Goal: Task Accomplishment & Management: Complete application form

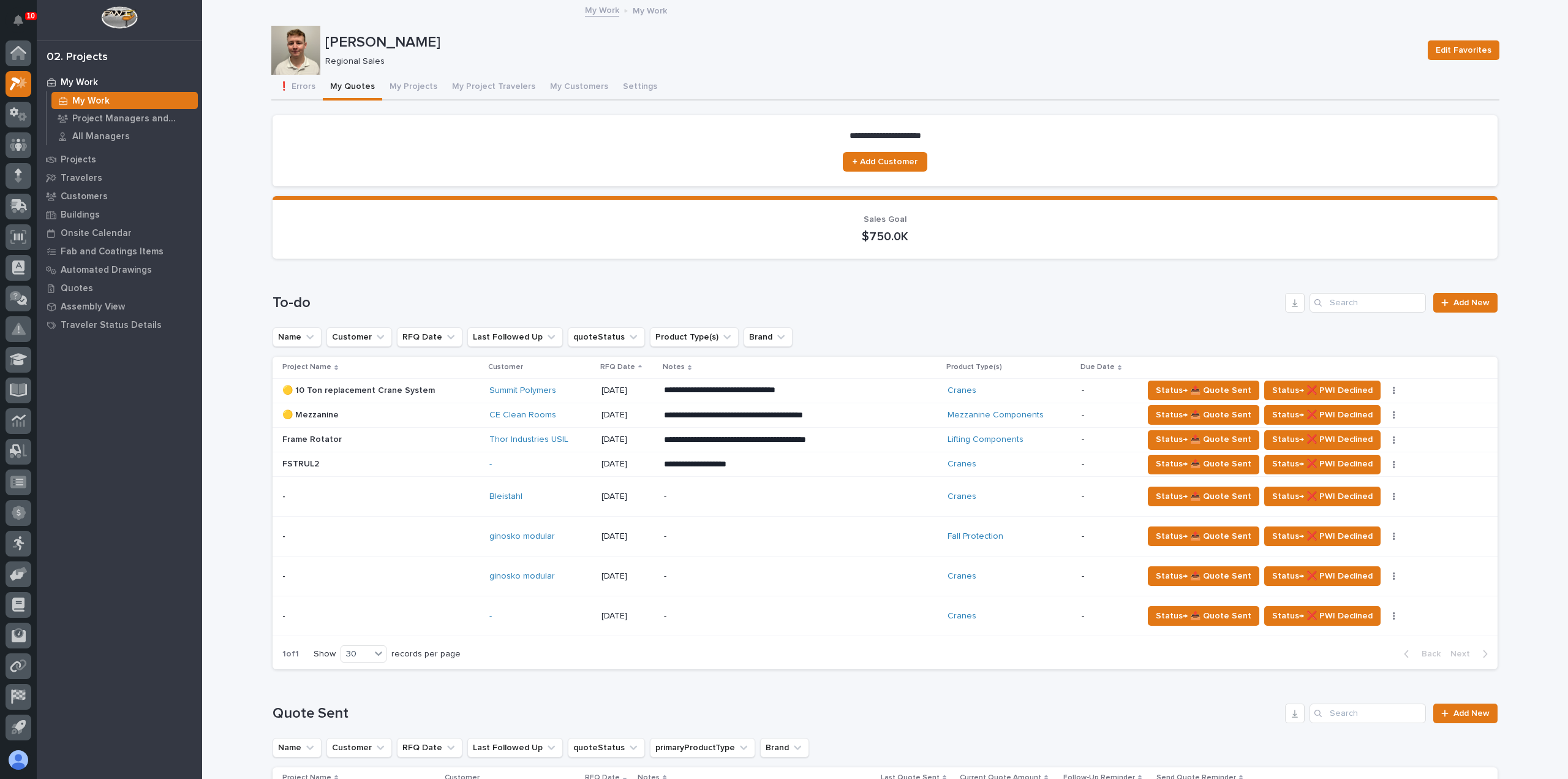
click at [768, 486] on div "-" at bounding box center [771, 497] width 214 height 28
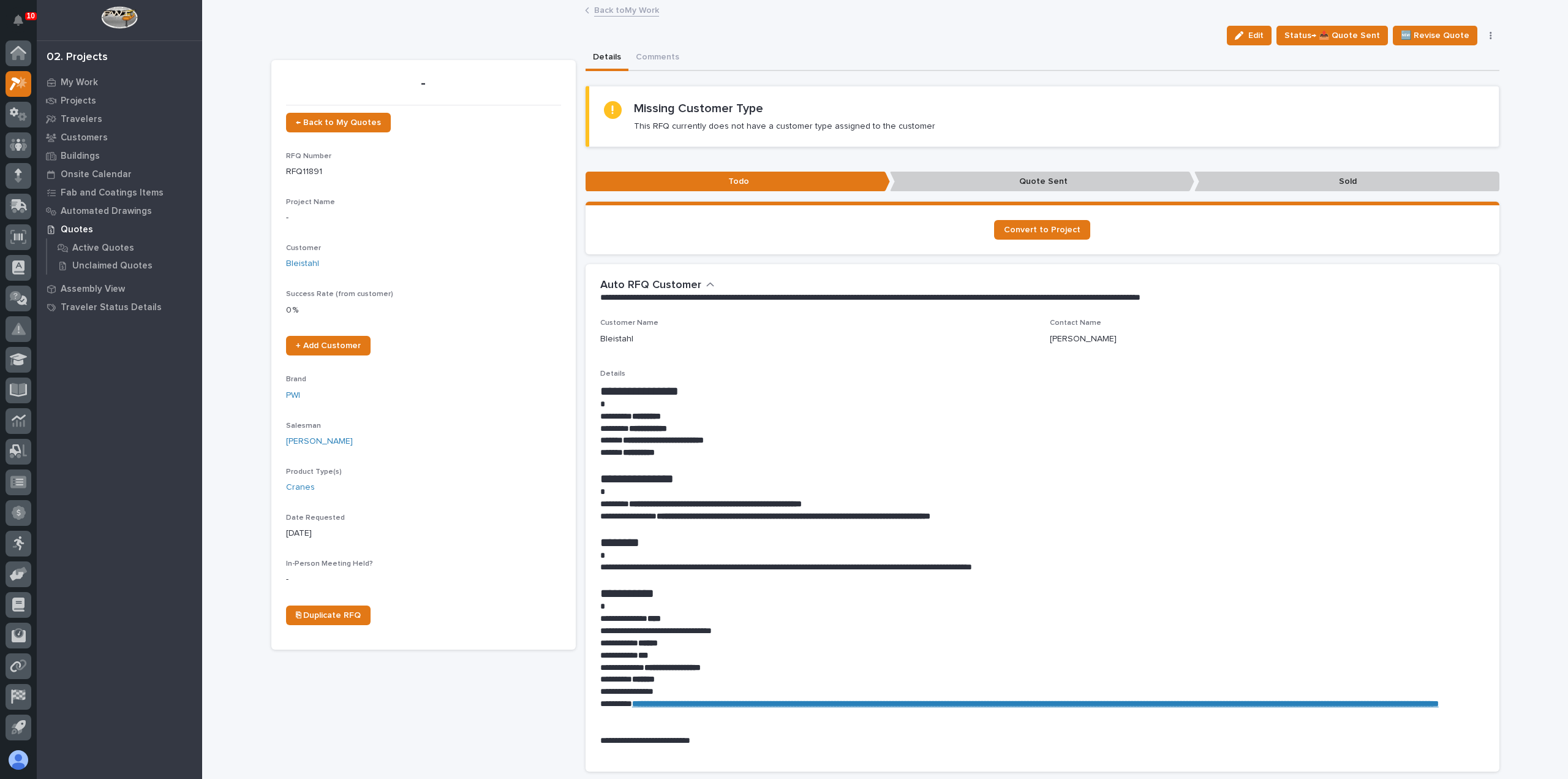
click at [636, 4] on link "Back to My Work" at bounding box center [626, 9] width 65 height 14
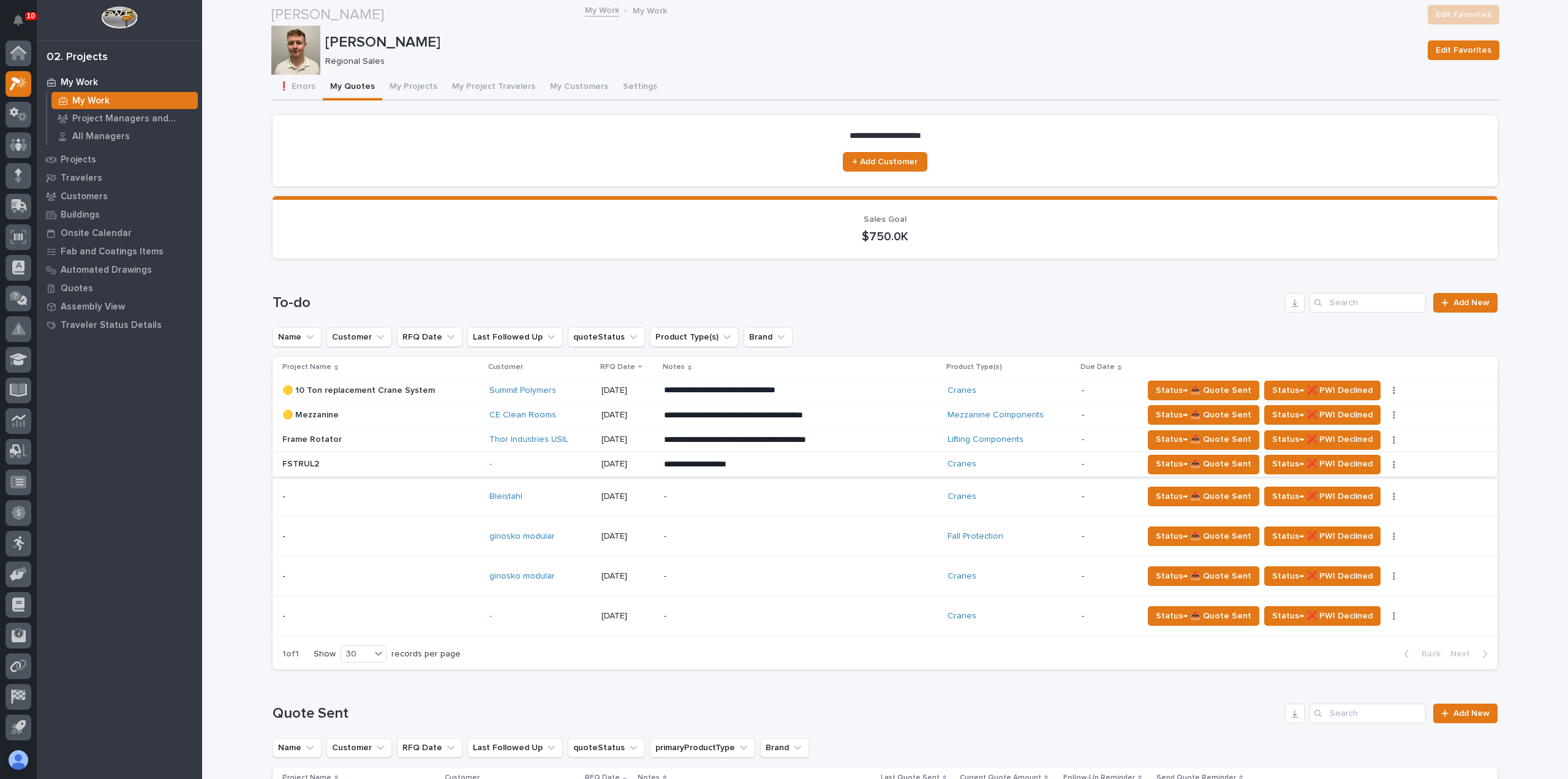
scroll to position [184, 0]
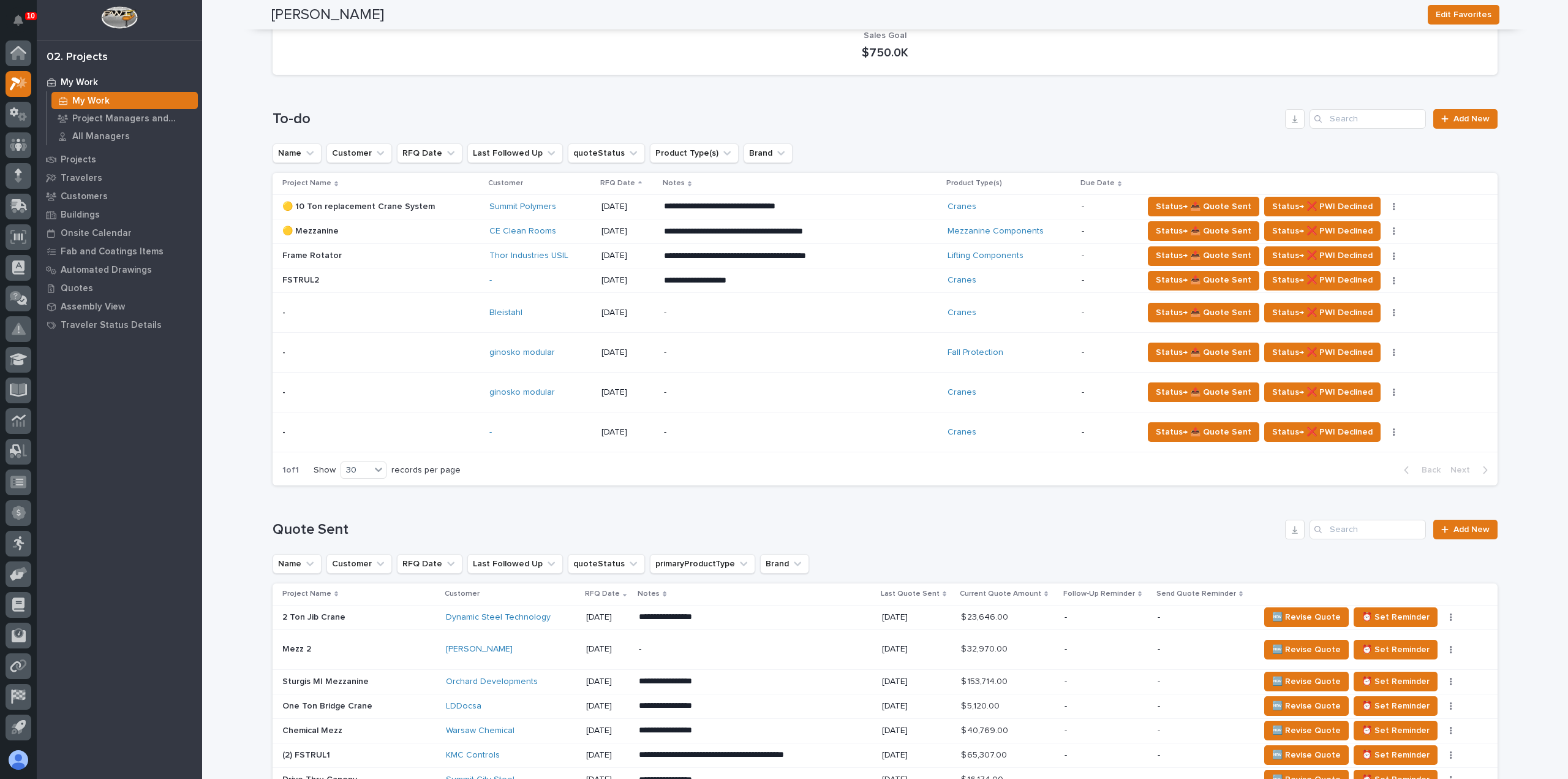
click at [566, 431] on div "-" at bounding box center [541, 432] width 103 height 10
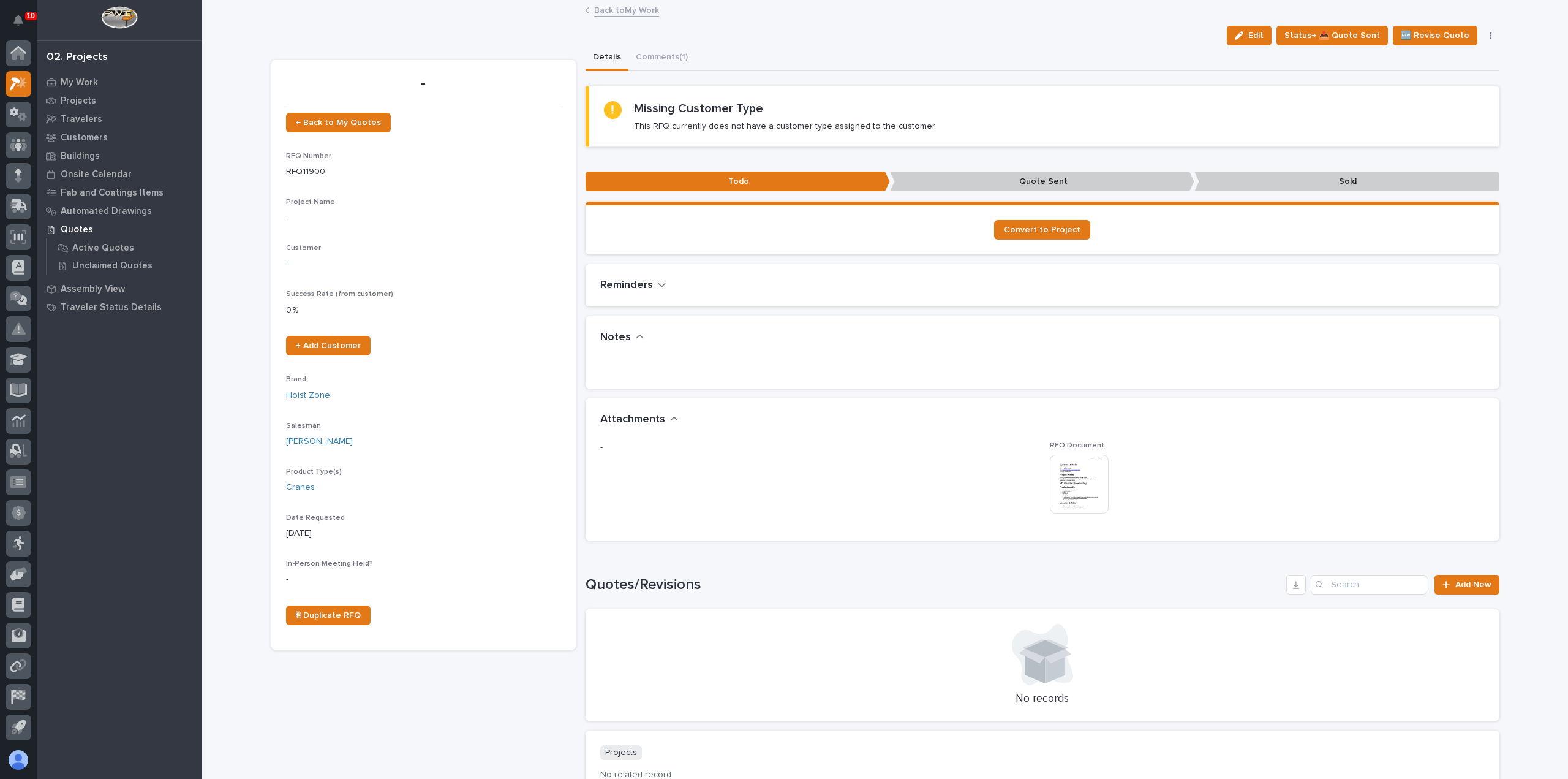
click at [1080, 470] on img at bounding box center [1079, 484] width 59 height 59
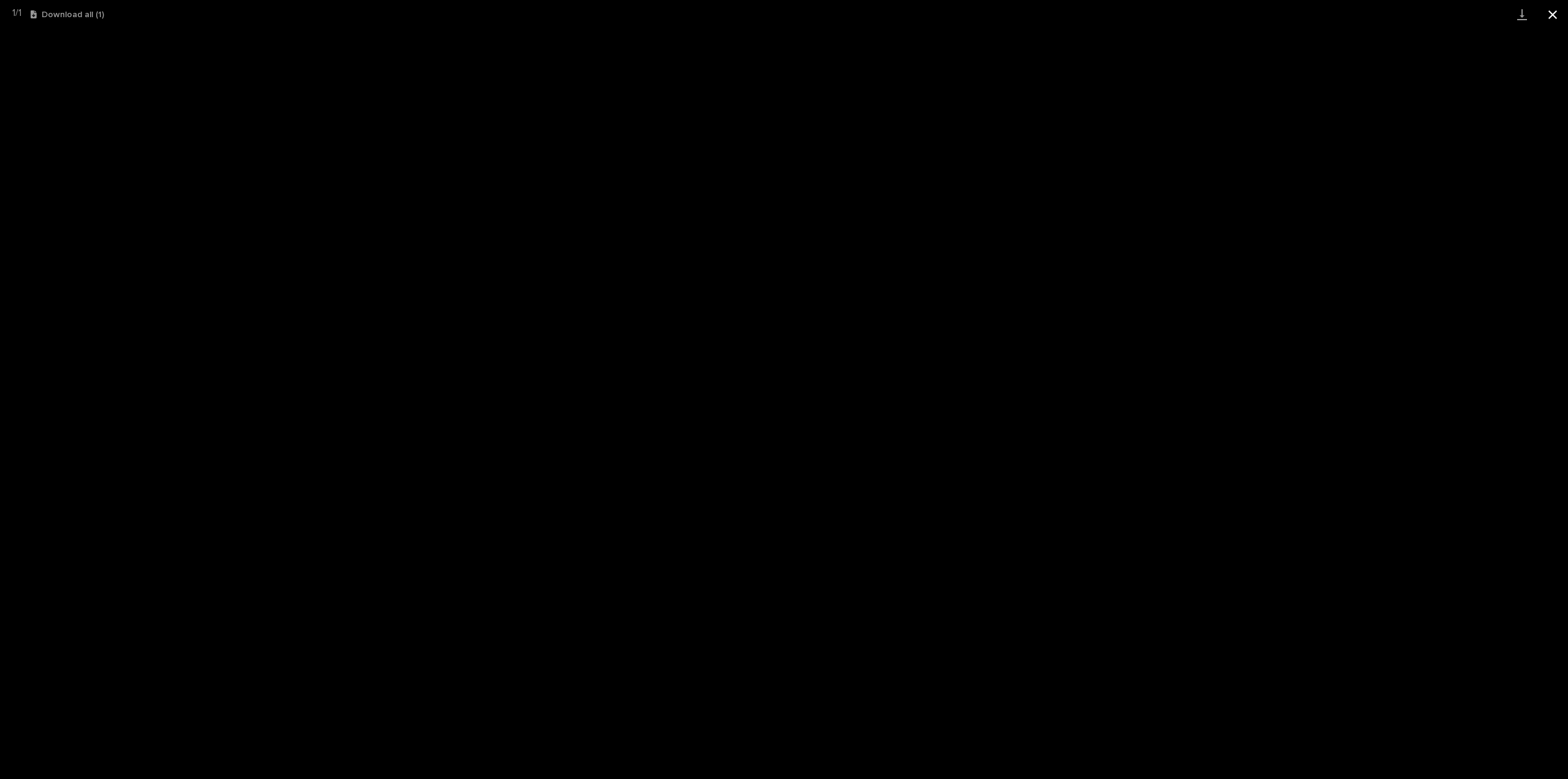
click at [1555, 18] on button "Close gallery" at bounding box center [1552, 14] width 30 height 29
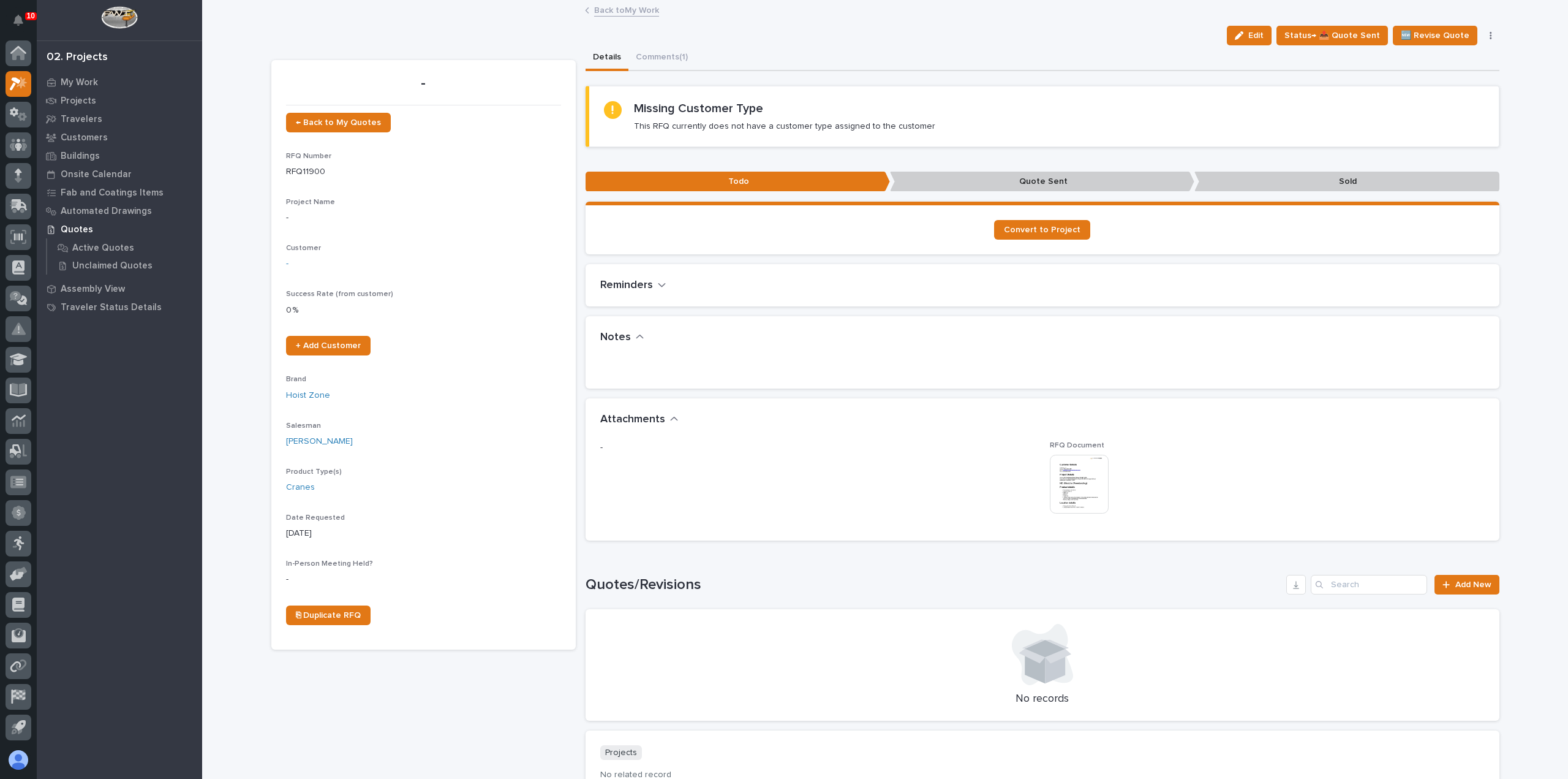
click at [634, 14] on link "Back to My Work" at bounding box center [626, 9] width 65 height 14
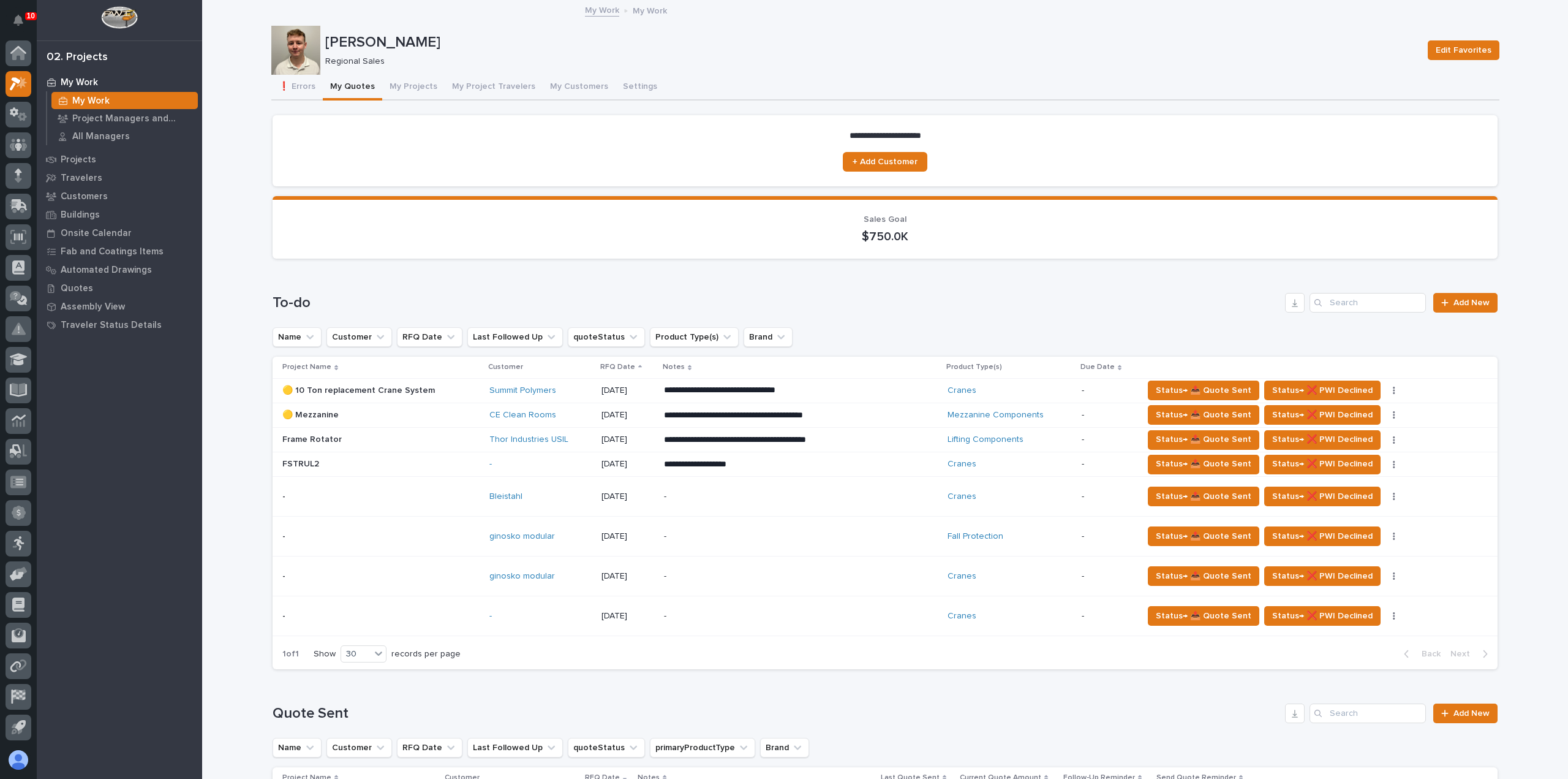
click at [792, 583] on div "-" at bounding box center [771, 576] width 214 height 28
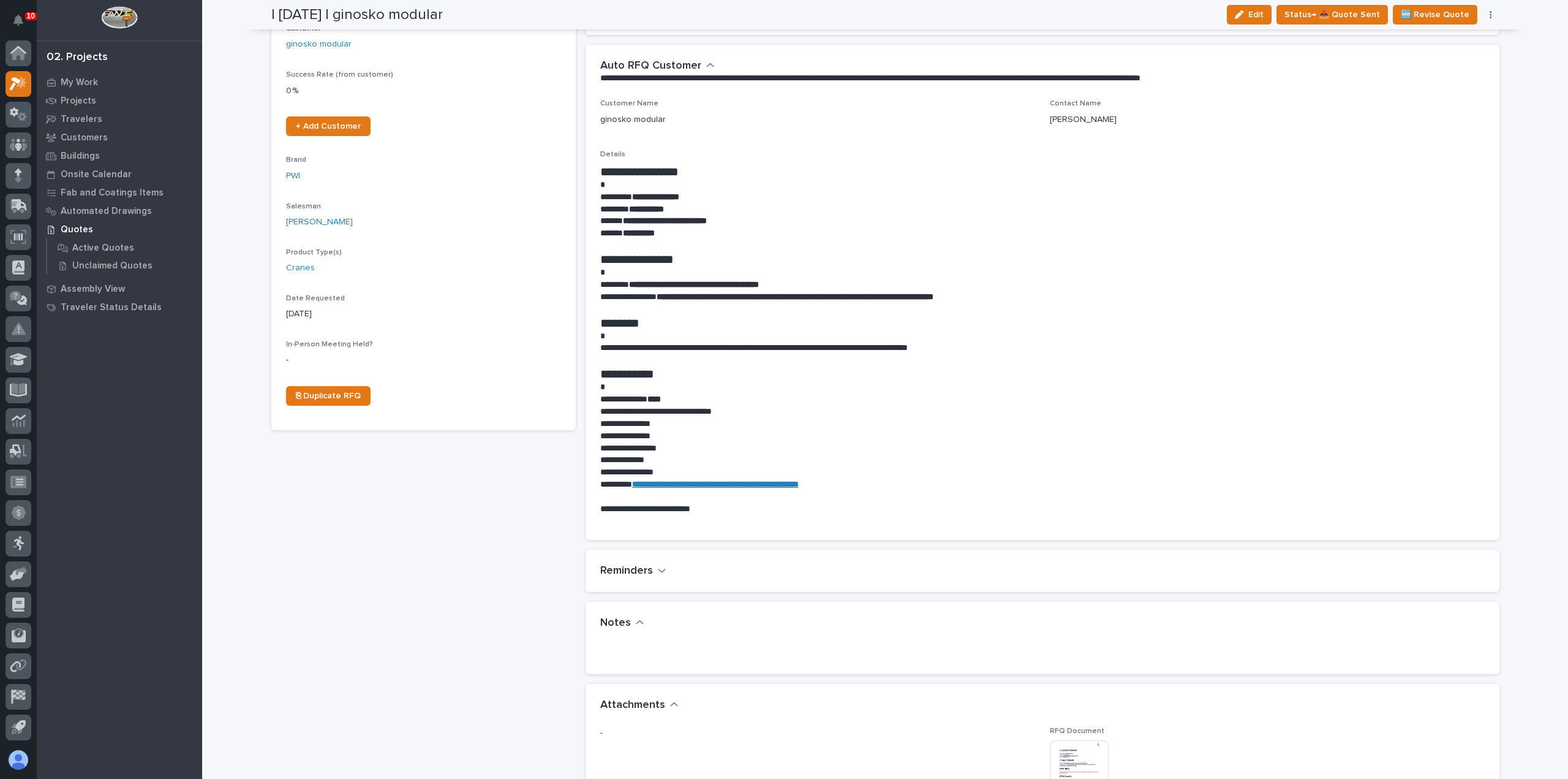
scroll to position [429, 0]
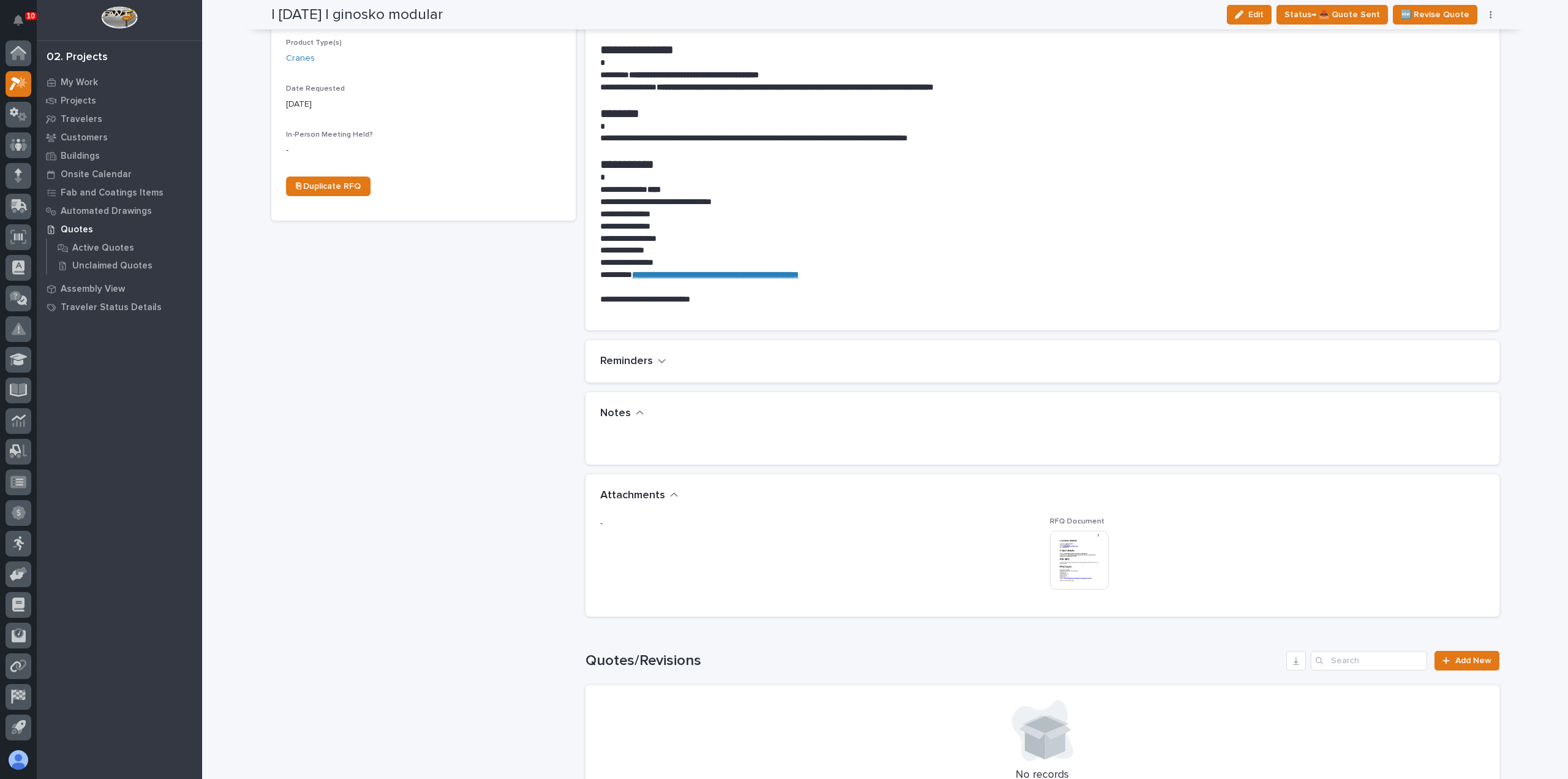
click at [1089, 558] on img at bounding box center [1079, 560] width 59 height 59
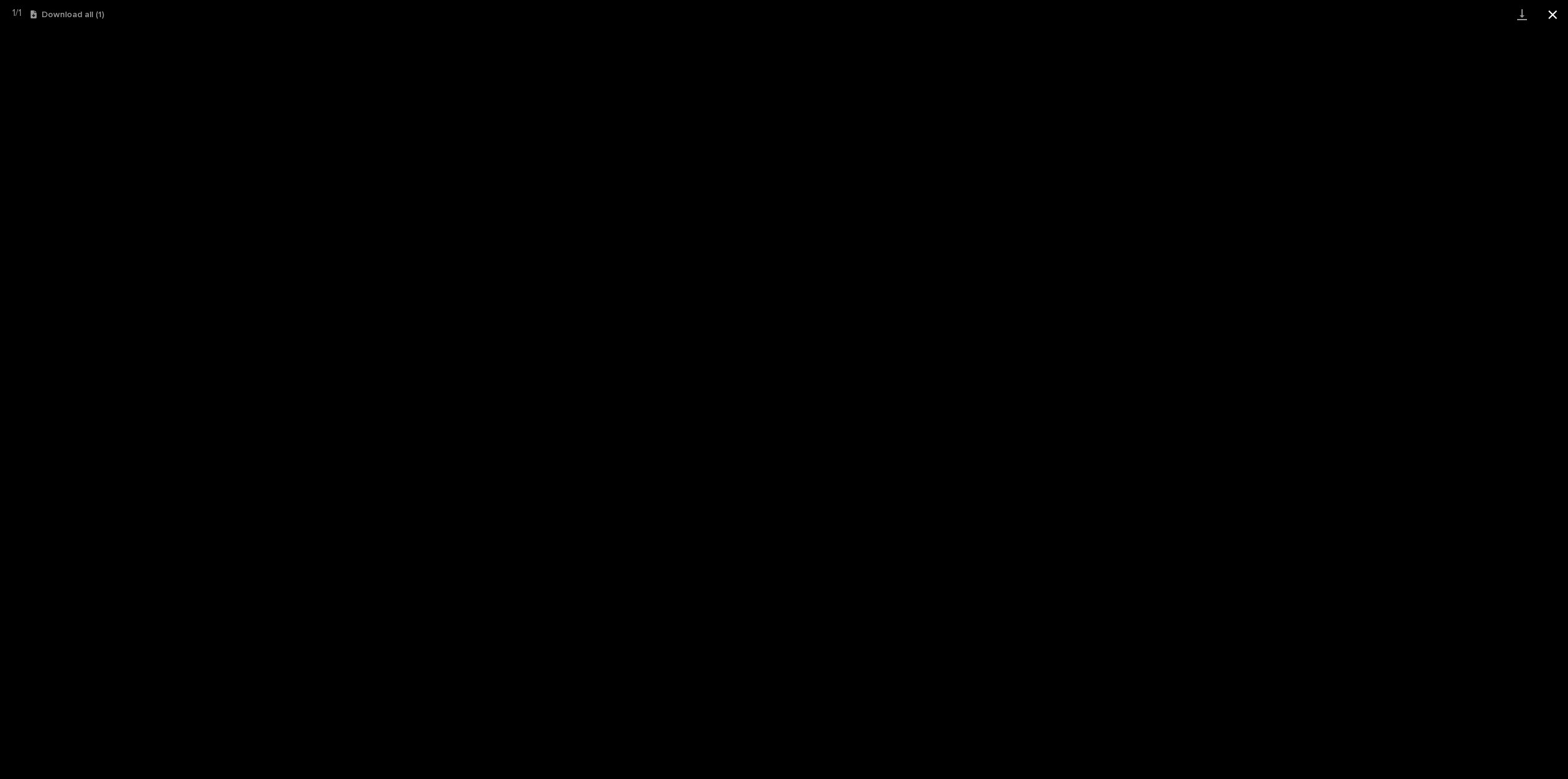
click at [1558, 9] on button "Close gallery" at bounding box center [1552, 14] width 30 height 29
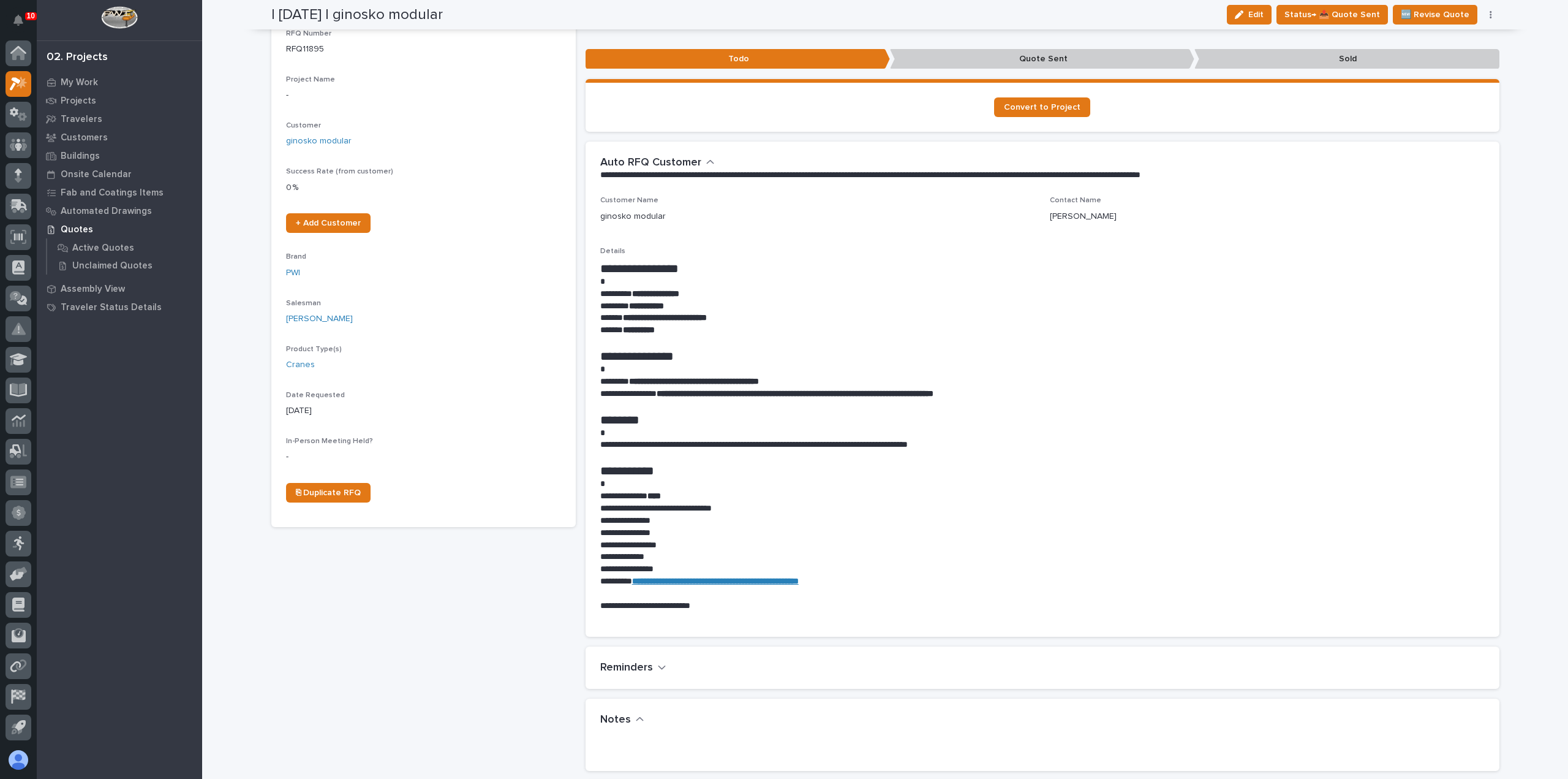
scroll to position [0, 0]
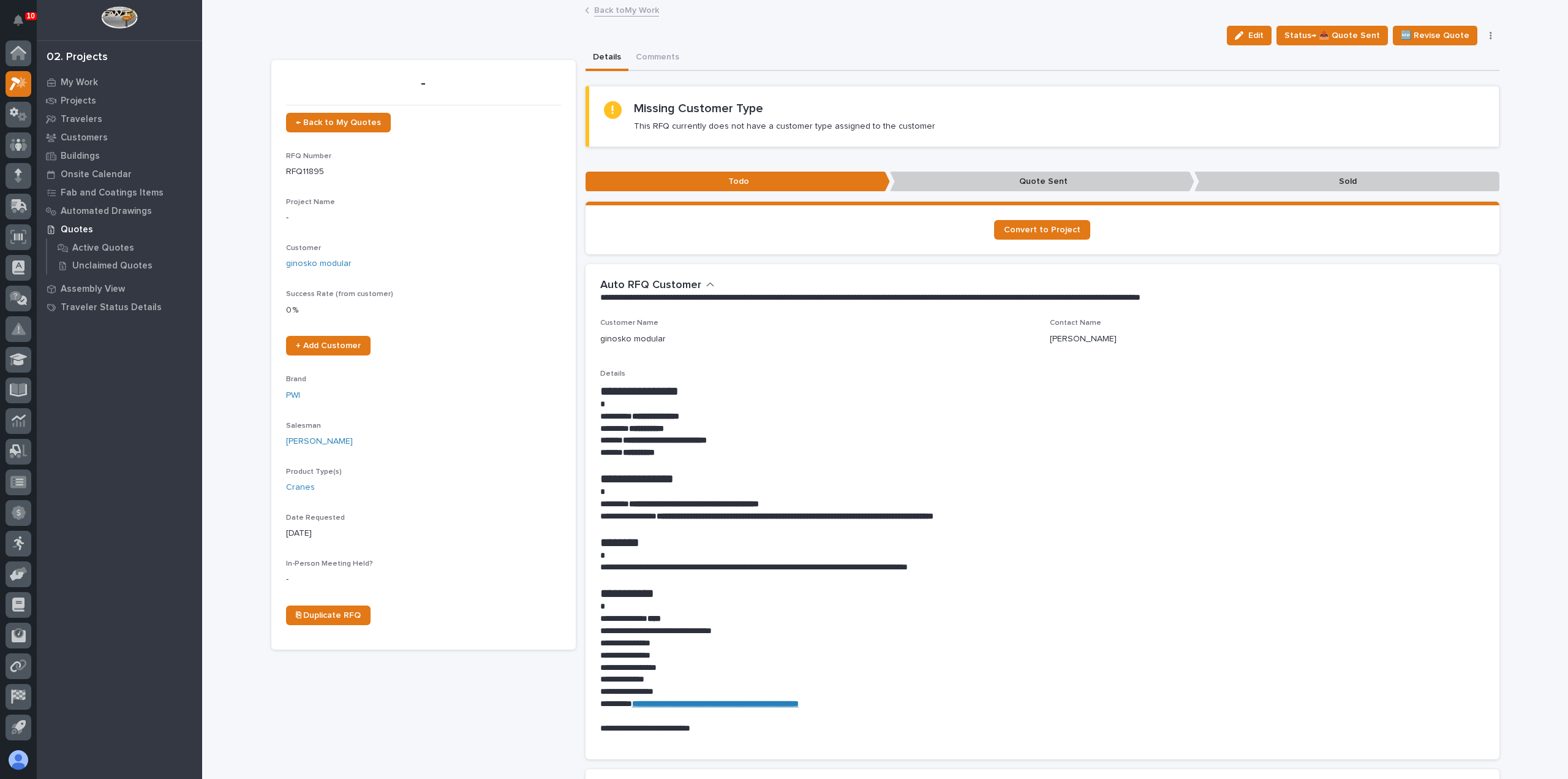
click at [622, 10] on link "Back to My Work" at bounding box center [626, 9] width 65 height 14
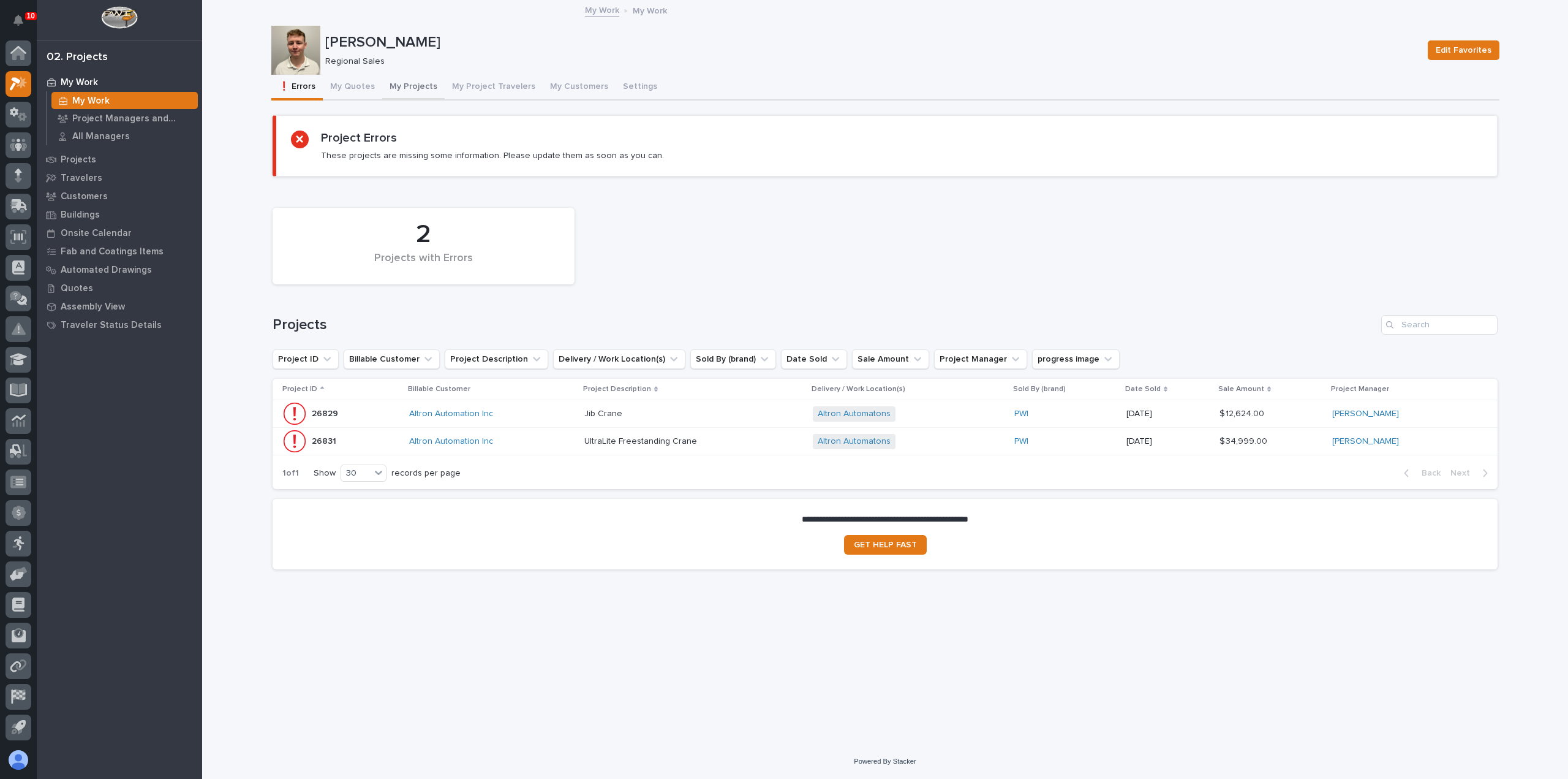
click at [400, 84] on button "My Projects" at bounding box center [414, 88] width 62 height 26
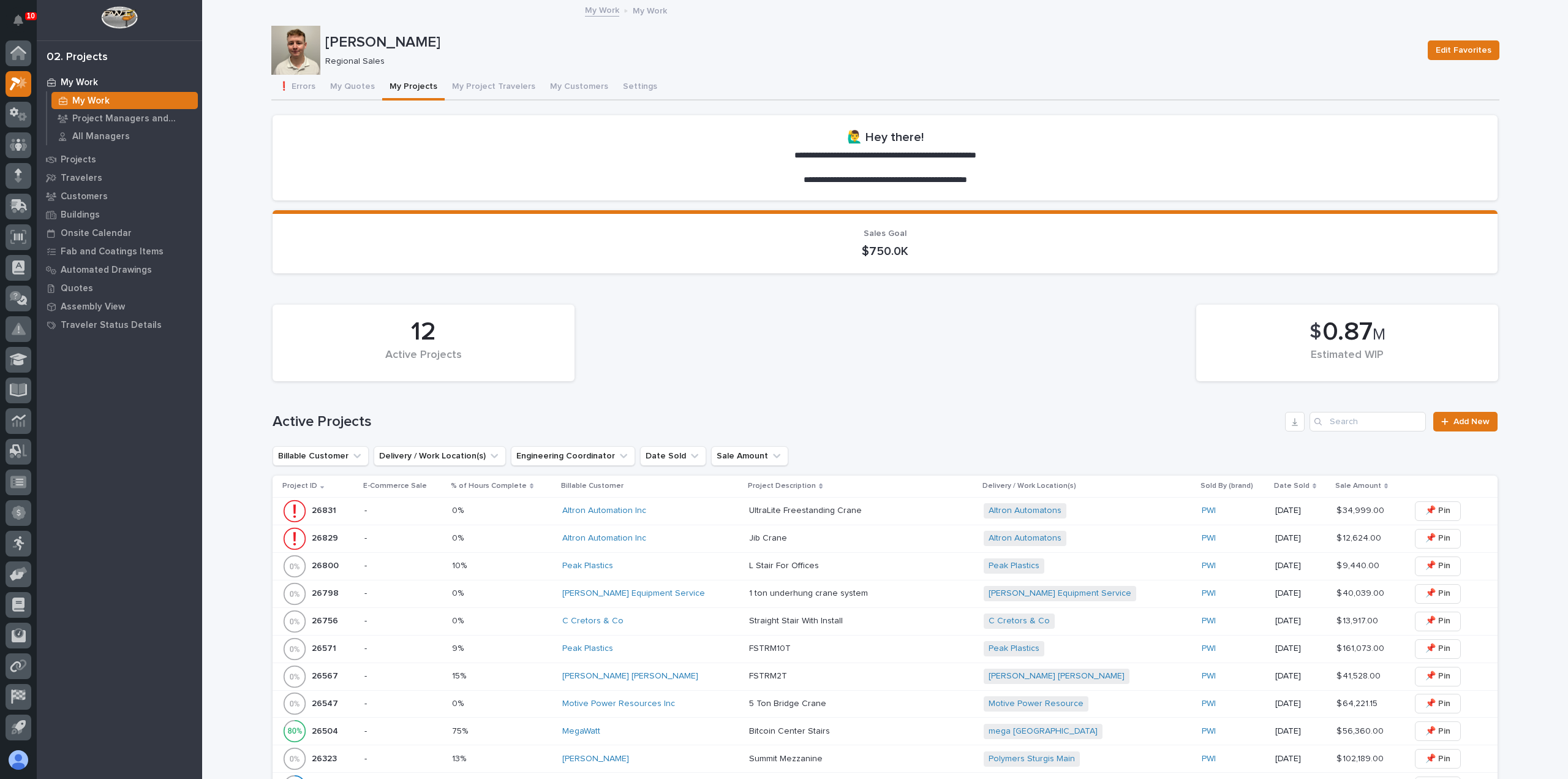
click at [678, 508] on div "Altron Automation Inc" at bounding box center [650, 511] width 177 height 10
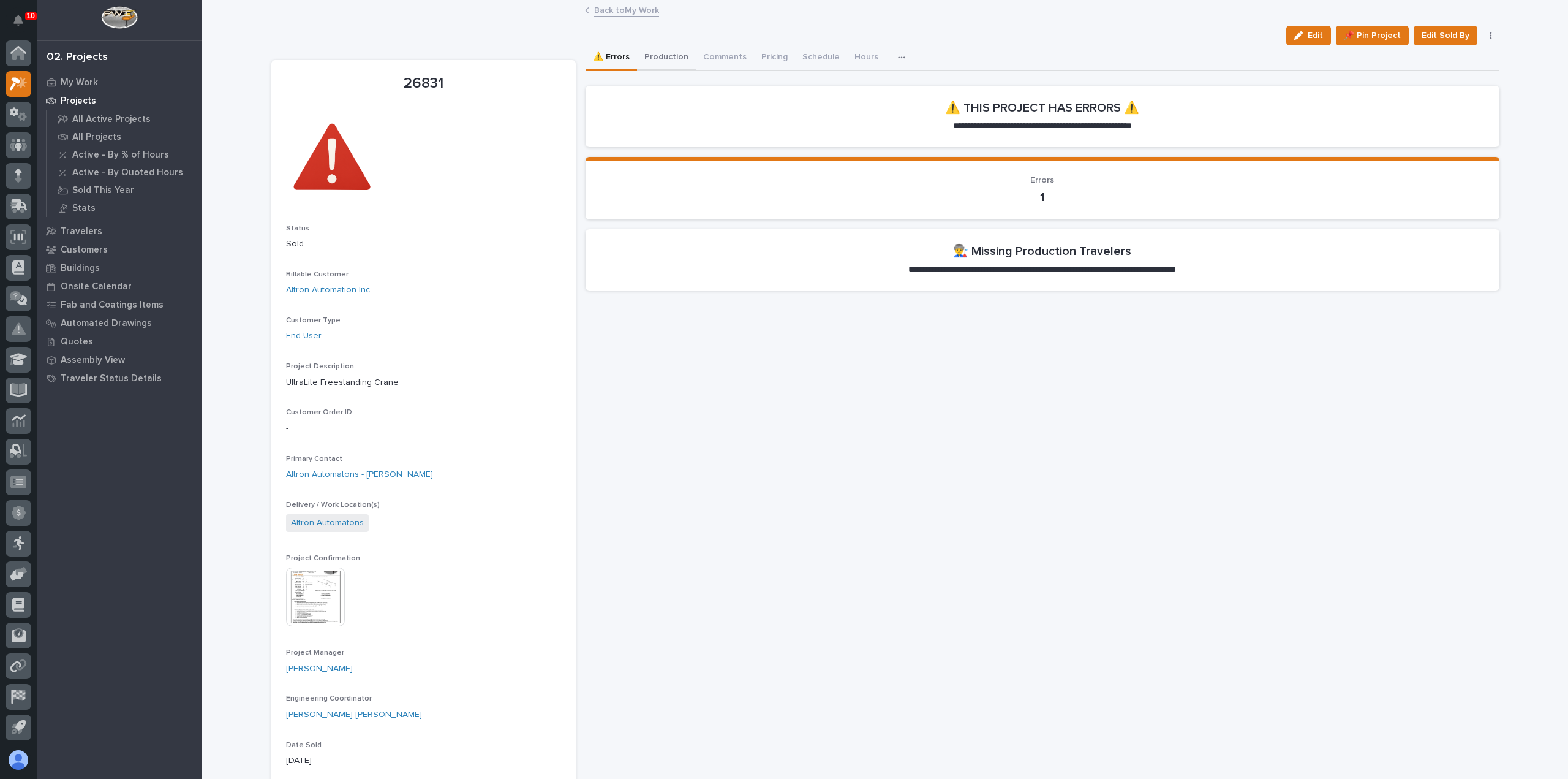
click at [658, 55] on button "Production" at bounding box center [666, 58] width 59 height 26
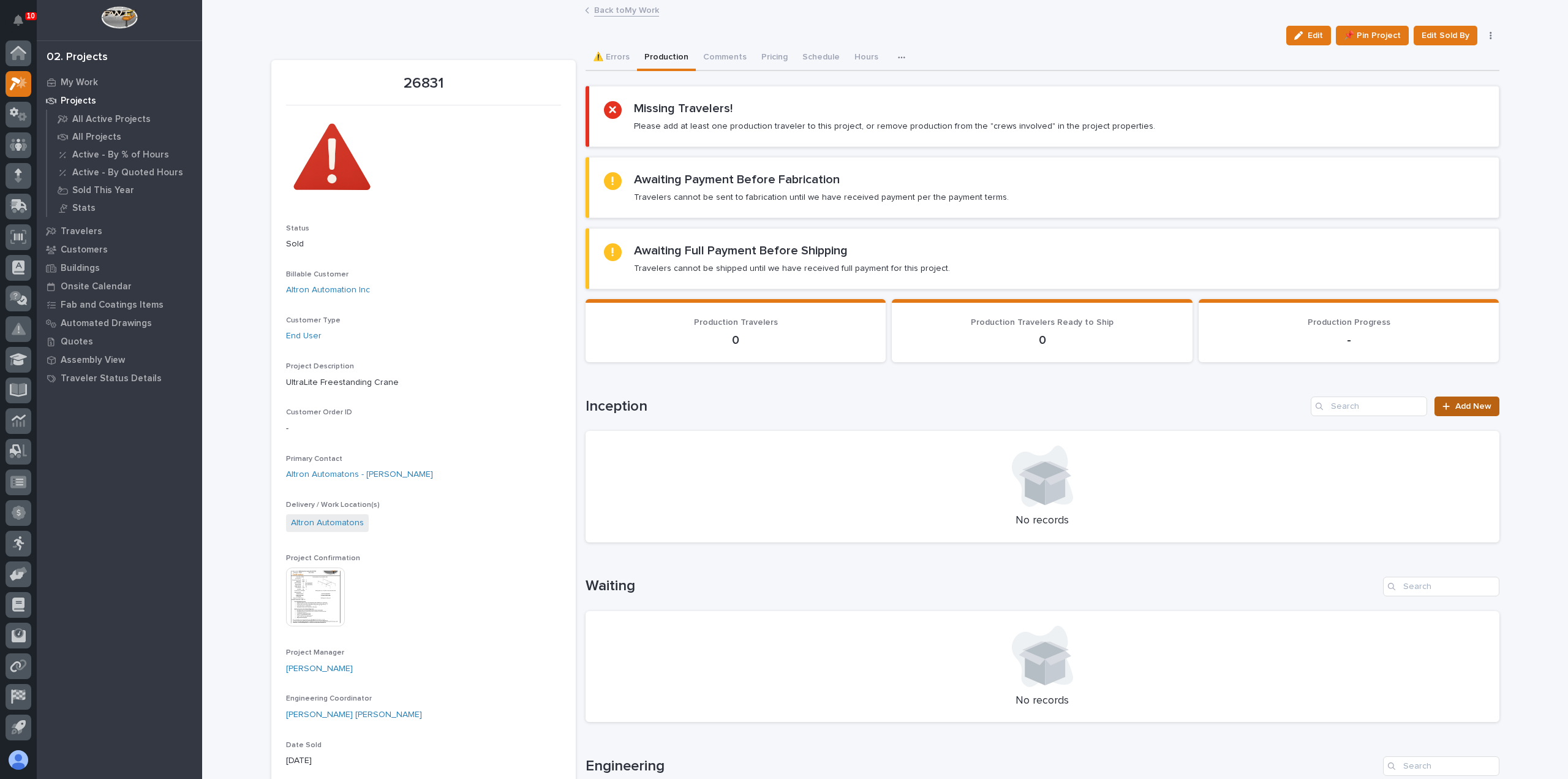
click at [1481, 407] on span "Add New" at bounding box center [1473, 406] width 36 height 8
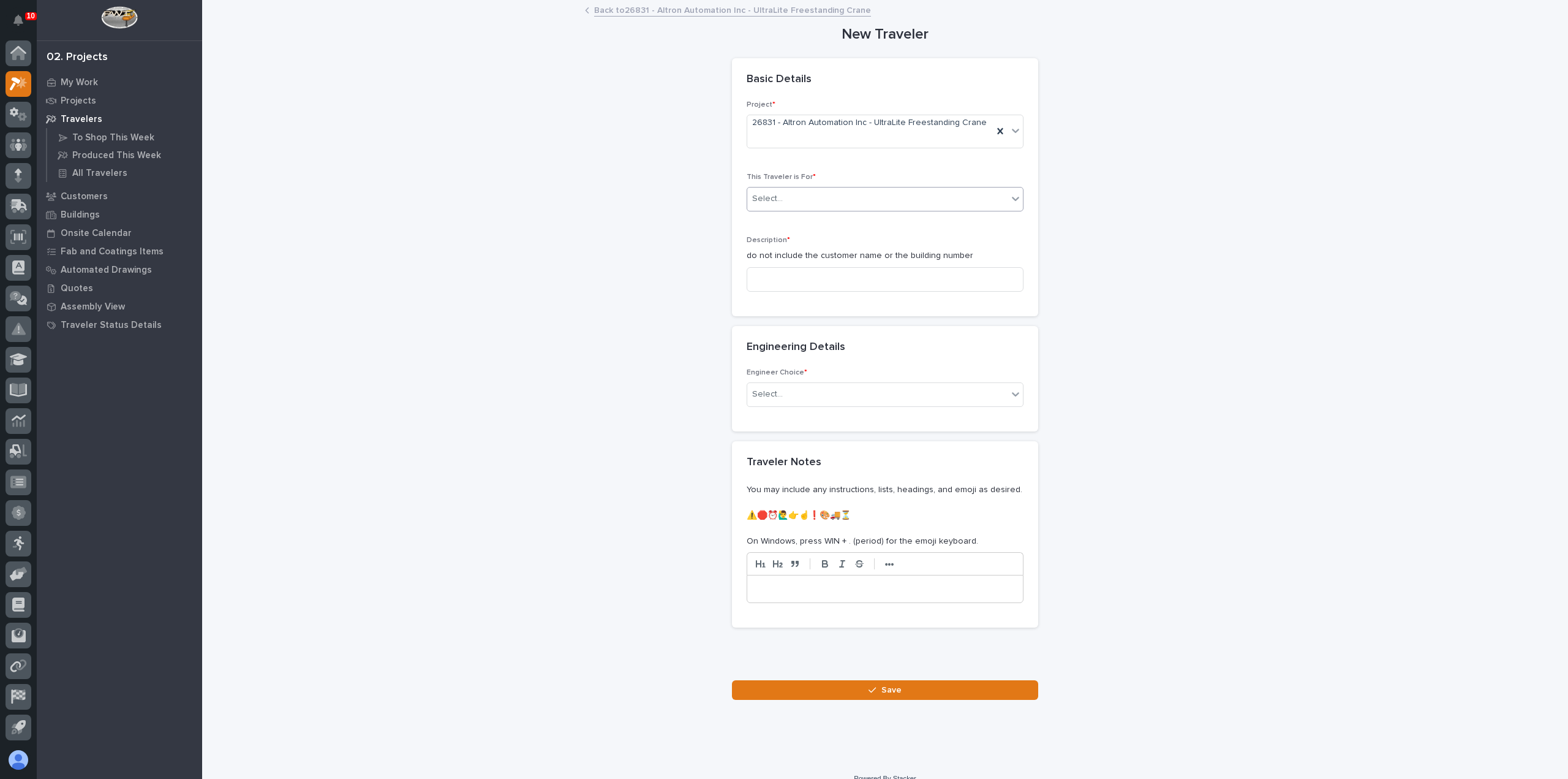
click at [953, 190] on div "Select..." at bounding box center [877, 199] width 260 height 20
click at [931, 216] on div "Production" at bounding box center [880, 211] width 276 height 21
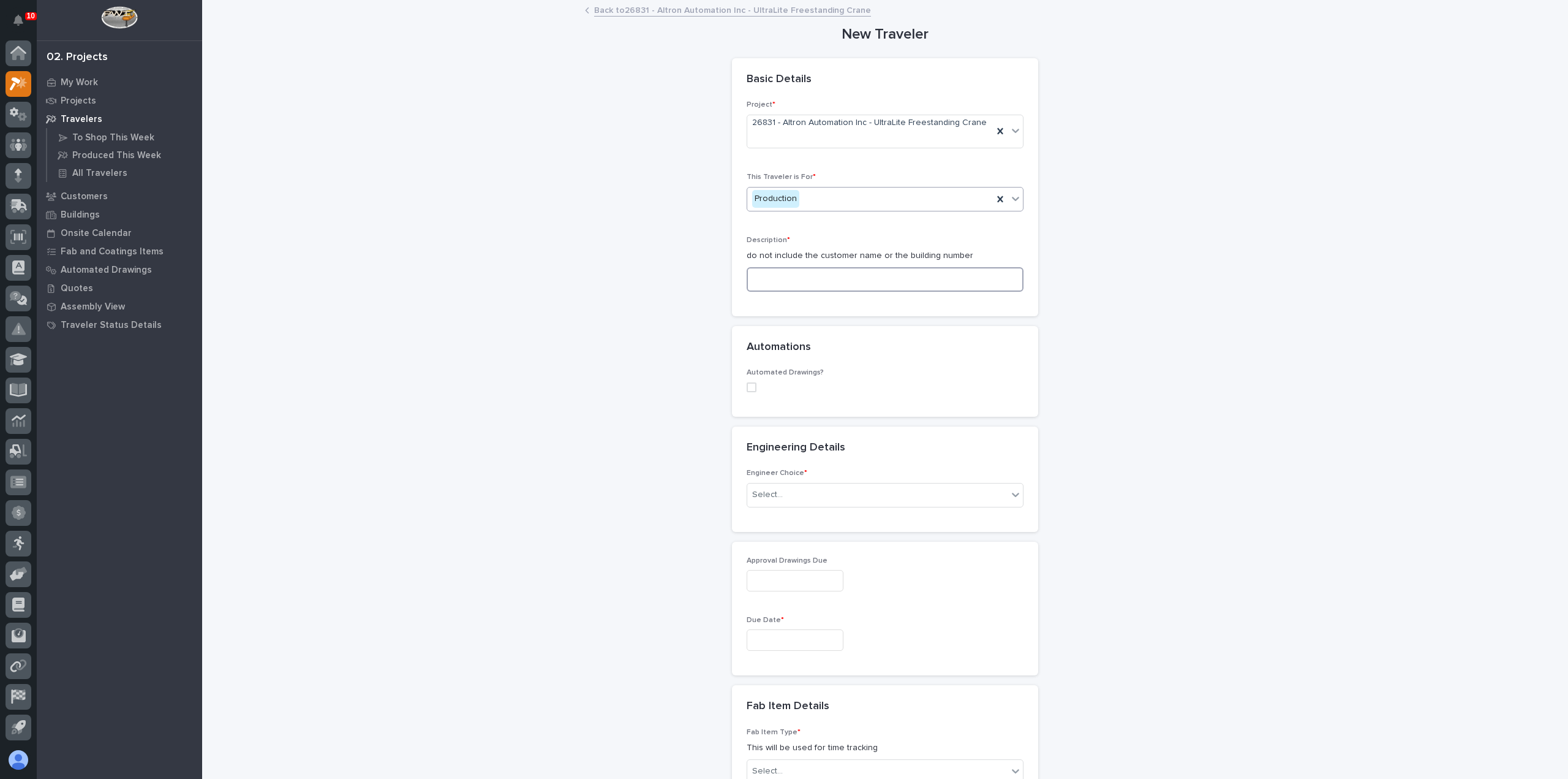
click at [923, 271] on input at bounding box center [885, 279] width 277 height 24
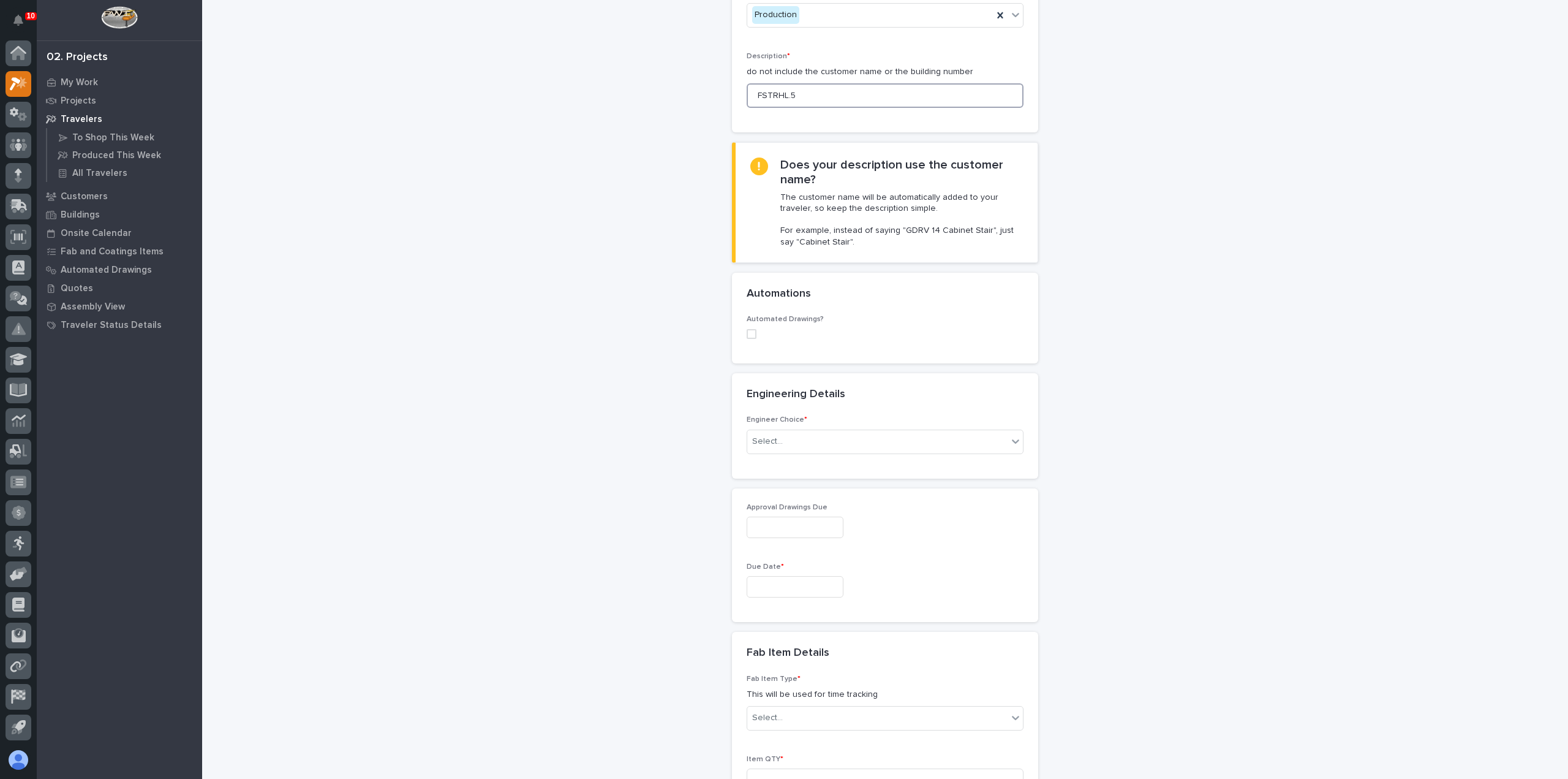
scroll to position [368, 0]
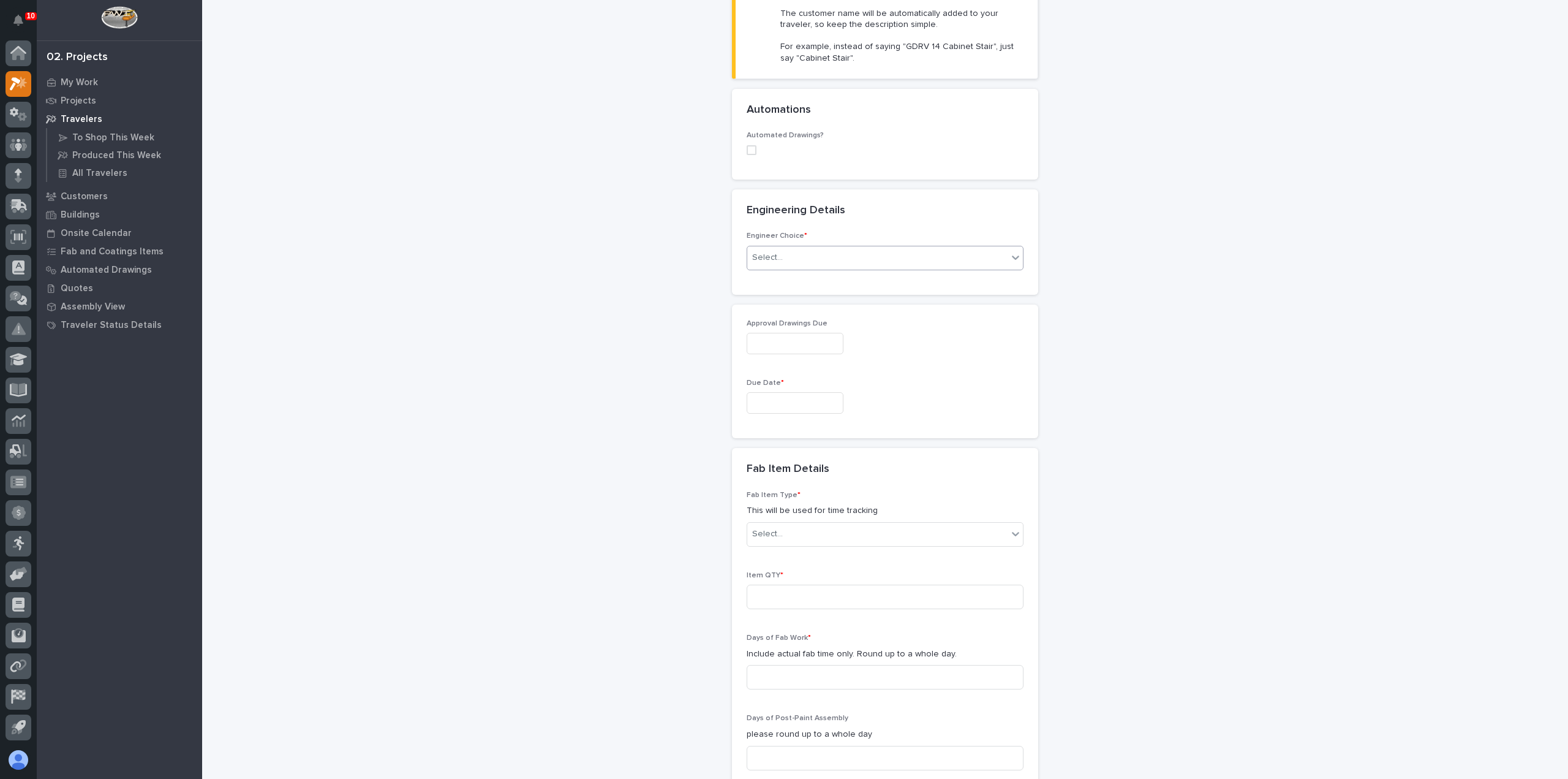
type input "FSTRHL.5"
click at [811, 252] on div "Select..." at bounding box center [877, 258] width 260 height 20
click at [821, 307] on div "I know who will draw this" at bounding box center [880, 312] width 276 height 21
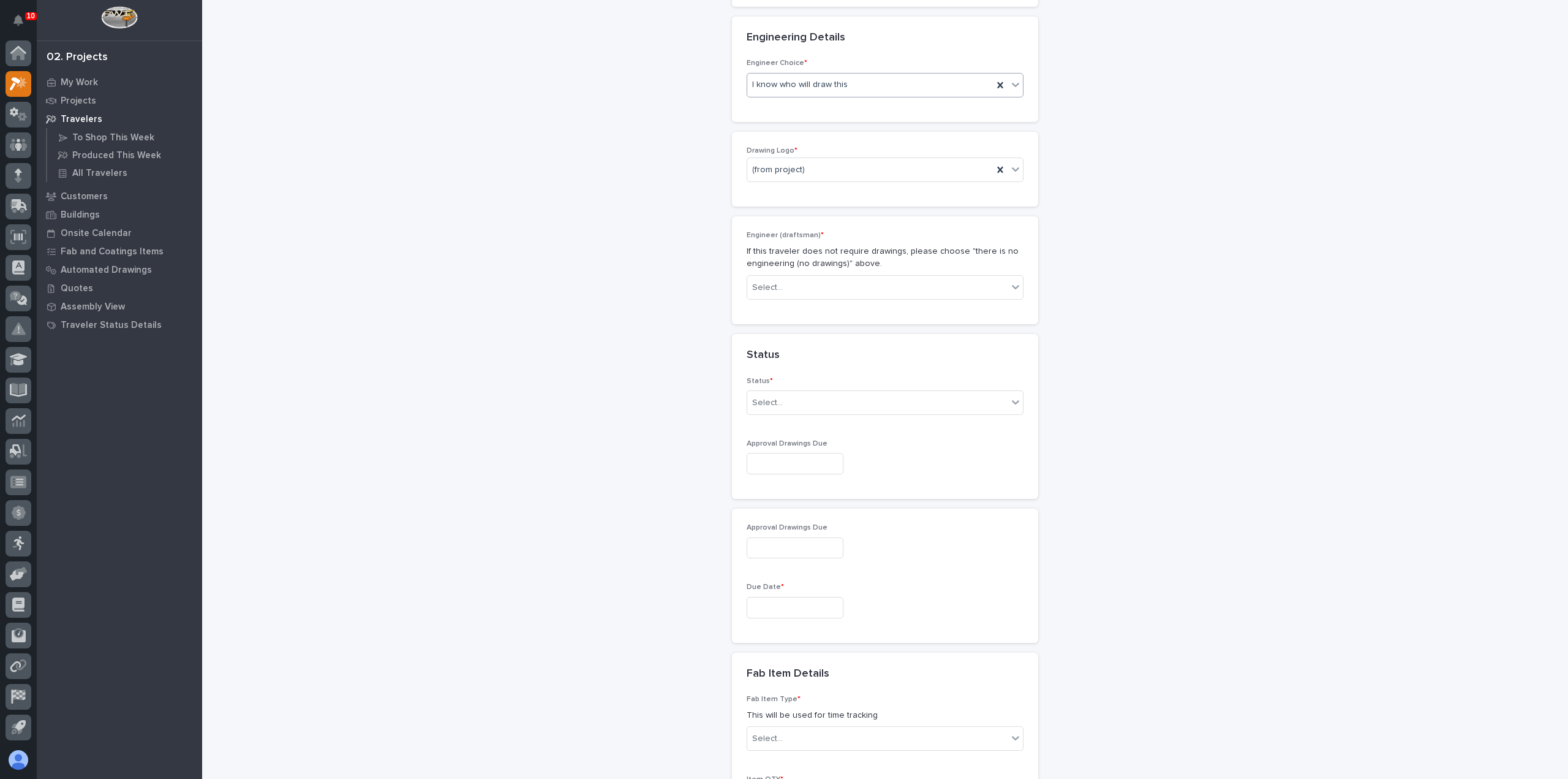
scroll to position [556, 0]
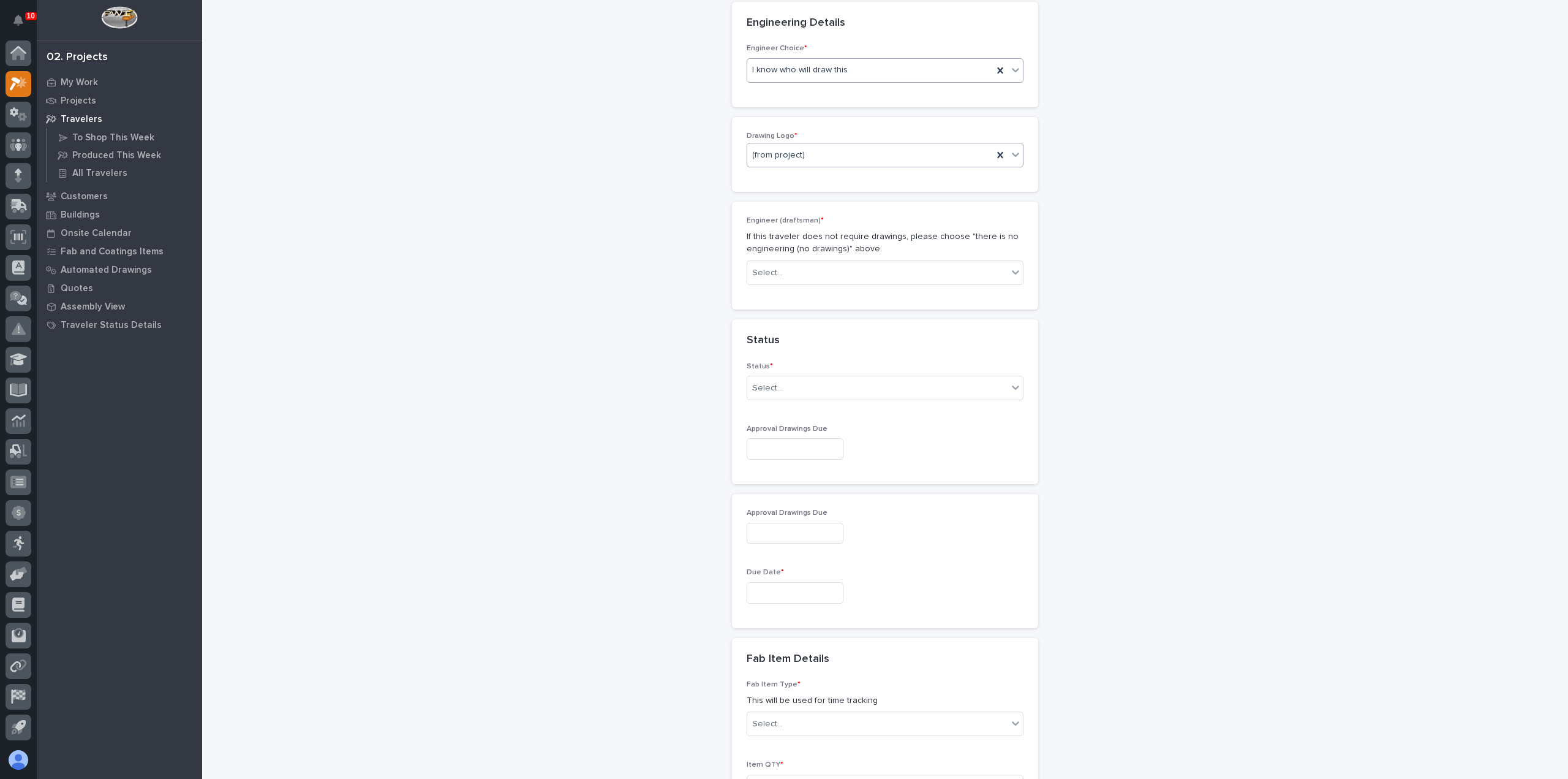
click at [804, 145] on div "(from project)" at bounding box center [870, 155] width 245 height 20
click at [816, 207] on div "PWI" at bounding box center [880, 209] width 276 height 21
click at [814, 264] on div "Select..." at bounding box center [877, 273] width 260 height 20
type input "***"
click at [819, 286] on div "Ben Lee Miller" at bounding box center [880, 283] width 276 height 21
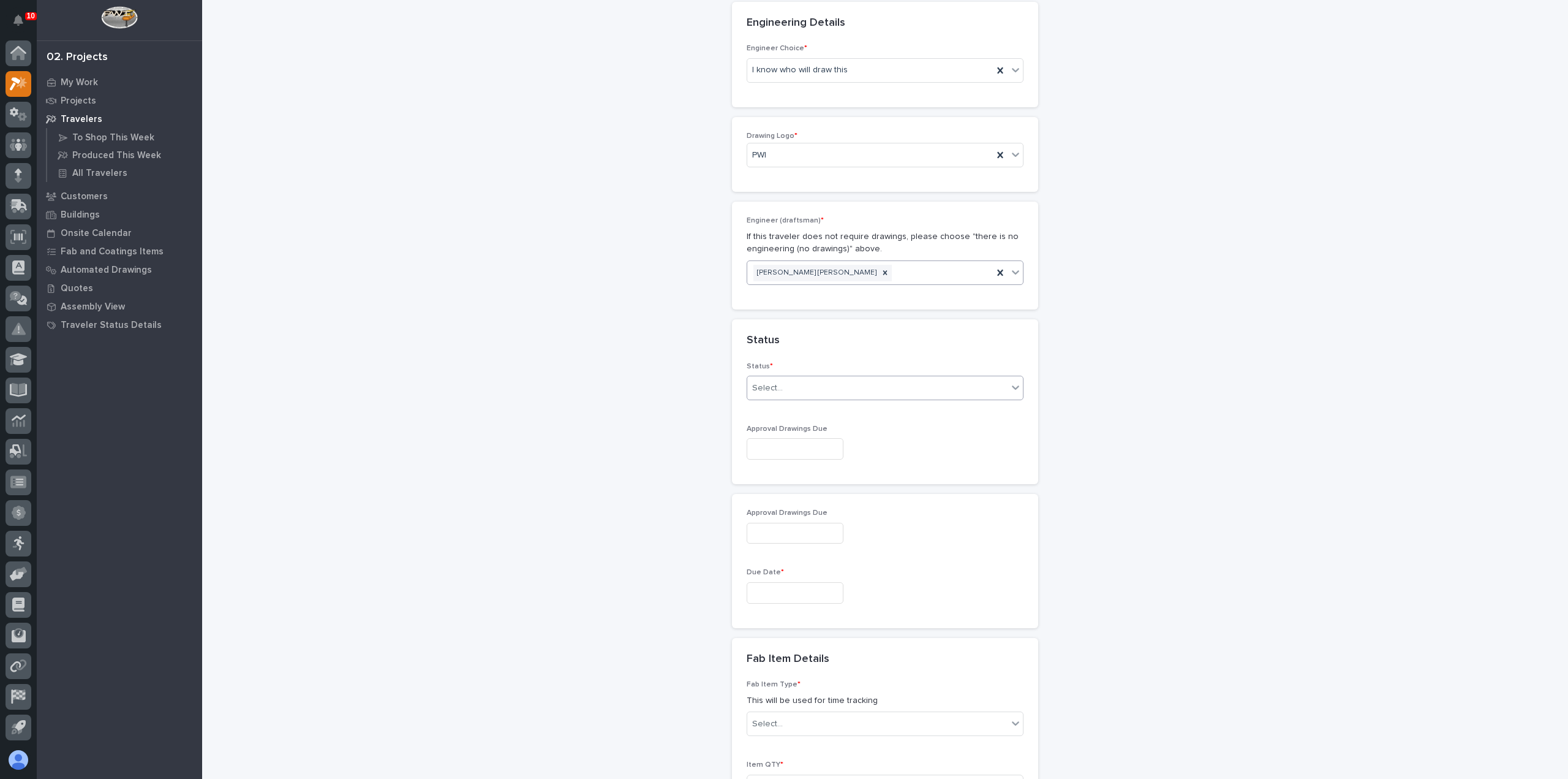
click at [819, 384] on div "Select..." at bounding box center [877, 388] width 260 height 20
click at [815, 406] on div "Sold (no traveler printed)" at bounding box center [880, 398] width 276 height 21
click at [994, 382] on icon at bounding box center [1000, 388] width 13 height 13
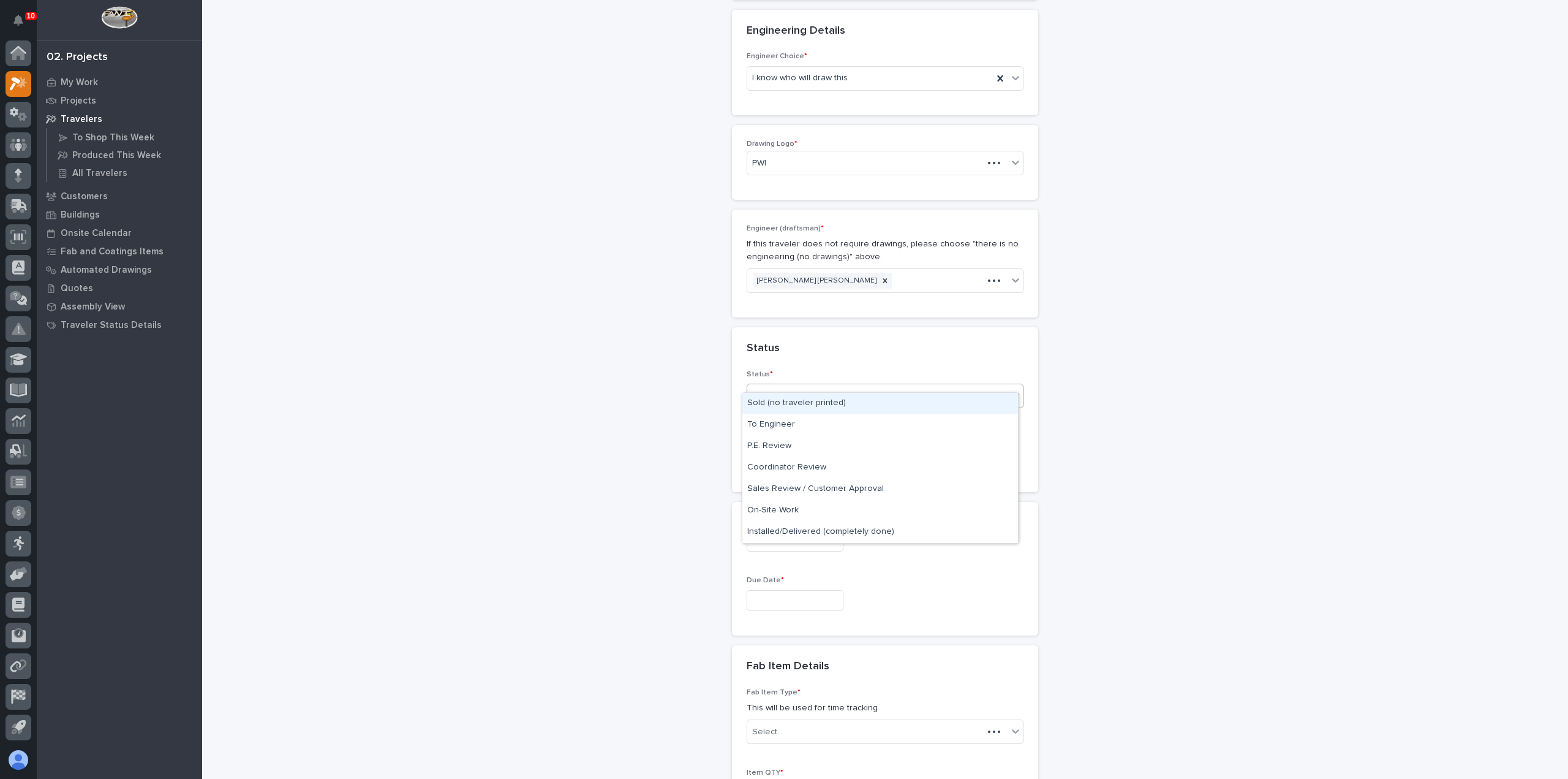
click at [836, 385] on div "Select..." at bounding box center [877, 395] width 260 height 20
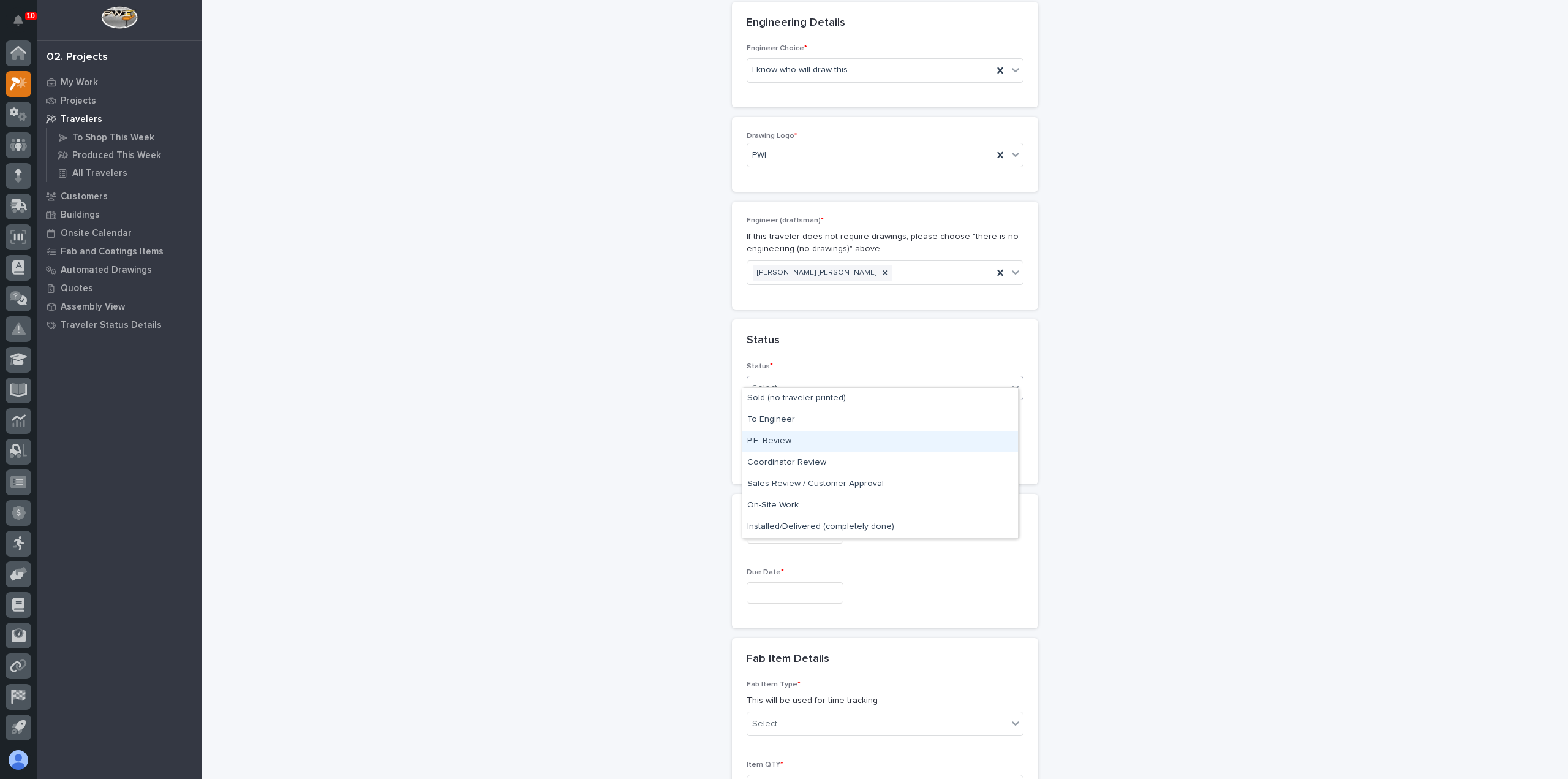
click at [830, 434] on div "P.E. Review" at bounding box center [880, 441] width 276 height 21
click at [994, 382] on icon at bounding box center [1000, 388] width 13 height 13
click at [769, 382] on div "Select..." at bounding box center [768, 388] width 30 height 13
click at [792, 421] on div "To Engineer" at bounding box center [880, 420] width 276 height 21
click at [792, 438] on input "text" at bounding box center [795, 449] width 97 height 21
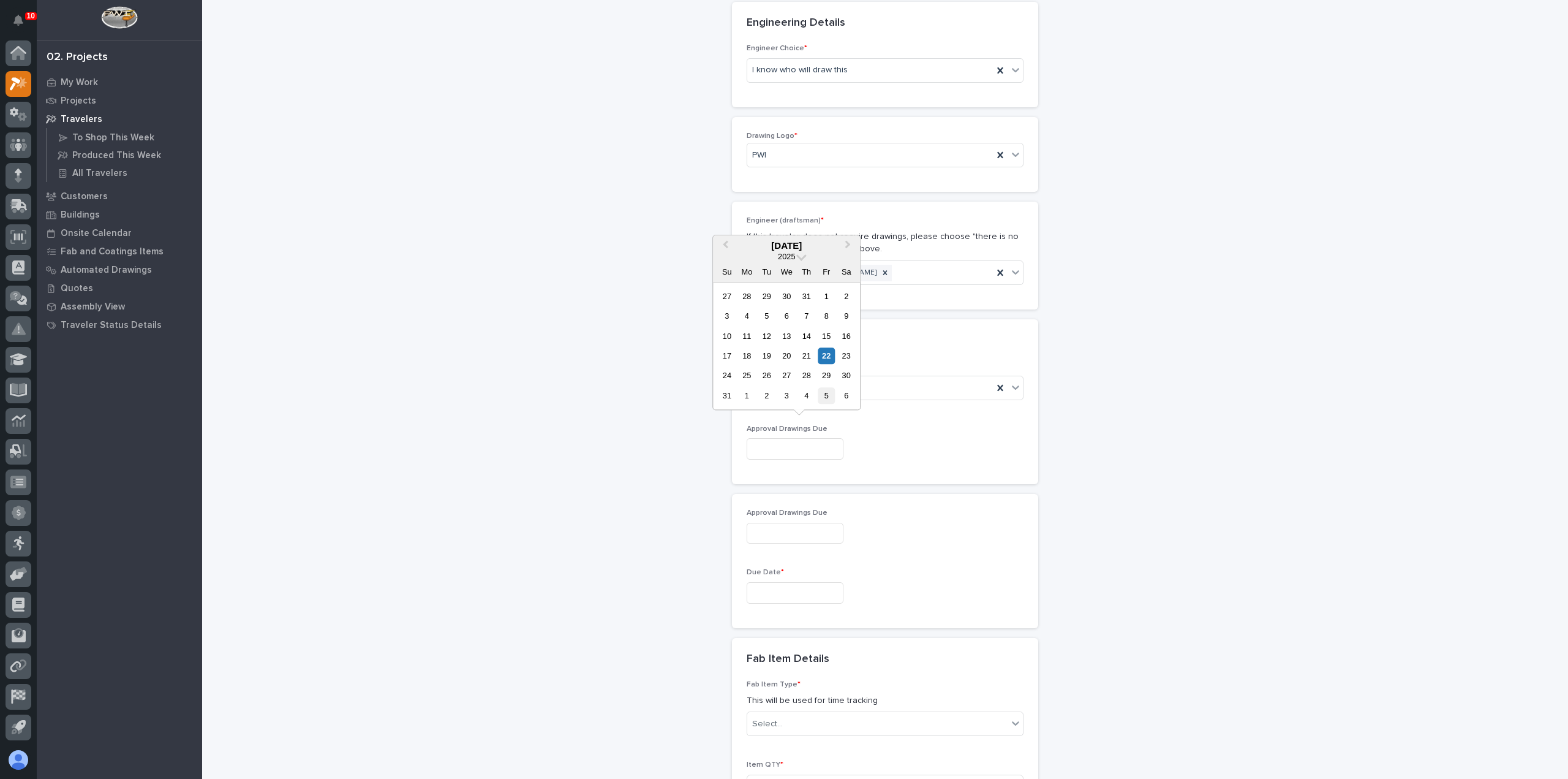
click at [827, 391] on div "5" at bounding box center [827, 395] width 17 height 17
type input "**********"
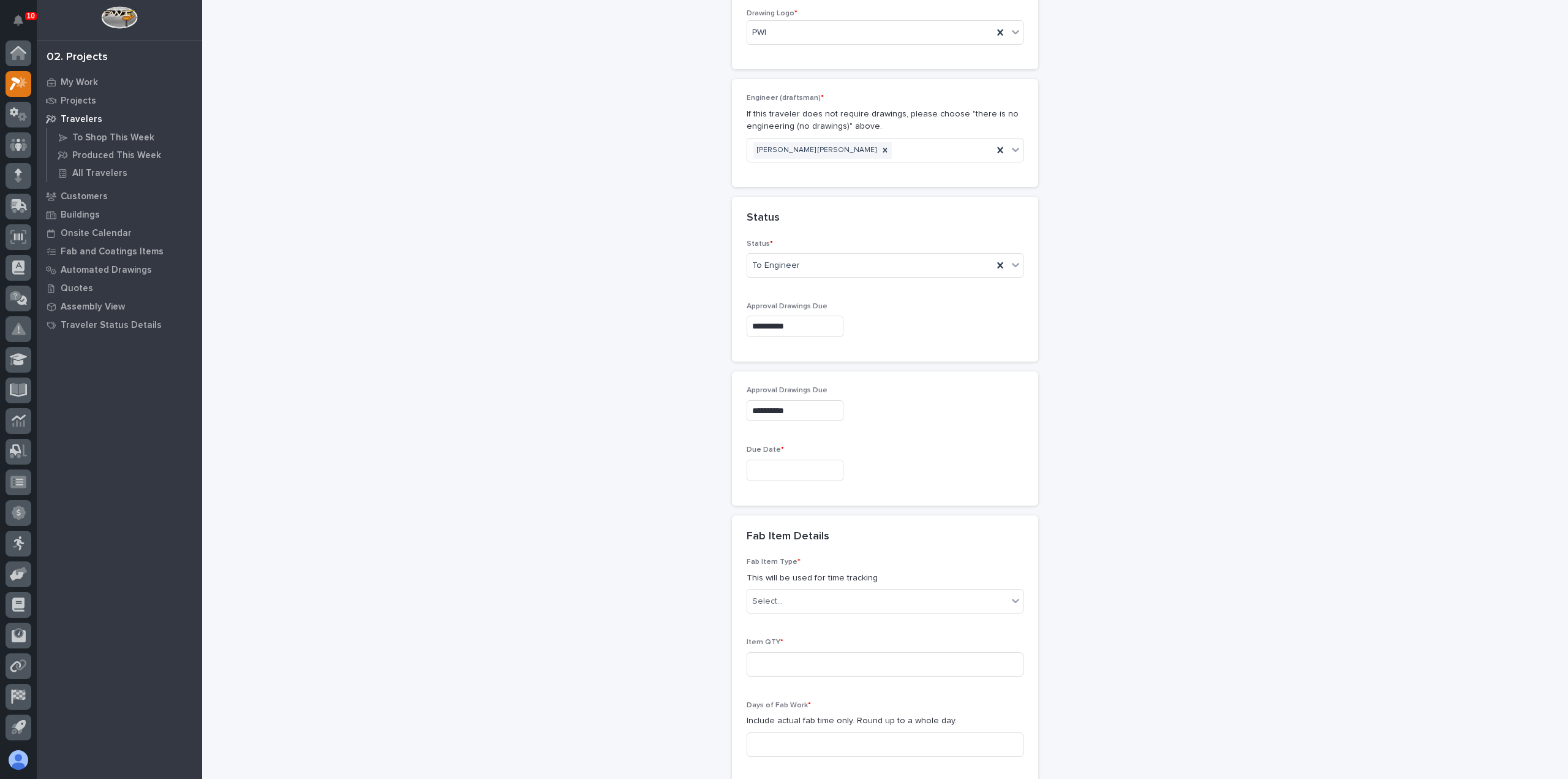
scroll to position [739, 0]
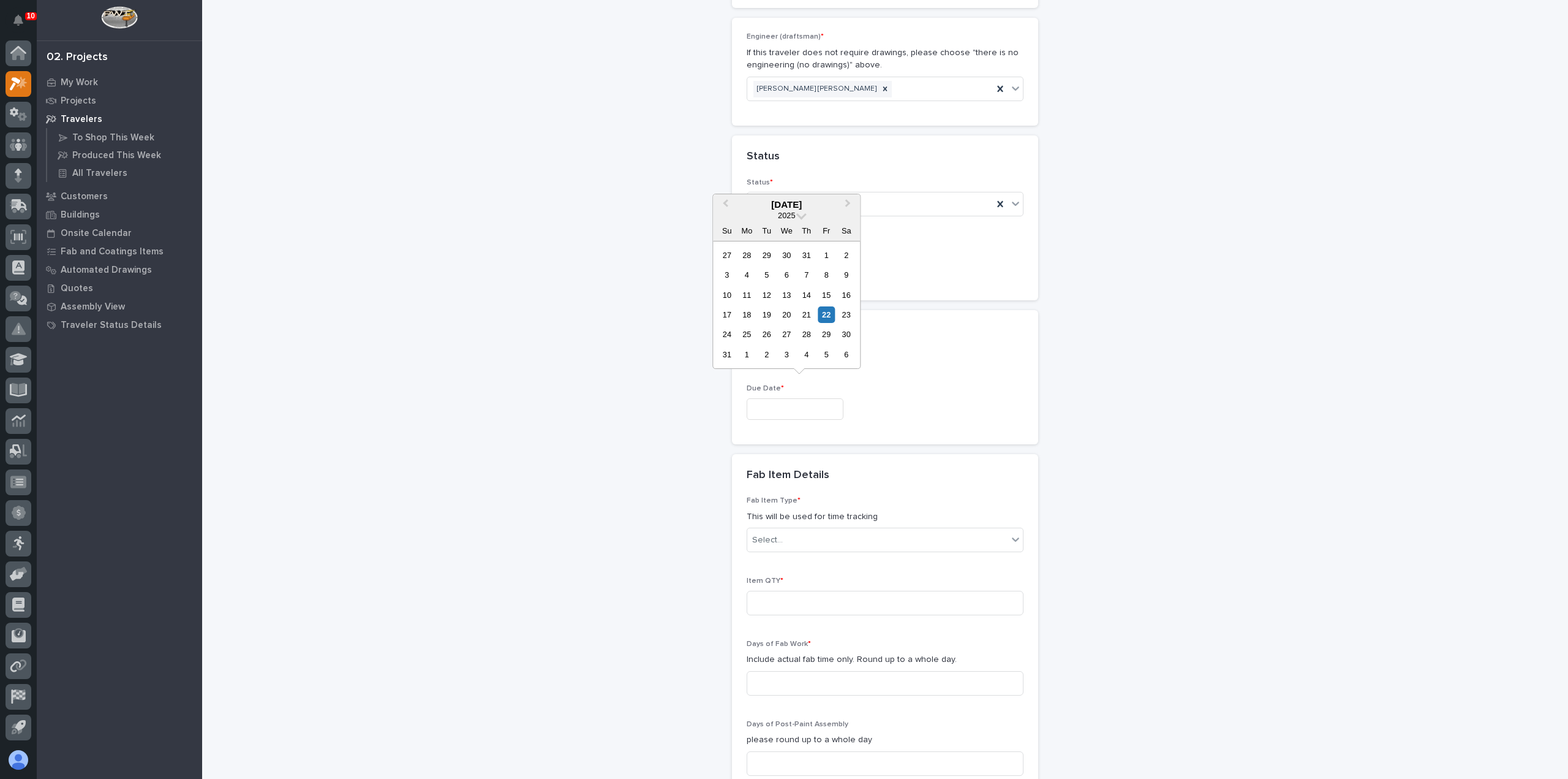
click at [816, 398] on input "text" at bounding box center [795, 408] width 97 height 21
click at [851, 207] on button "Next Month" at bounding box center [848, 205] width 19 height 19
click at [725, 206] on span "Previous Month" at bounding box center [725, 204] width 0 height 16
click at [851, 201] on button "Next Month" at bounding box center [848, 205] width 19 height 19
click at [848, 207] on button "Next Month" at bounding box center [848, 205] width 19 height 19
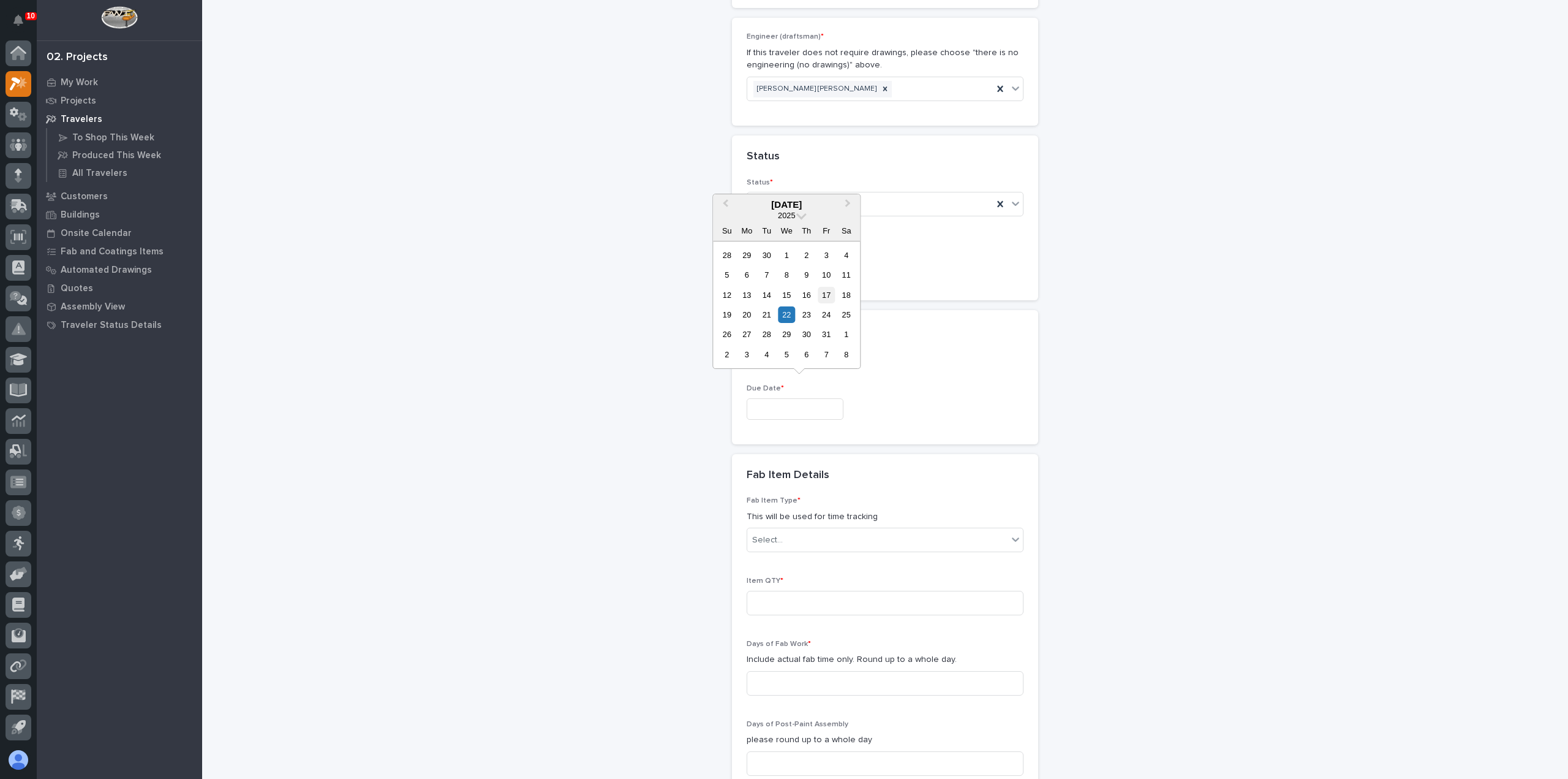
click at [830, 295] on div "17" at bounding box center [827, 295] width 17 height 17
type input "**********"
click at [788, 530] on div "Select..." at bounding box center [877, 540] width 260 height 20
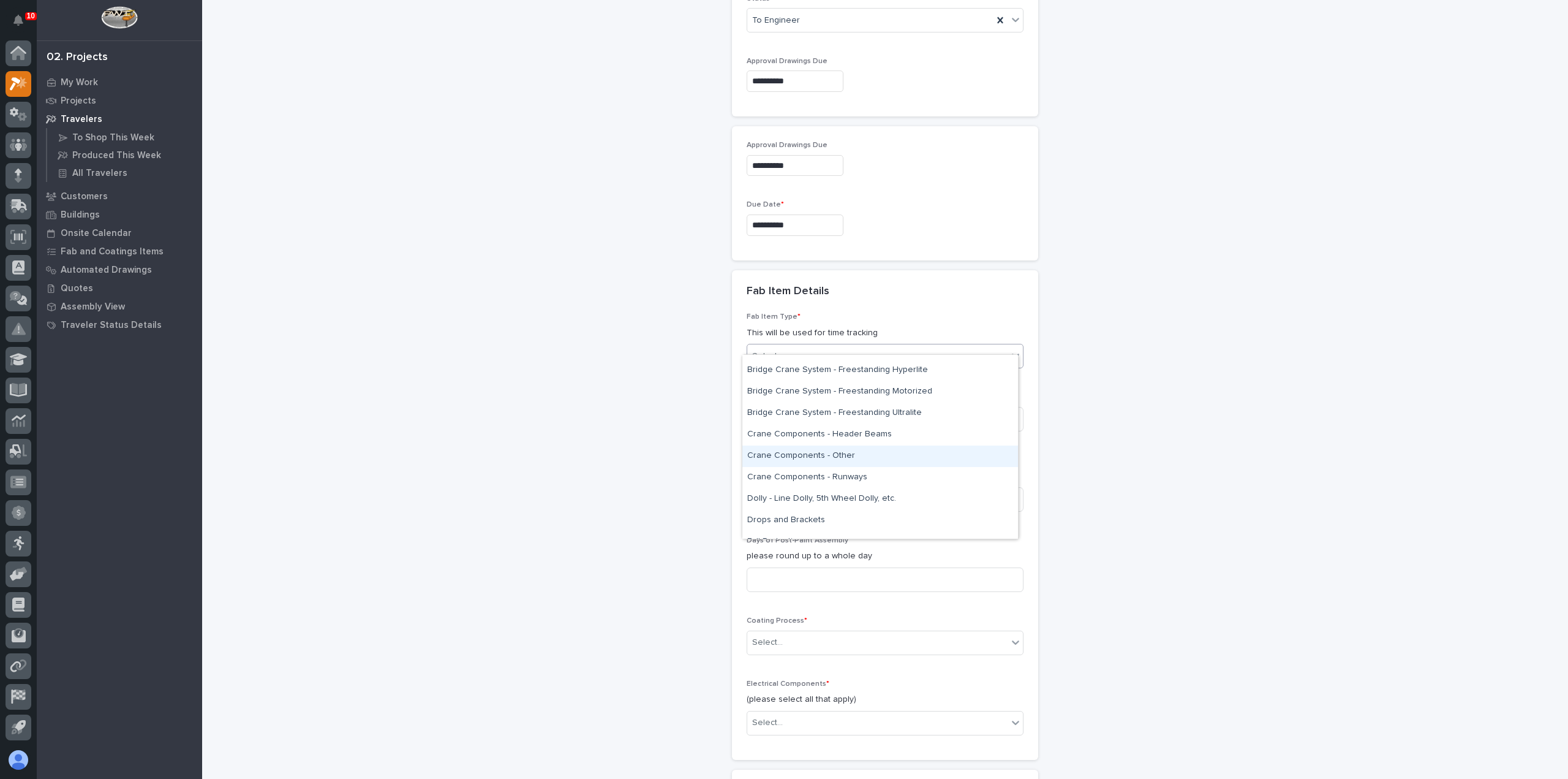
scroll to position [184, 0]
click at [860, 400] on div "Bridge Crane System - Freestanding Hyperlite" at bounding box center [880, 395] width 276 height 21
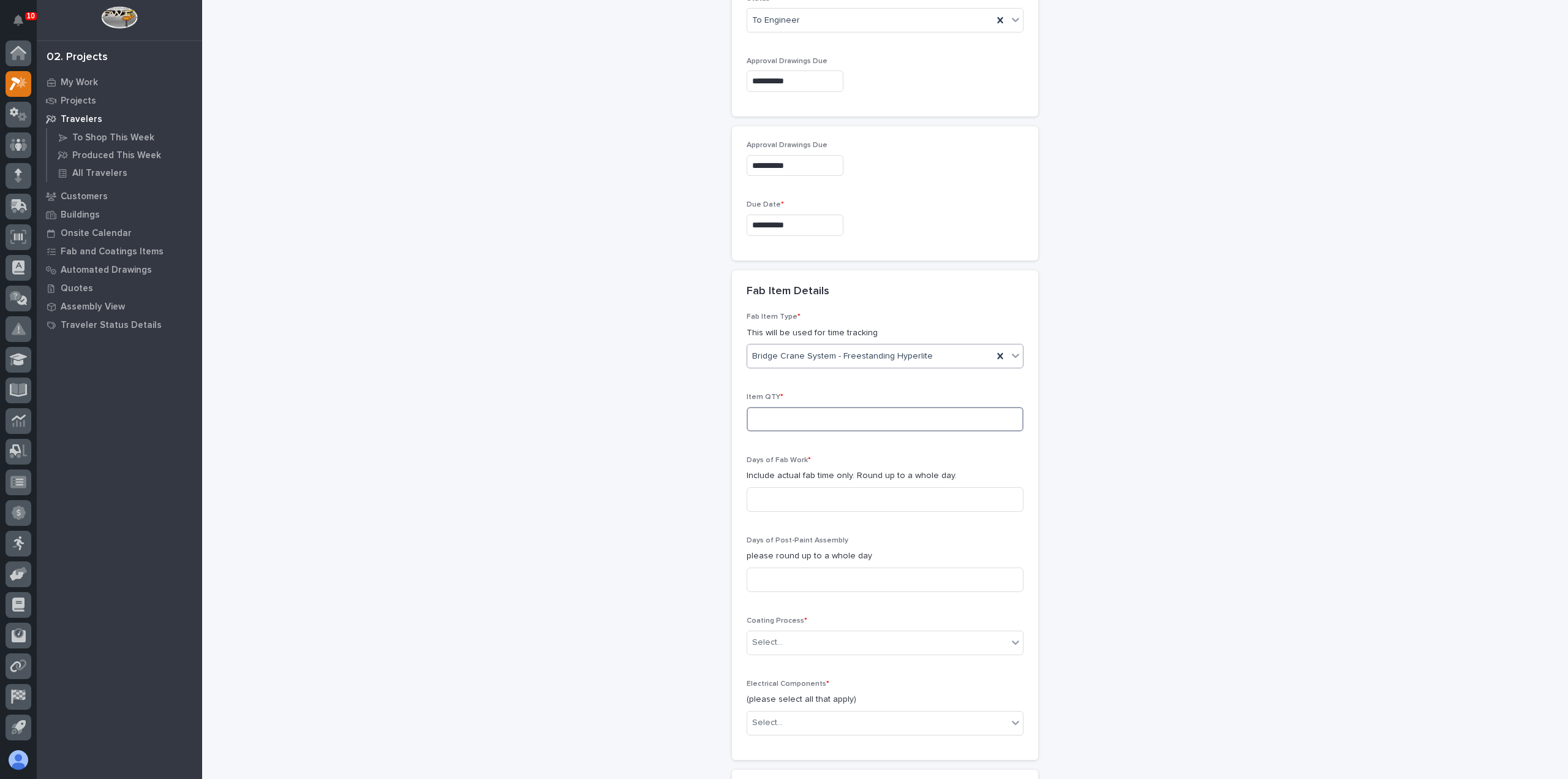
click at [860, 407] on input at bounding box center [885, 419] width 277 height 24
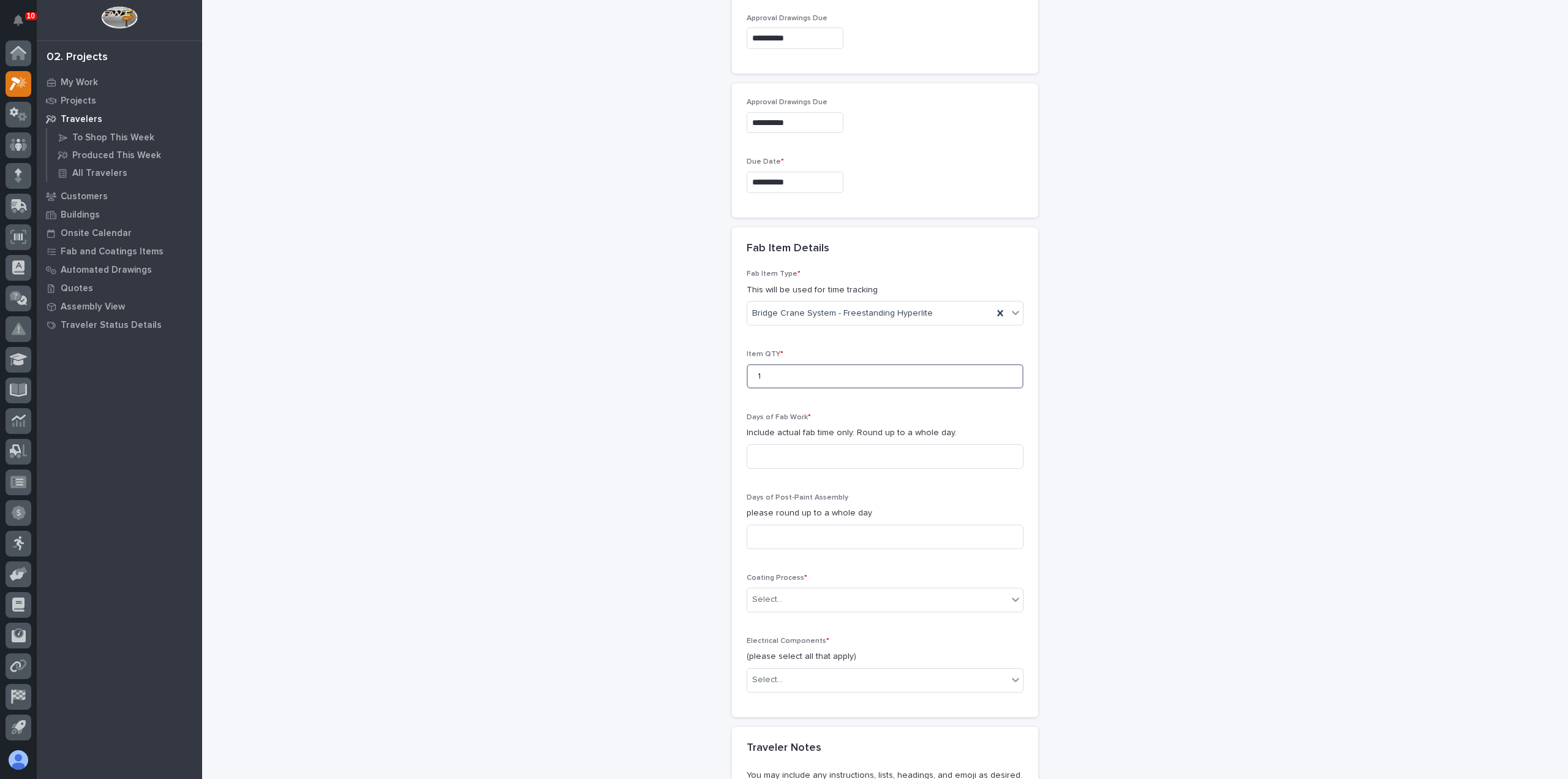
scroll to position [984, 0]
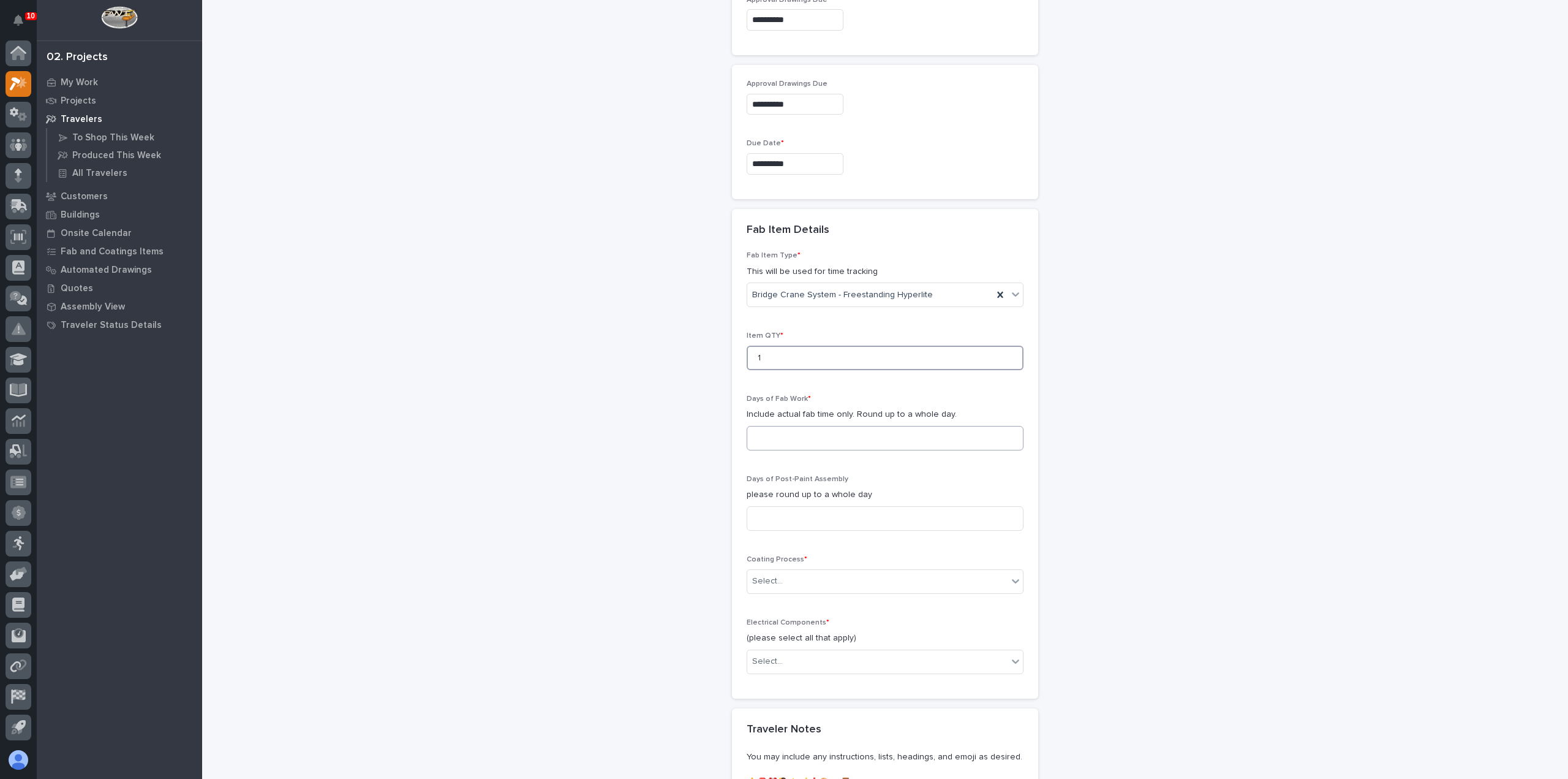
type input "1"
click at [860, 426] on input at bounding box center [885, 438] width 277 height 24
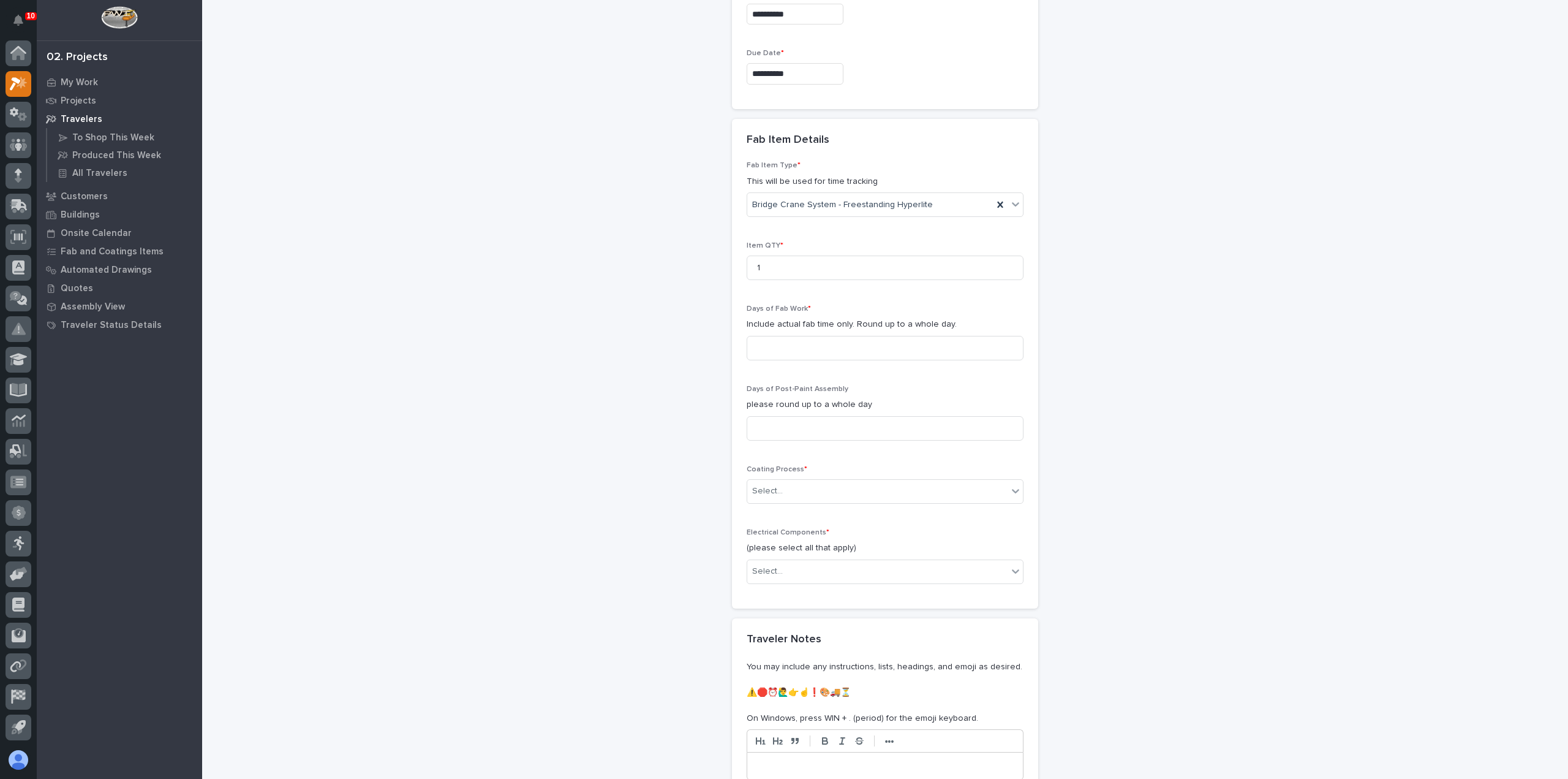
scroll to position [1103, 0]
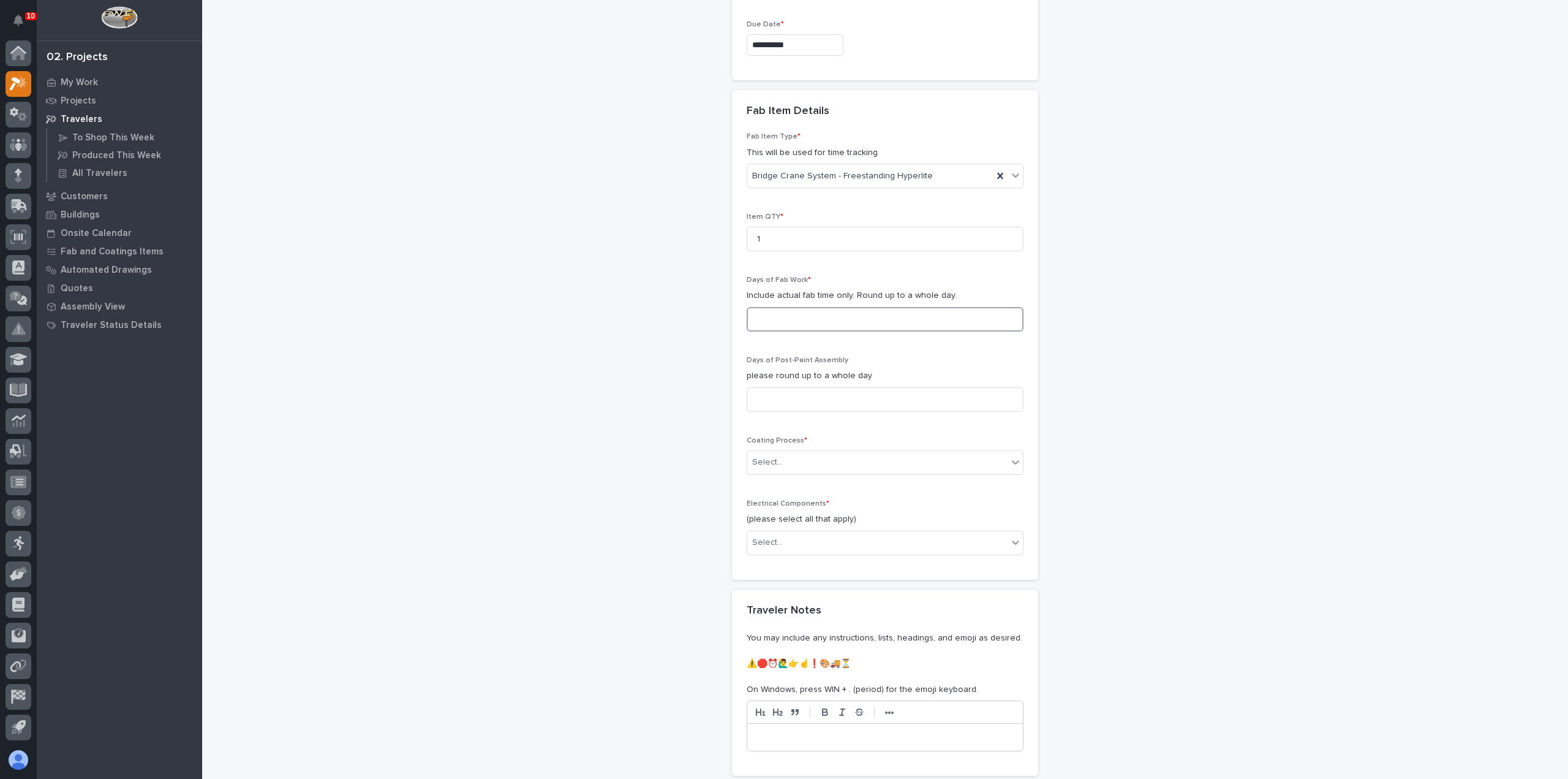
click at [823, 307] on input at bounding box center [885, 319] width 277 height 24
click at [820, 387] on input at bounding box center [885, 399] width 277 height 24
click at [810, 307] on input at bounding box center [885, 319] width 277 height 24
type input "4"
click at [804, 452] on div "Select..." at bounding box center [877, 462] width 260 height 20
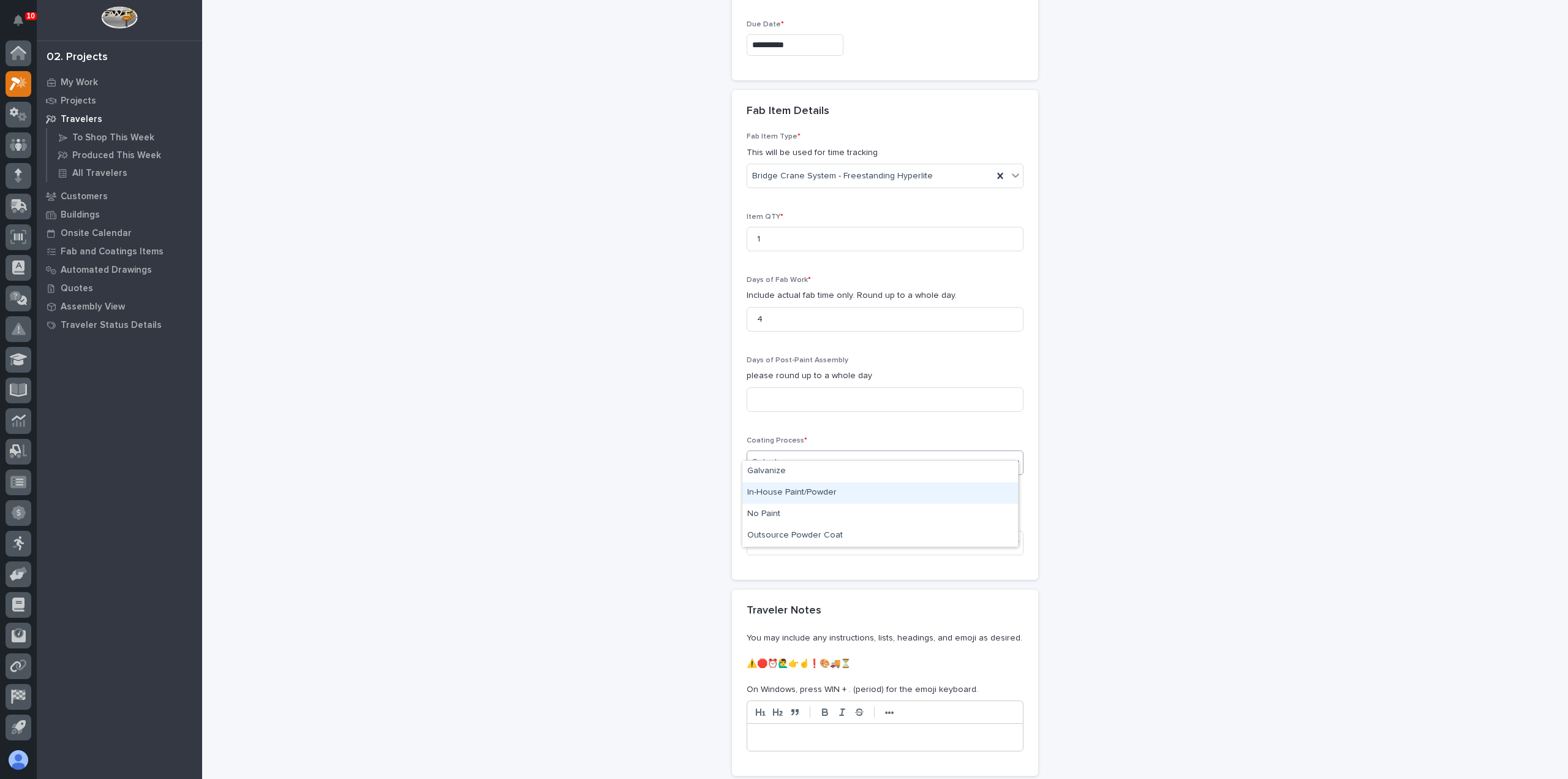
click at [808, 498] on div "In-House Paint/Powder" at bounding box center [880, 492] width 276 height 21
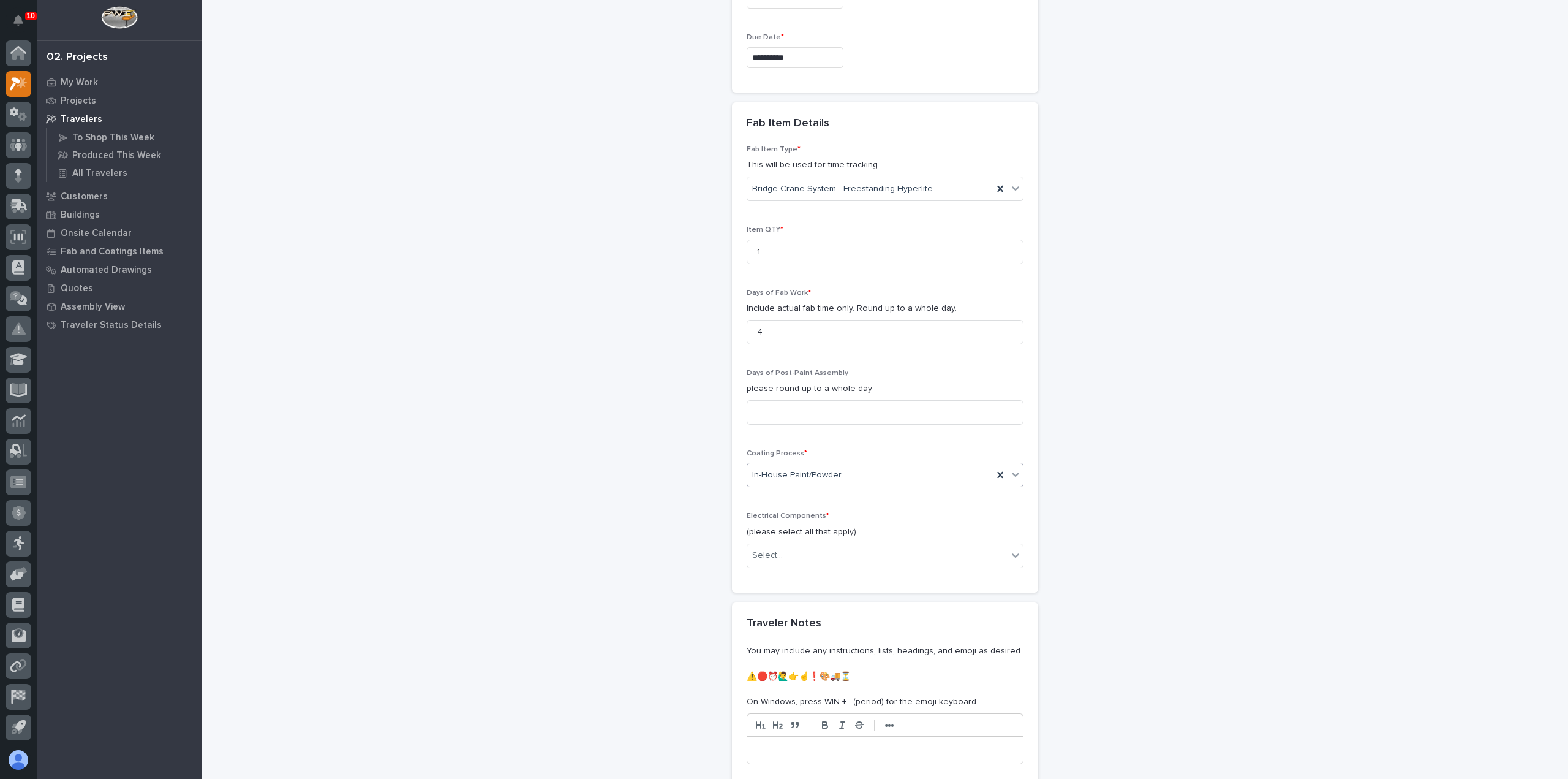
click at [800, 524] on div "Electrical Components * (please select all that apply) Select..." at bounding box center [885, 545] width 277 height 66
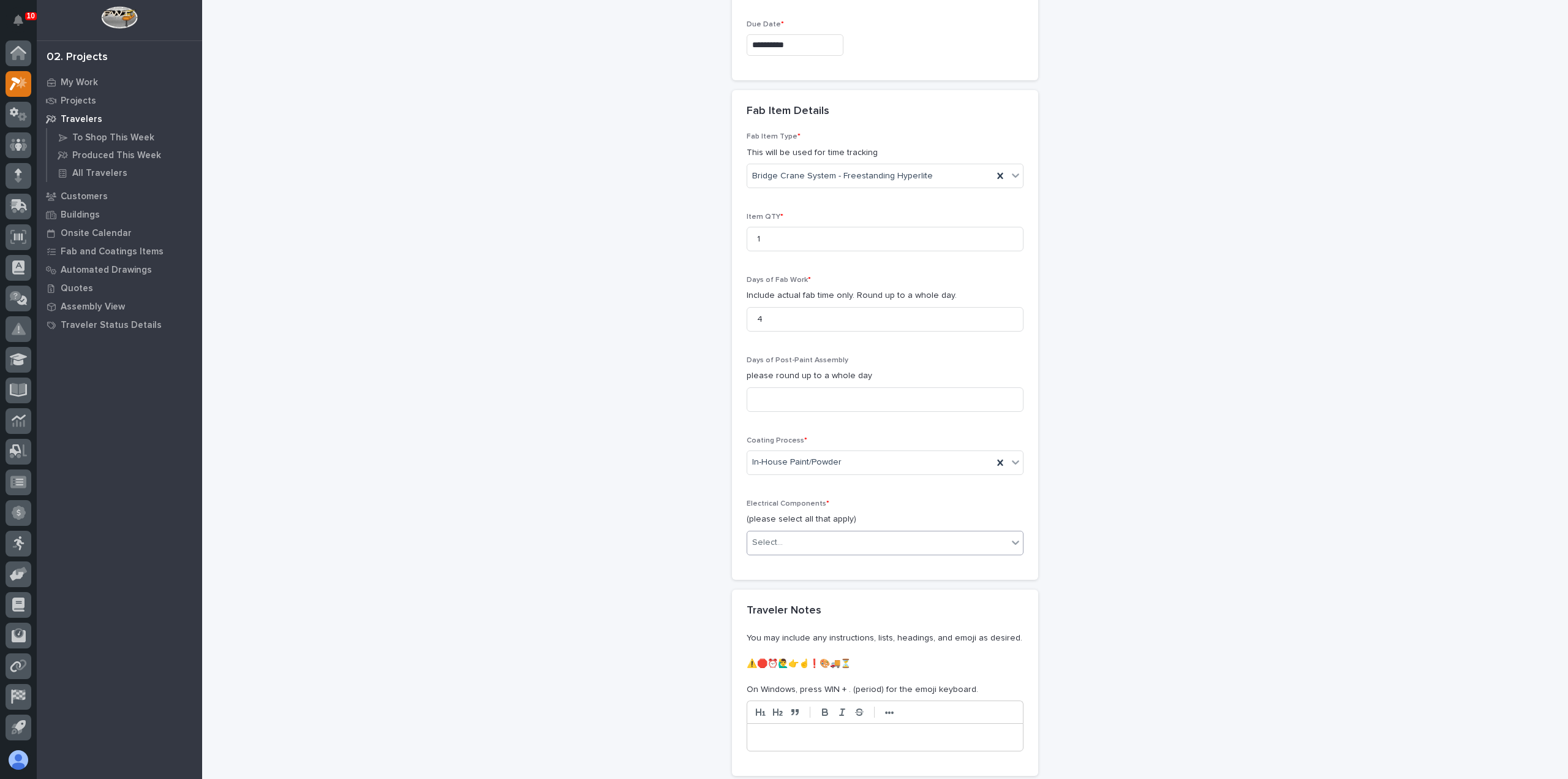
click at [797, 540] on body "10 My Settings Log Out 02. Projects My Work Projects Travelers To Shop This Wee…" at bounding box center [784, 390] width 1568 height 779
click at [1008, 531] on div at bounding box center [1015, 543] width 15 height 24
click at [869, 588] on div "Electric Chain Hoist" at bounding box center [880, 584] width 276 height 21
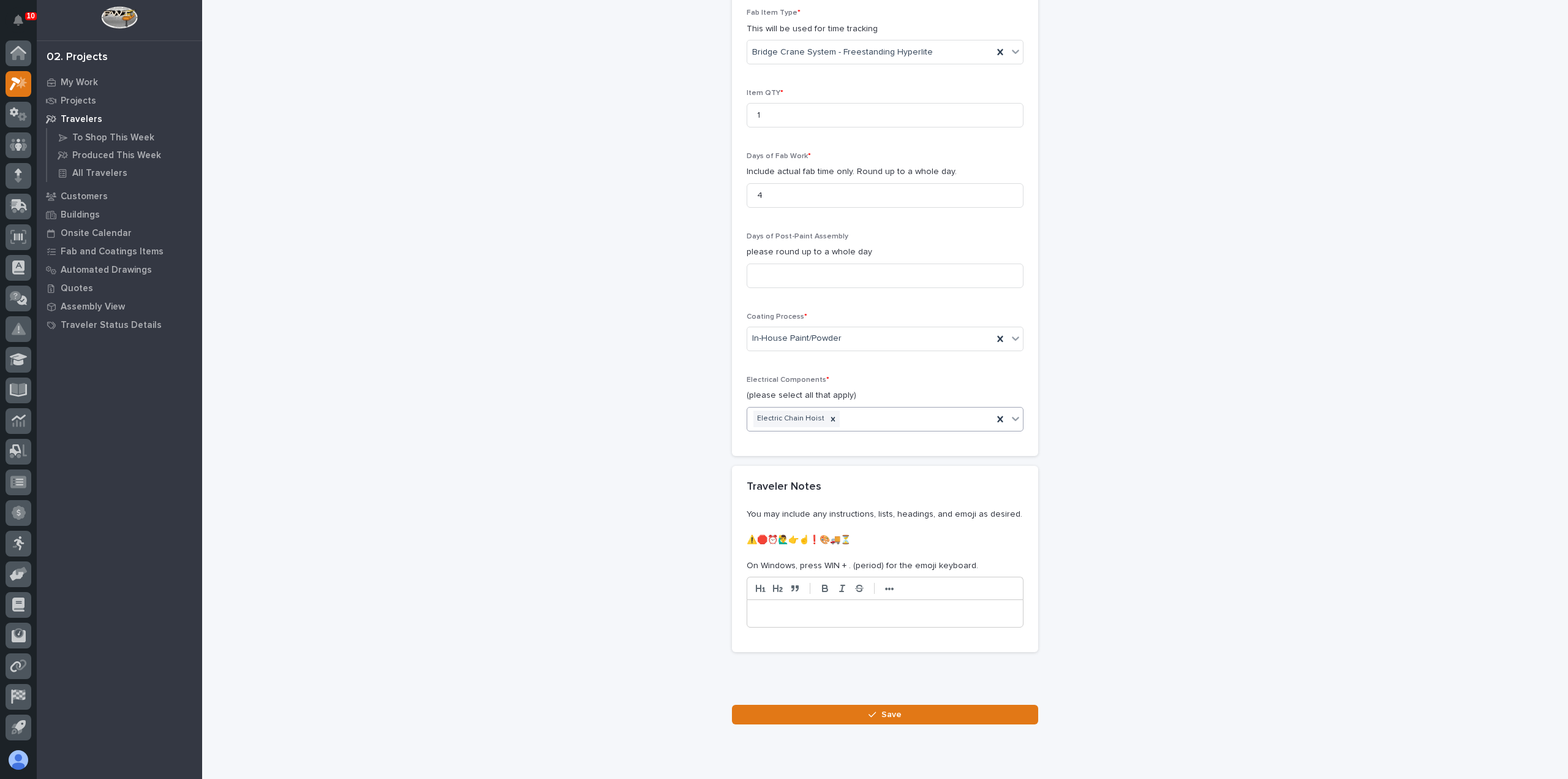
scroll to position [1253, 0]
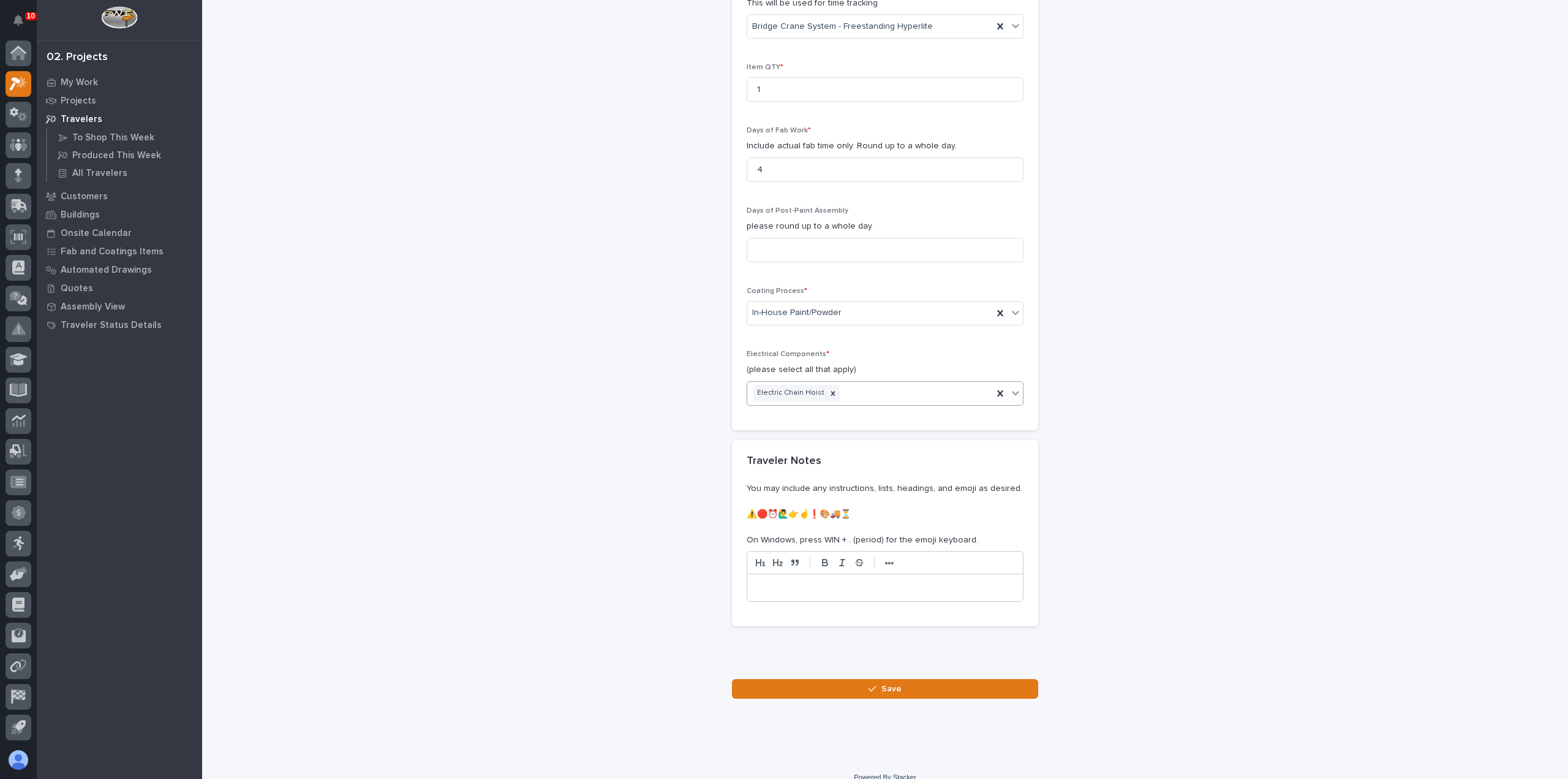
click at [880, 582] on p at bounding box center [885, 588] width 257 height 13
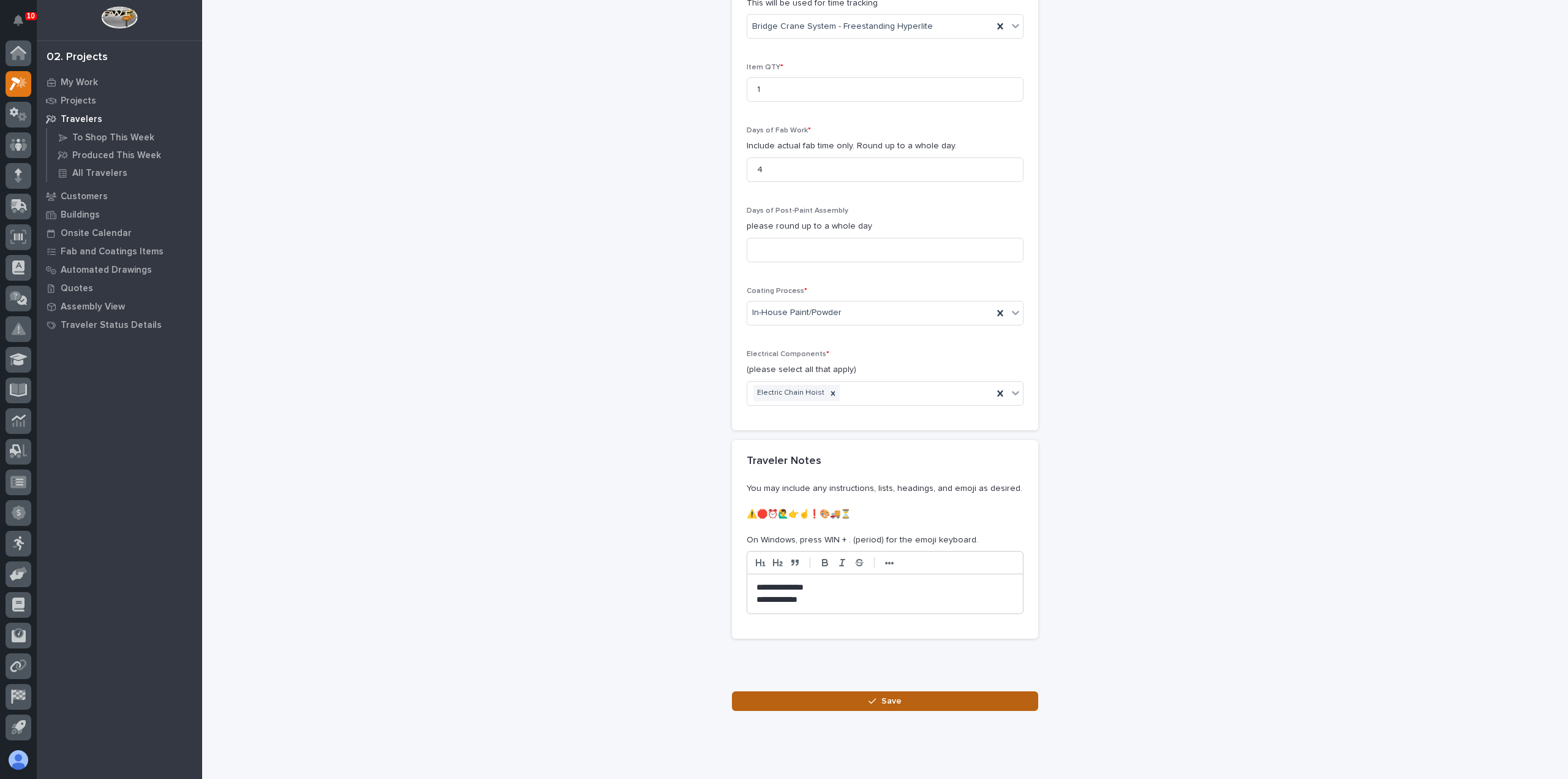
click at [895, 696] on span "Save" at bounding box center [891, 701] width 20 height 11
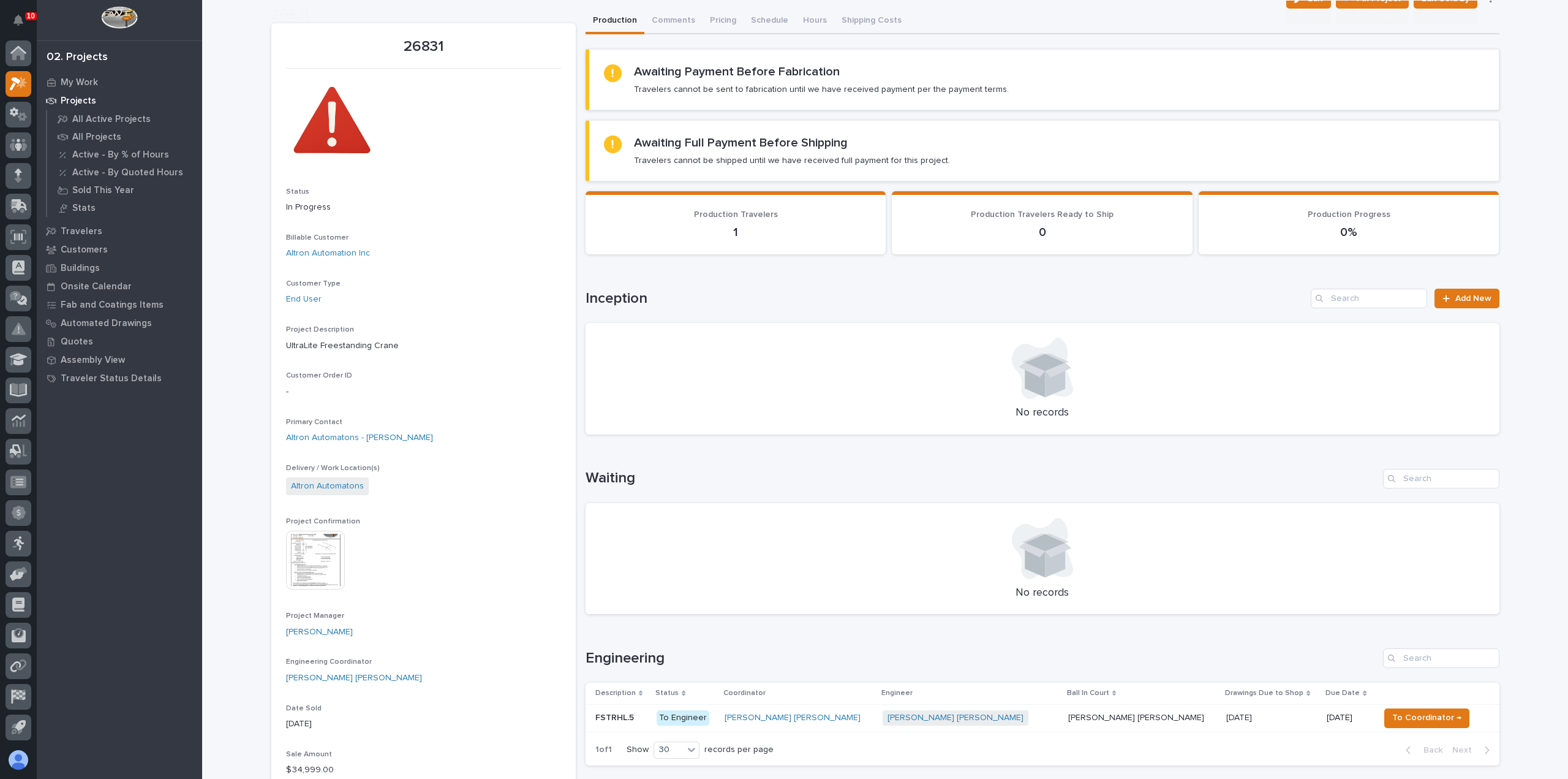
scroll to position [62, 0]
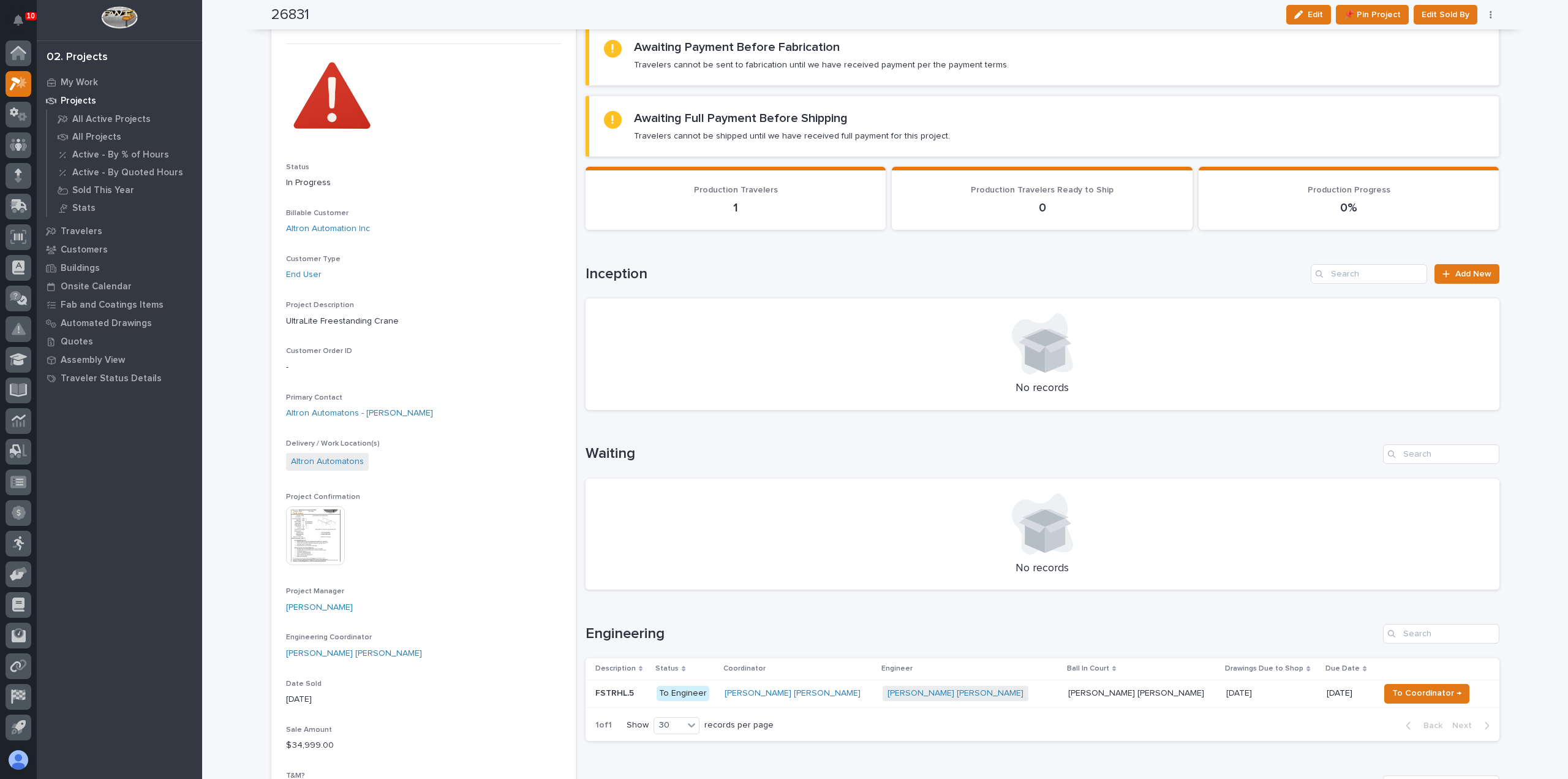
click at [313, 544] on img at bounding box center [315, 535] width 59 height 59
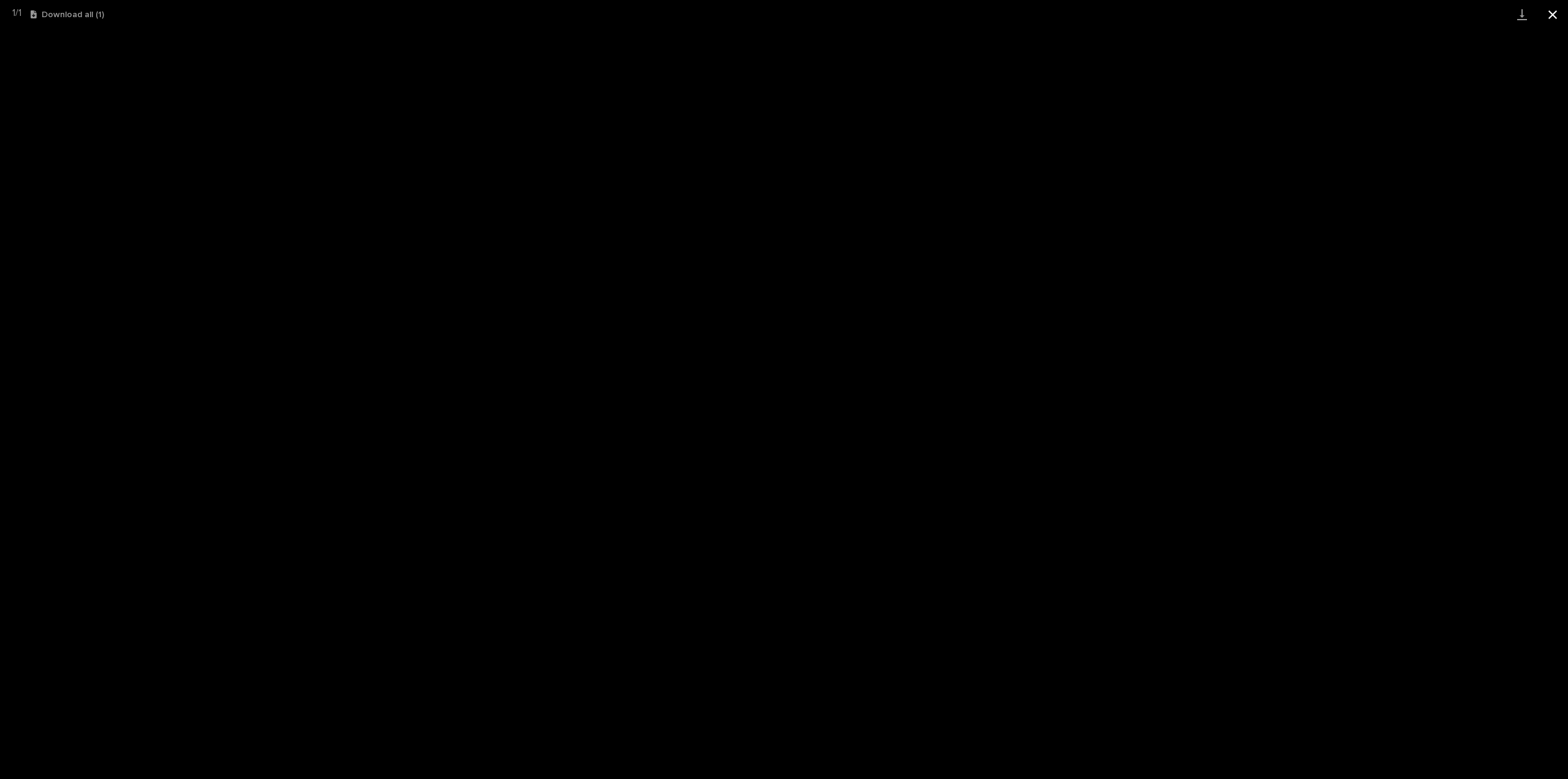
click at [1559, 15] on button "Close gallery" at bounding box center [1552, 14] width 30 height 29
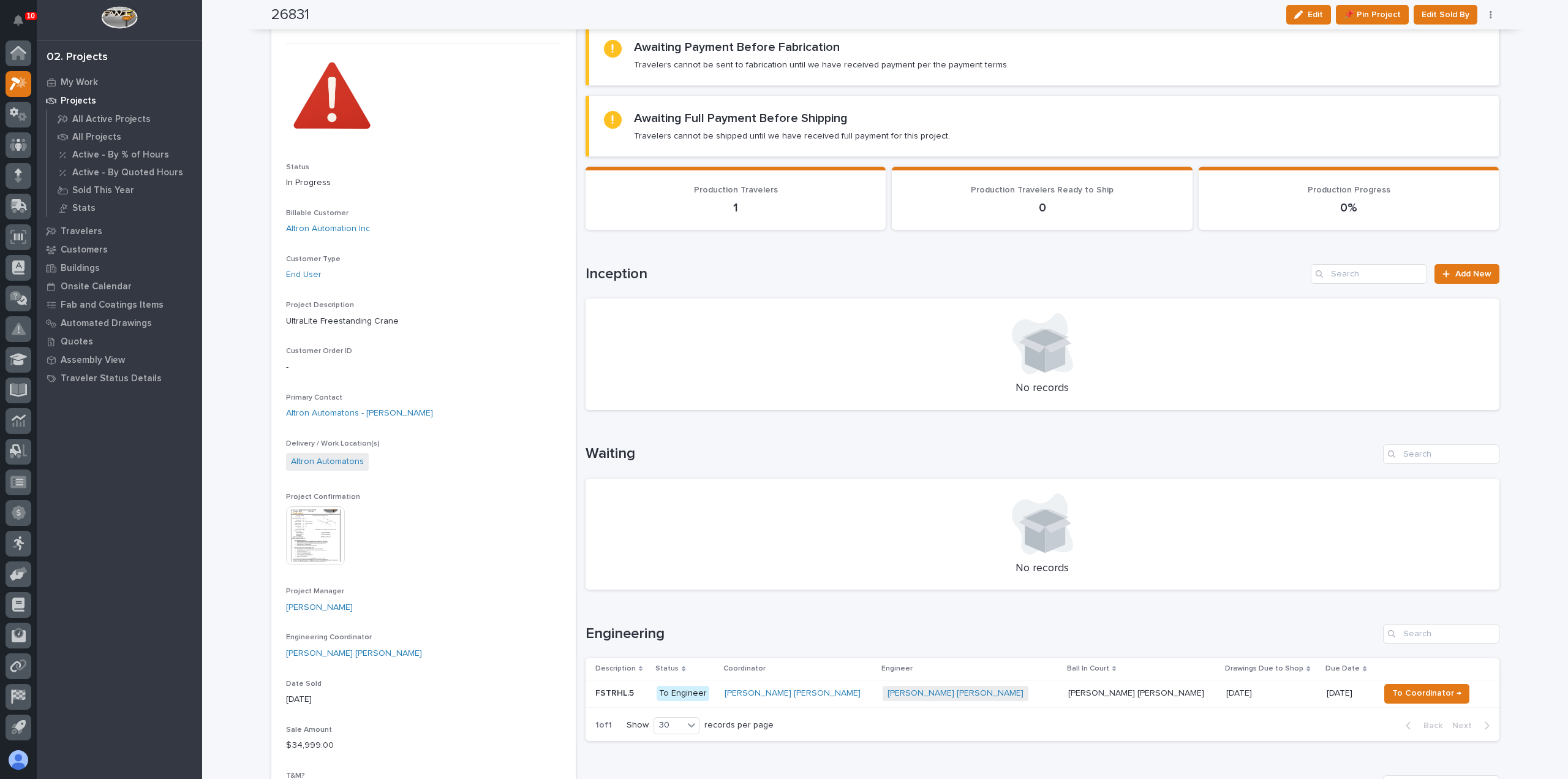
scroll to position [0, 0]
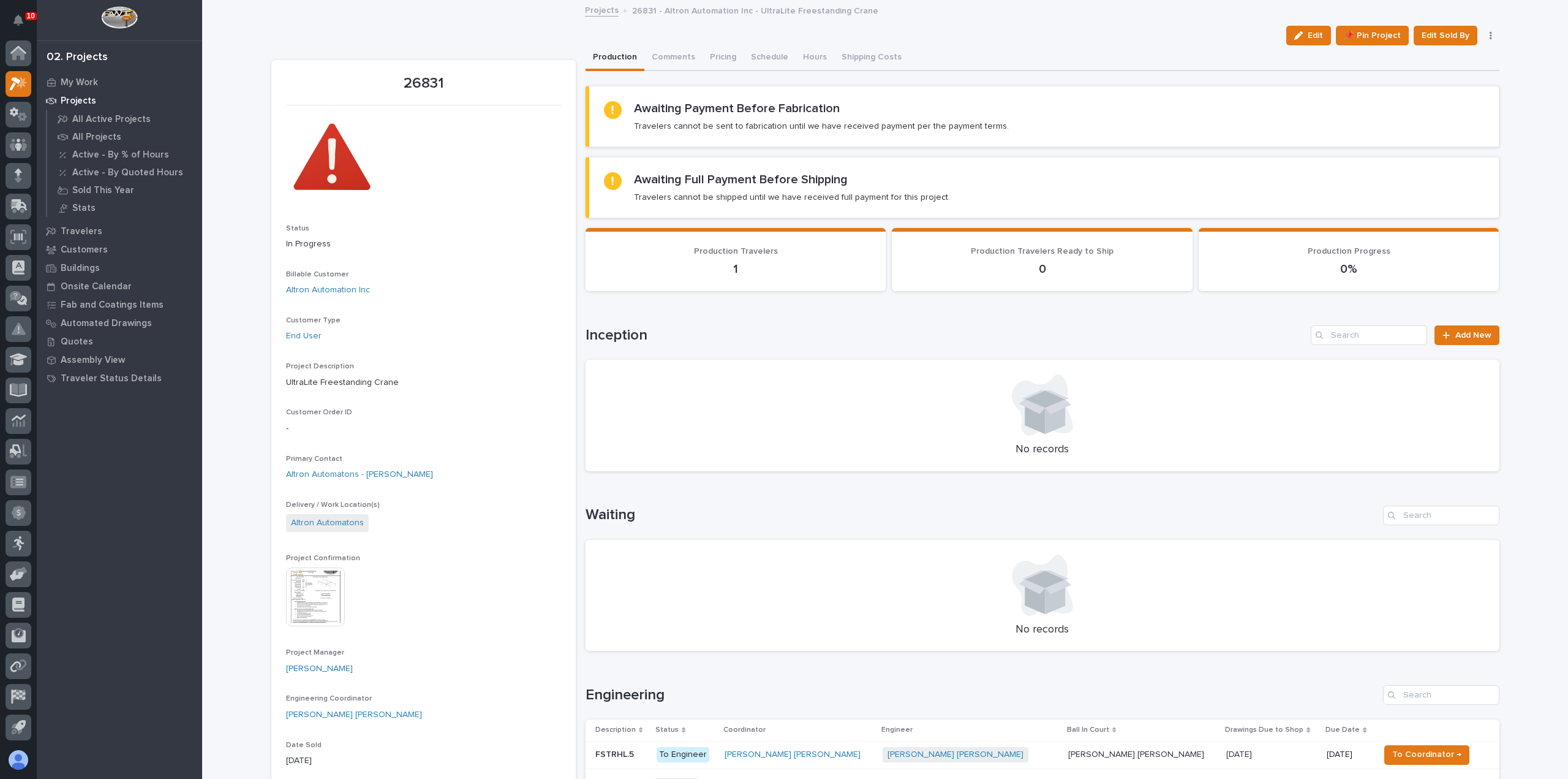
click at [599, 13] on link "Projects" at bounding box center [602, 9] width 34 height 14
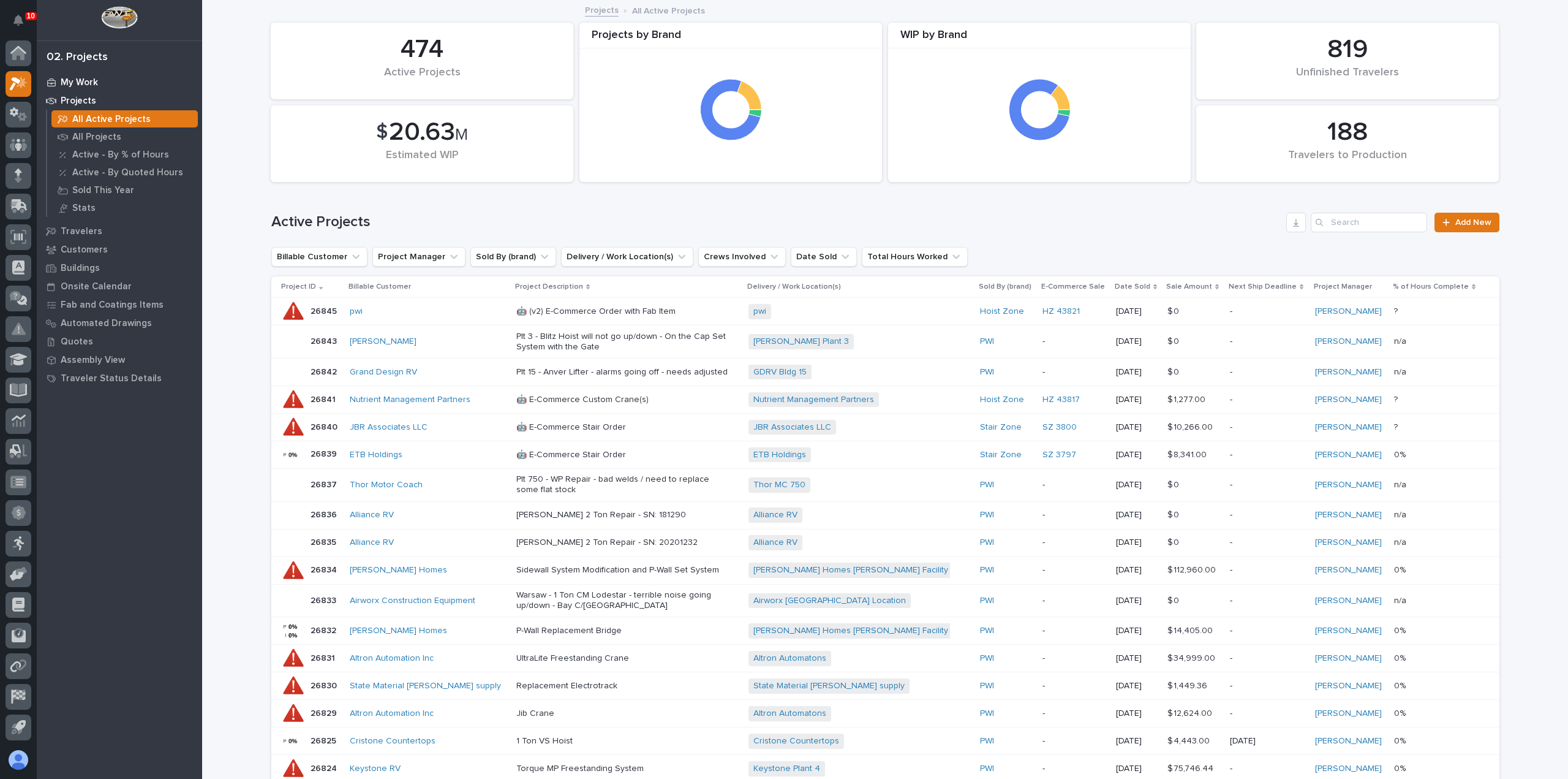
click at [77, 79] on p "My Work" at bounding box center [79, 83] width 37 height 11
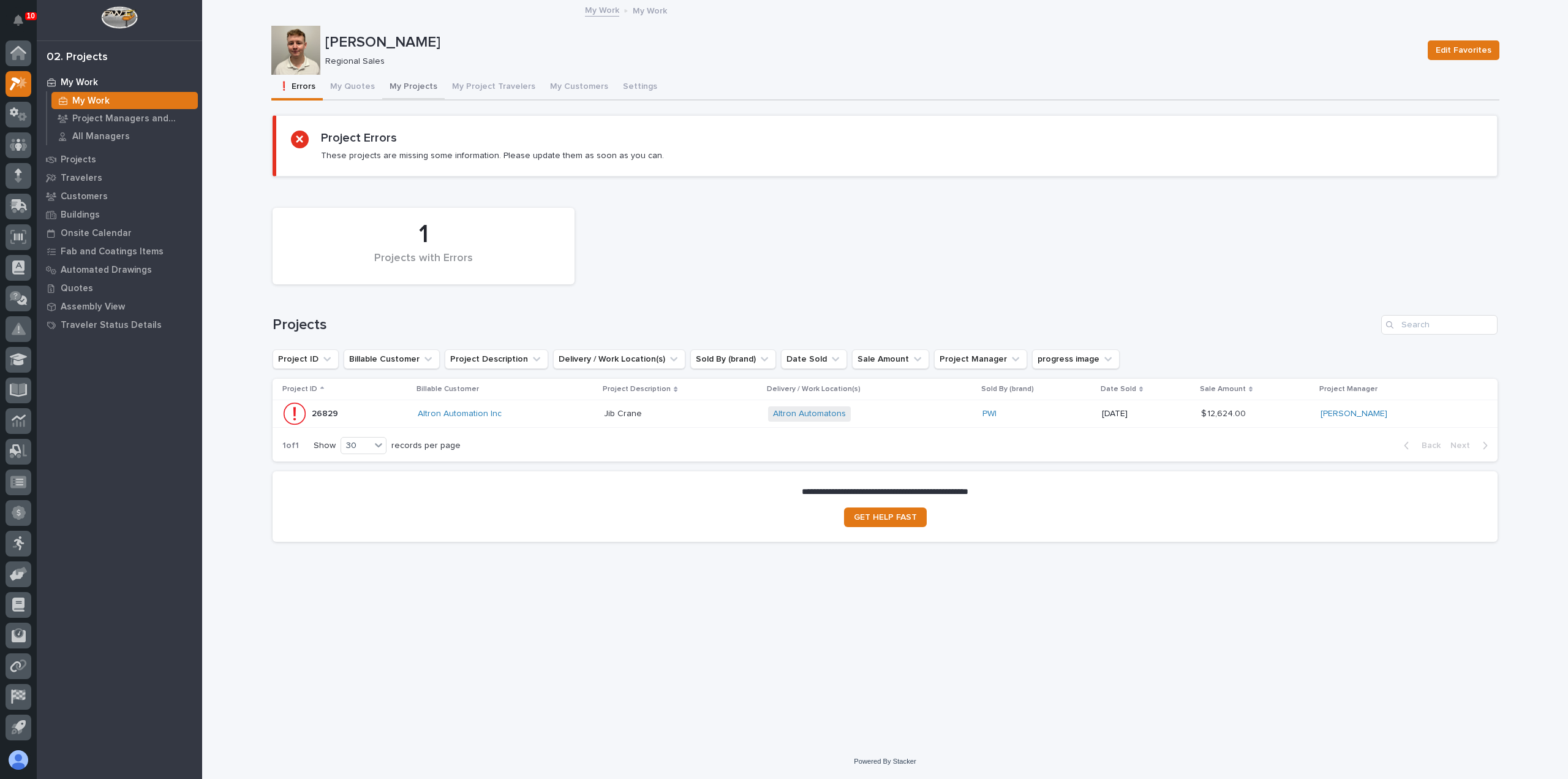
click at [399, 88] on button "My Projects" at bounding box center [414, 88] width 62 height 26
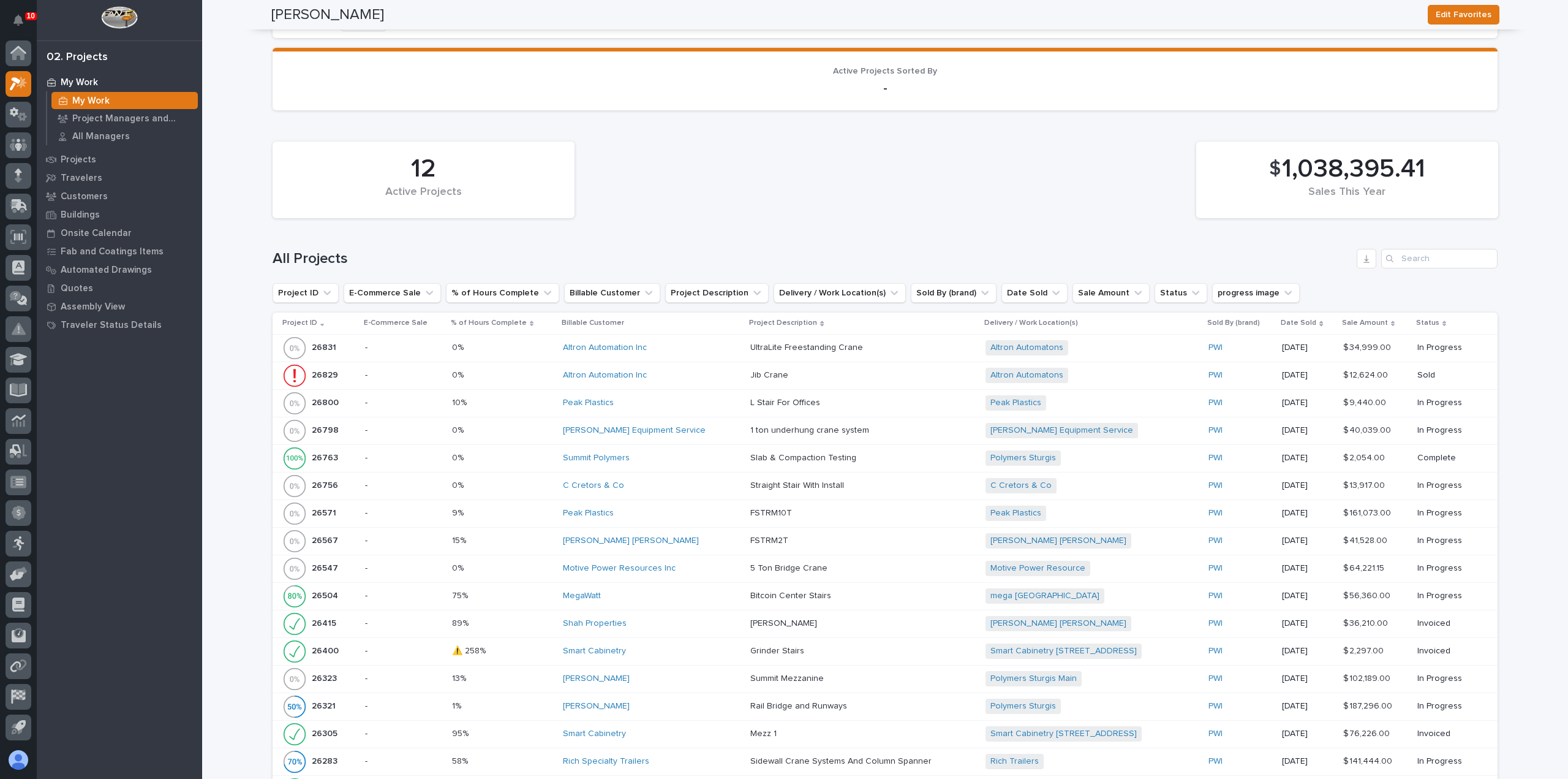
scroll to position [980, 0]
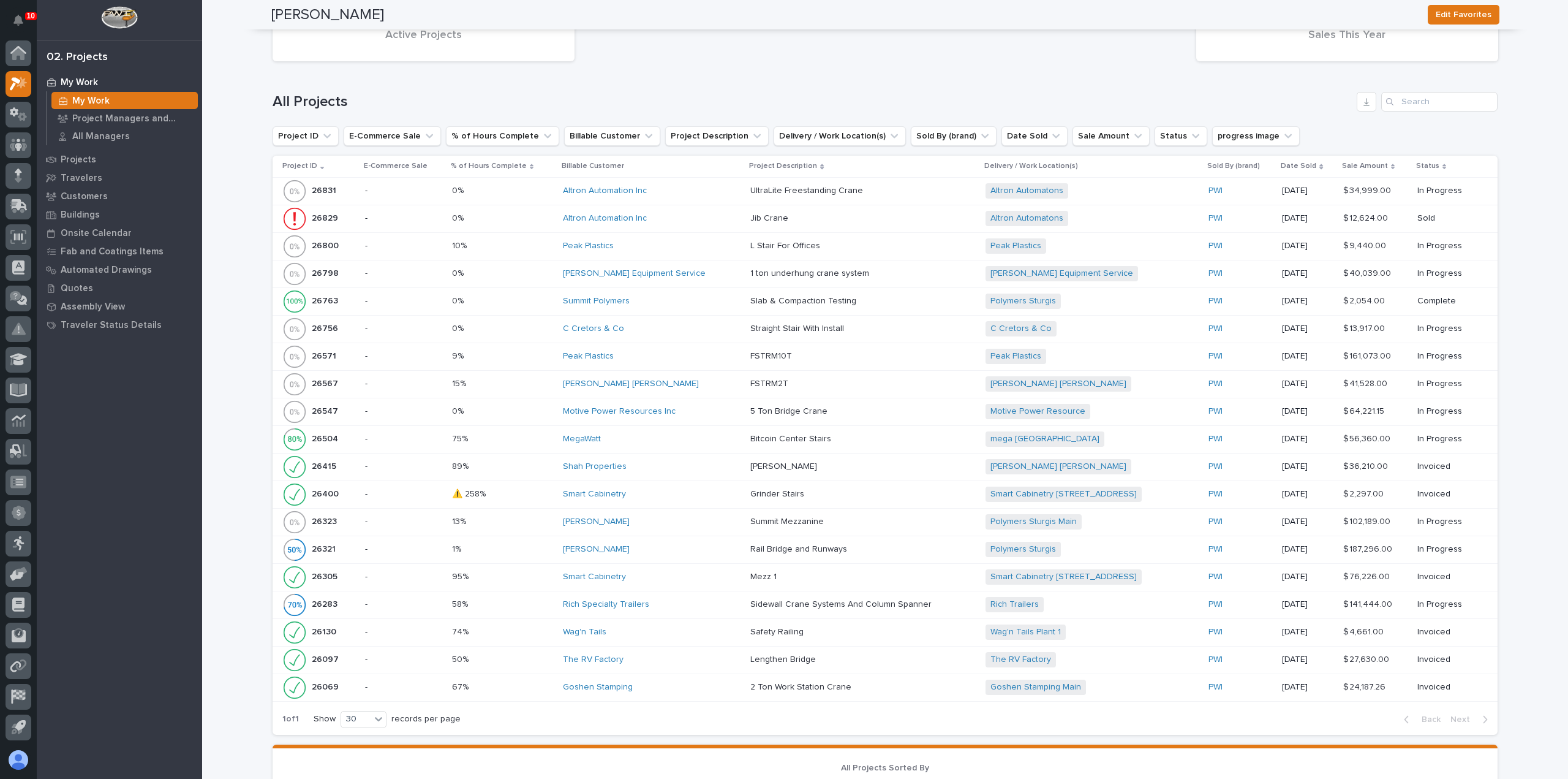
click at [653, 218] on div "Altron Automation Inc" at bounding box center [651, 218] width 178 height 10
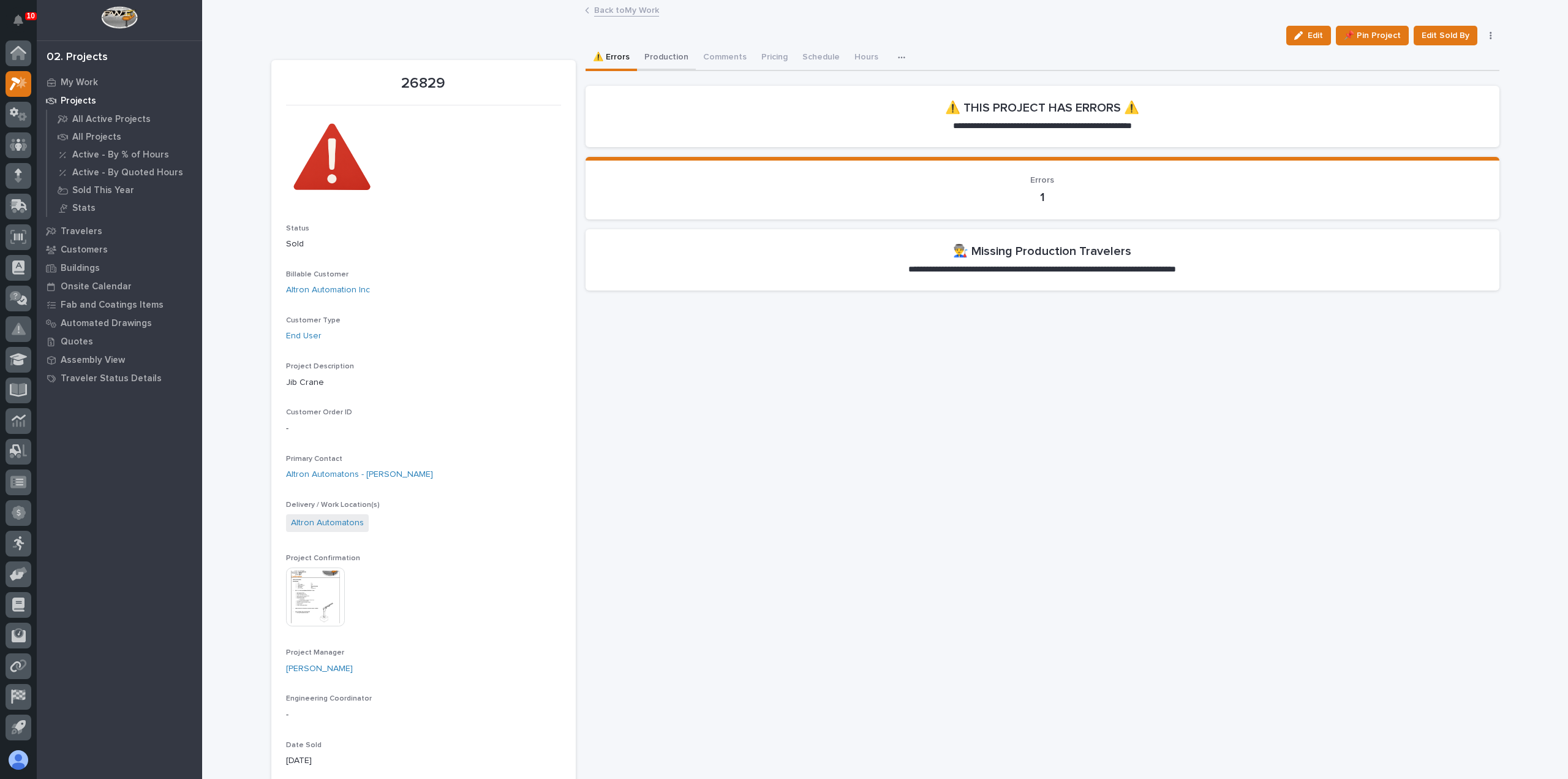
click at [660, 62] on button "Production" at bounding box center [666, 58] width 59 height 26
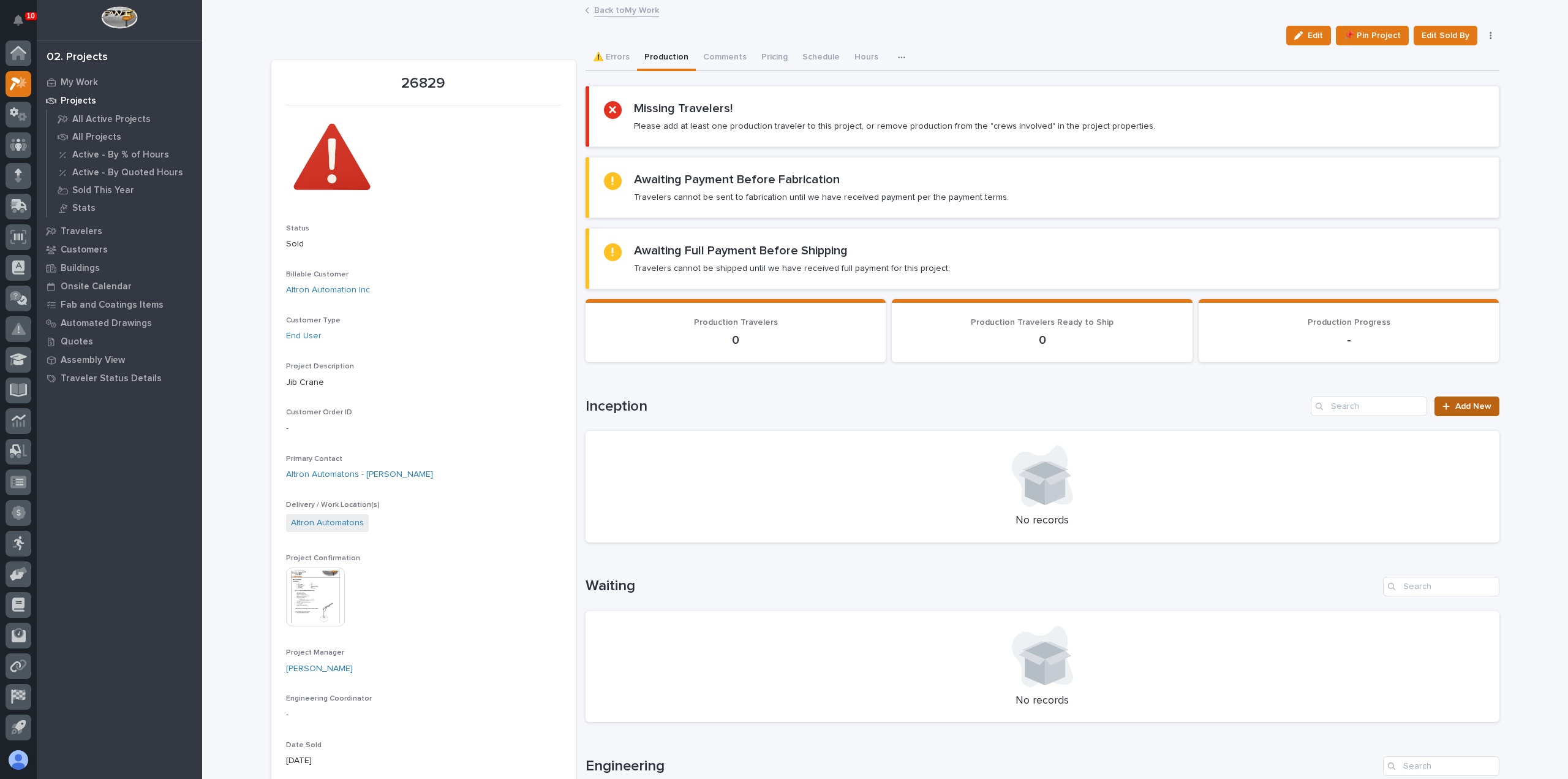
click at [1450, 401] on link "Add New" at bounding box center [1466, 406] width 64 height 19
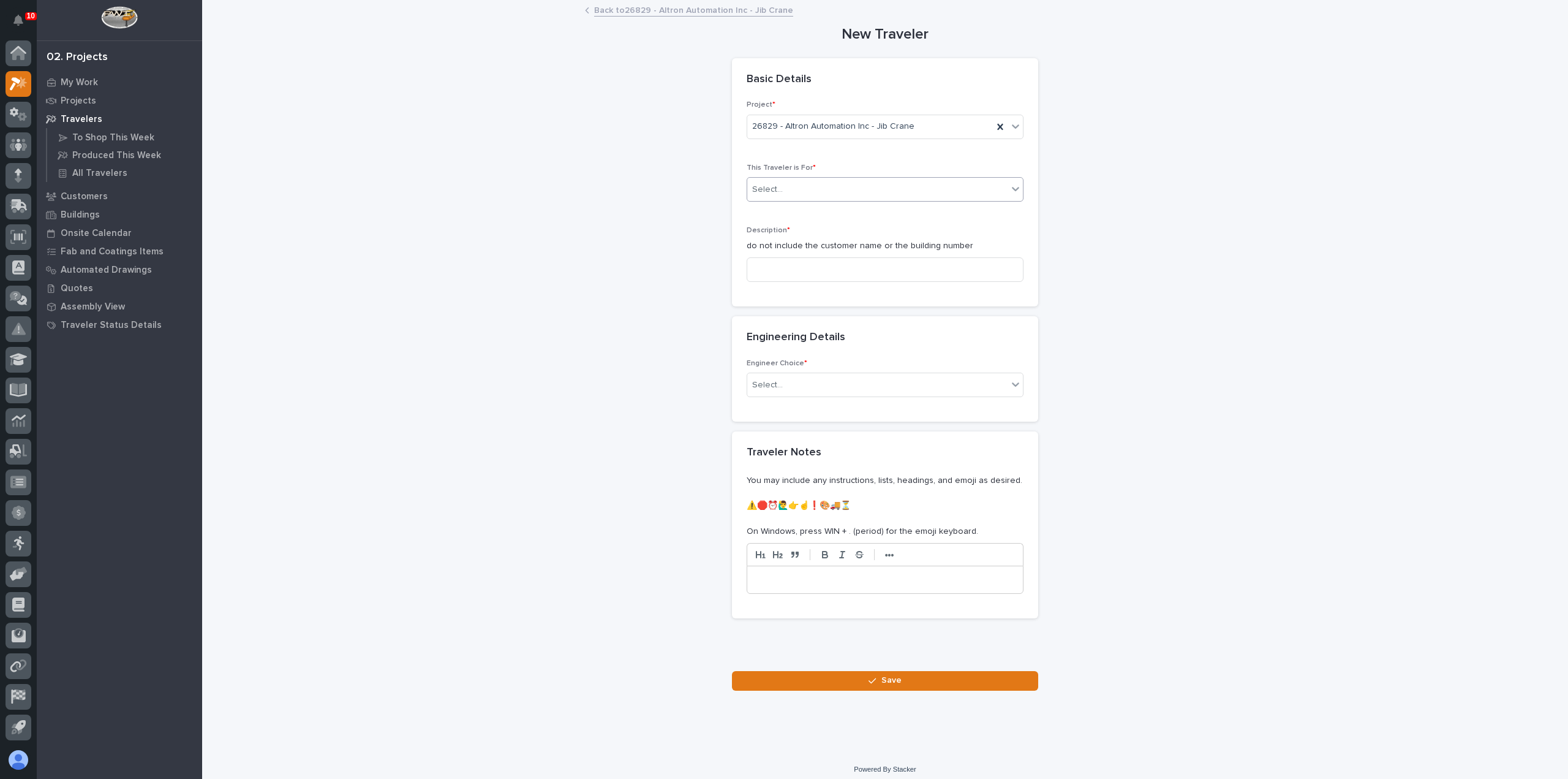
click at [849, 188] on div "Select..." at bounding box center [877, 190] width 260 height 20
click at [835, 213] on div "Production" at bounding box center [880, 211] width 276 height 21
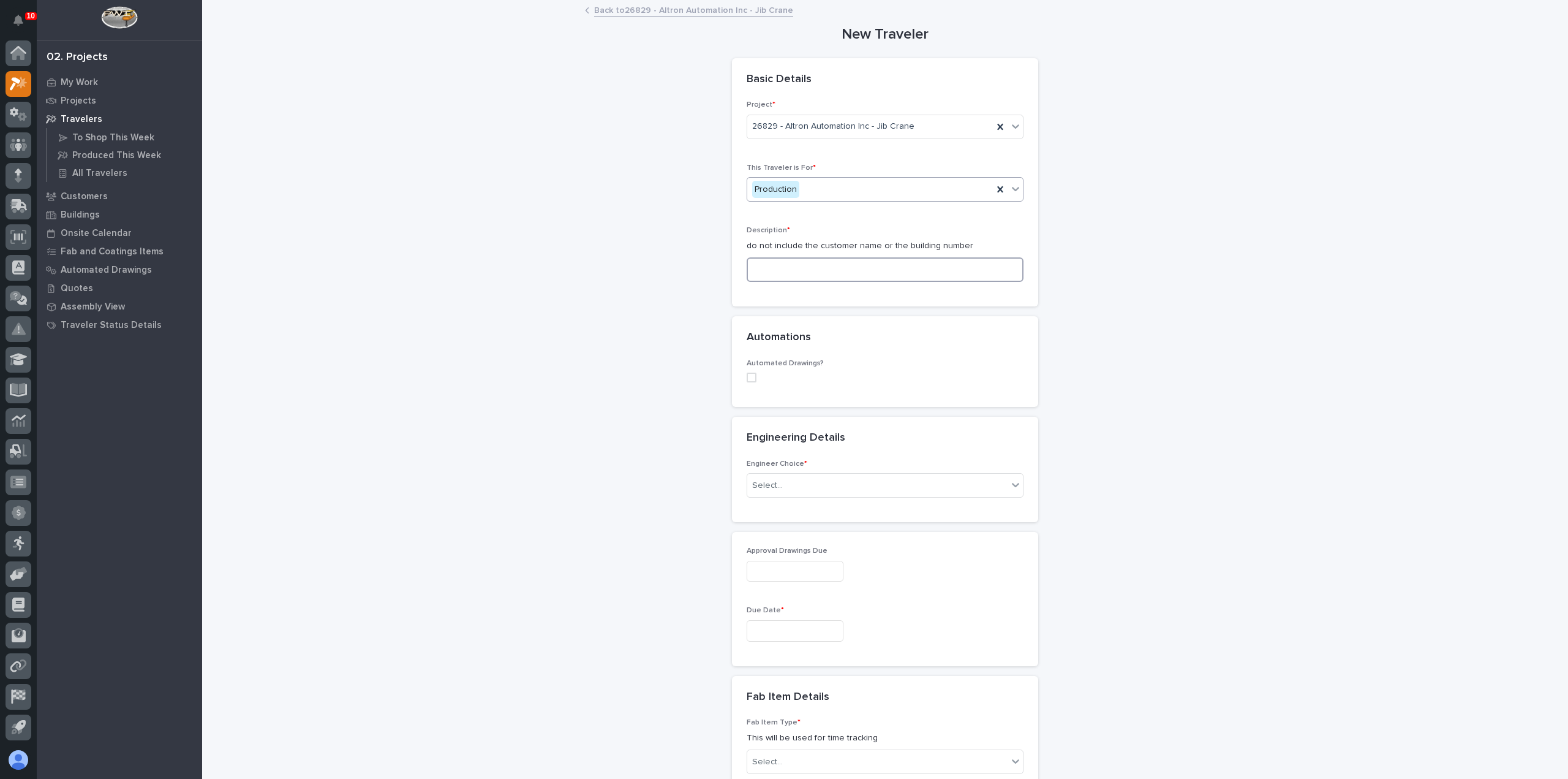
click at [813, 272] on input at bounding box center [885, 269] width 277 height 24
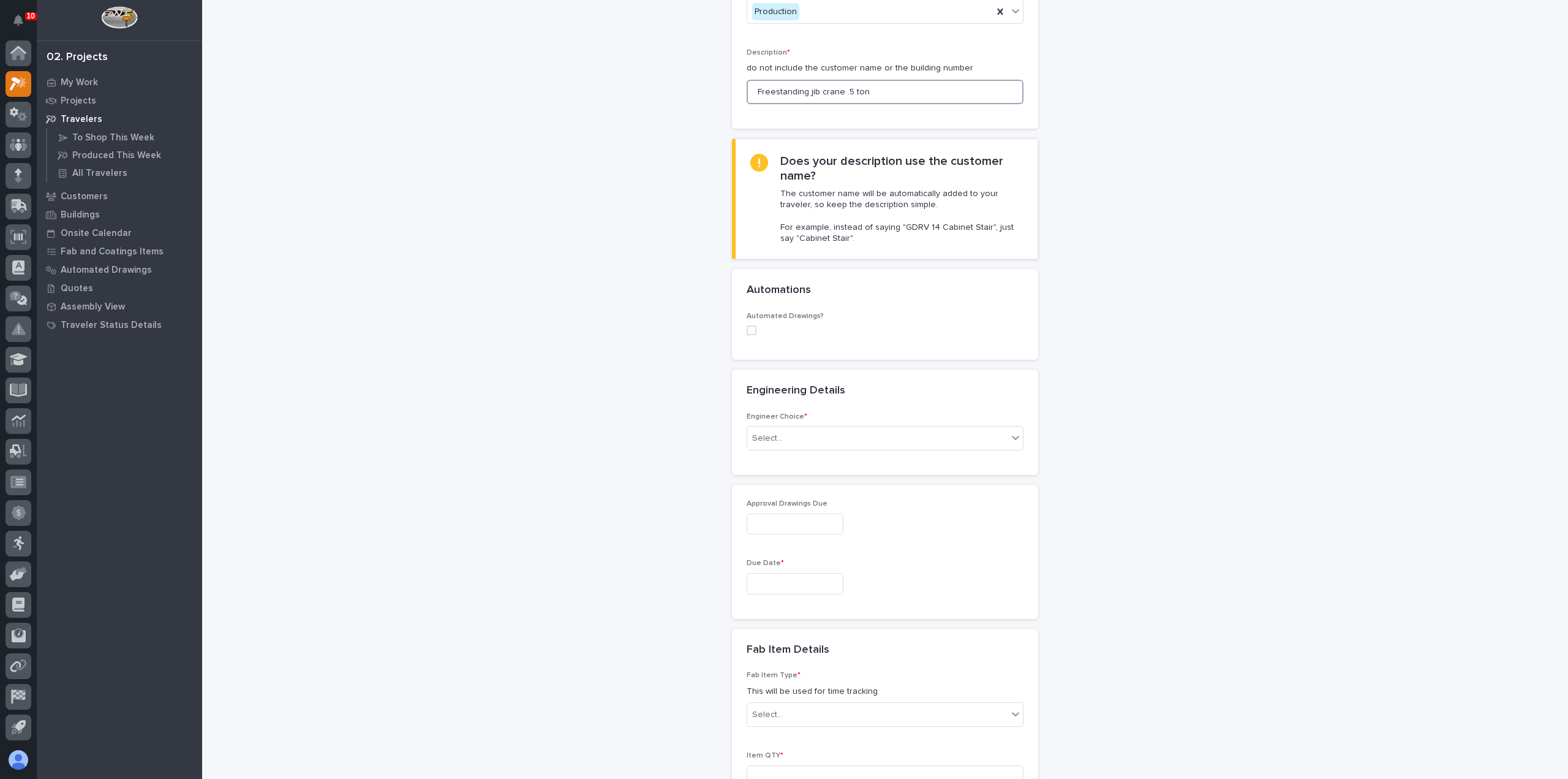
scroll to position [184, 0]
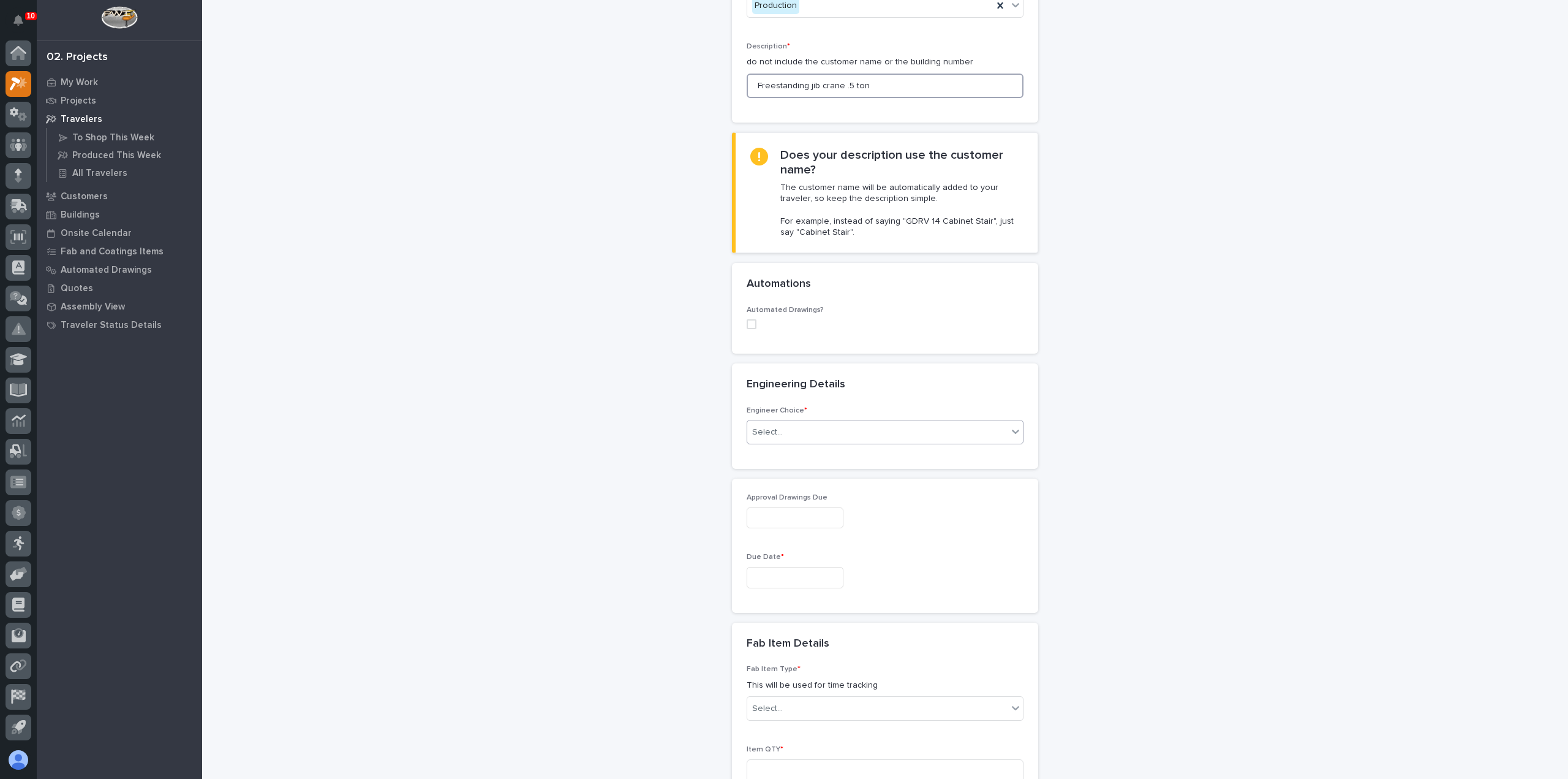
type input "Freestanding jib crane .5 ton"
click at [862, 436] on div "Select..." at bounding box center [877, 432] width 260 height 20
click at [865, 492] on div "I know who will draw this" at bounding box center [880, 496] width 276 height 21
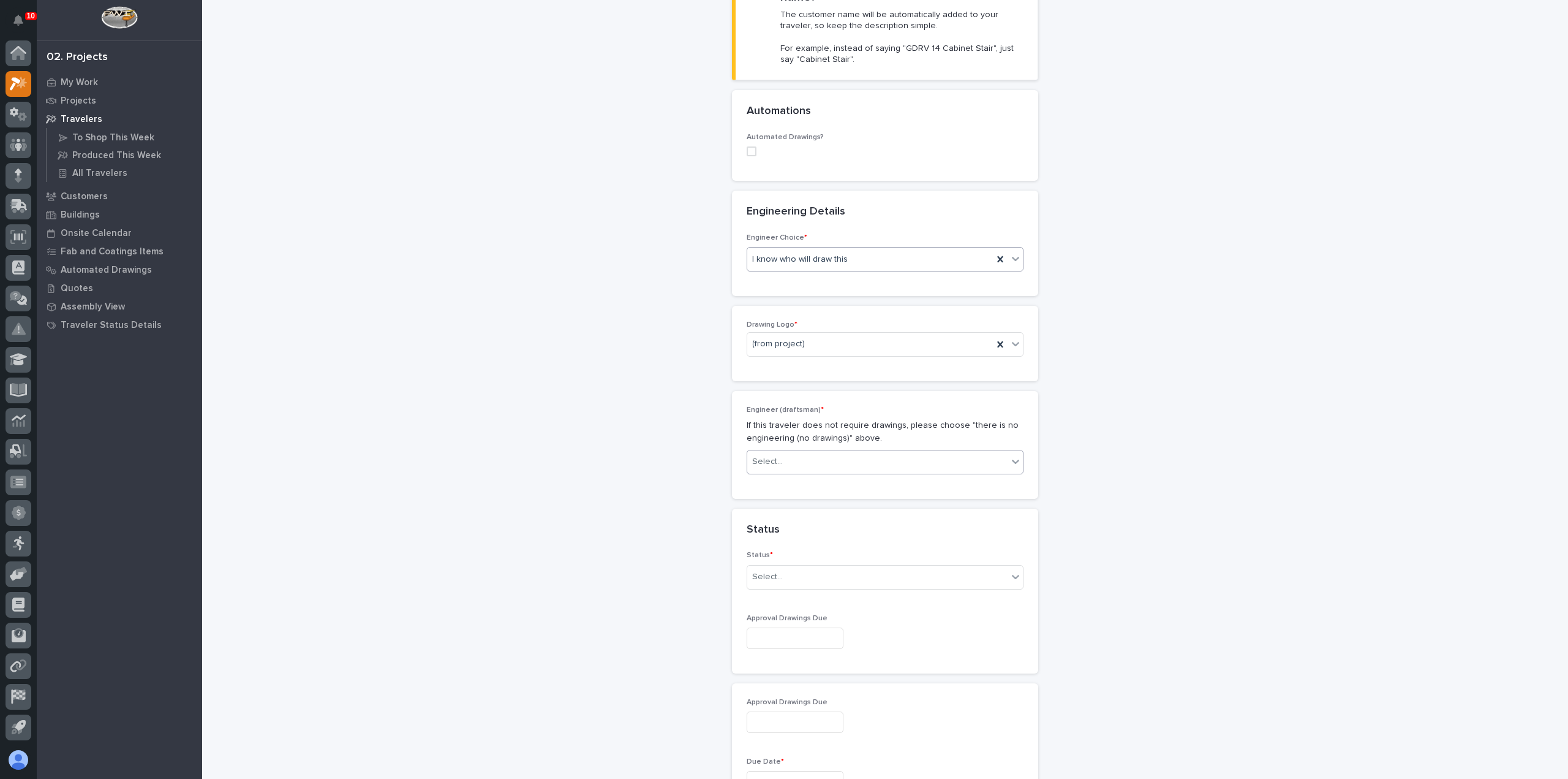
scroll to position [371, 0]
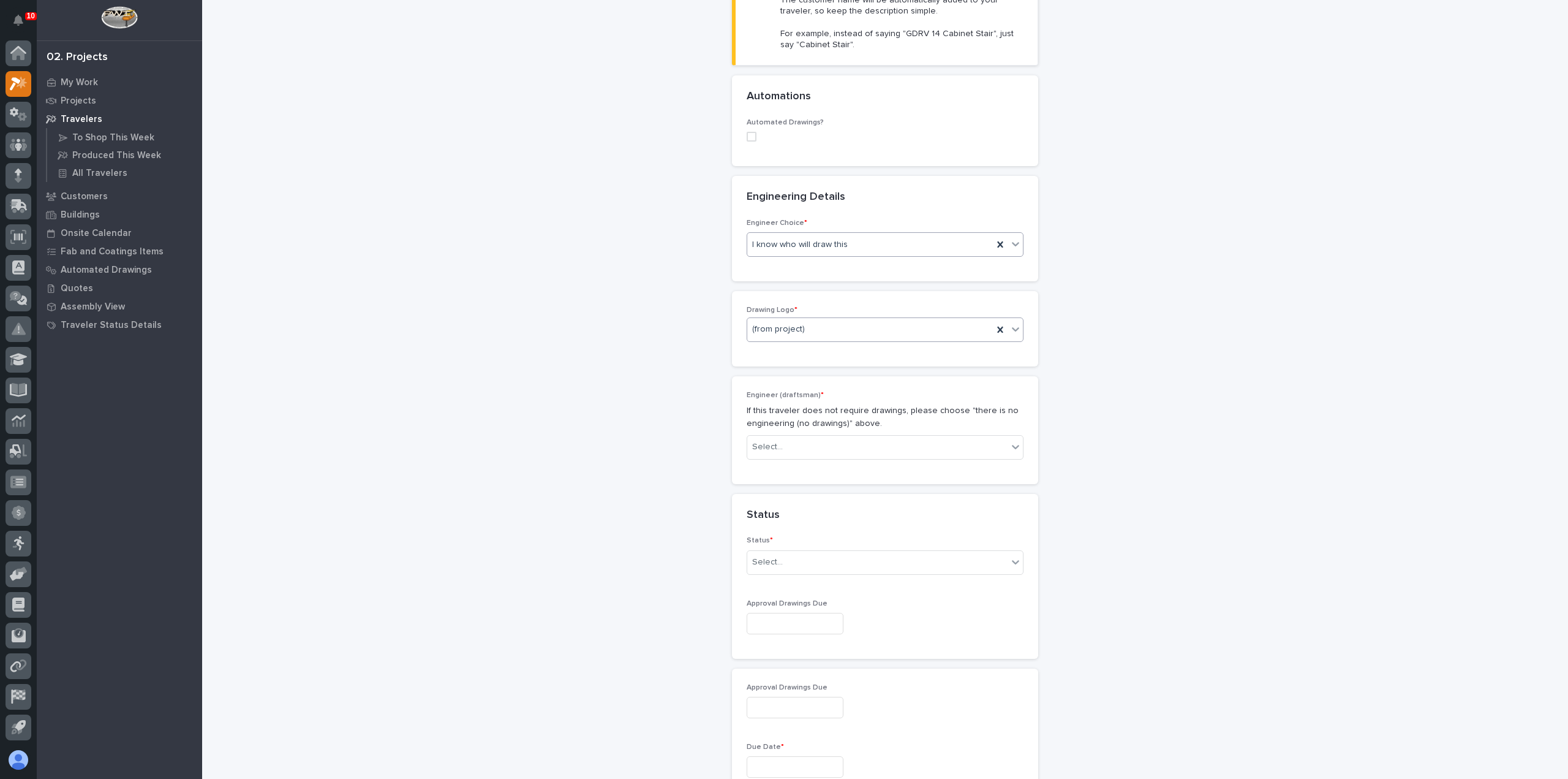
click at [850, 333] on div "(from project)" at bounding box center [870, 330] width 245 height 20
click at [845, 390] on div "PWI" at bounding box center [880, 393] width 276 height 21
click at [838, 449] on div "Select..." at bounding box center [877, 447] width 260 height 20
type input "***"
click at [840, 463] on div "Ben Lee Miller" at bounding box center [880, 467] width 276 height 21
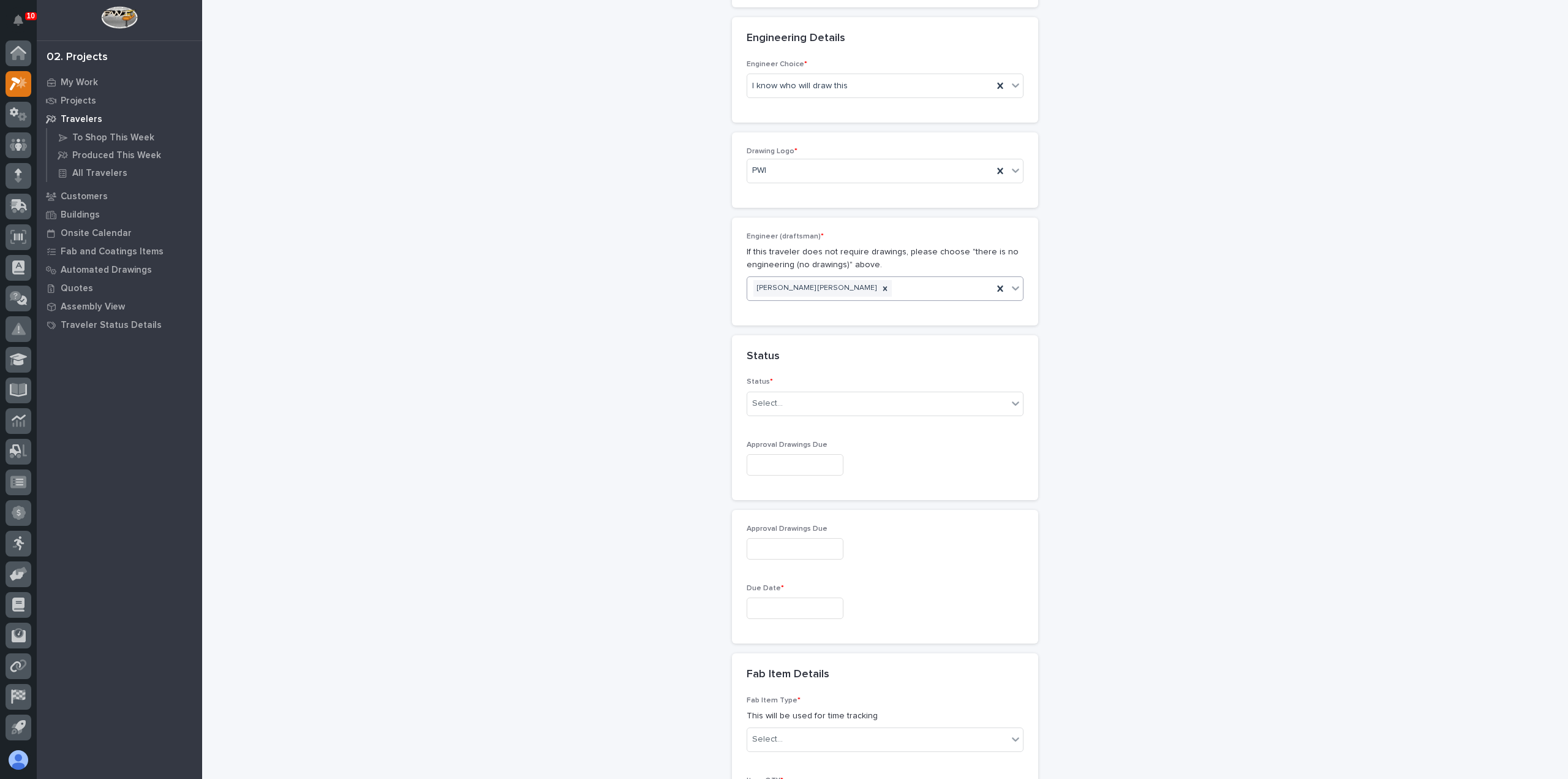
scroll to position [616, 0]
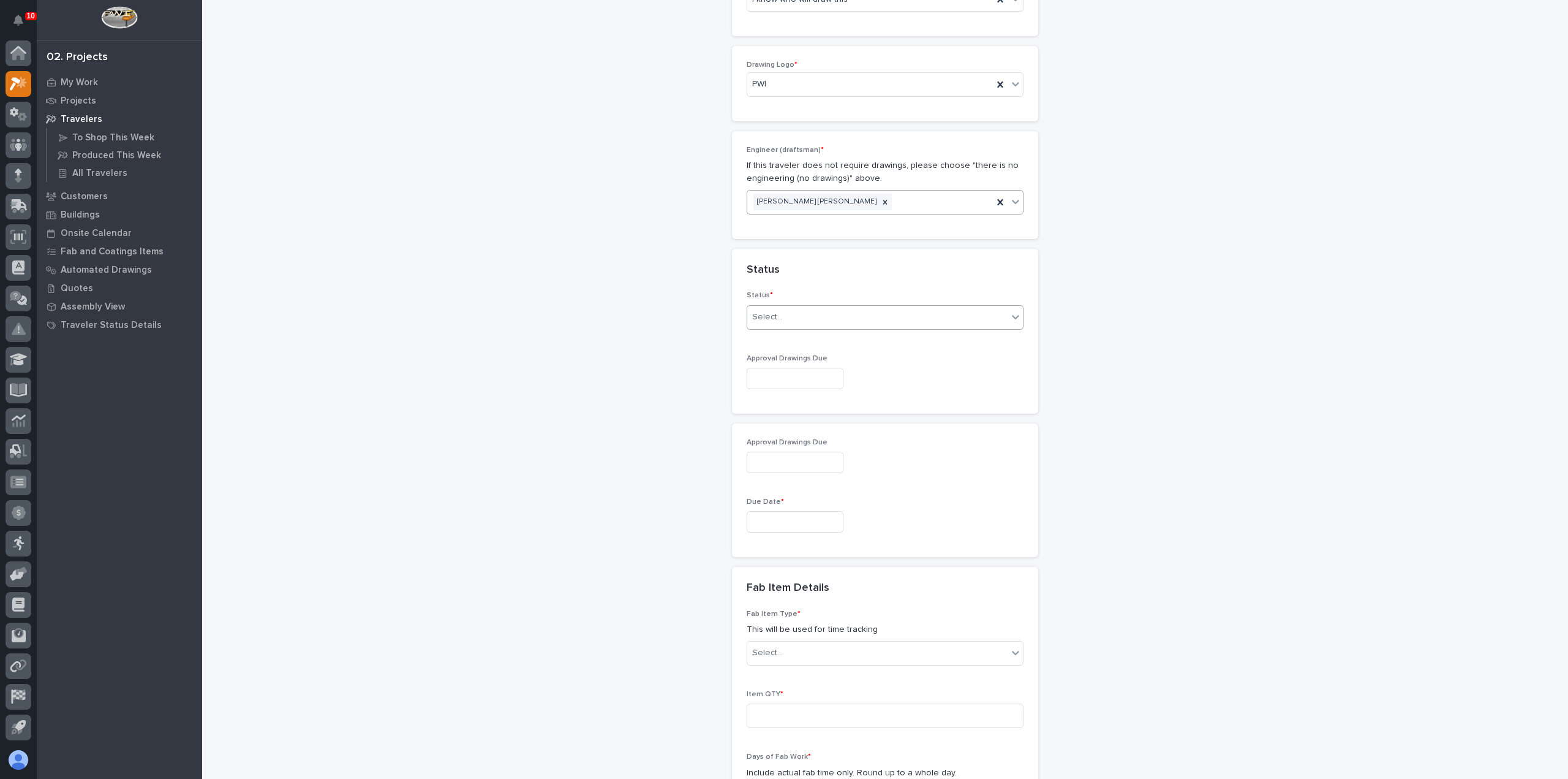
click at [793, 316] on div "Select..." at bounding box center [877, 317] width 260 height 20
click at [797, 359] on div "To Engineer" at bounding box center [880, 358] width 276 height 21
click at [791, 376] on input "text" at bounding box center [795, 378] width 97 height 21
click at [828, 334] on div "5" at bounding box center [827, 335] width 17 height 17
type input "**********"
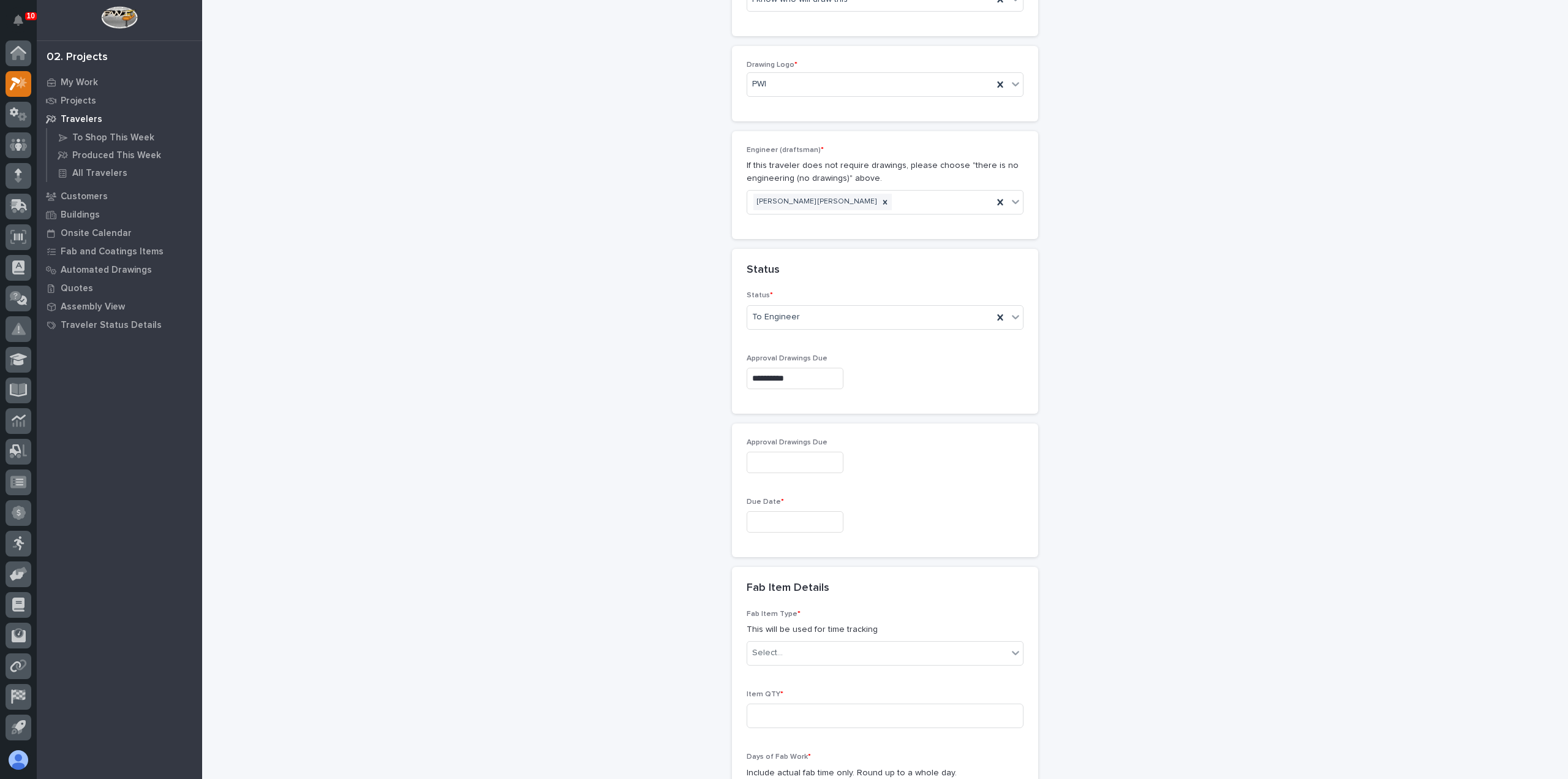
type input "**********"
click at [795, 514] on input "text" at bounding box center [795, 521] width 97 height 21
click at [848, 326] on span "Next Month" at bounding box center [848, 327] width 0 height 16
click at [828, 411] on div "17" at bounding box center [827, 418] width 17 height 17
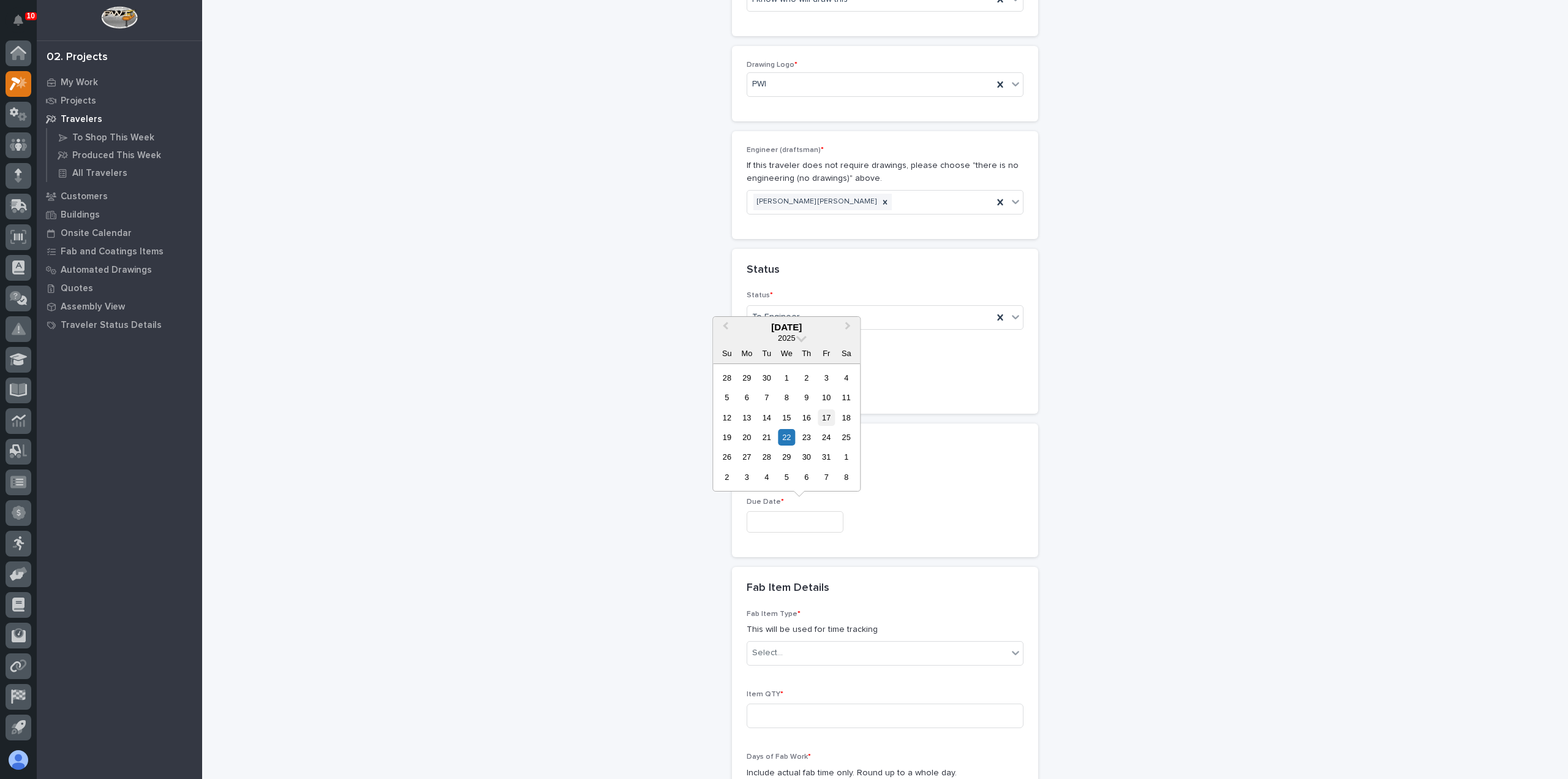
type input "**********"
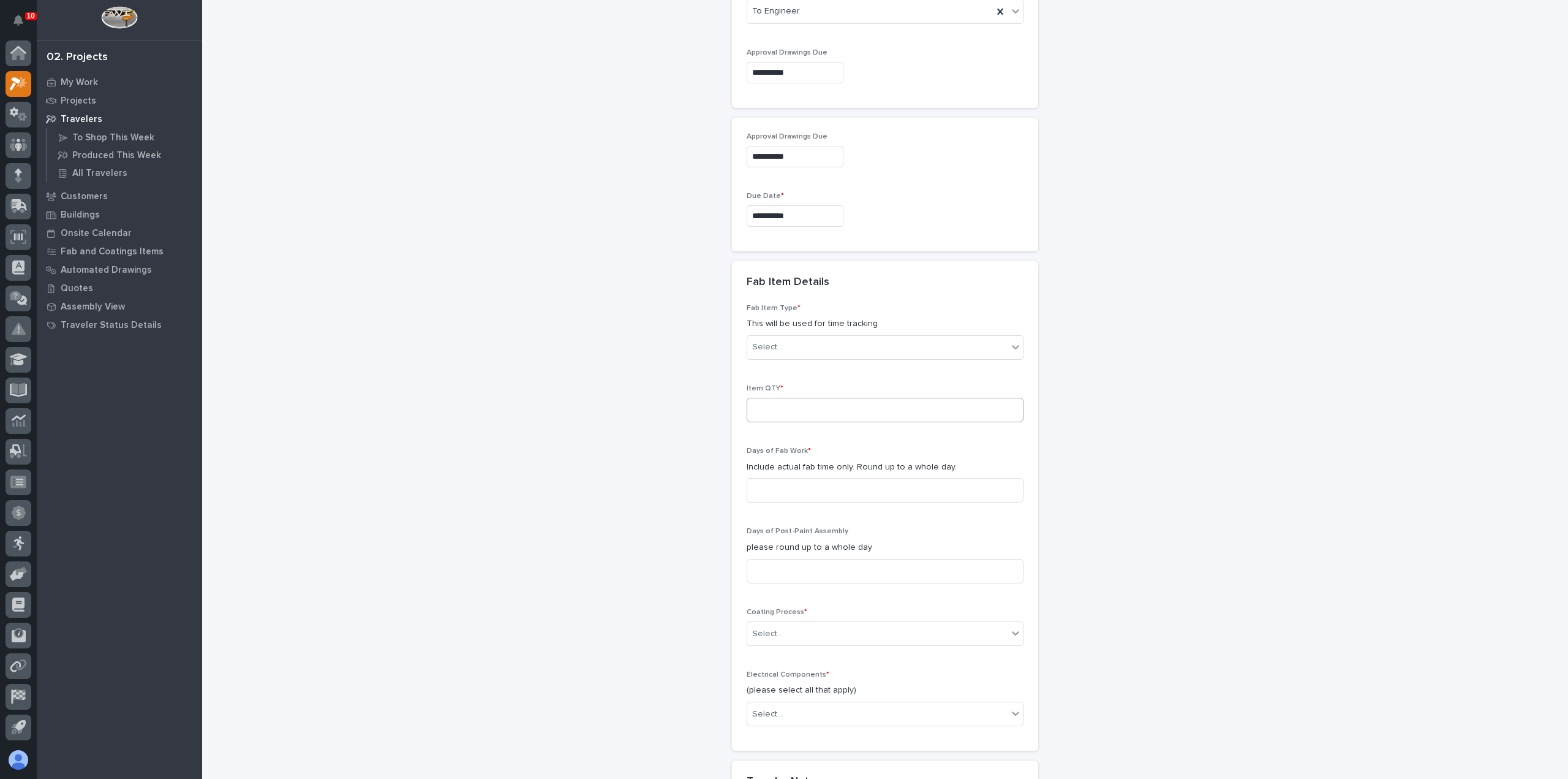
scroll to position [923, 0]
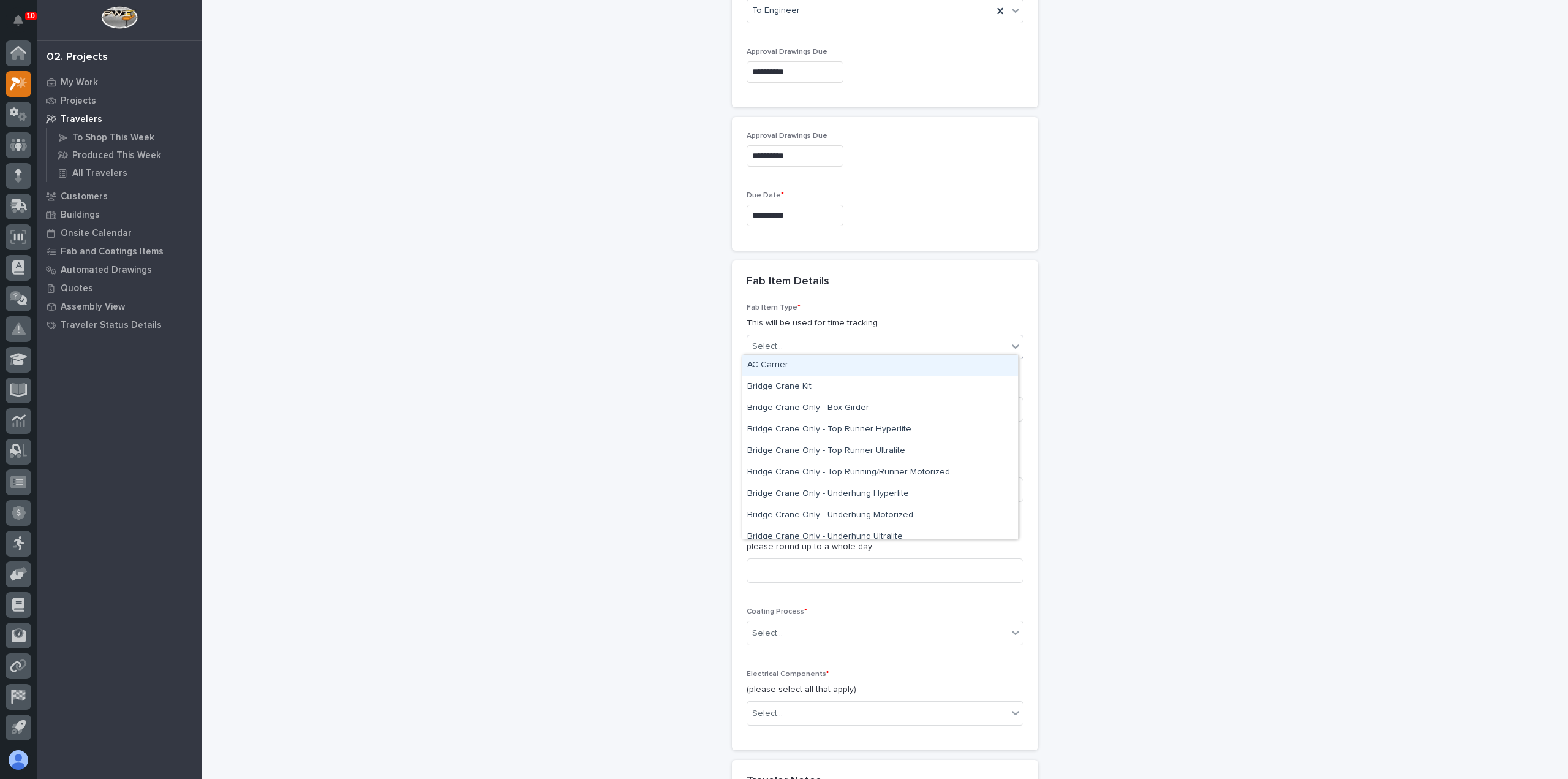
click at [822, 347] on div "Select..." at bounding box center [877, 347] width 260 height 20
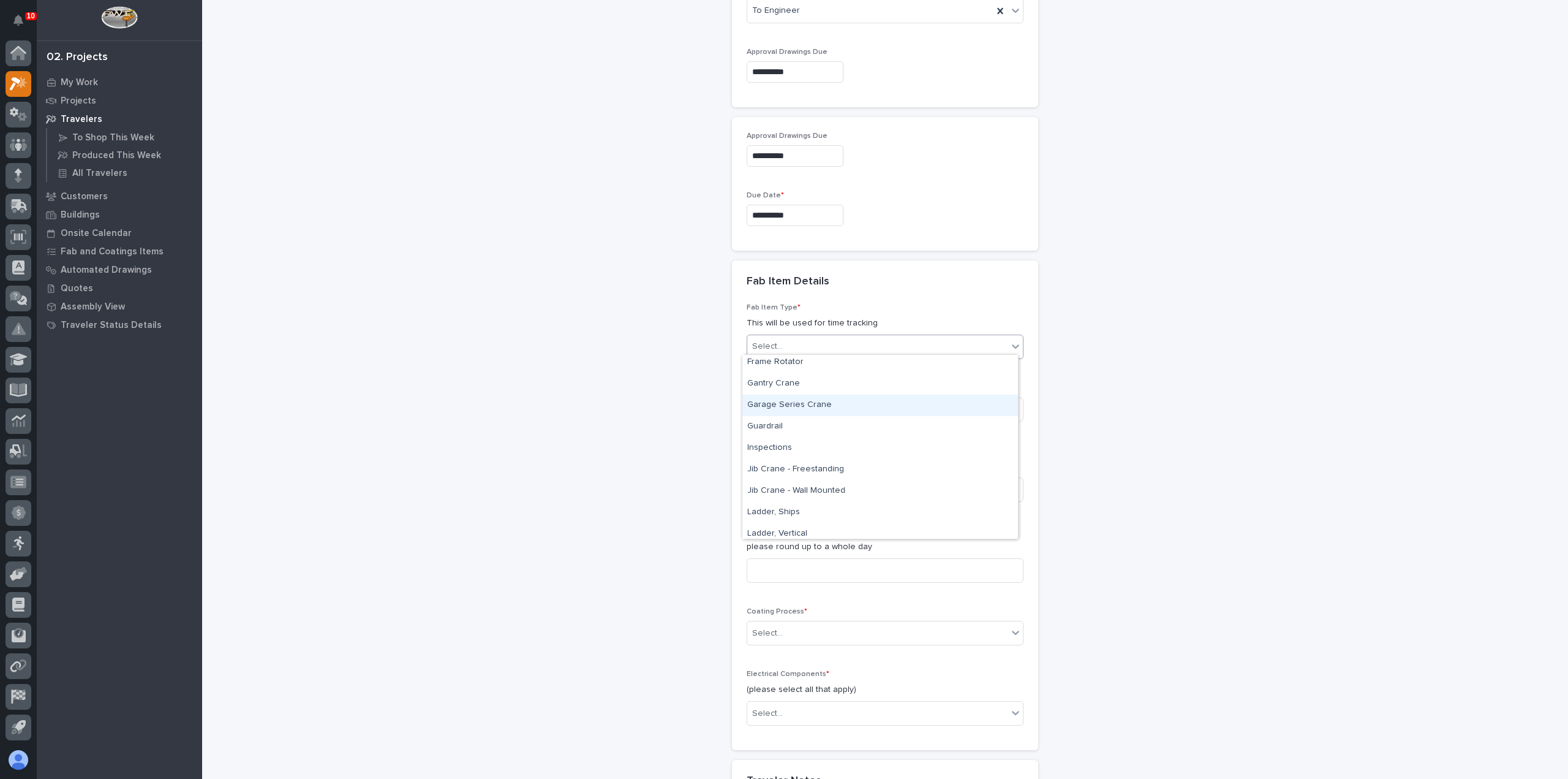
scroll to position [429, 0]
click at [825, 447] on div "Jib Crane - Freestanding" at bounding box center [880, 451] width 276 height 21
click at [811, 402] on input at bounding box center [885, 409] width 277 height 24
type input "1"
click at [788, 489] on input at bounding box center [885, 489] width 277 height 24
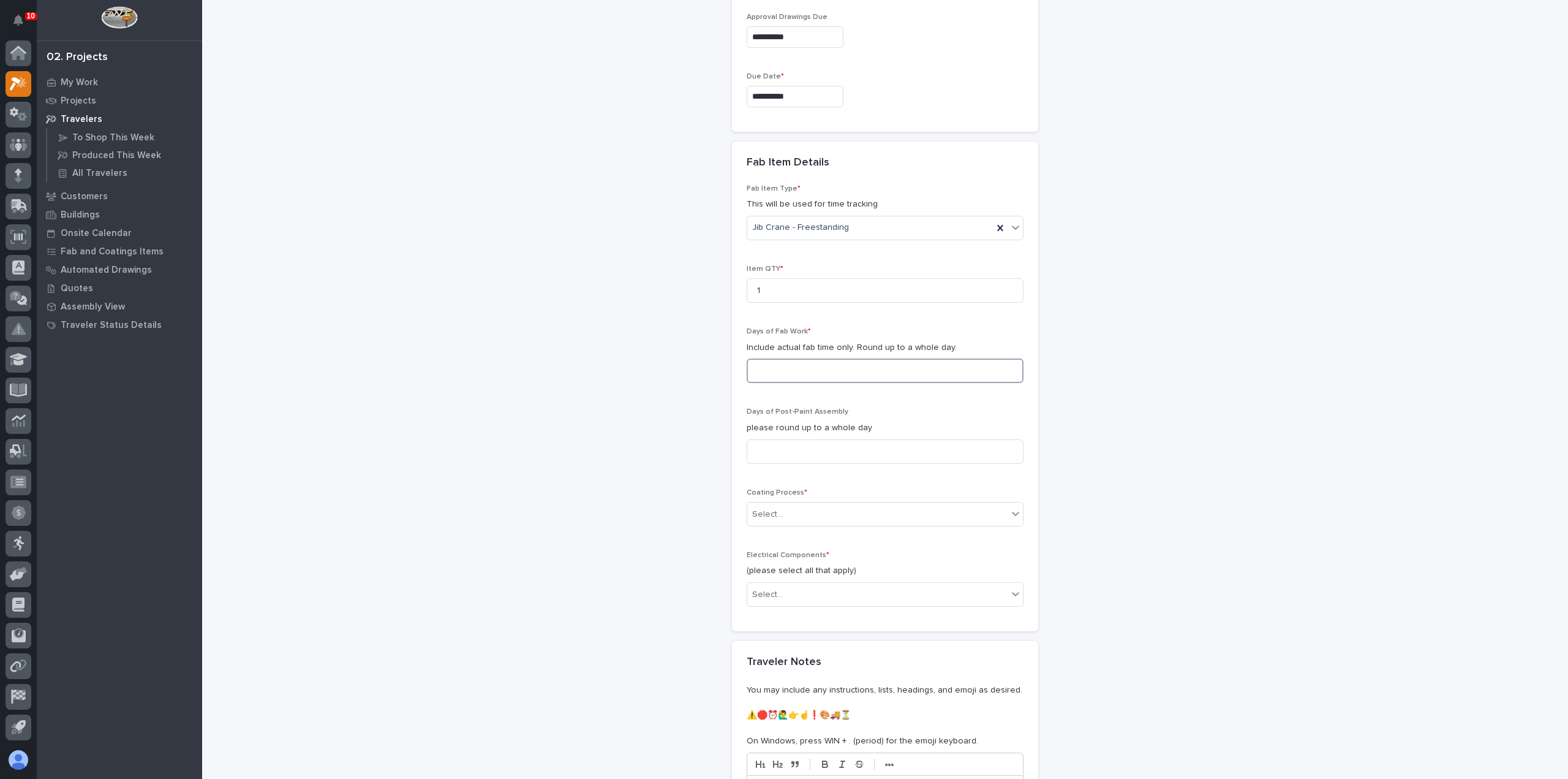
scroll to position [1045, 0]
click at [885, 364] on input at bounding box center [885, 367] width 277 height 24
type input "1"
click at [834, 439] on input at bounding box center [885, 448] width 277 height 24
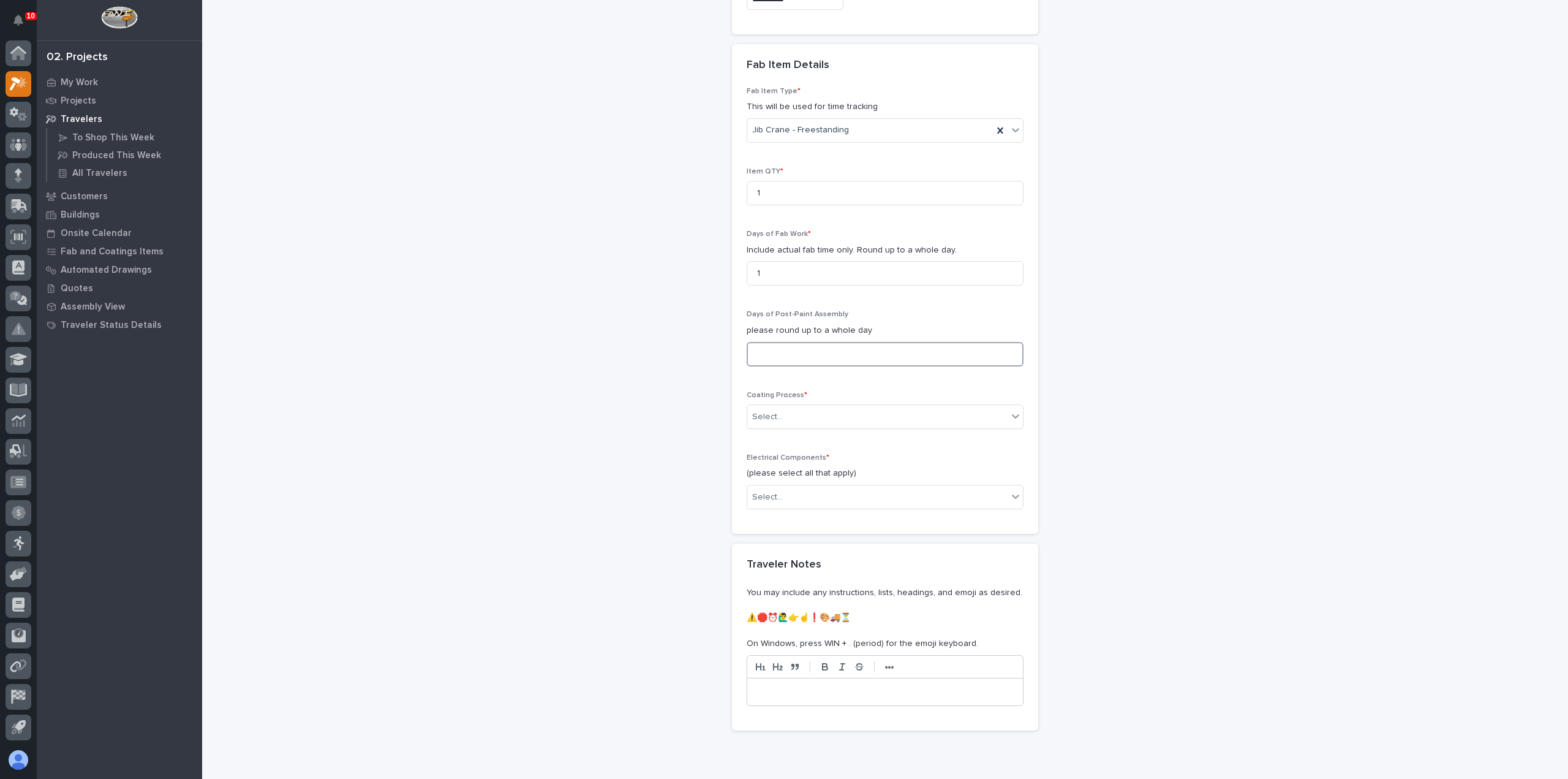
scroll to position [1168, 0]
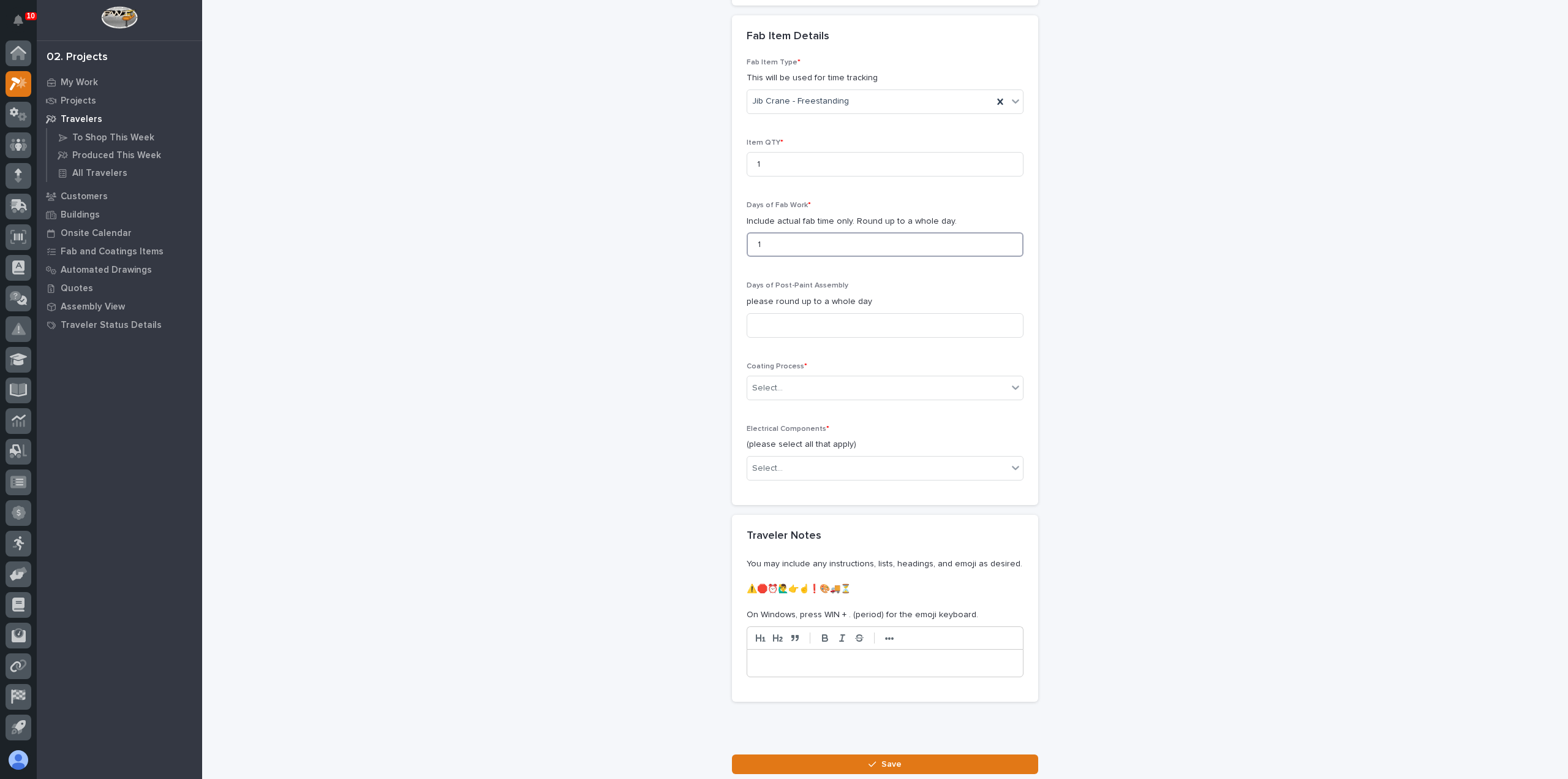
click at [771, 239] on input "1" at bounding box center [885, 244] width 277 height 24
type input "10"
click at [805, 322] on input at bounding box center [885, 325] width 277 height 24
click at [804, 378] on div "Select..." at bounding box center [877, 388] width 260 height 20
click at [802, 432] on div "In-House Paint/Powder" at bounding box center [880, 427] width 276 height 21
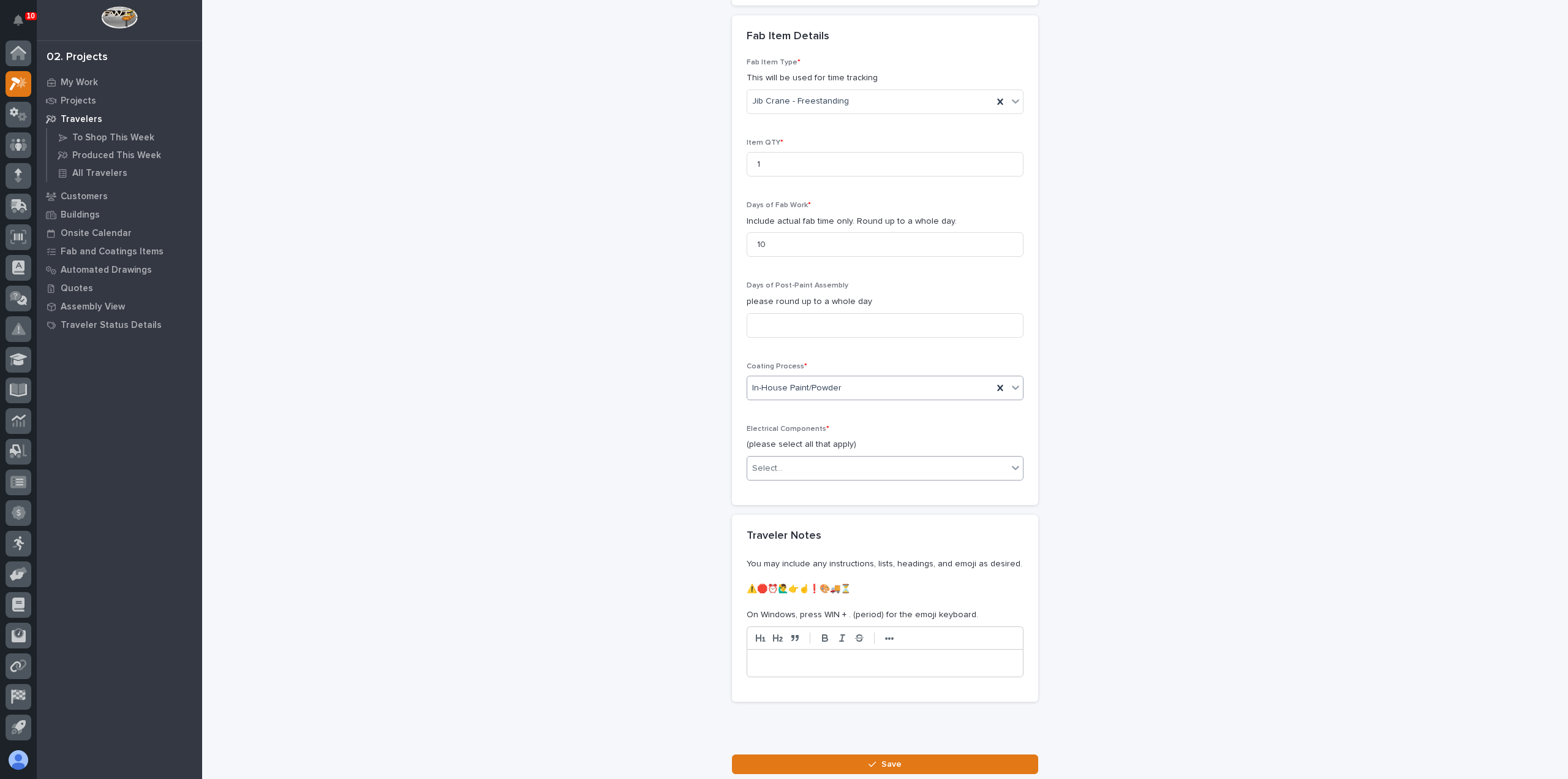
click at [803, 463] on div "Select..." at bounding box center [877, 469] width 260 height 20
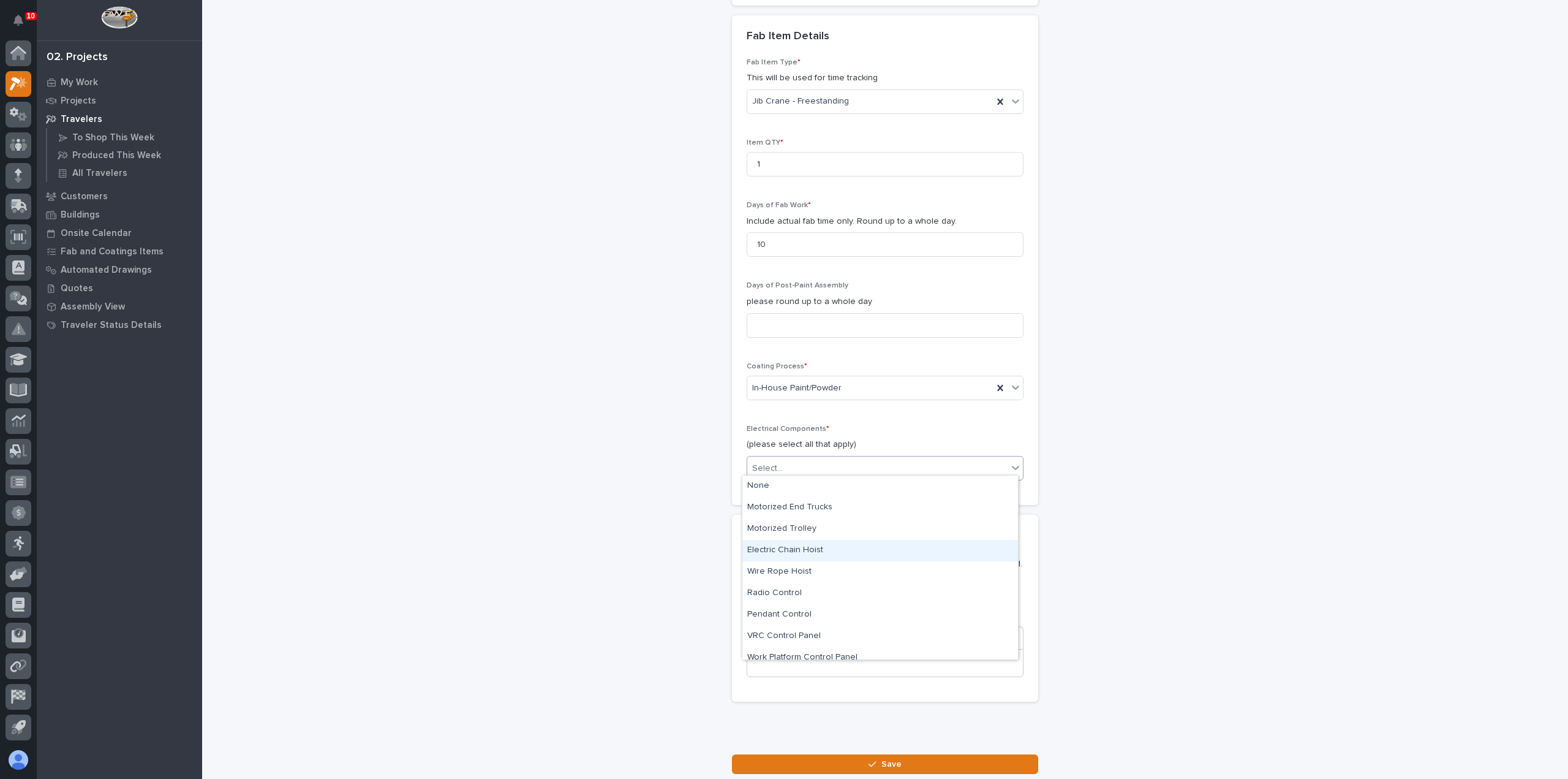
click at [838, 556] on div "Electric Chain Hoist" at bounding box center [880, 550] width 276 height 21
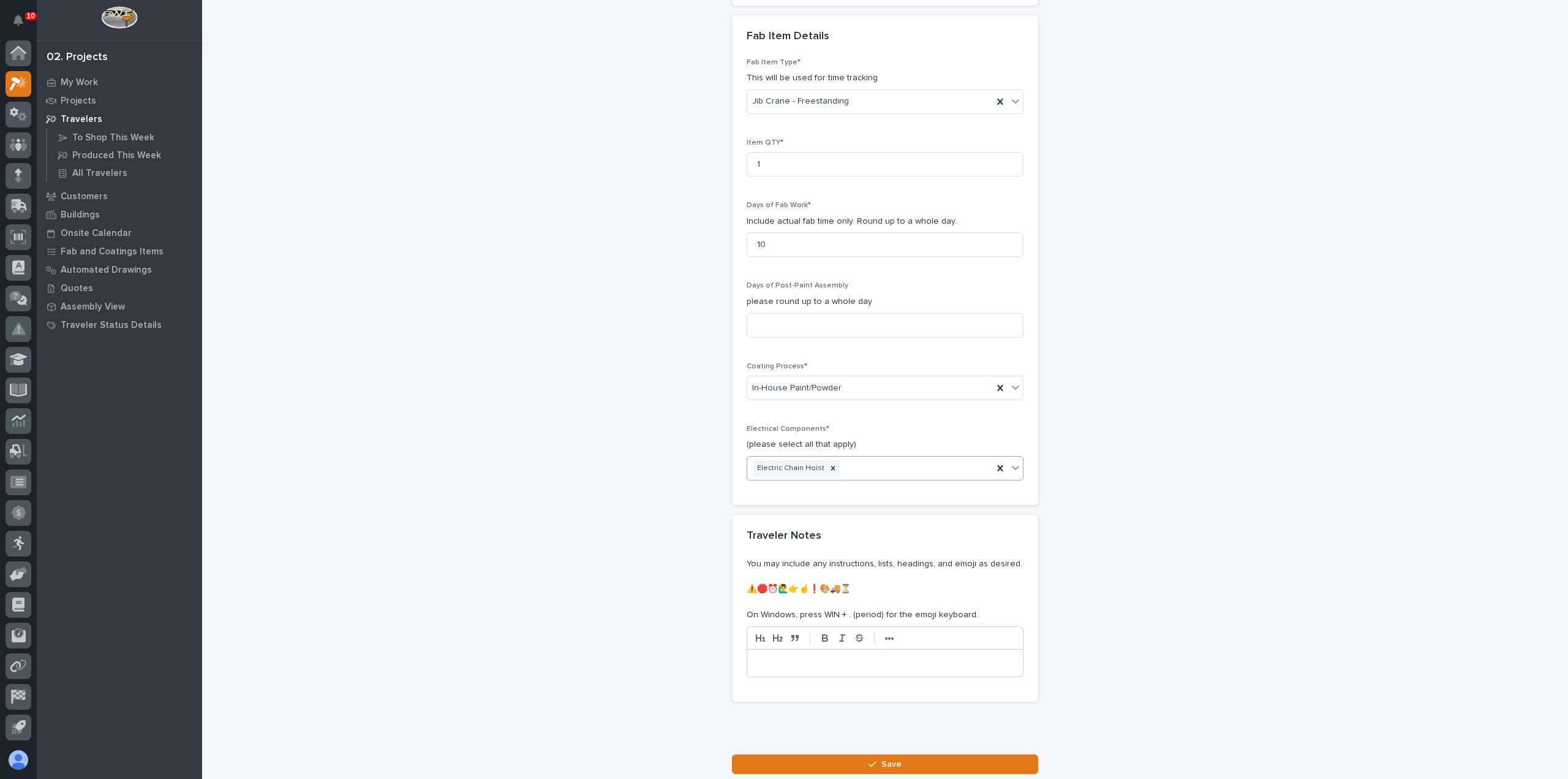
click at [817, 657] on p at bounding box center [885, 663] width 257 height 13
click at [850, 757] on button "Save" at bounding box center [885, 764] width 306 height 19
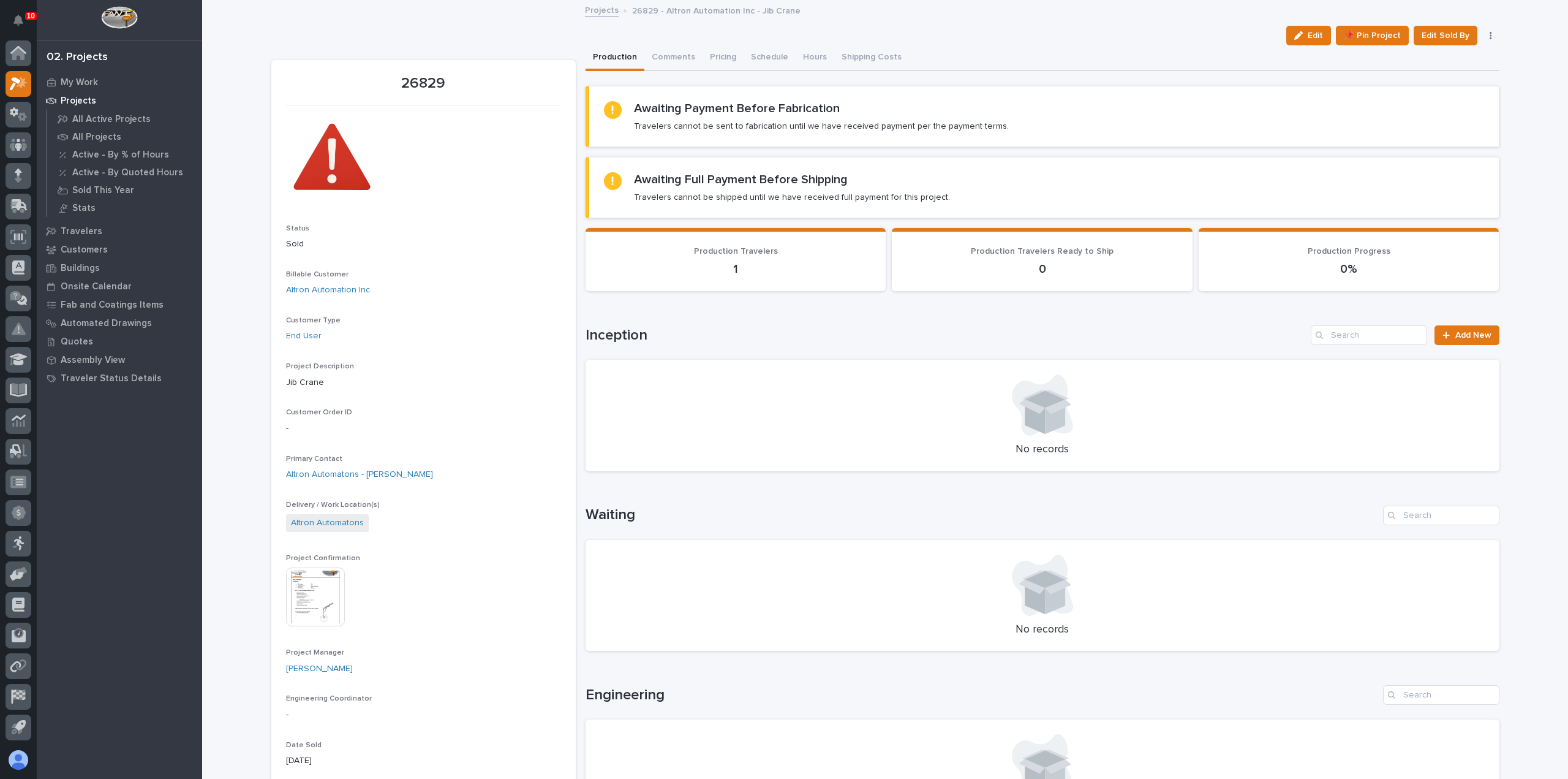
click at [299, 578] on img at bounding box center [315, 597] width 59 height 59
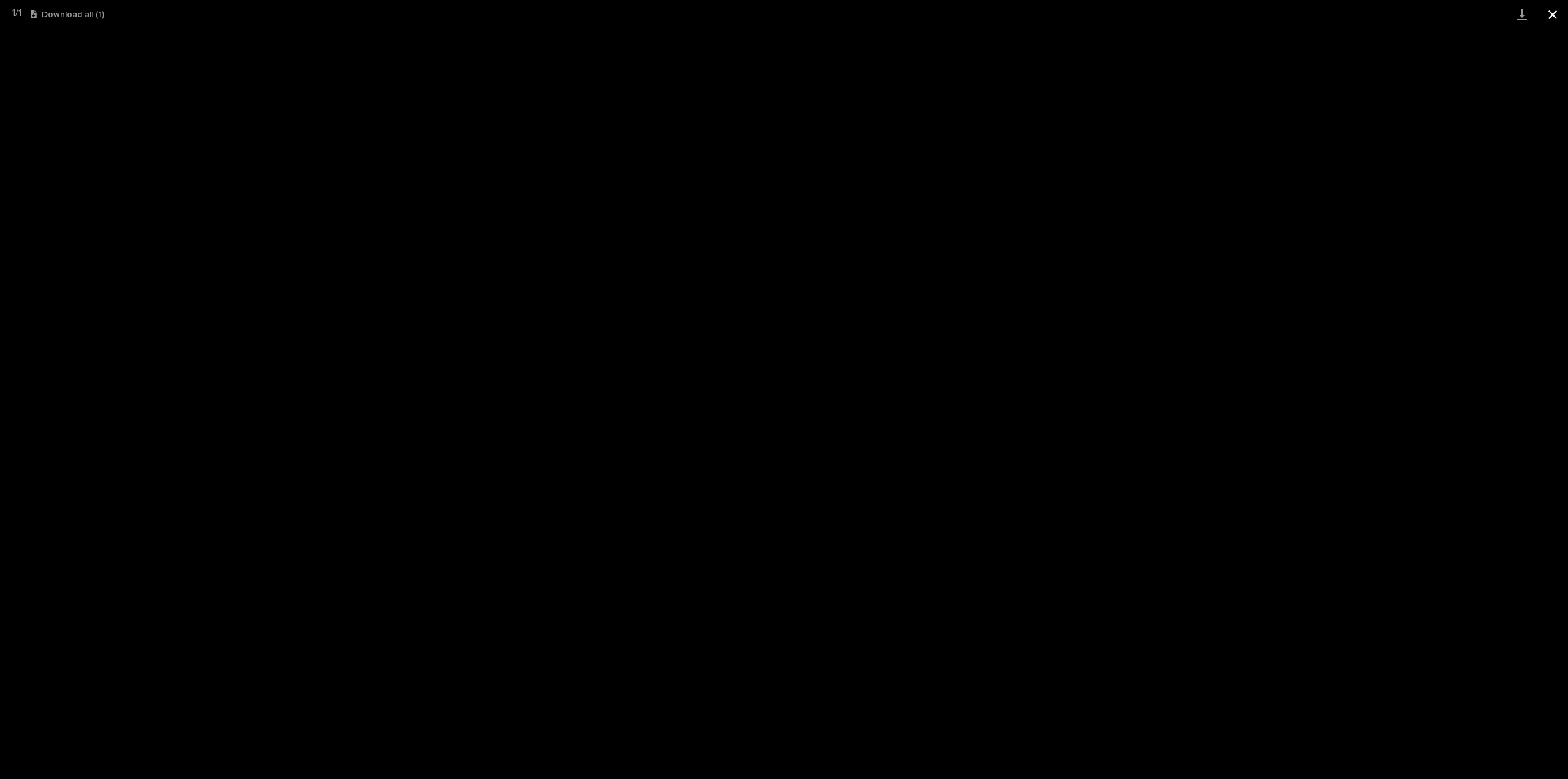
click at [1553, 16] on button "Close gallery" at bounding box center [1552, 14] width 30 height 29
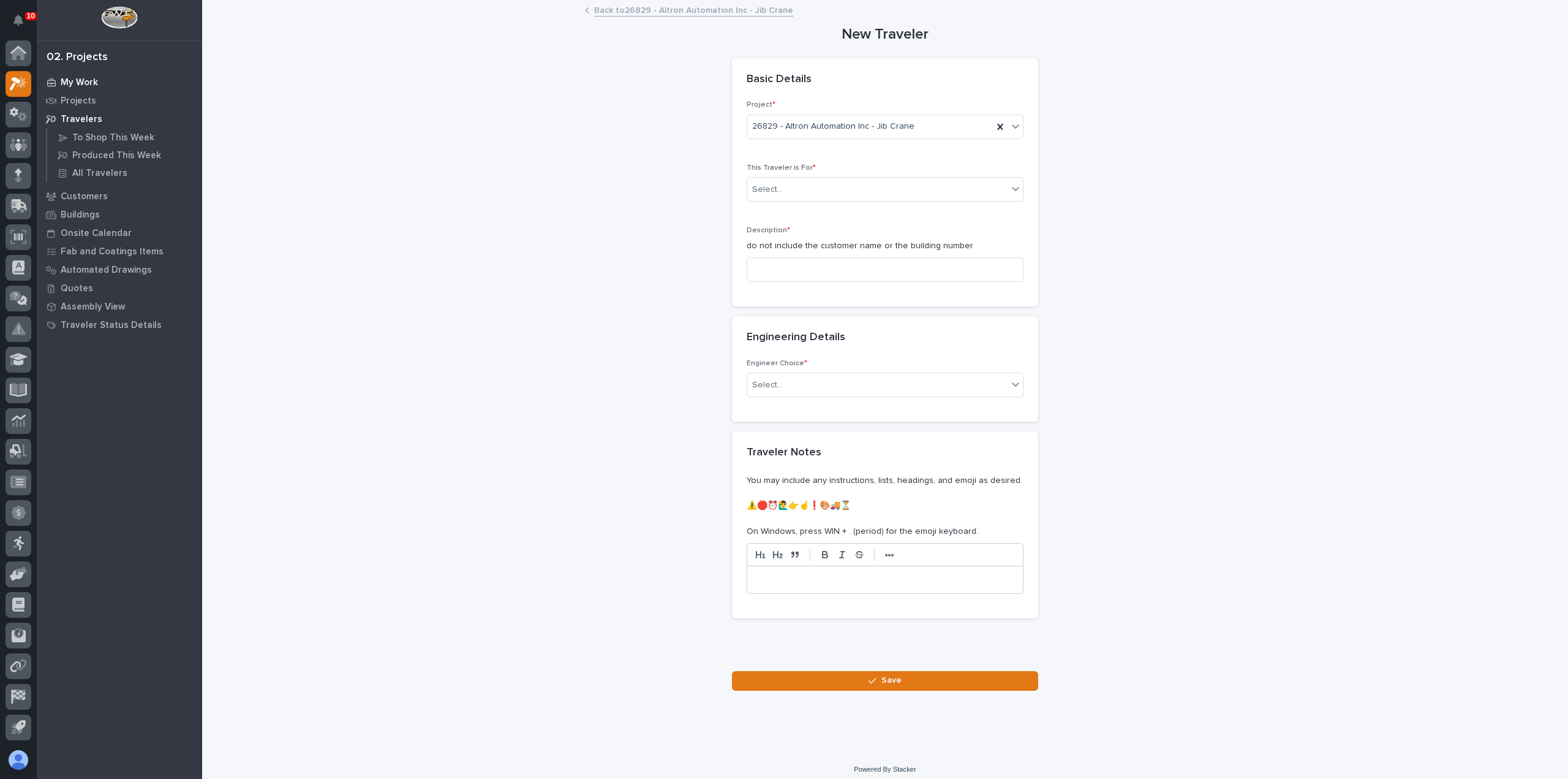
click at [86, 80] on p "My Work" at bounding box center [79, 83] width 37 height 11
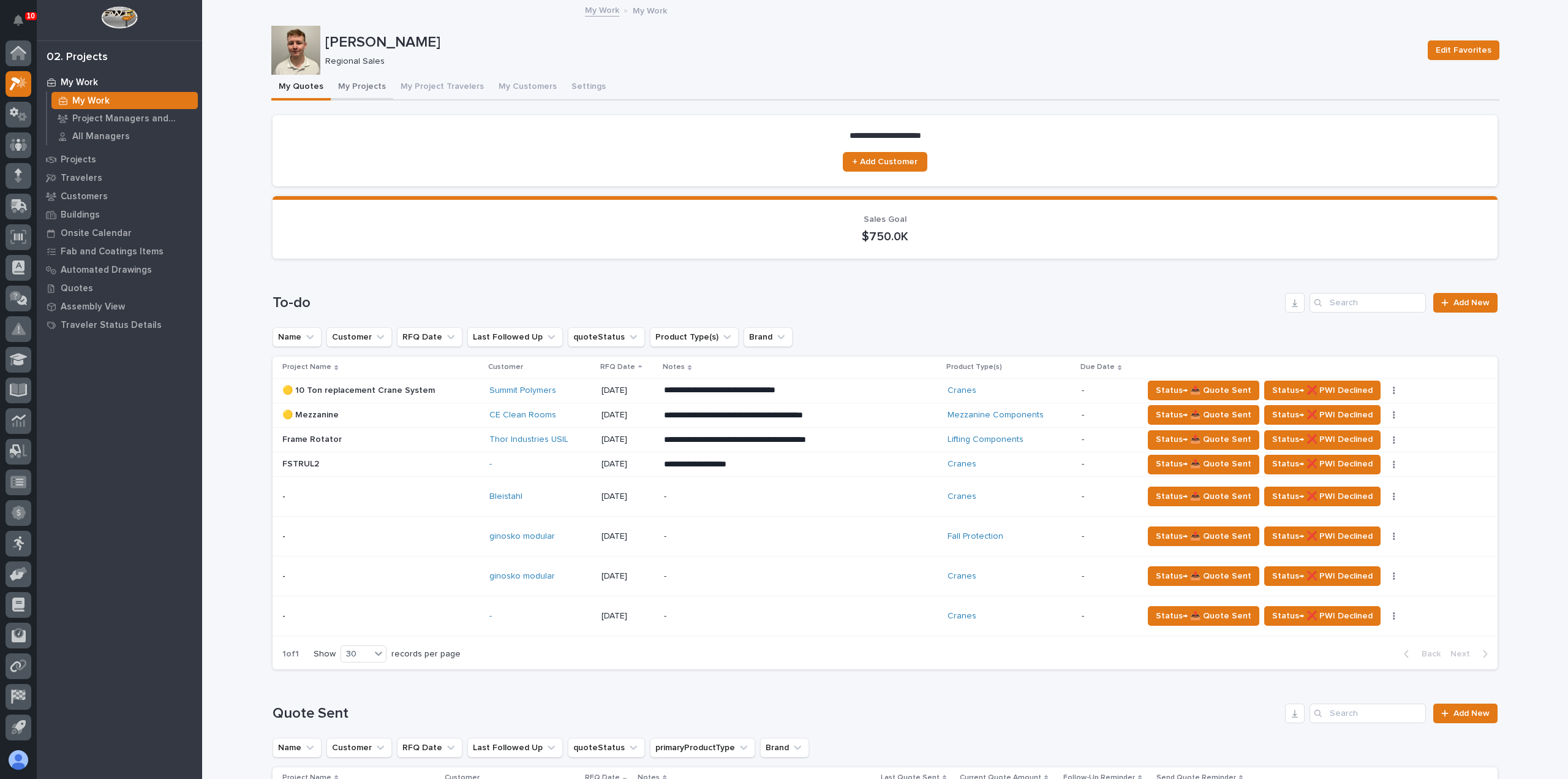
click at [365, 89] on button "My Projects" at bounding box center [362, 88] width 62 height 26
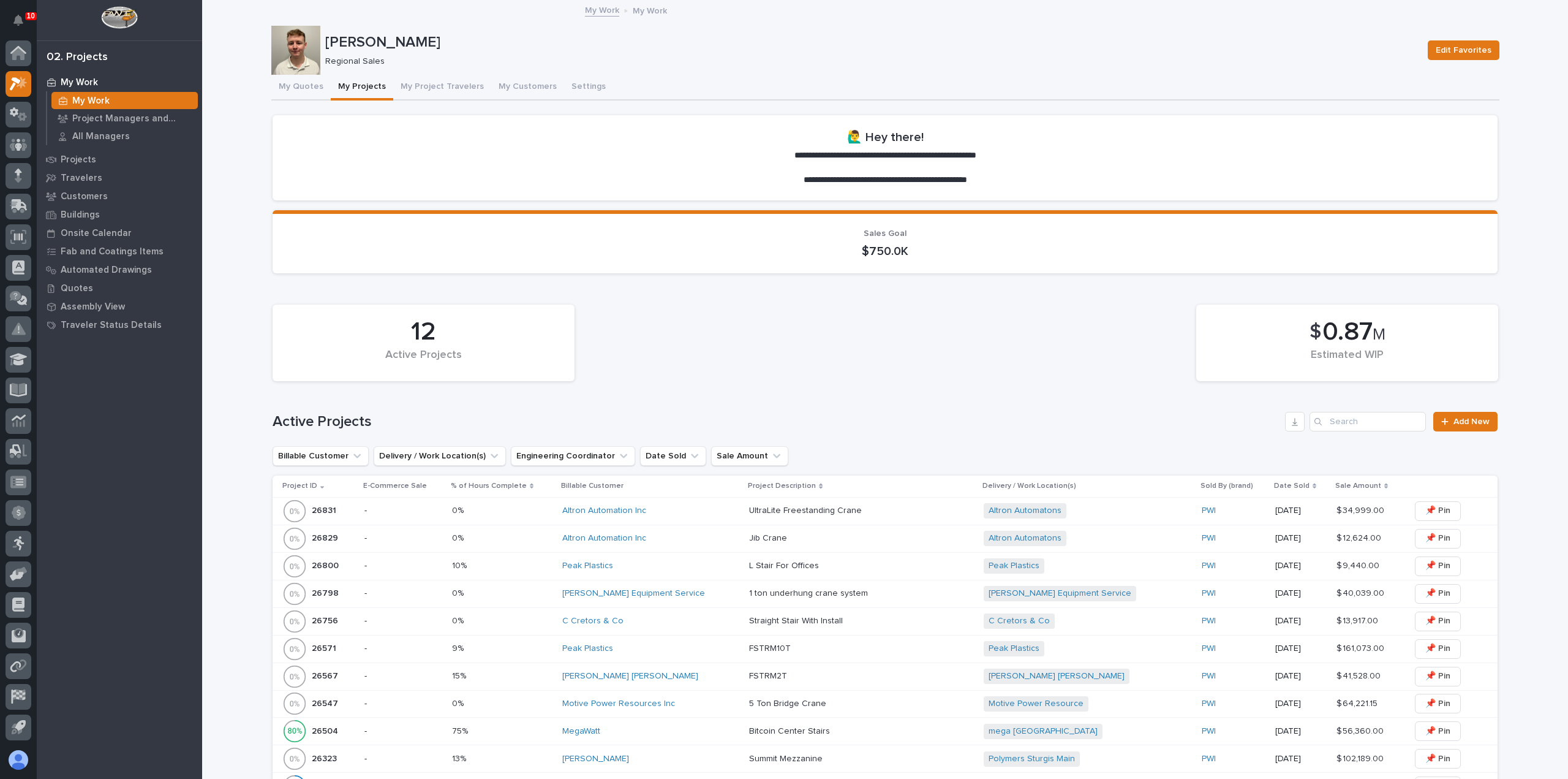
click at [817, 545] on div "Jib Crane Jib Crane" at bounding box center [861, 539] width 225 height 20
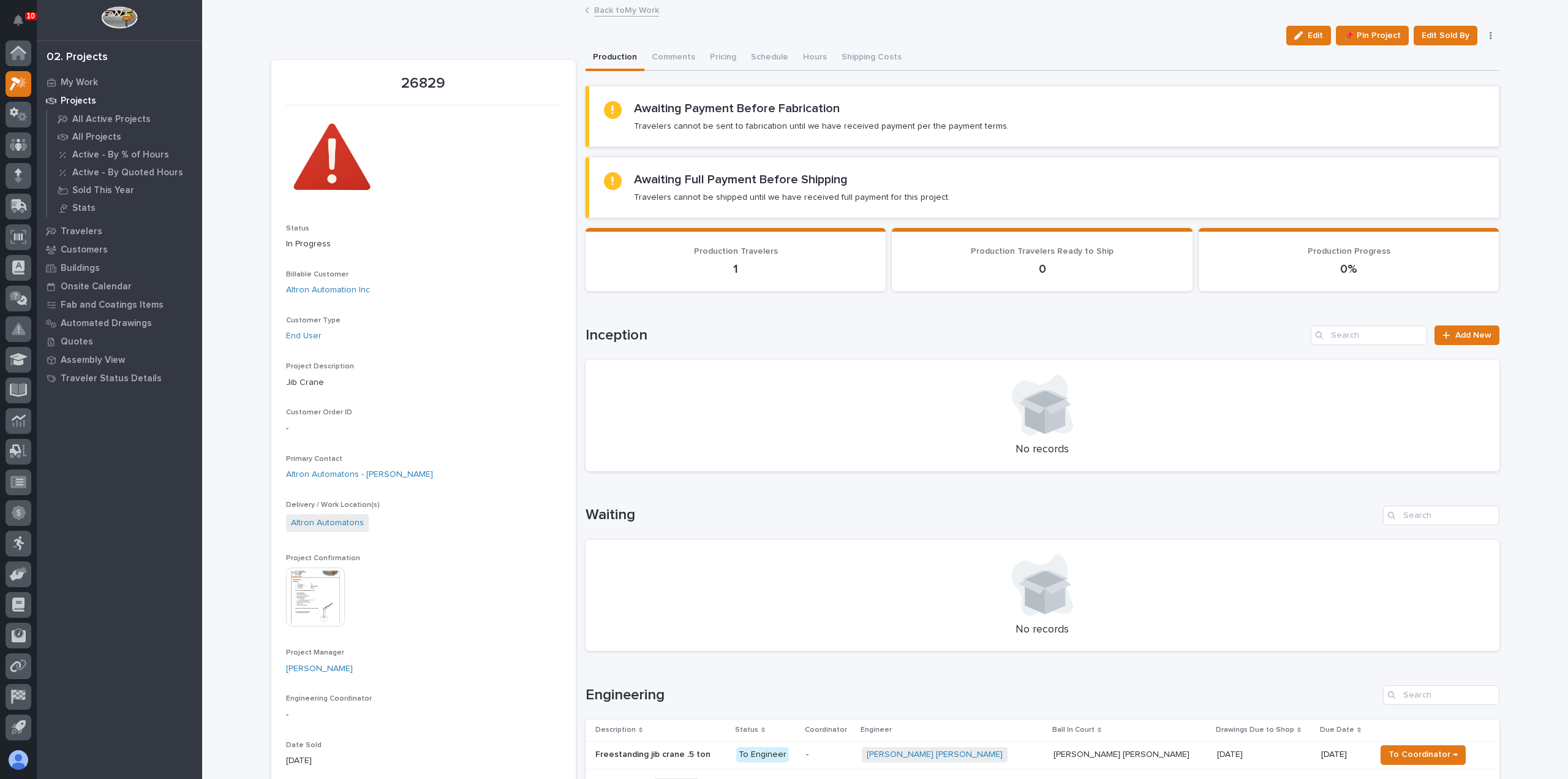
scroll to position [245, 0]
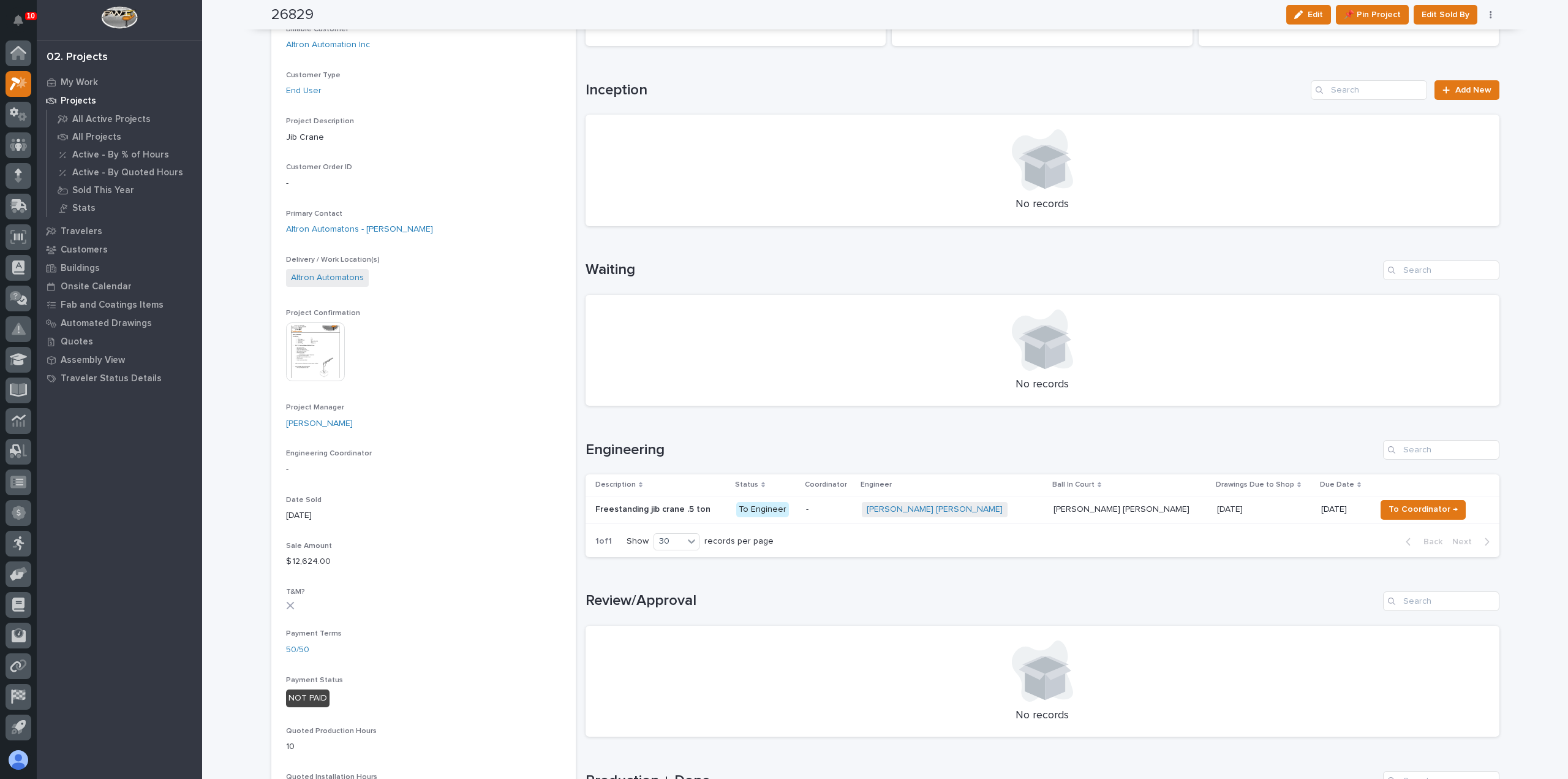
click at [852, 518] on div "-" at bounding box center [829, 509] width 46 height 20
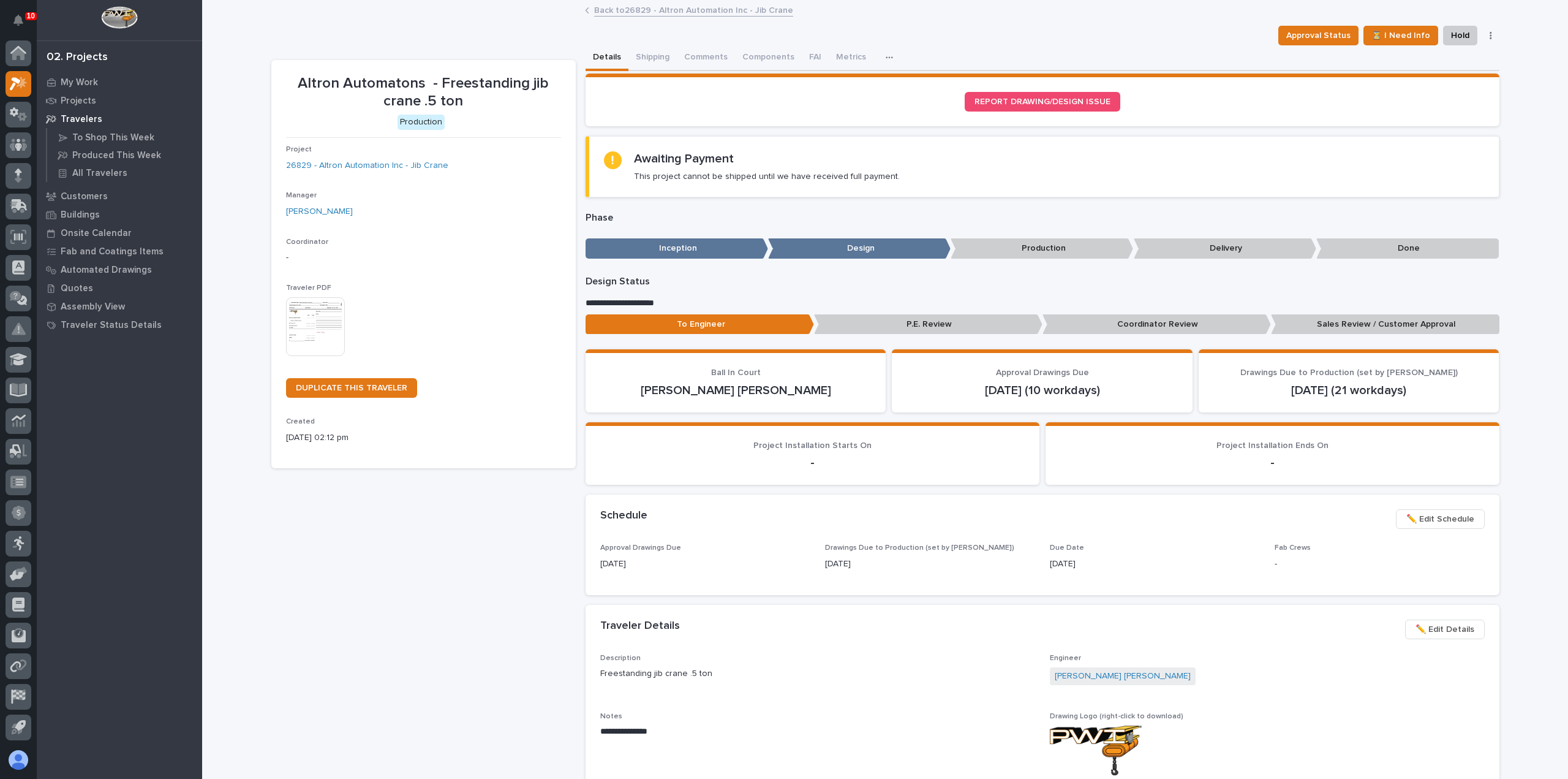
click at [313, 322] on img at bounding box center [315, 327] width 59 height 59
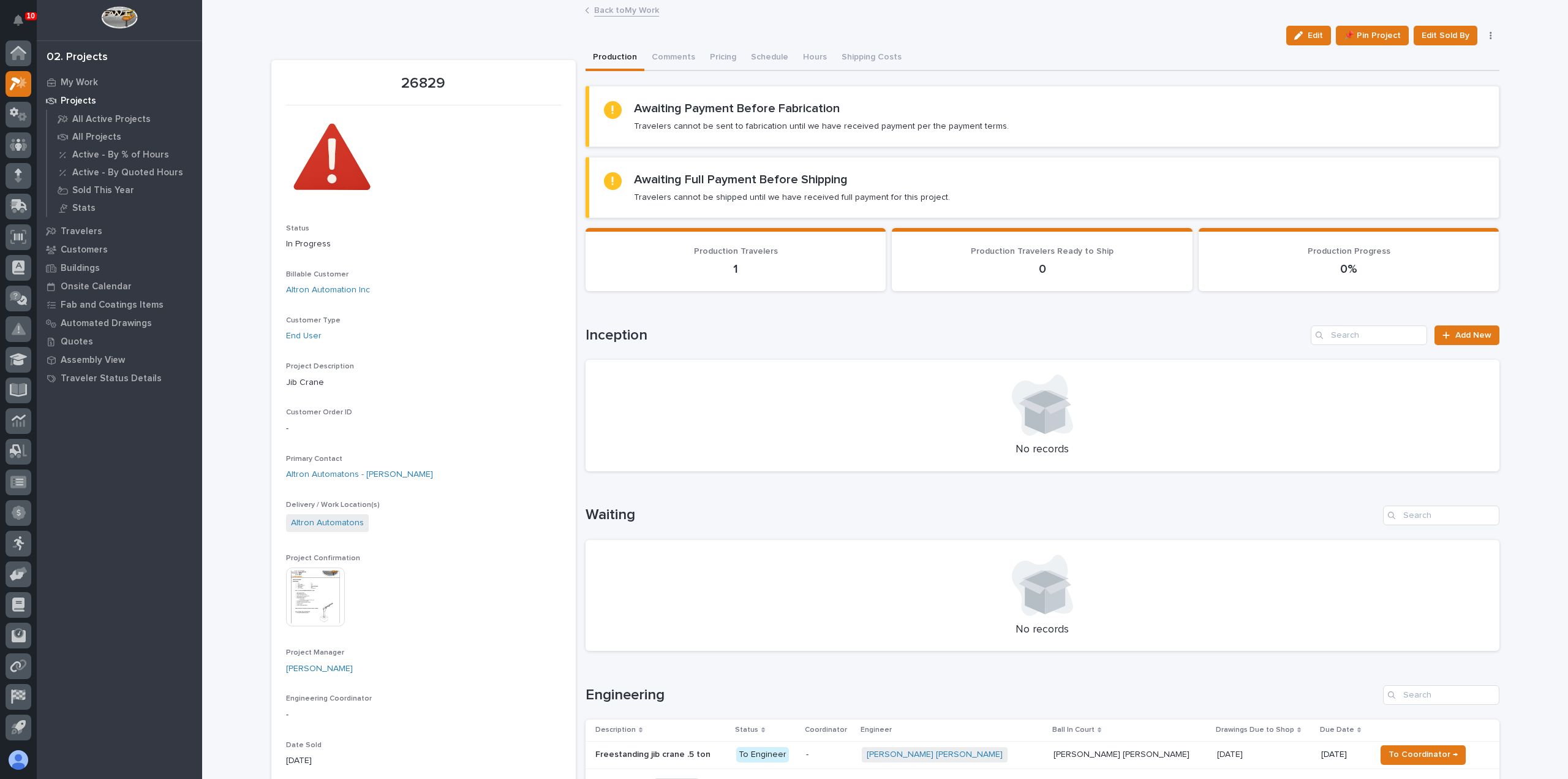
click at [604, 12] on link "Back to My Work" at bounding box center [626, 9] width 65 height 14
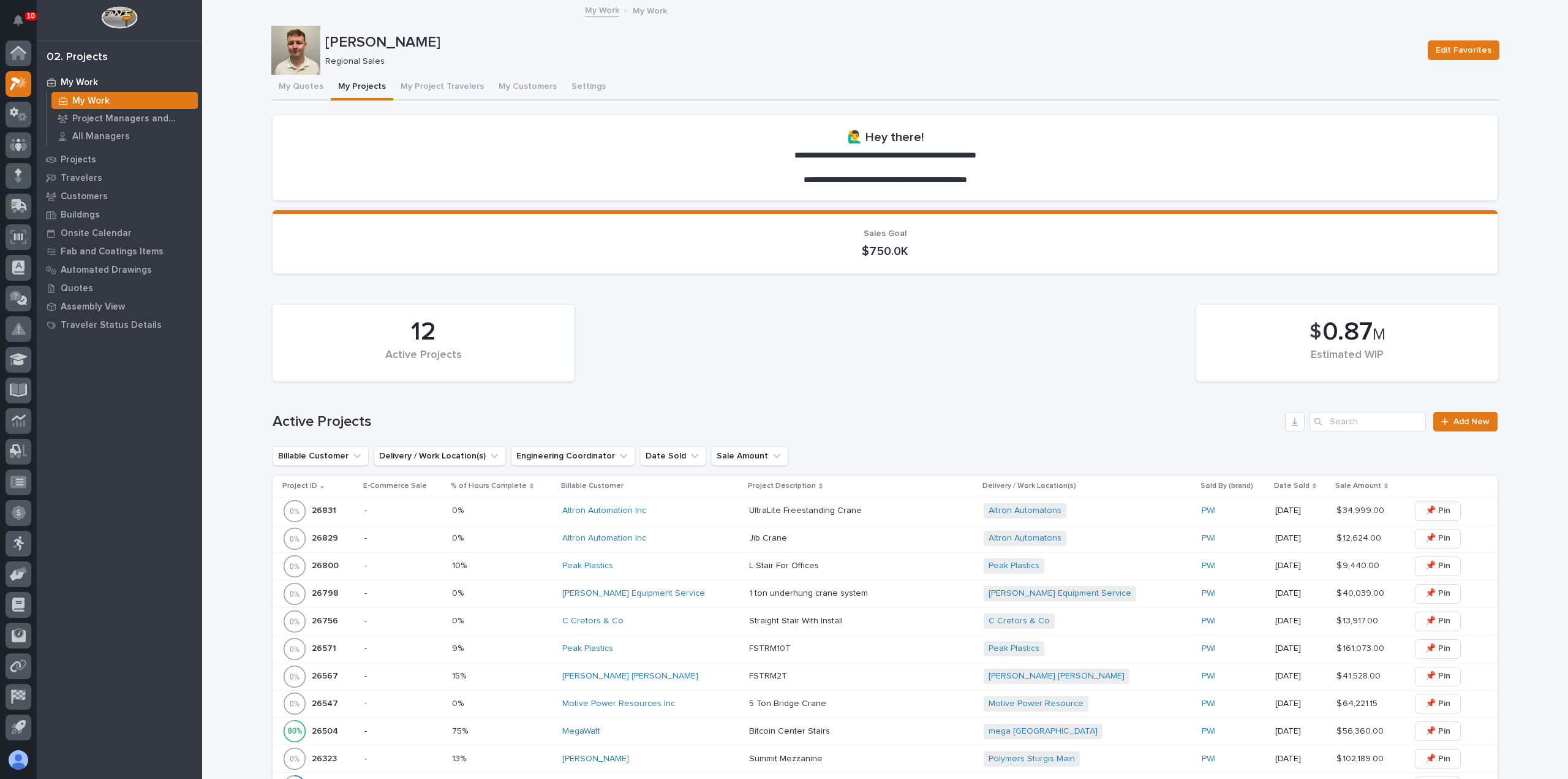
click at [703, 516] on div "Altron Automation Inc" at bounding box center [650, 511] width 177 height 20
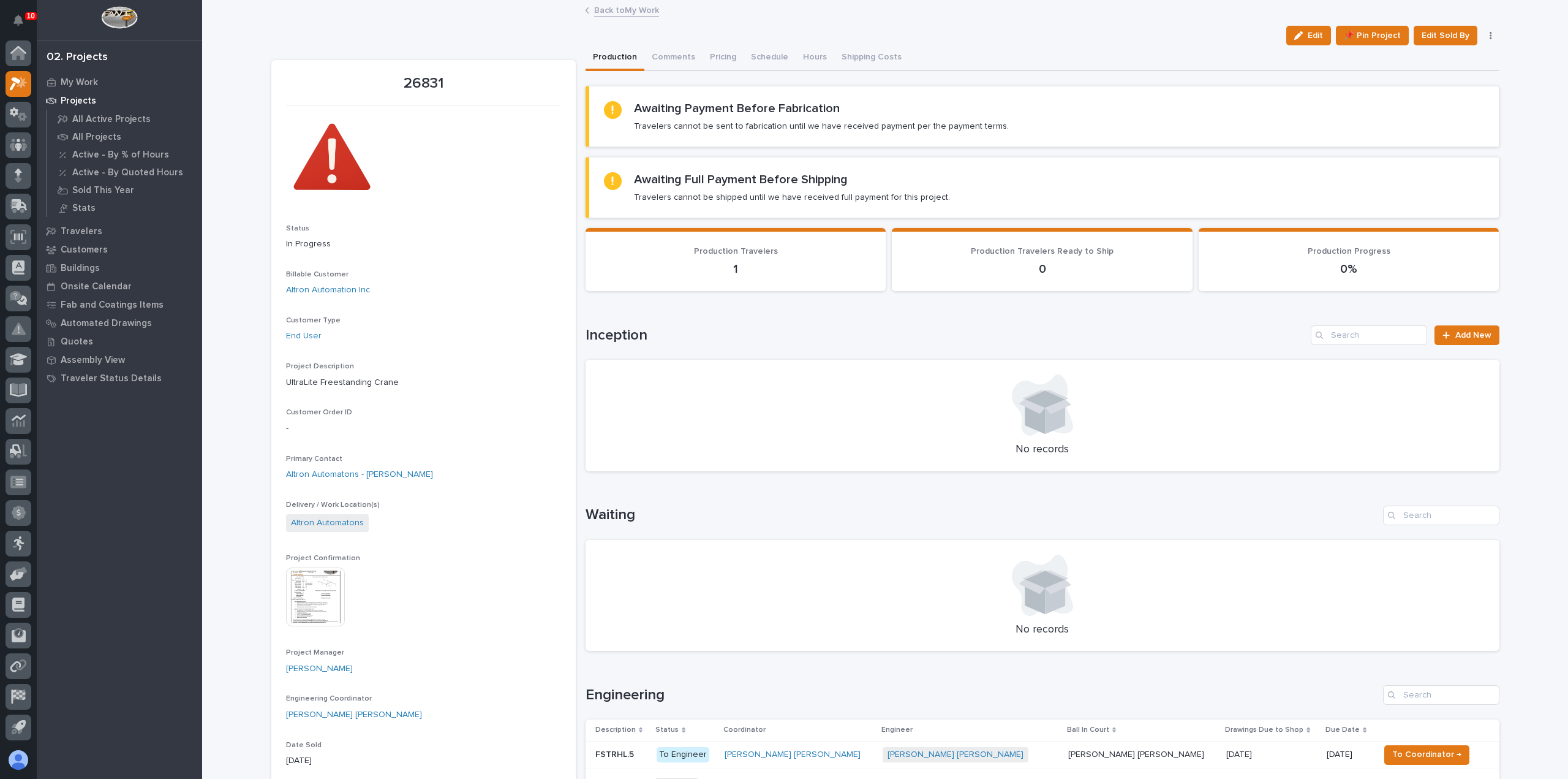
scroll to position [306, 0]
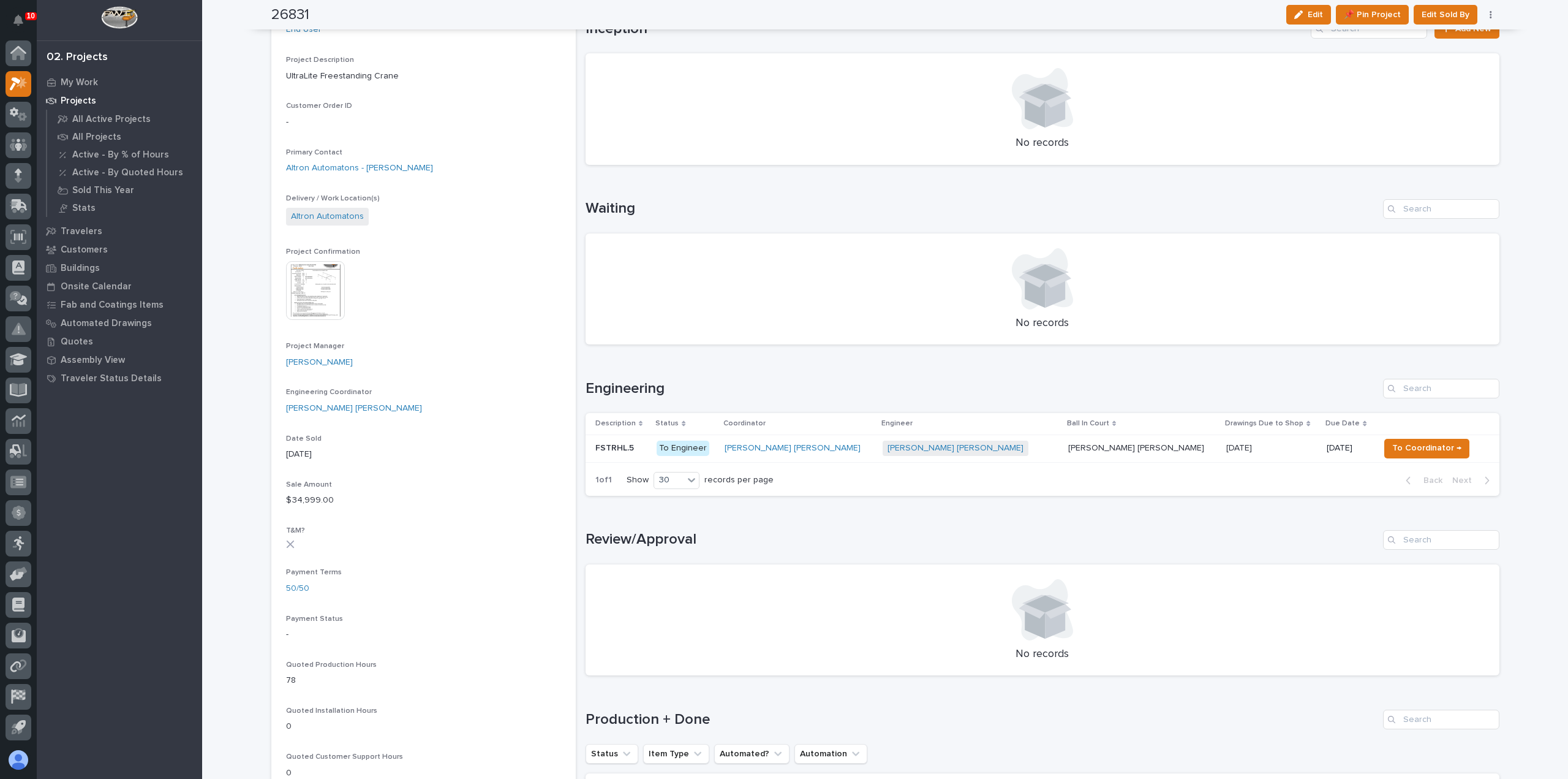
click at [720, 454] on td "To Engineer" at bounding box center [685, 448] width 68 height 28
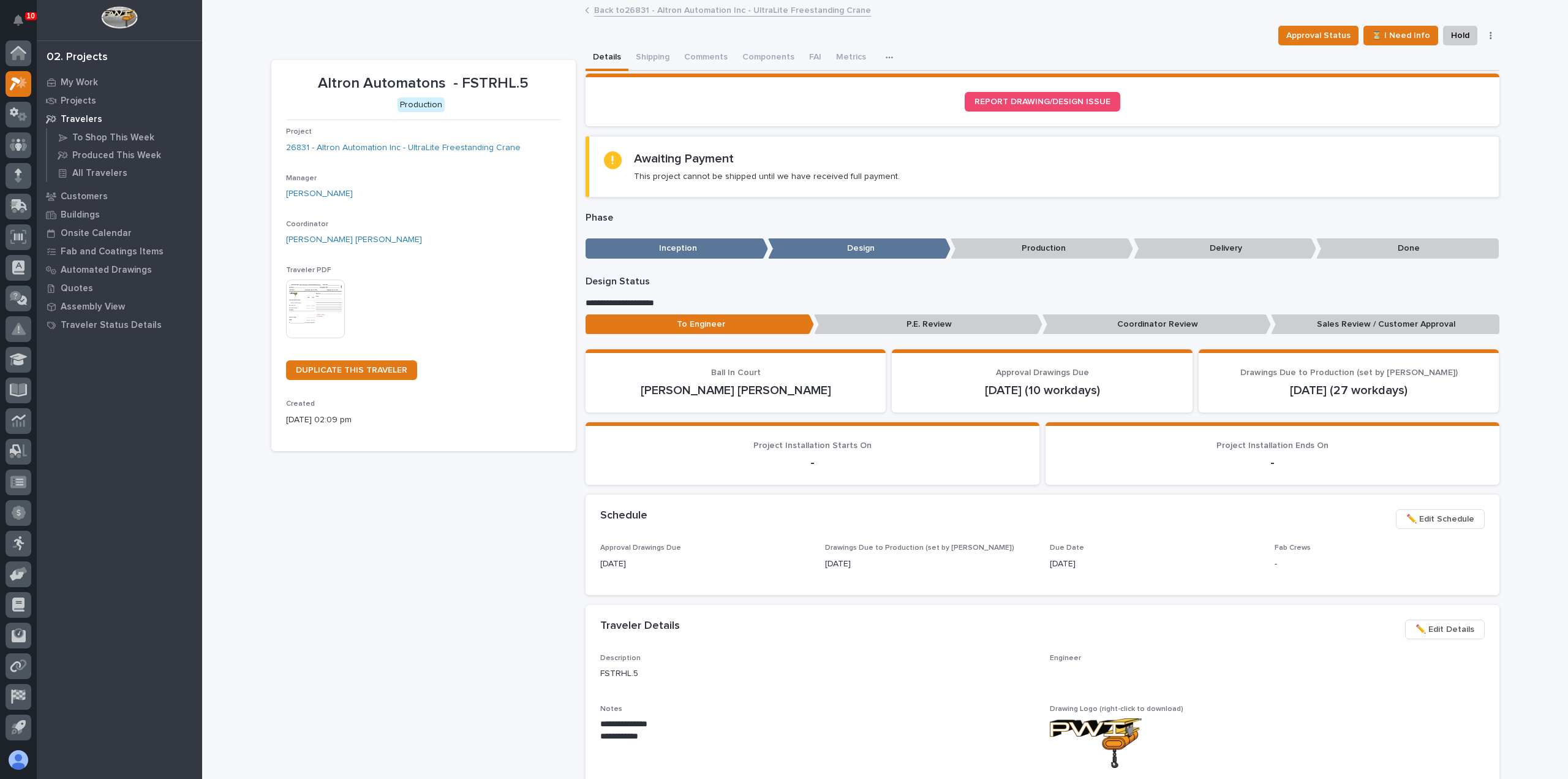
click at [292, 311] on img at bounding box center [315, 309] width 59 height 59
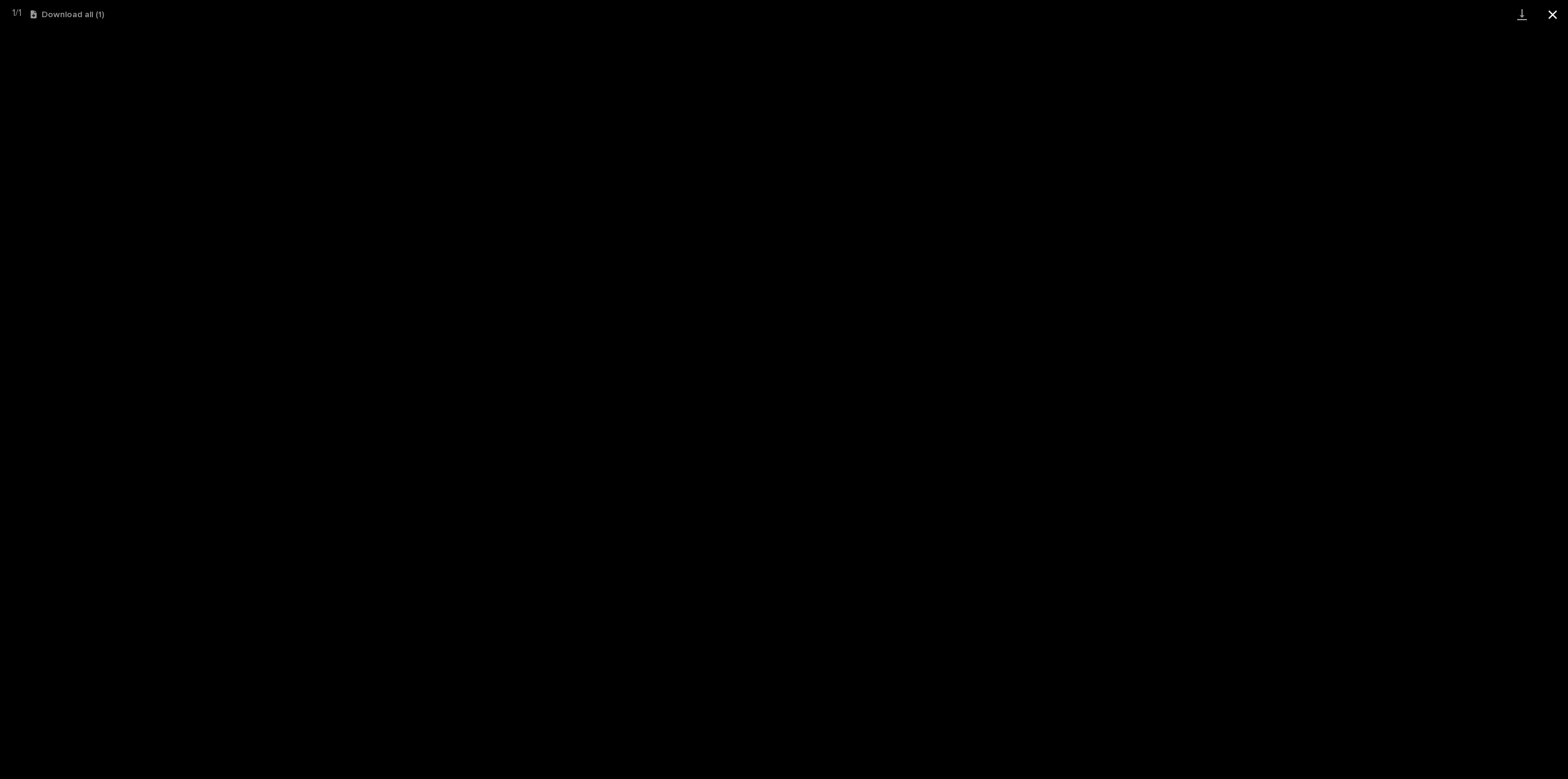
click at [1547, 17] on button "Close gallery" at bounding box center [1552, 14] width 30 height 29
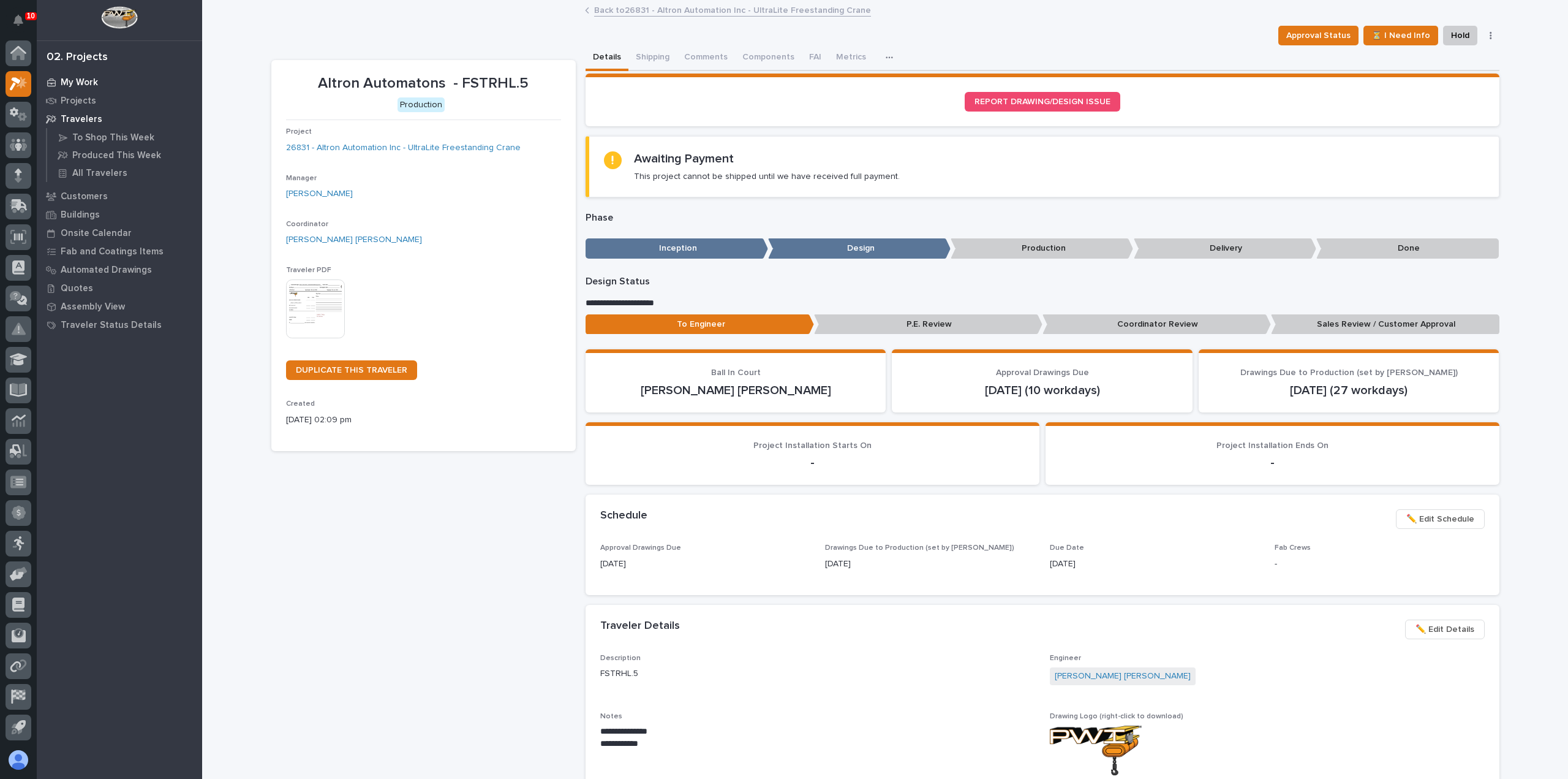
click at [81, 82] on p "My Work" at bounding box center [79, 83] width 37 height 11
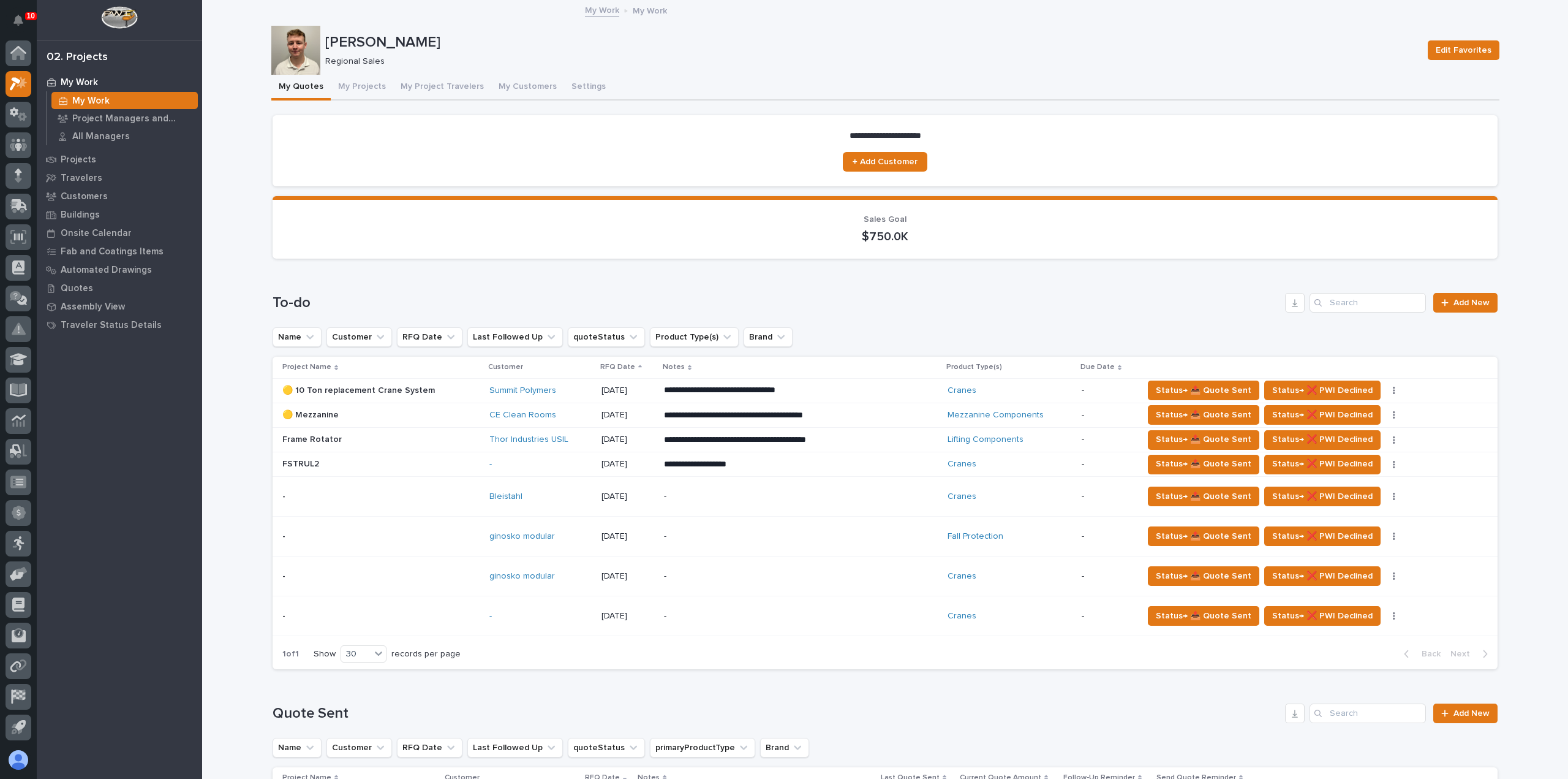
click at [548, 629] on td "-" at bounding box center [541, 615] width 113 height 40
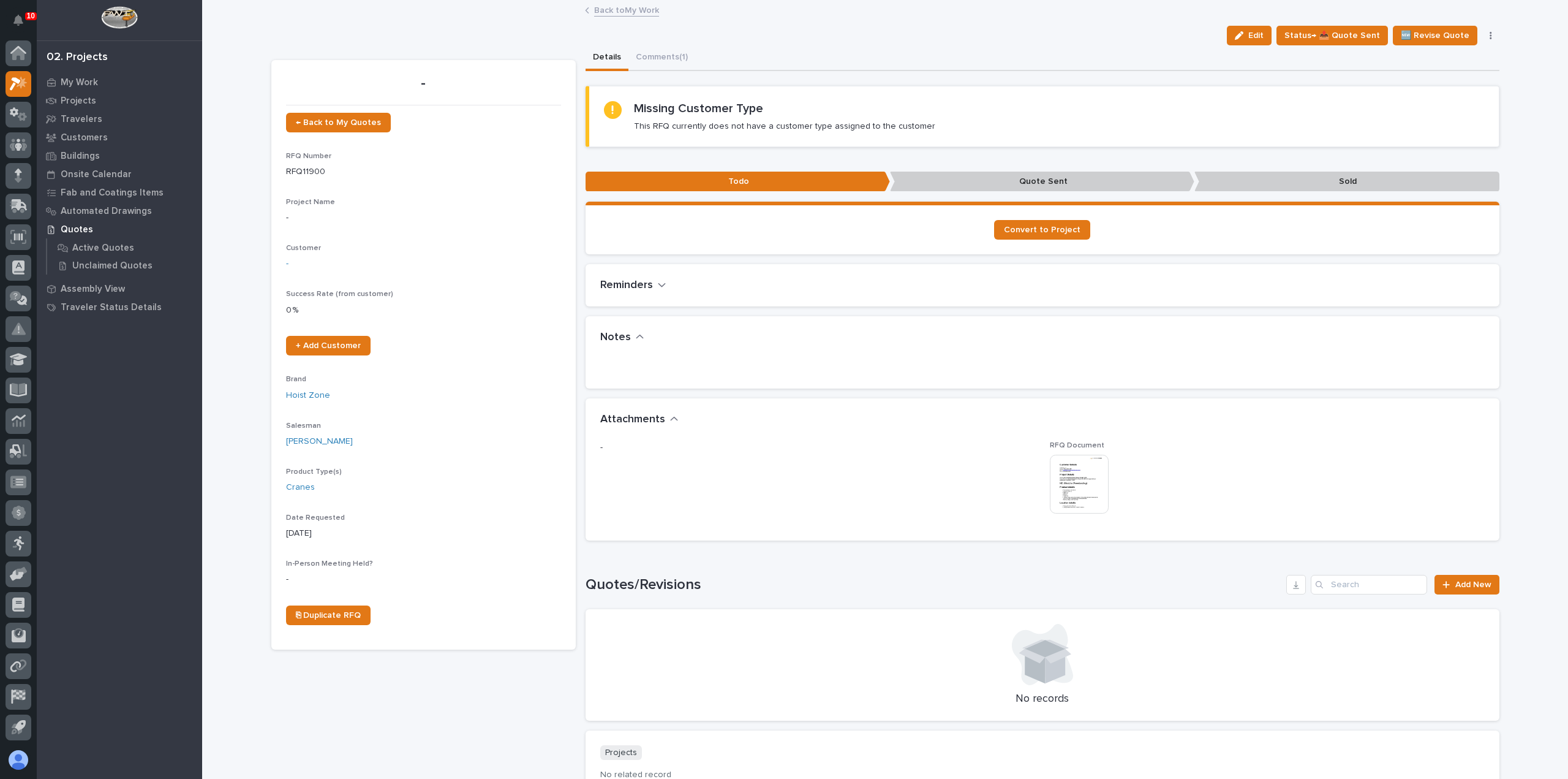
click at [1081, 498] on img at bounding box center [1079, 484] width 59 height 59
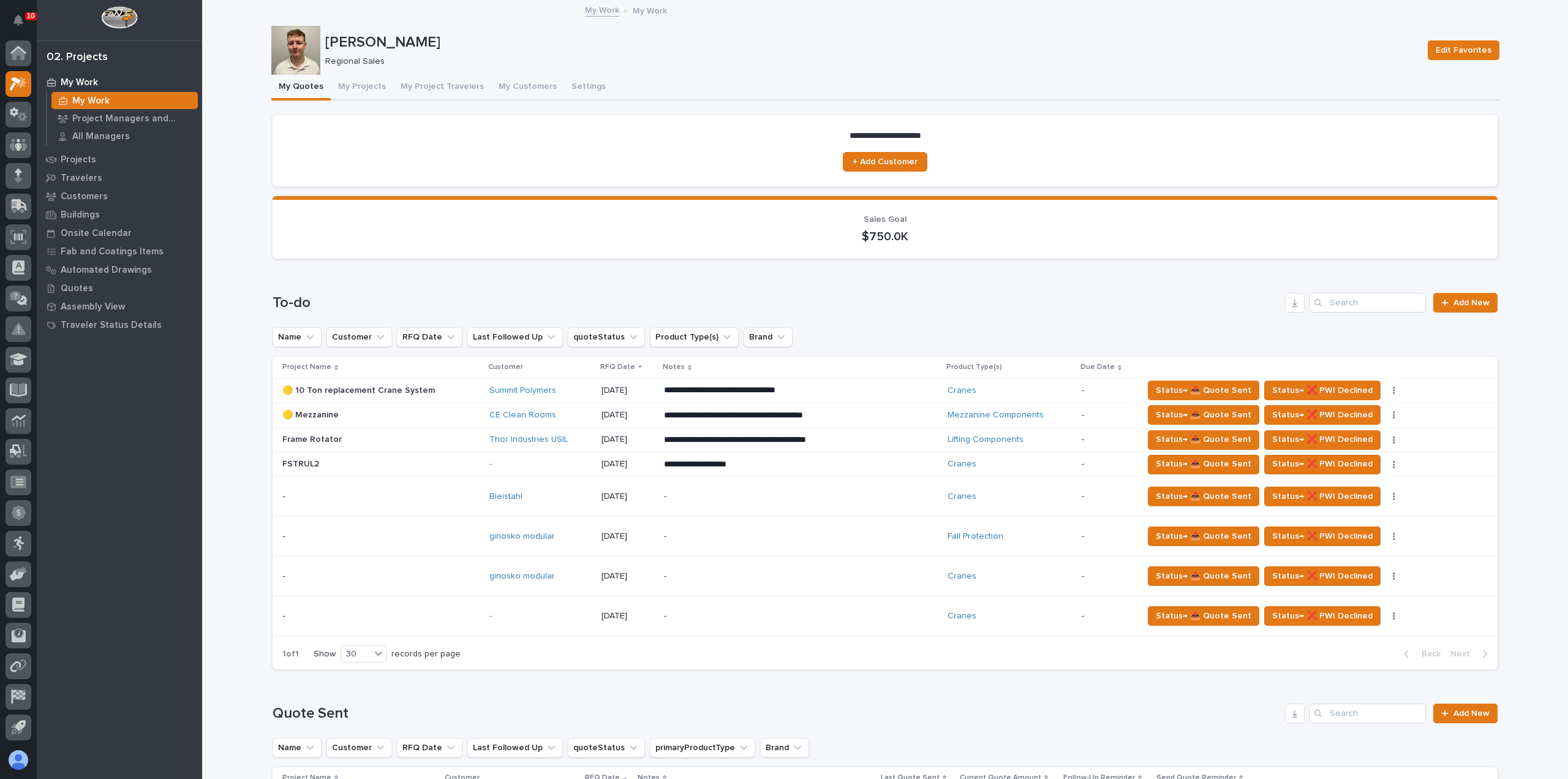
click at [525, 503] on div "Bleistahl" at bounding box center [541, 497] width 103 height 20
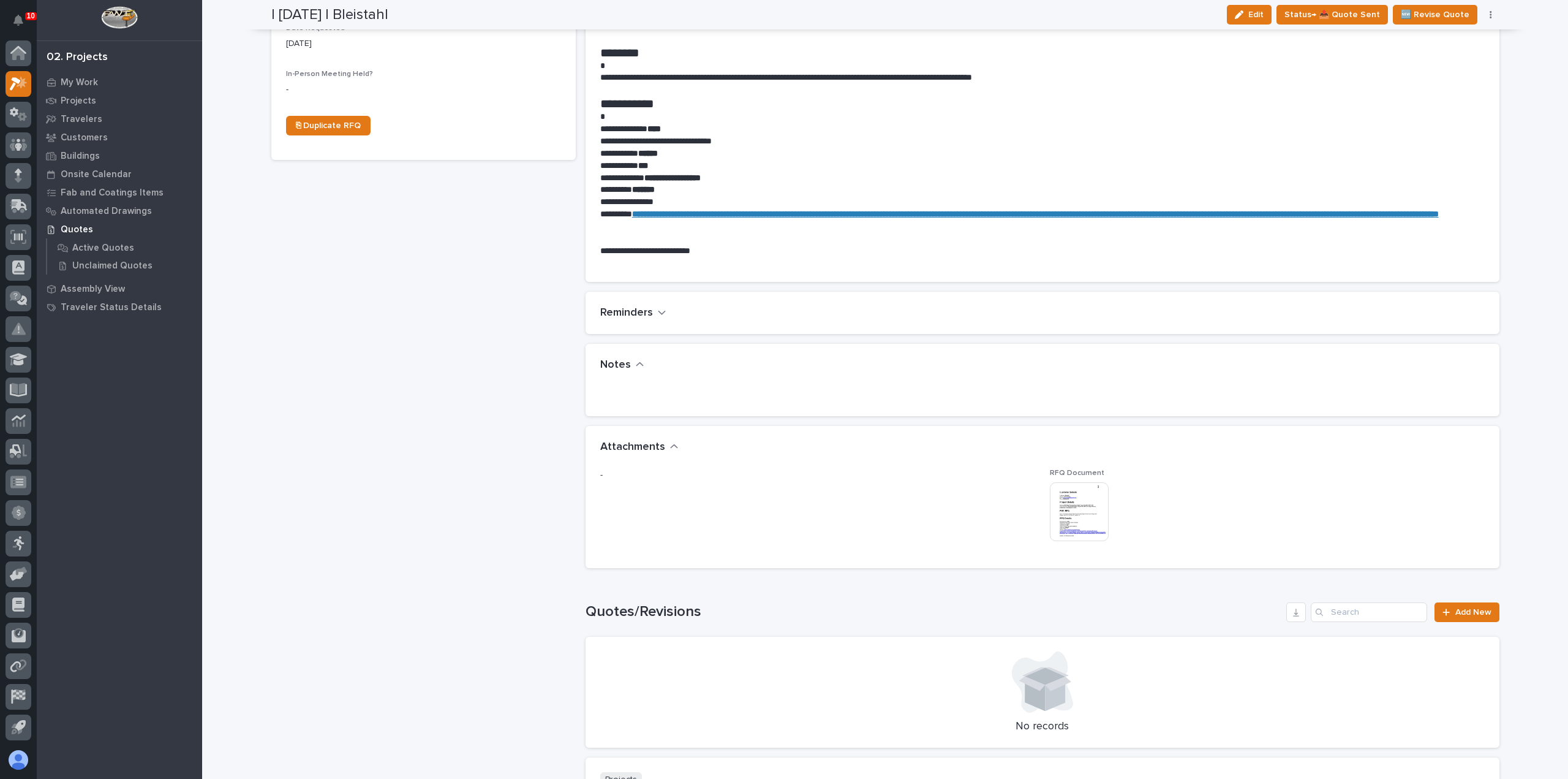
scroll to position [490, 0]
click at [1078, 507] on img at bounding box center [1079, 511] width 59 height 59
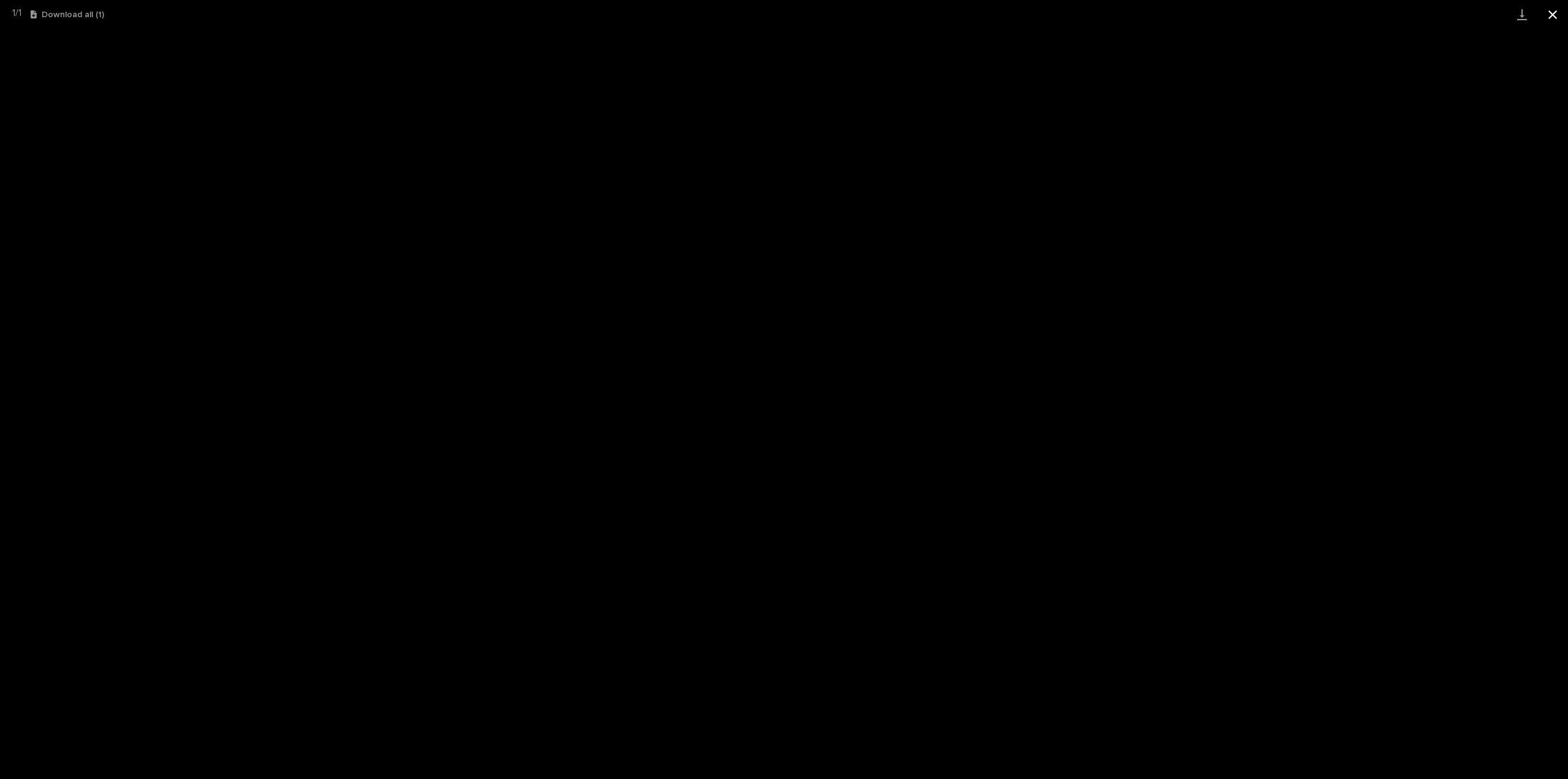
click at [1550, 17] on button "Close gallery" at bounding box center [1552, 14] width 30 height 29
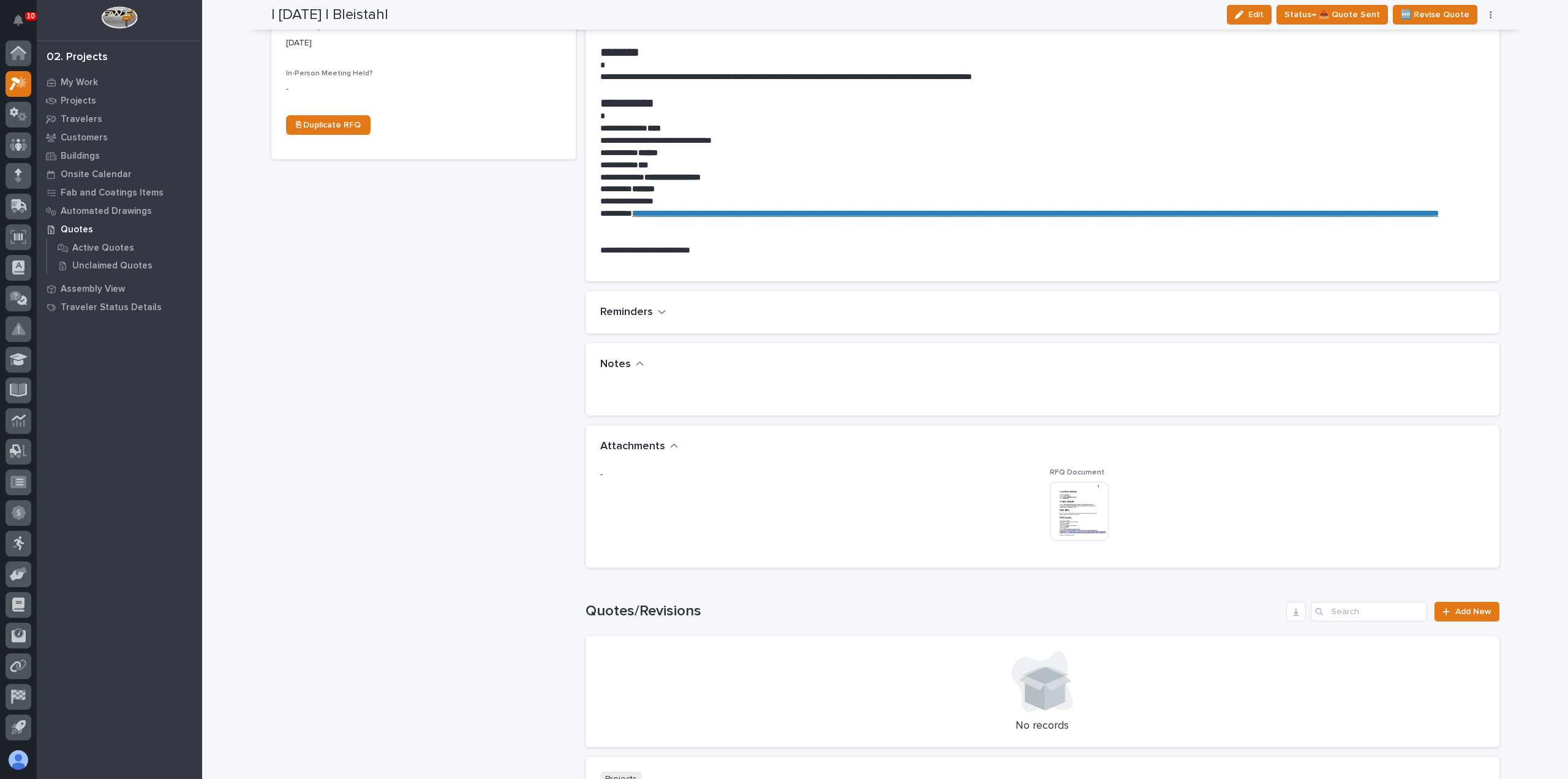
scroll to position [0, 0]
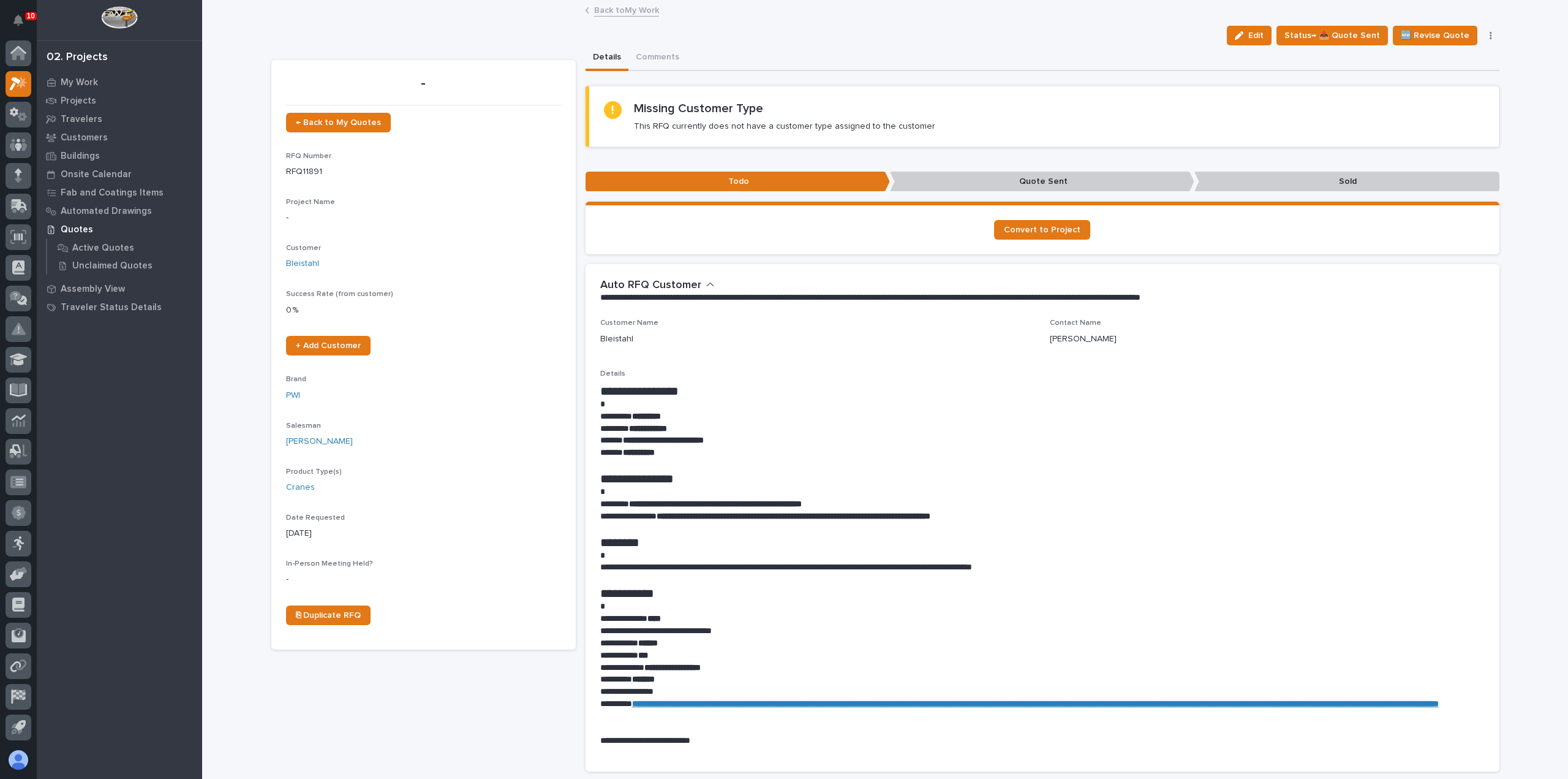
click at [596, 13] on link "Back to My Work" at bounding box center [626, 9] width 65 height 14
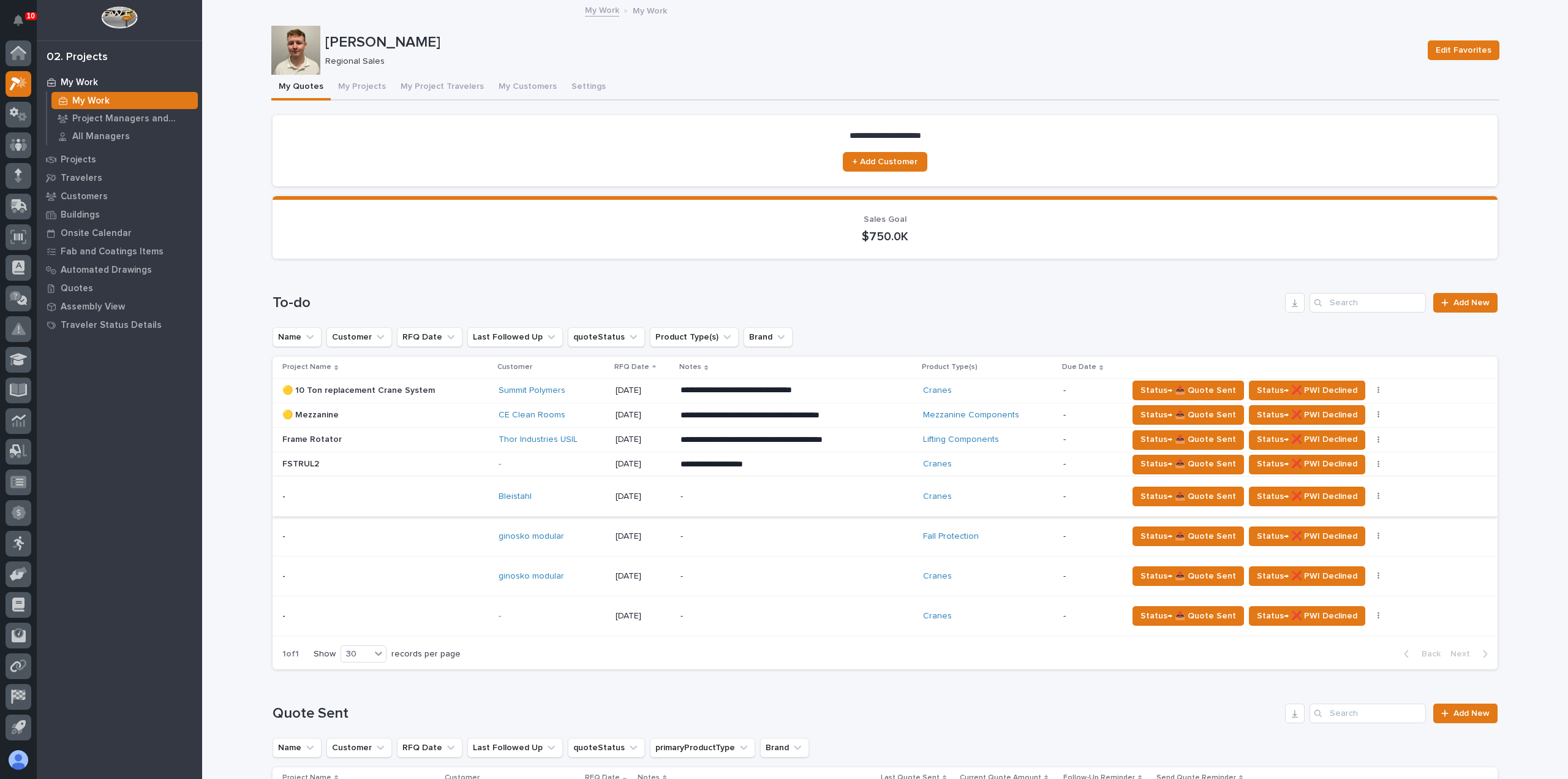
scroll to position [62, 0]
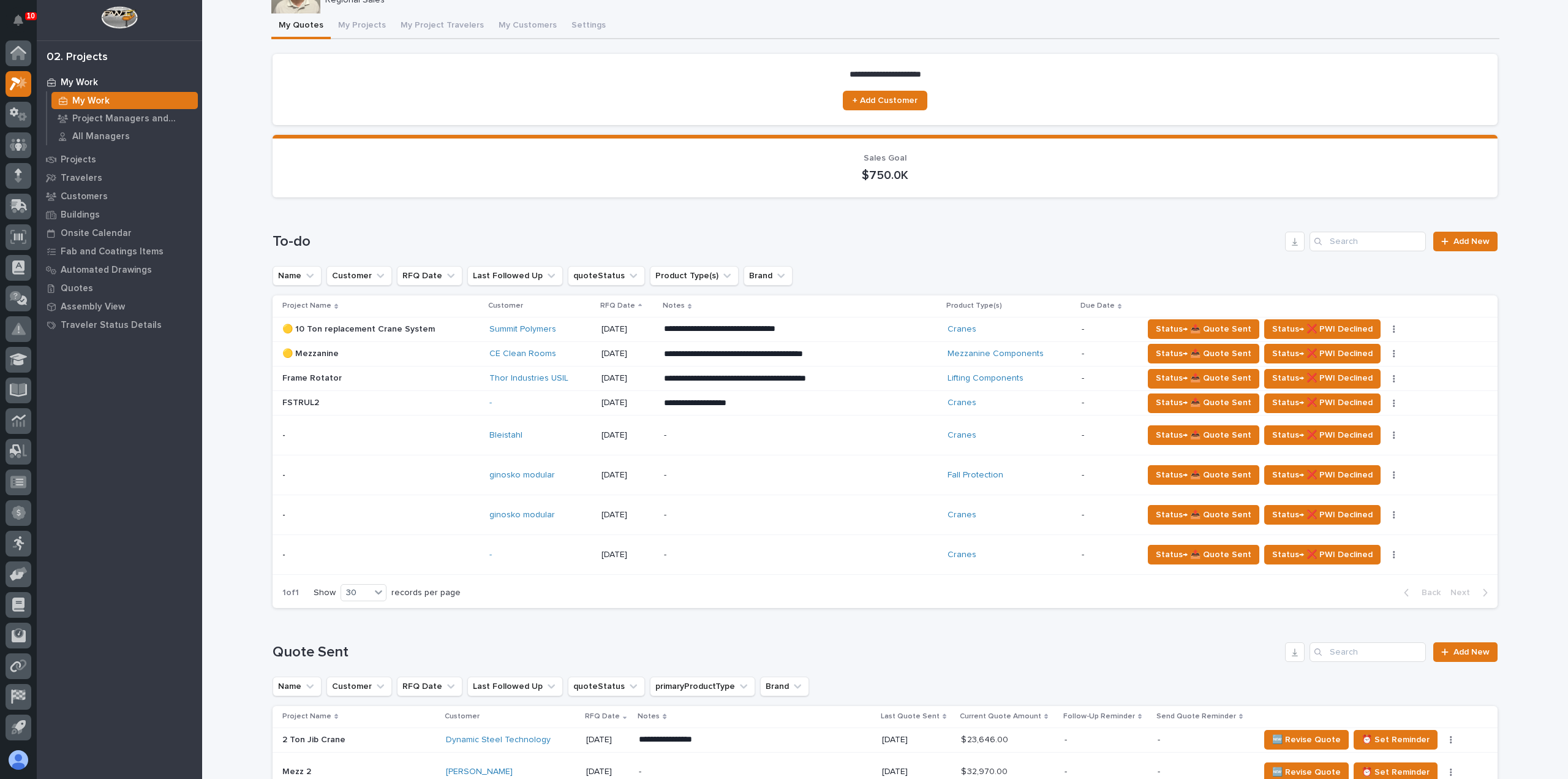
click at [543, 433] on div "Bleistahl" at bounding box center [541, 435] width 103 height 10
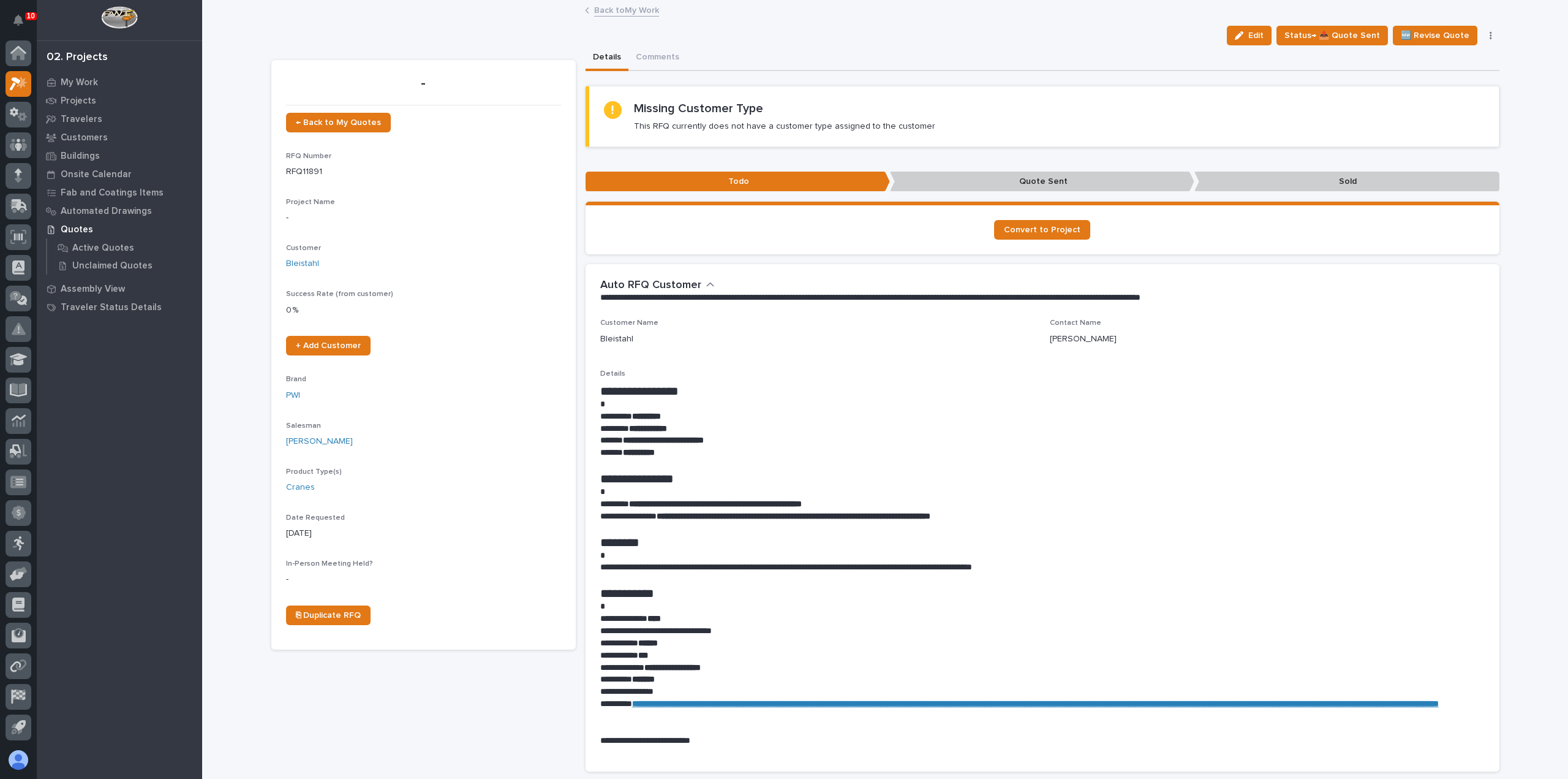
drag, startPoint x: 1274, startPoint y: 39, endPoint x: 1248, endPoint y: 64, distance: 36.1
click at [1271, 37] on button "Edit" at bounding box center [1249, 35] width 45 height 19
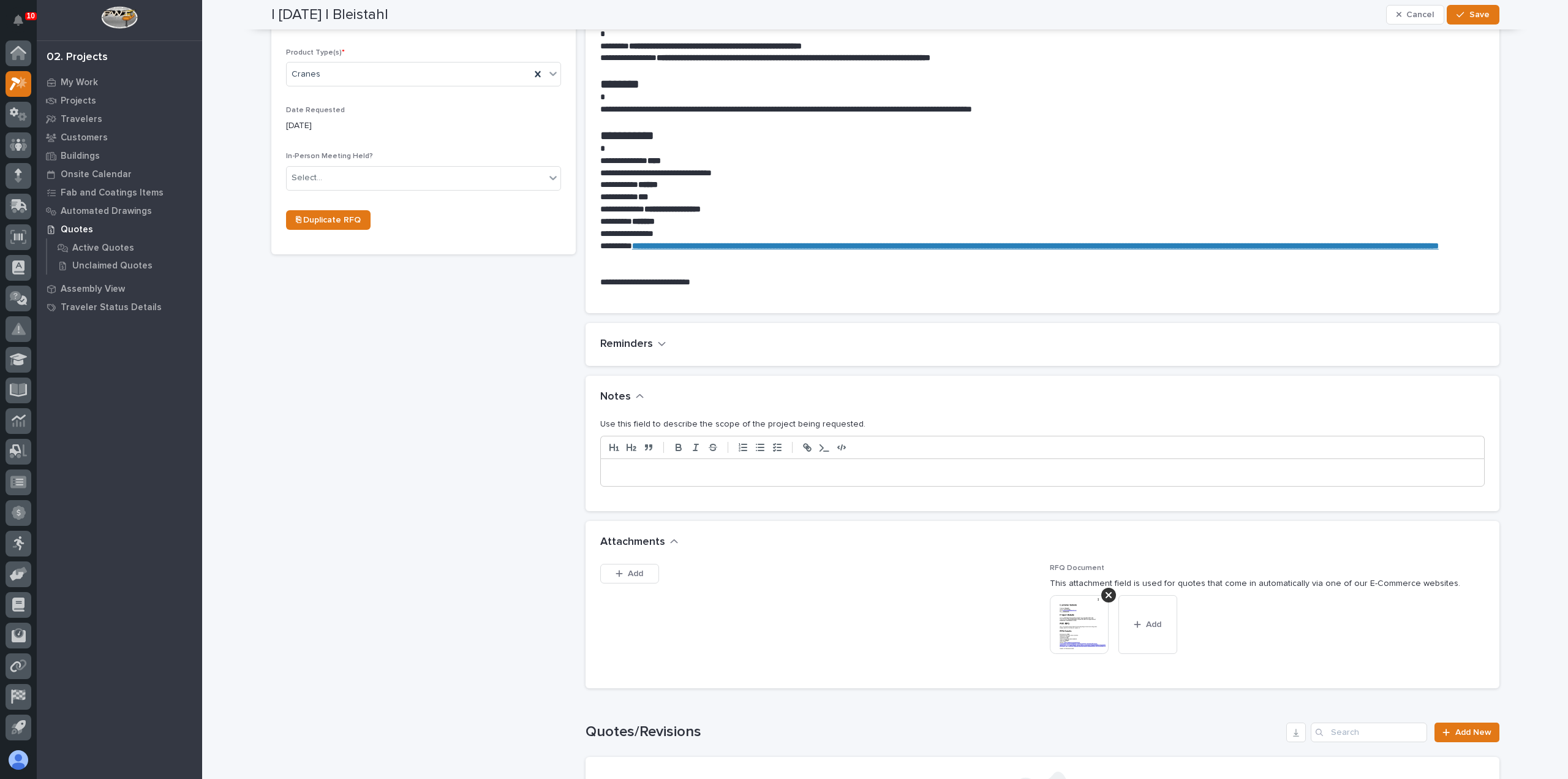
scroll to position [490, 0]
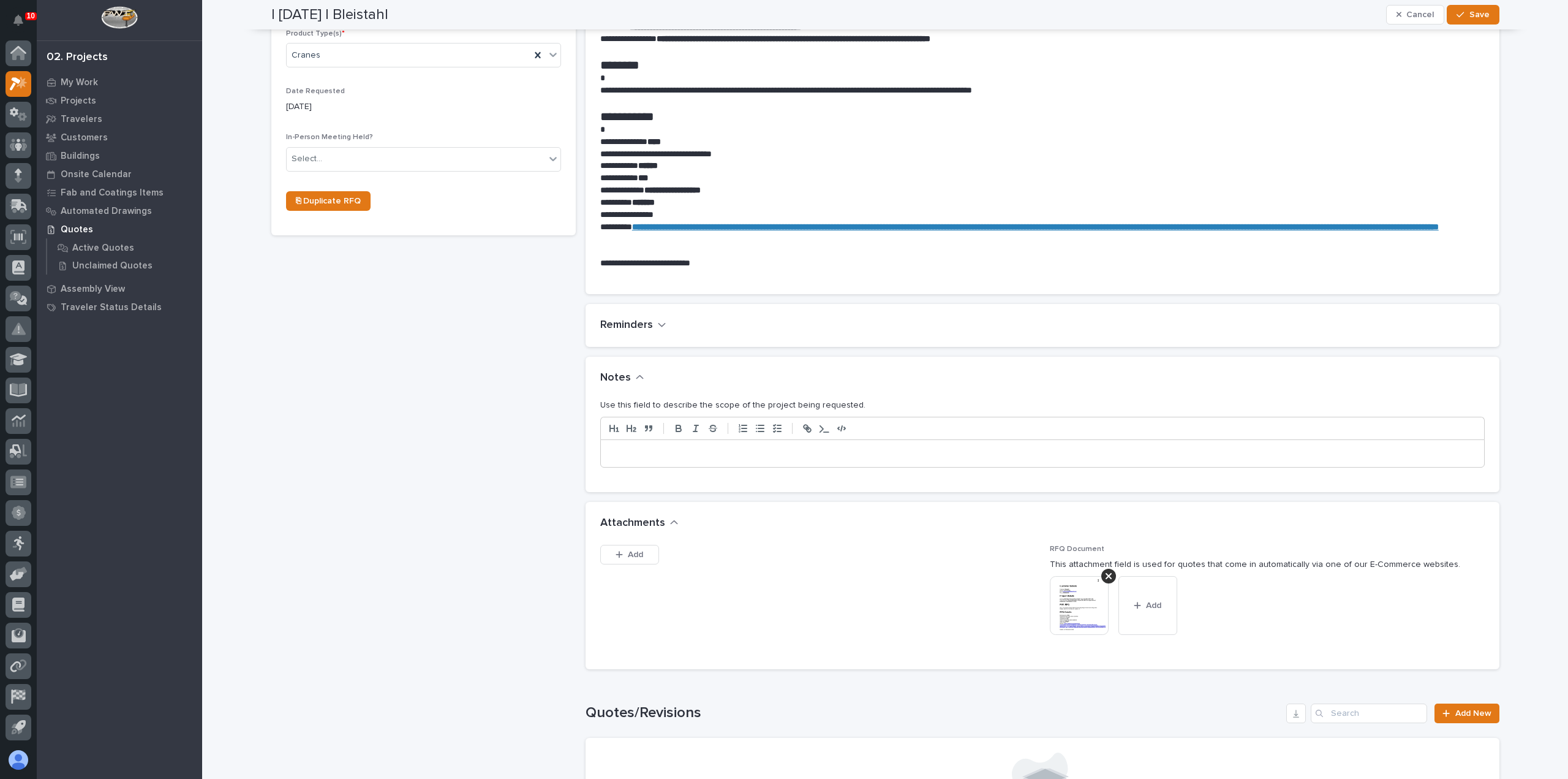
click at [918, 455] on p at bounding box center [1042, 454] width 864 height 13
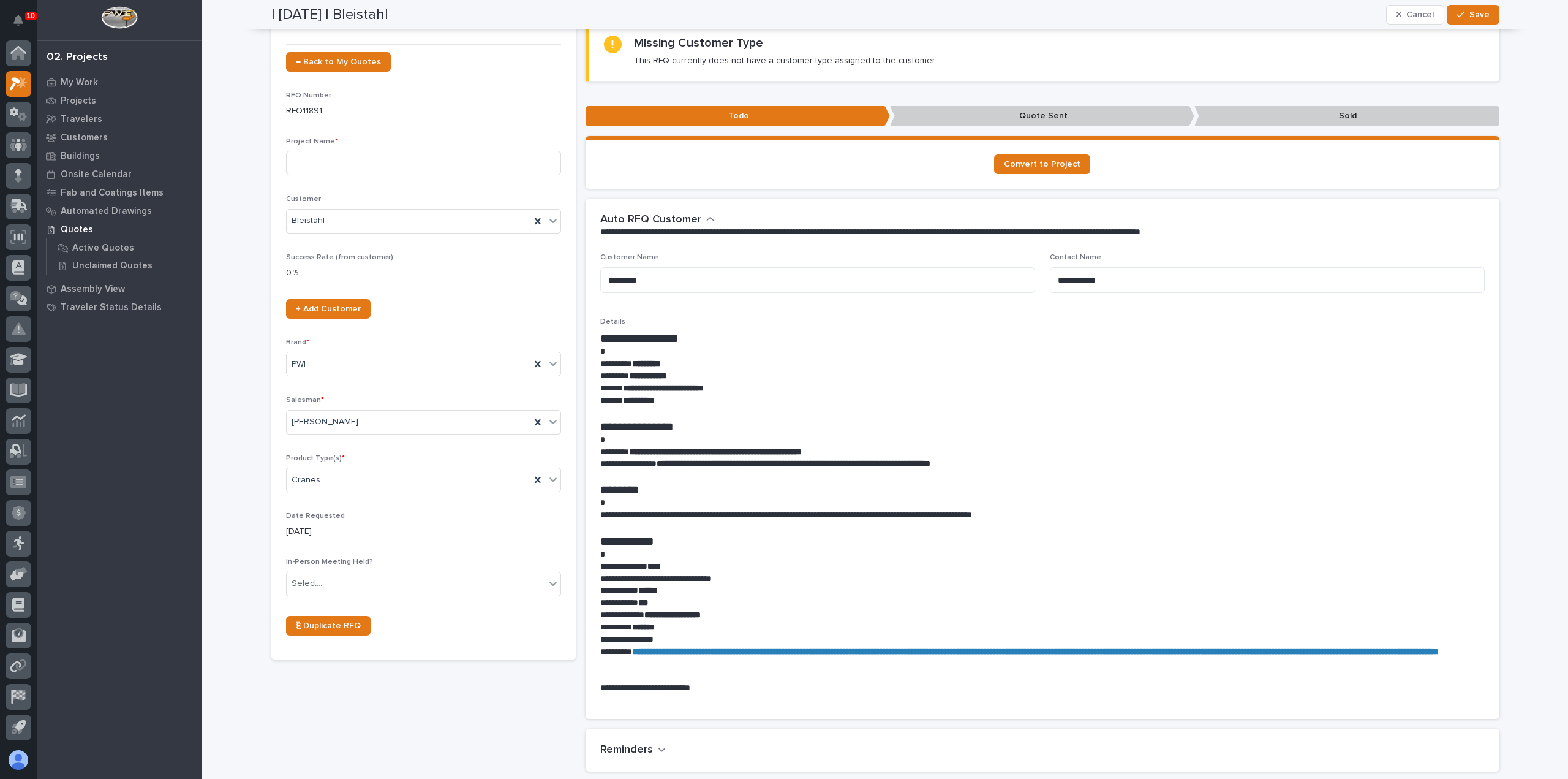
scroll to position [62, 0]
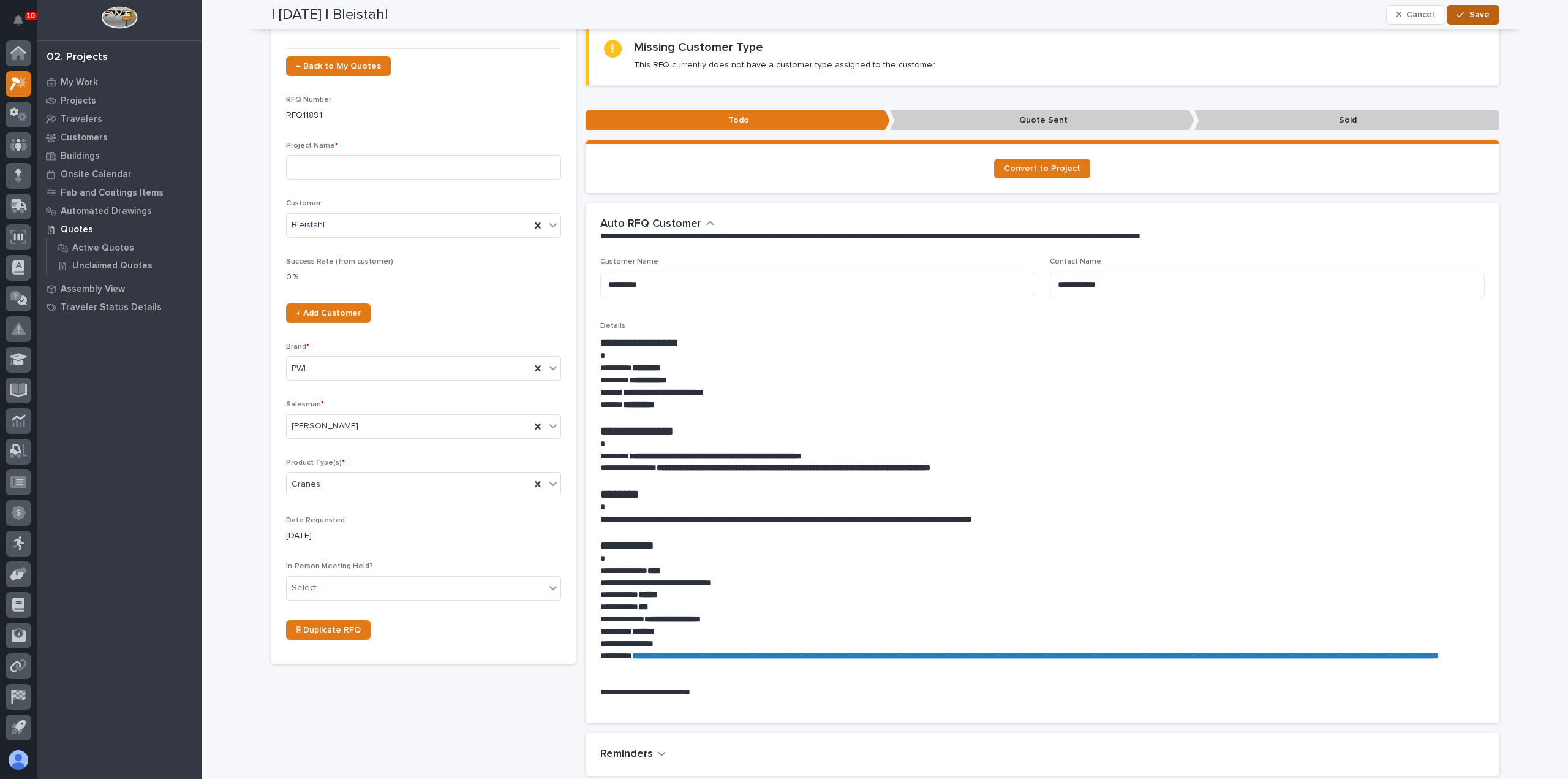
click at [1469, 14] on span "Save" at bounding box center [1480, 14] width 20 height 11
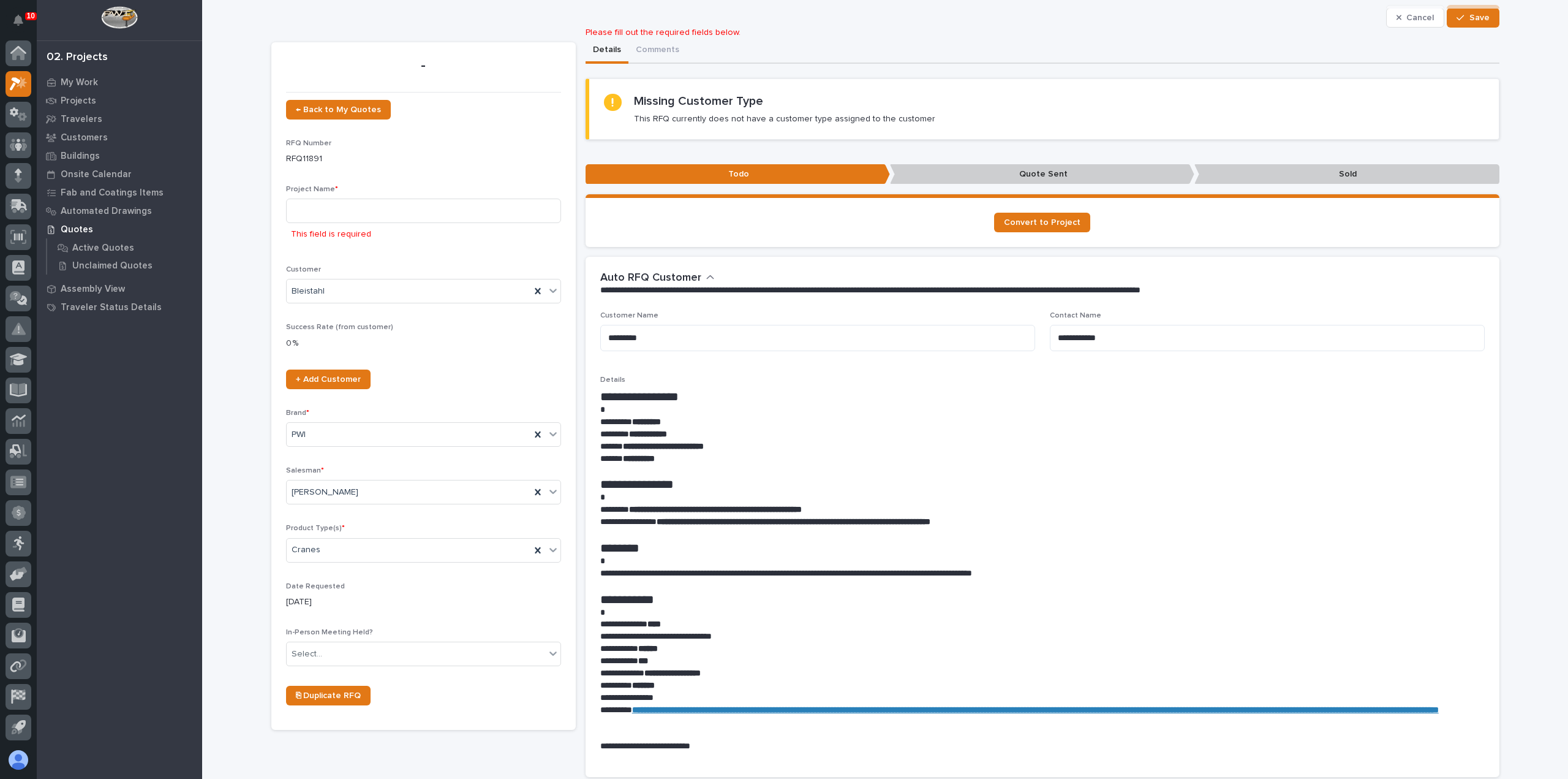
scroll to position [0, 0]
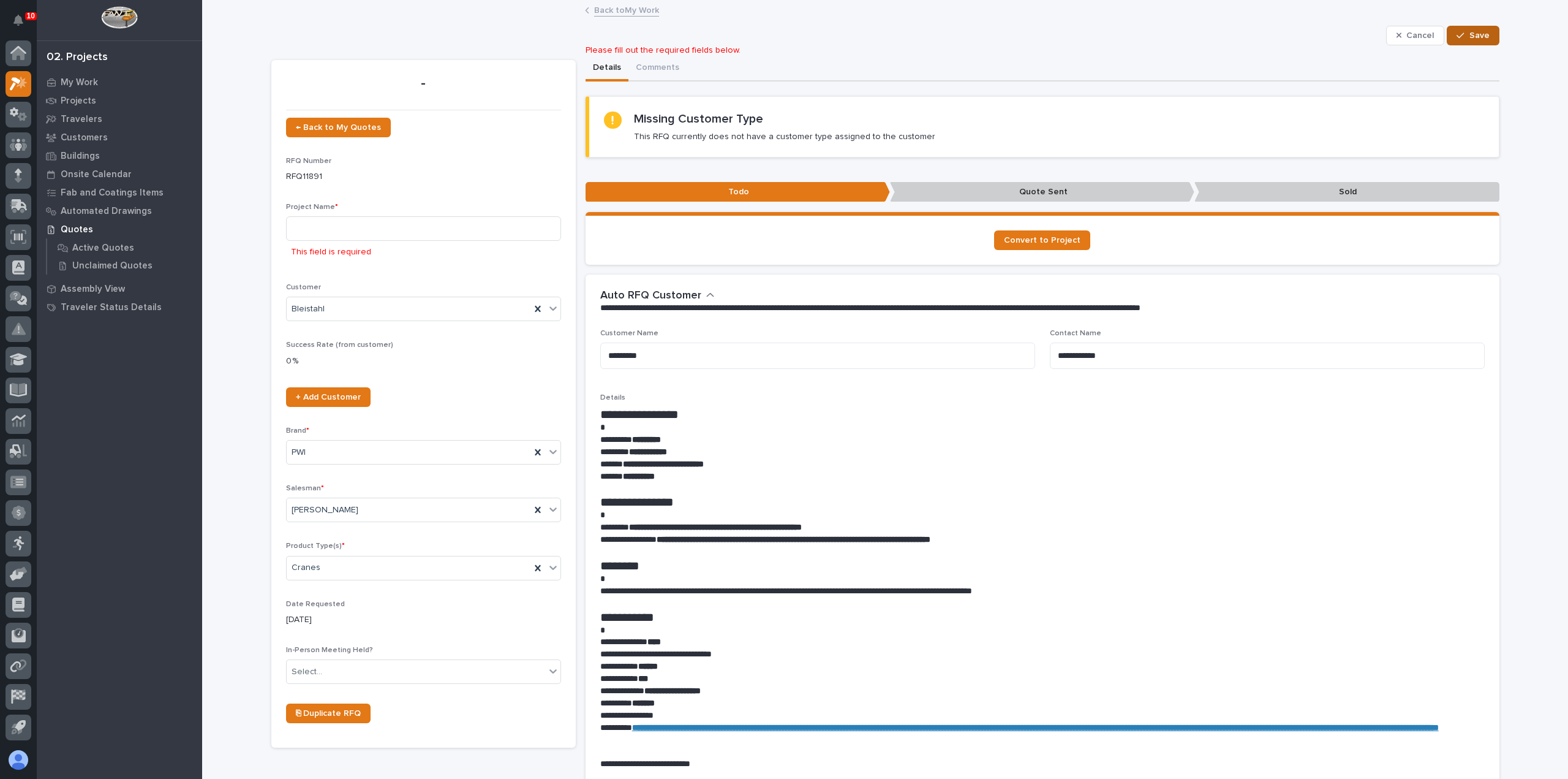
click at [1459, 37] on icon "button" at bounding box center [1459, 35] width 8 height 8
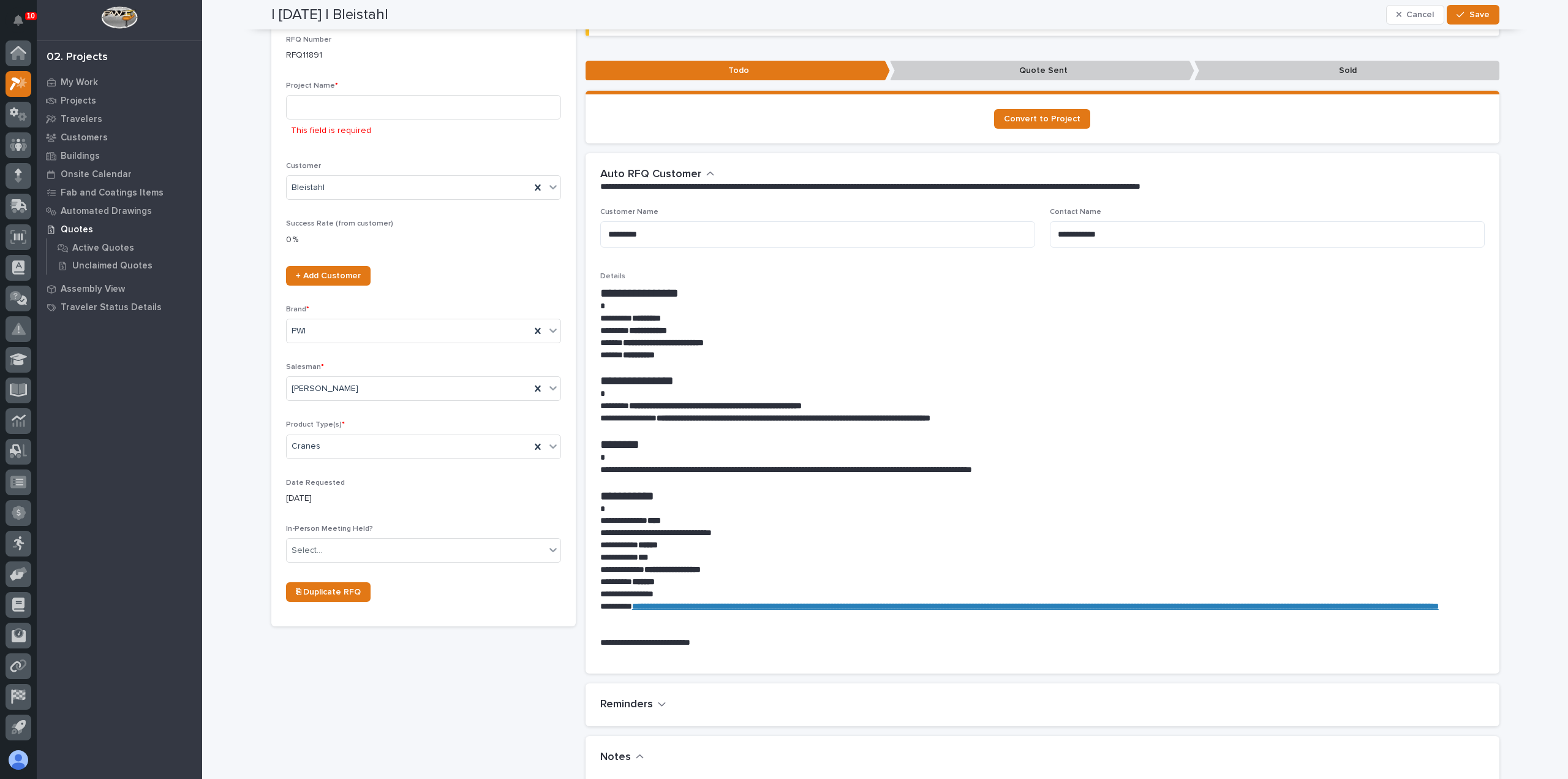
scroll to position [19, 0]
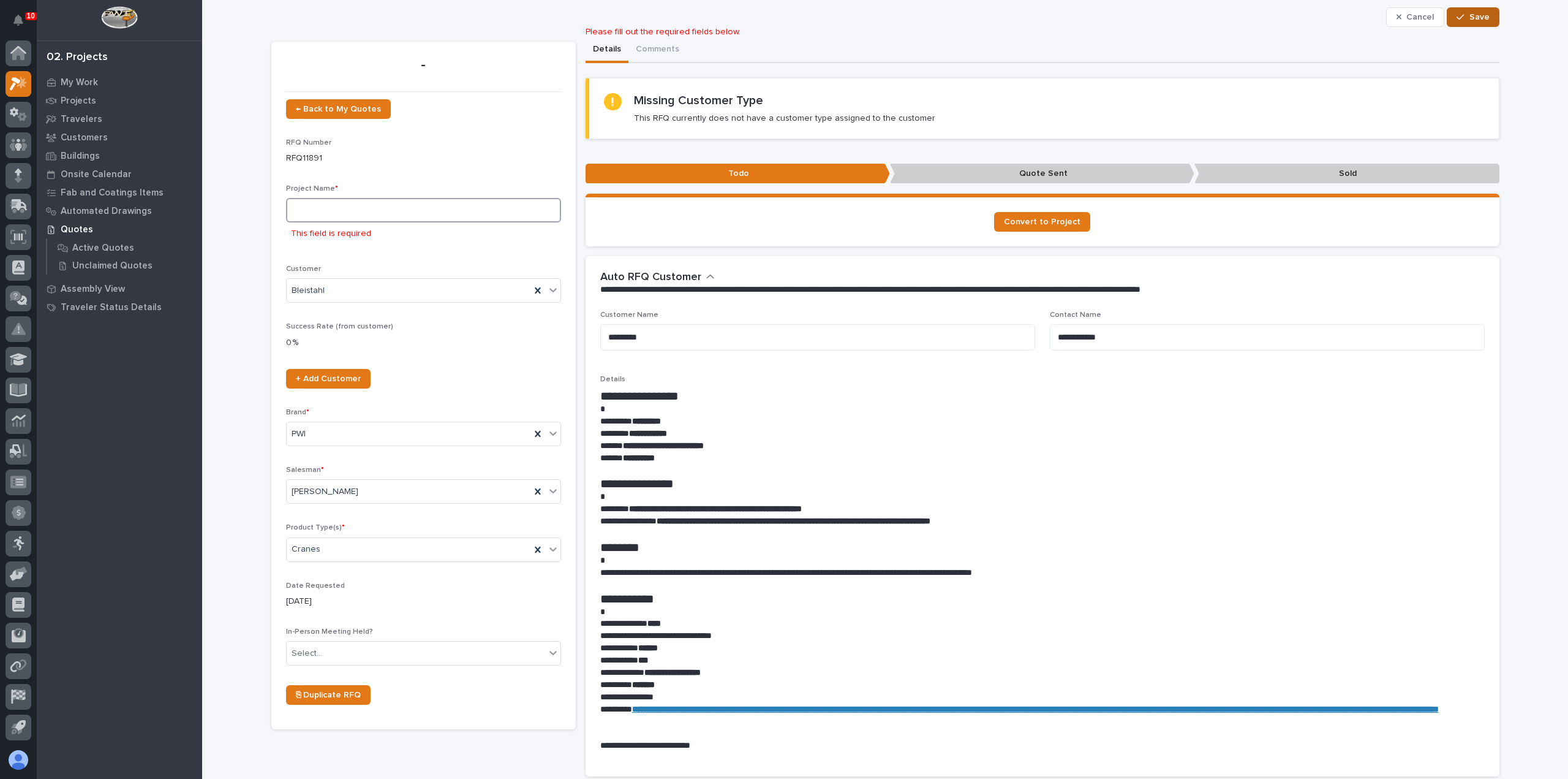
click at [361, 209] on input at bounding box center [423, 210] width 275 height 24
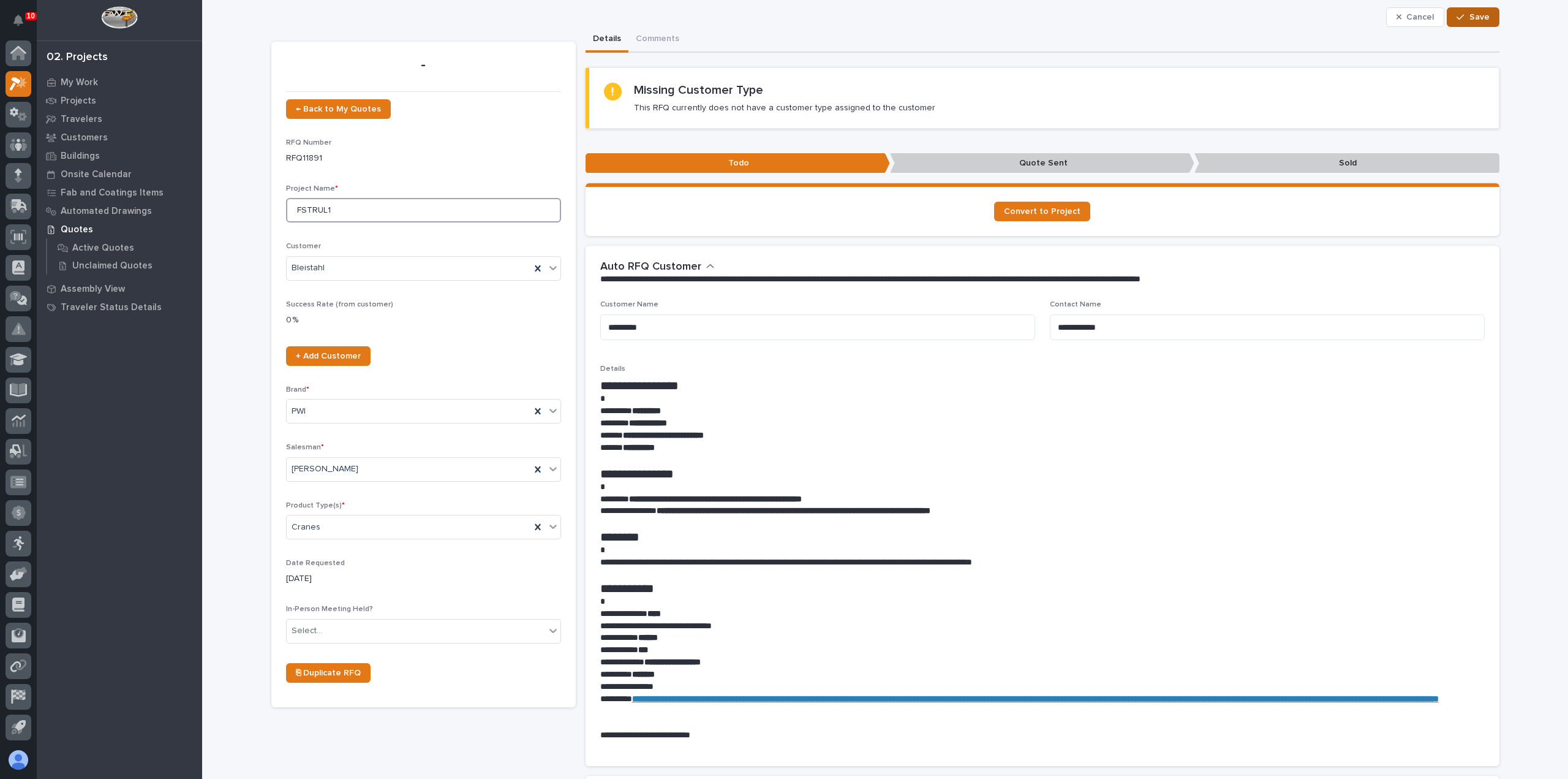
type input "FSTRUL1"
click at [1474, 13] on span "Save" at bounding box center [1480, 17] width 20 height 11
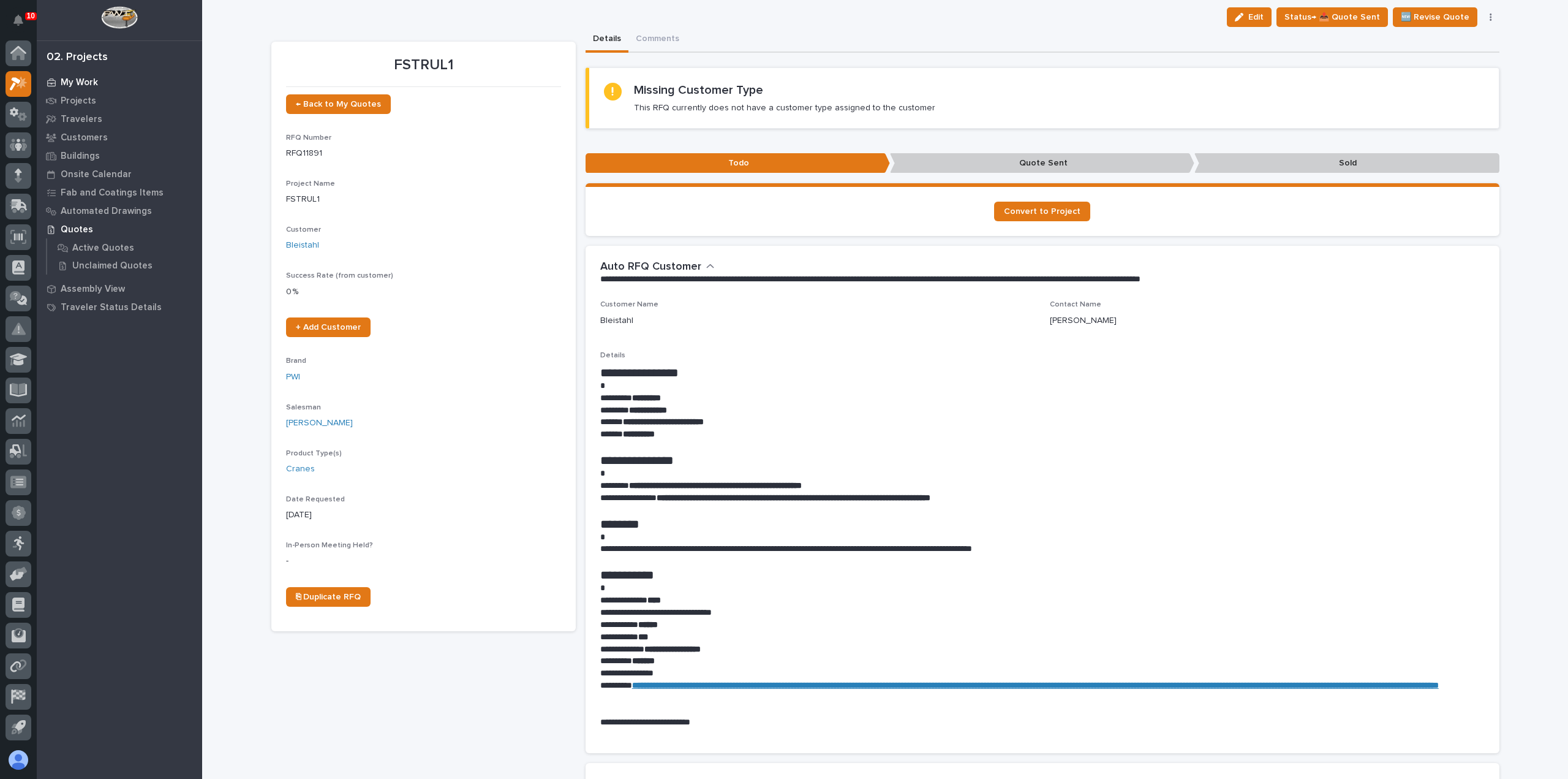
click at [91, 86] on p "My Work" at bounding box center [79, 83] width 37 height 11
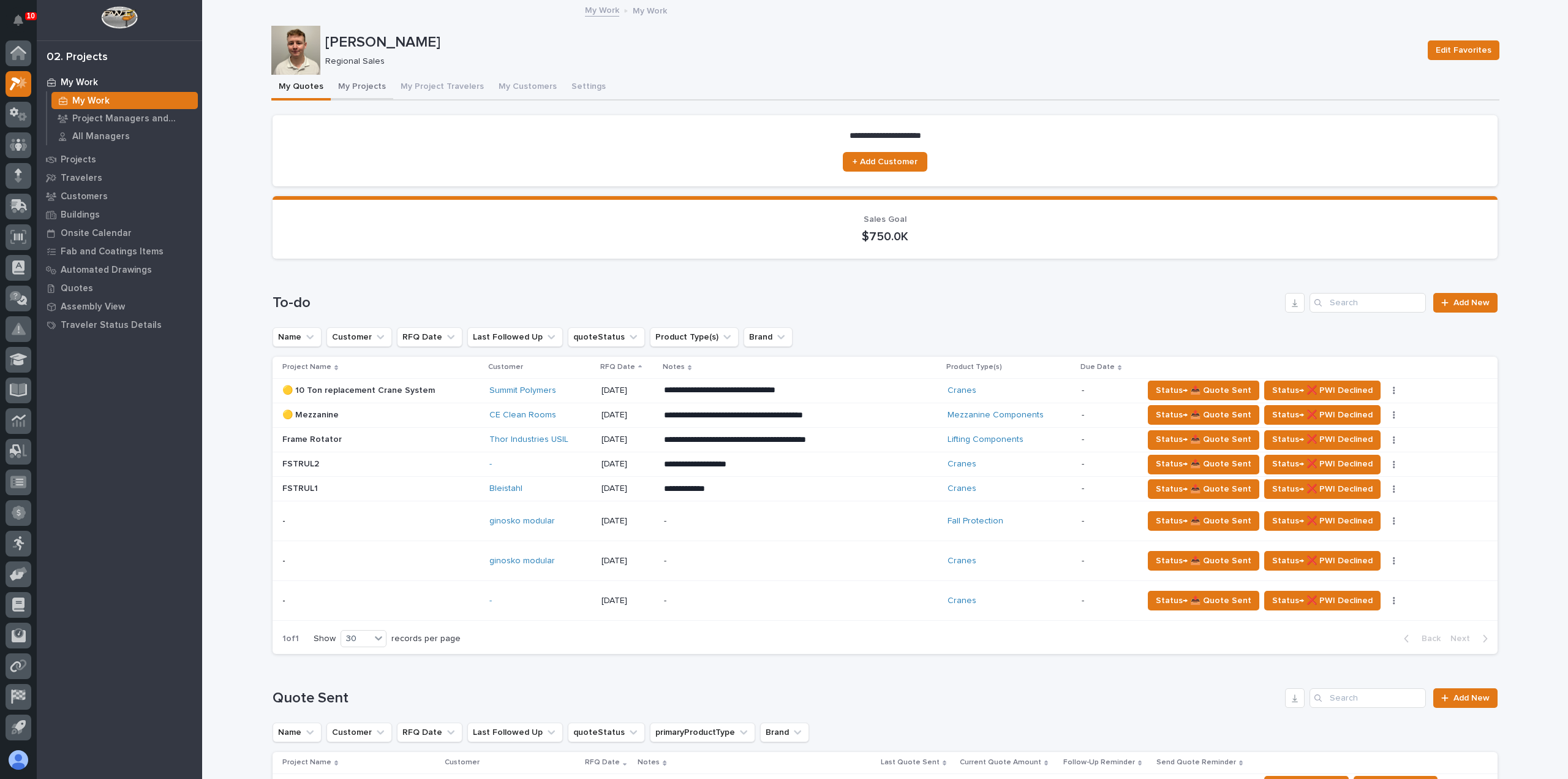
click at [369, 86] on button "My Projects" at bounding box center [362, 88] width 62 height 26
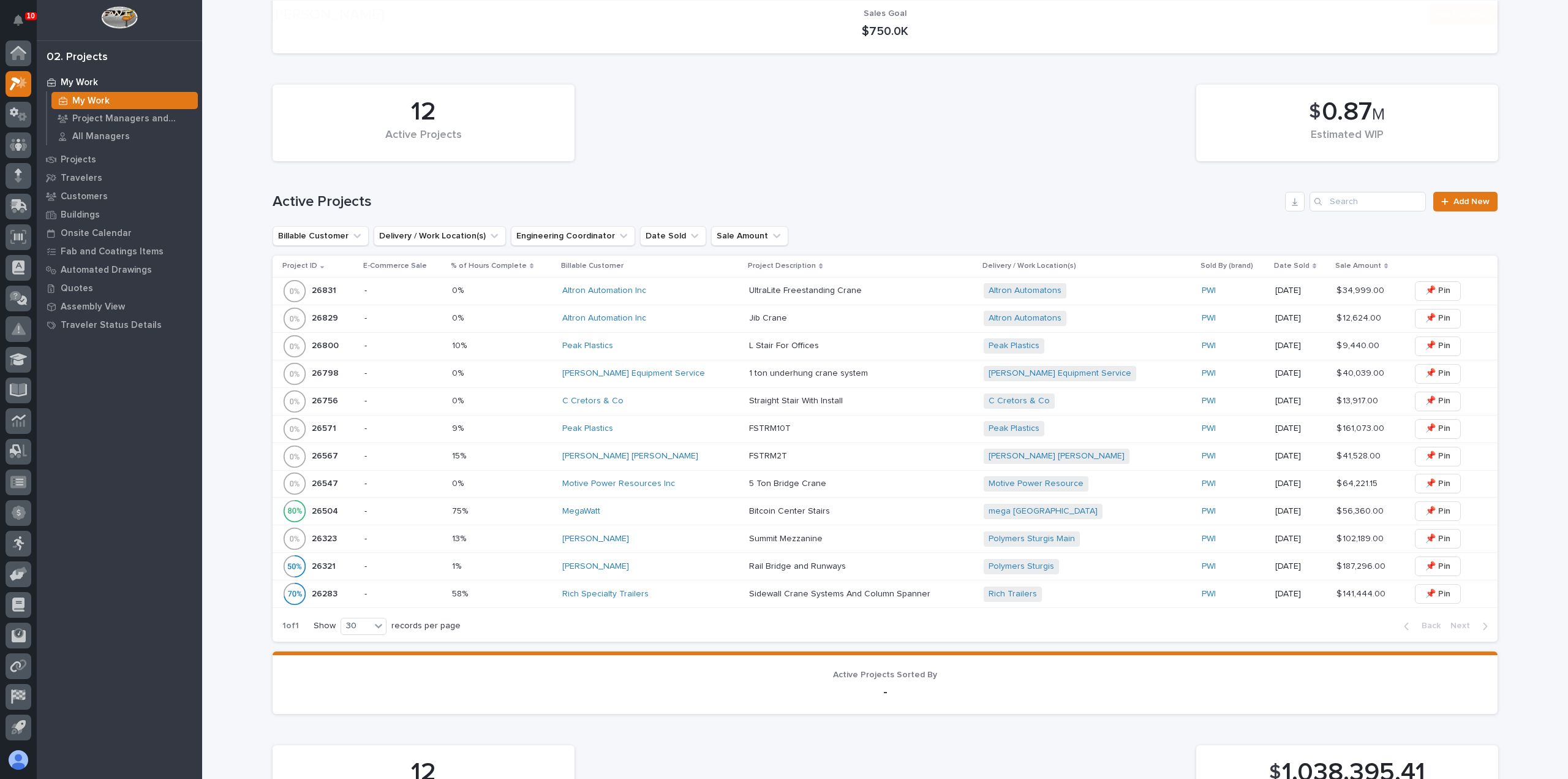
scroll to position [245, 0]
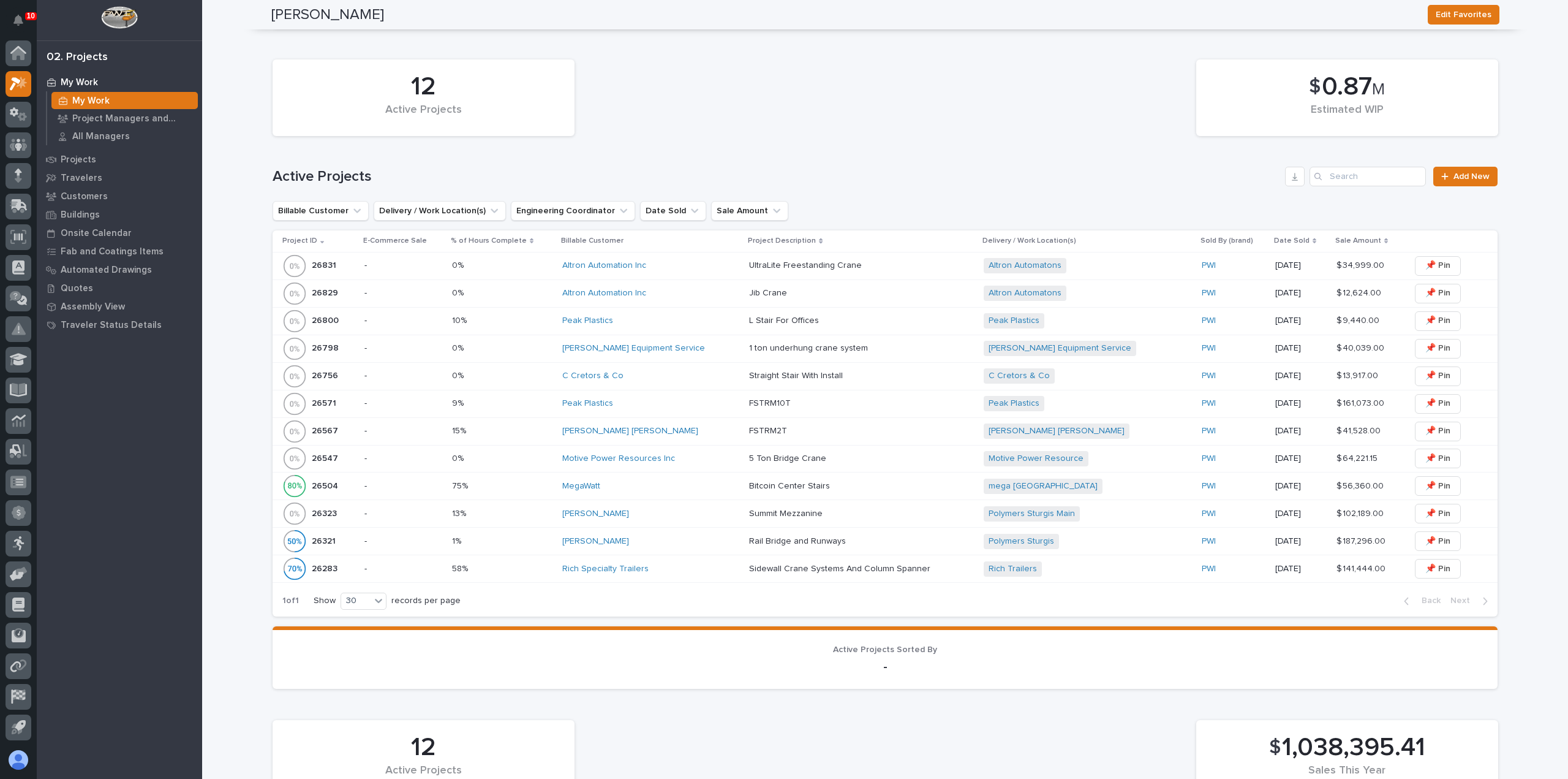
click at [697, 459] on div "Motive Power Resources Inc" at bounding box center [650, 459] width 177 height 10
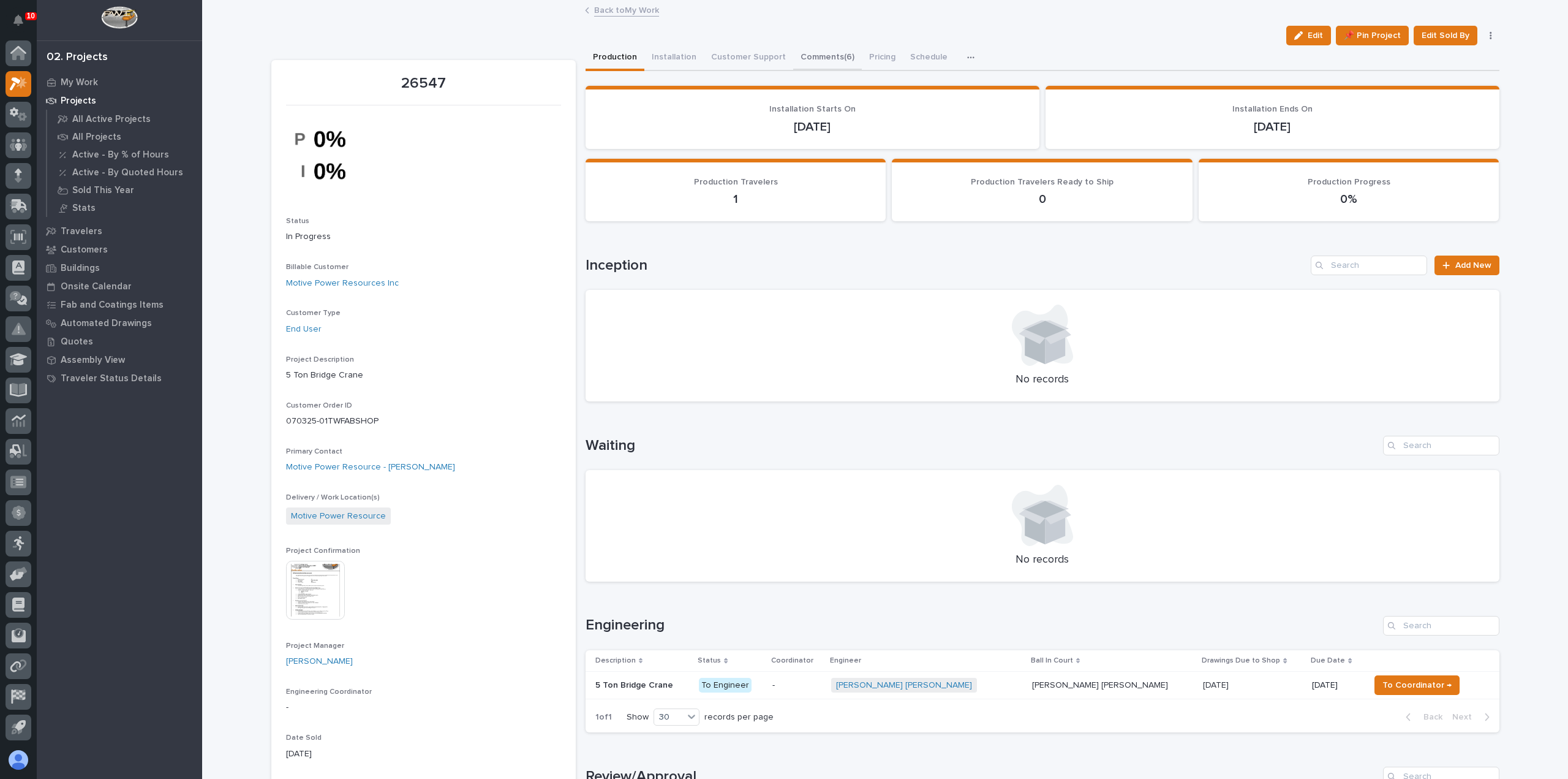
click at [818, 56] on button "Comments (6)" at bounding box center [827, 58] width 68 height 26
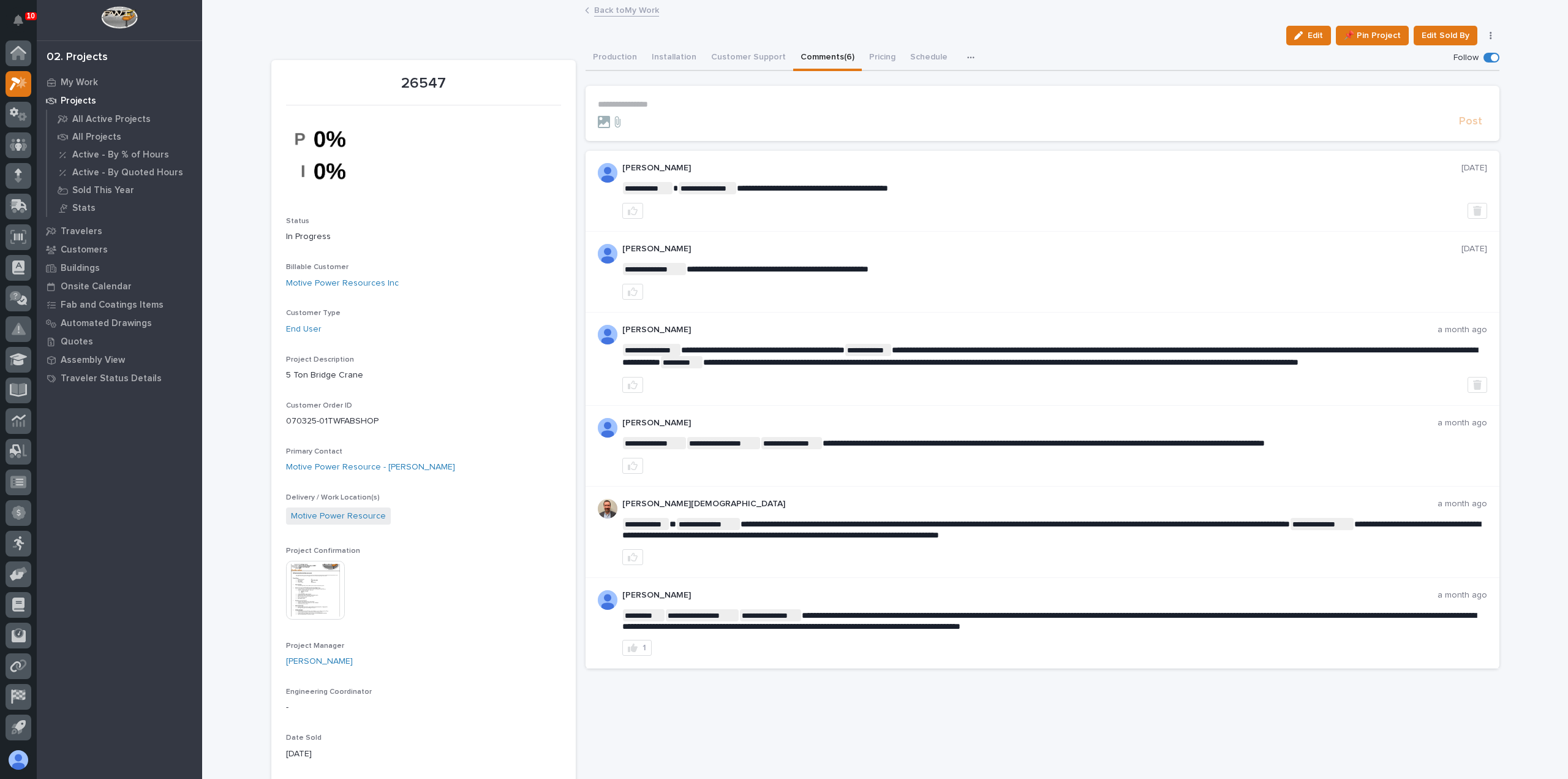
click at [694, 106] on p "**********" at bounding box center [1041, 105] width 889 height 10
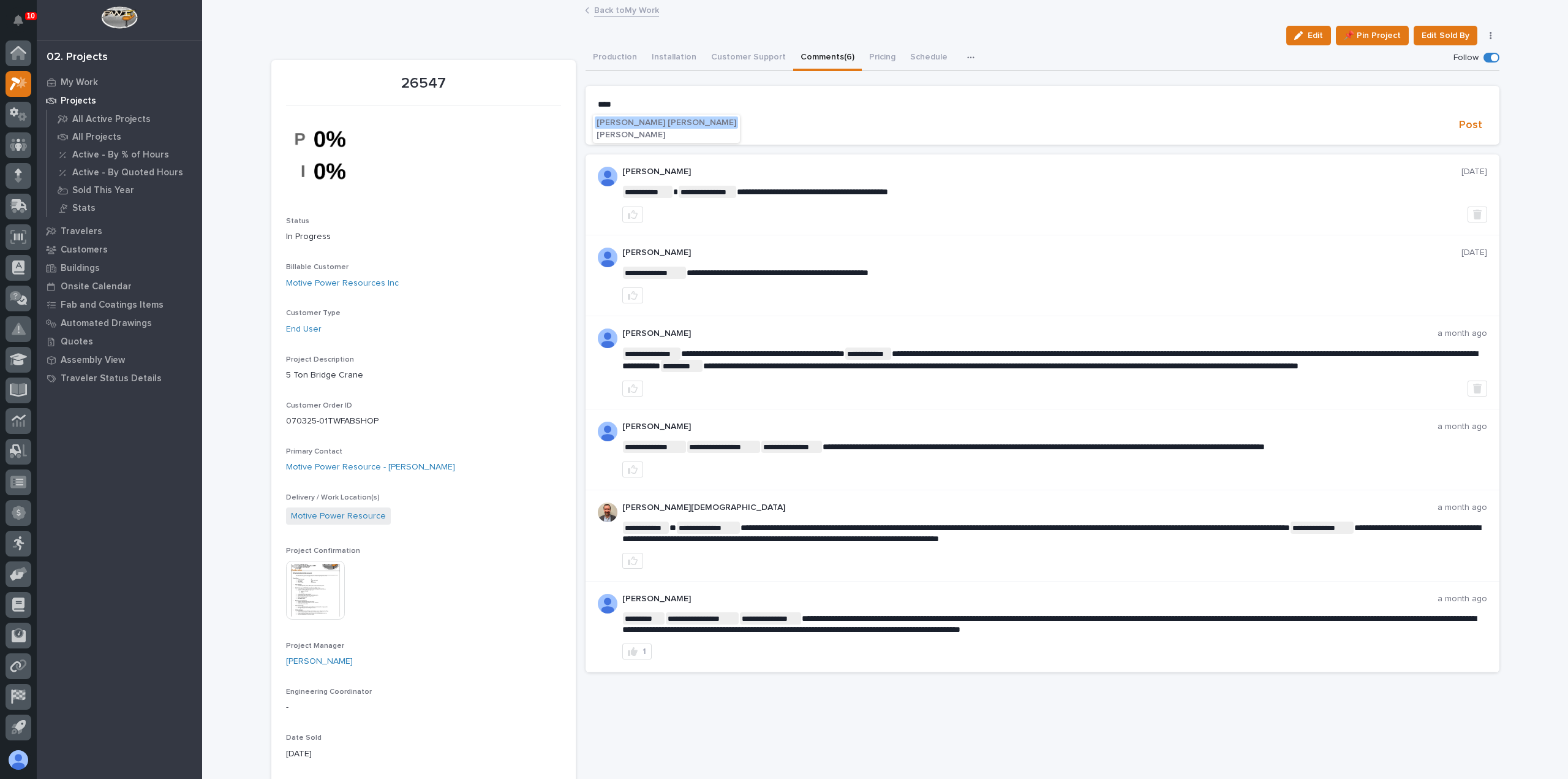
click at [640, 120] on span "Ben Lee Miller" at bounding box center [666, 122] width 140 height 8
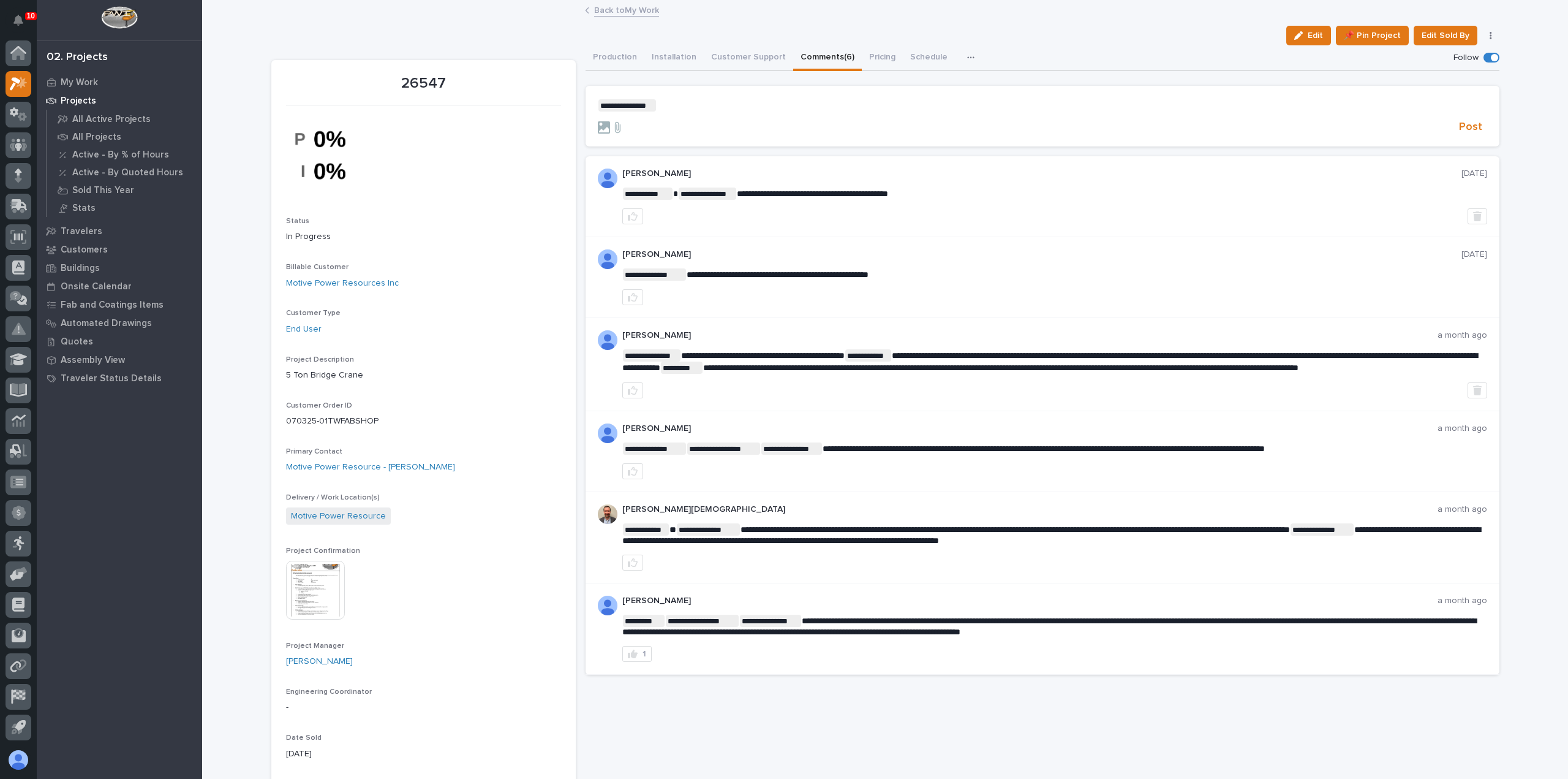
click at [703, 109] on p "**********" at bounding box center [1041, 105] width 889 height 13
click at [686, 109] on p "**********" at bounding box center [1041, 105] width 889 height 13
click at [1465, 125] on span "Post" at bounding box center [1470, 126] width 24 height 14
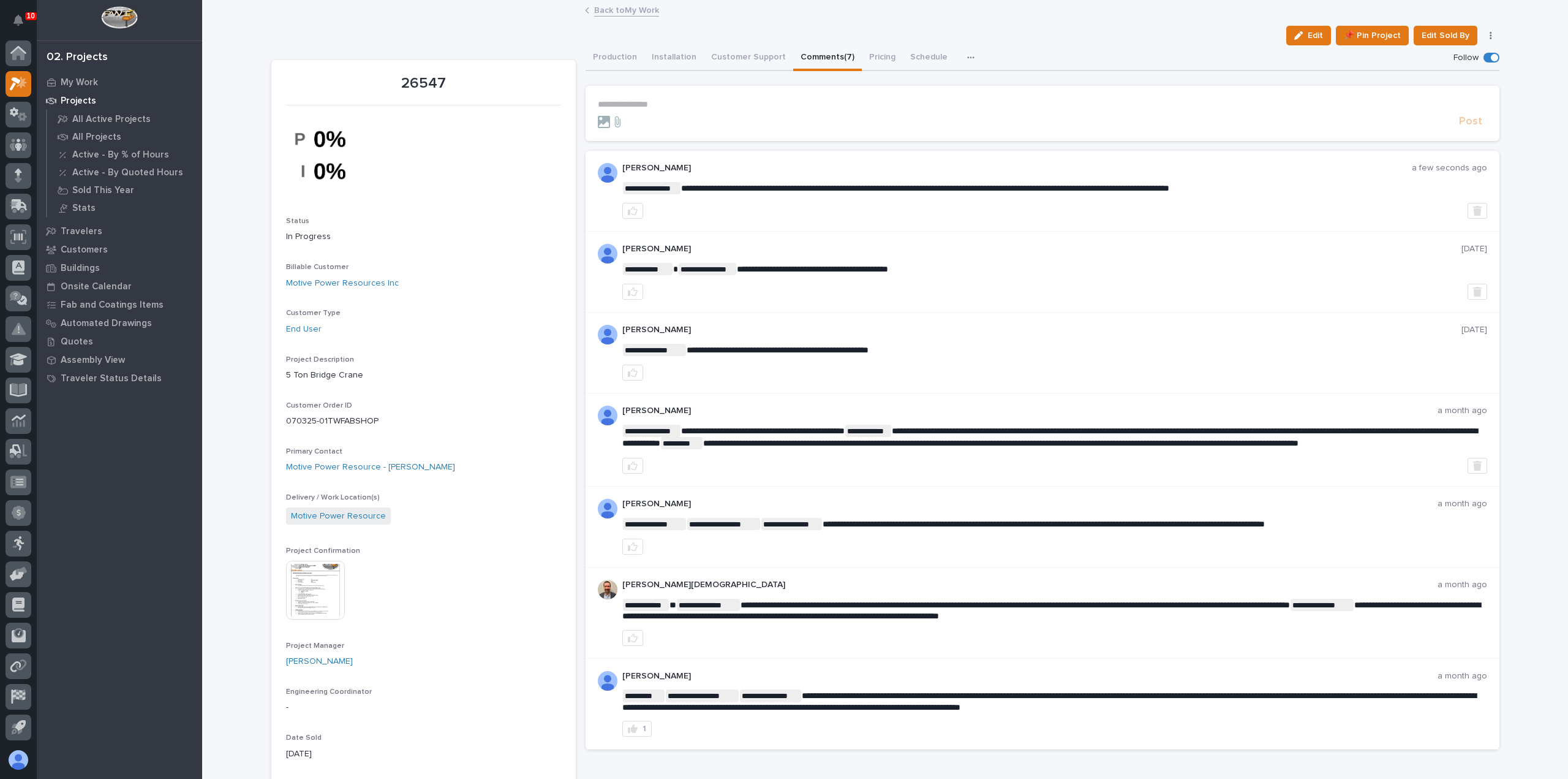
click at [605, 11] on link "Back to My Work" at bounding box center [626, 9] width 65 height 14
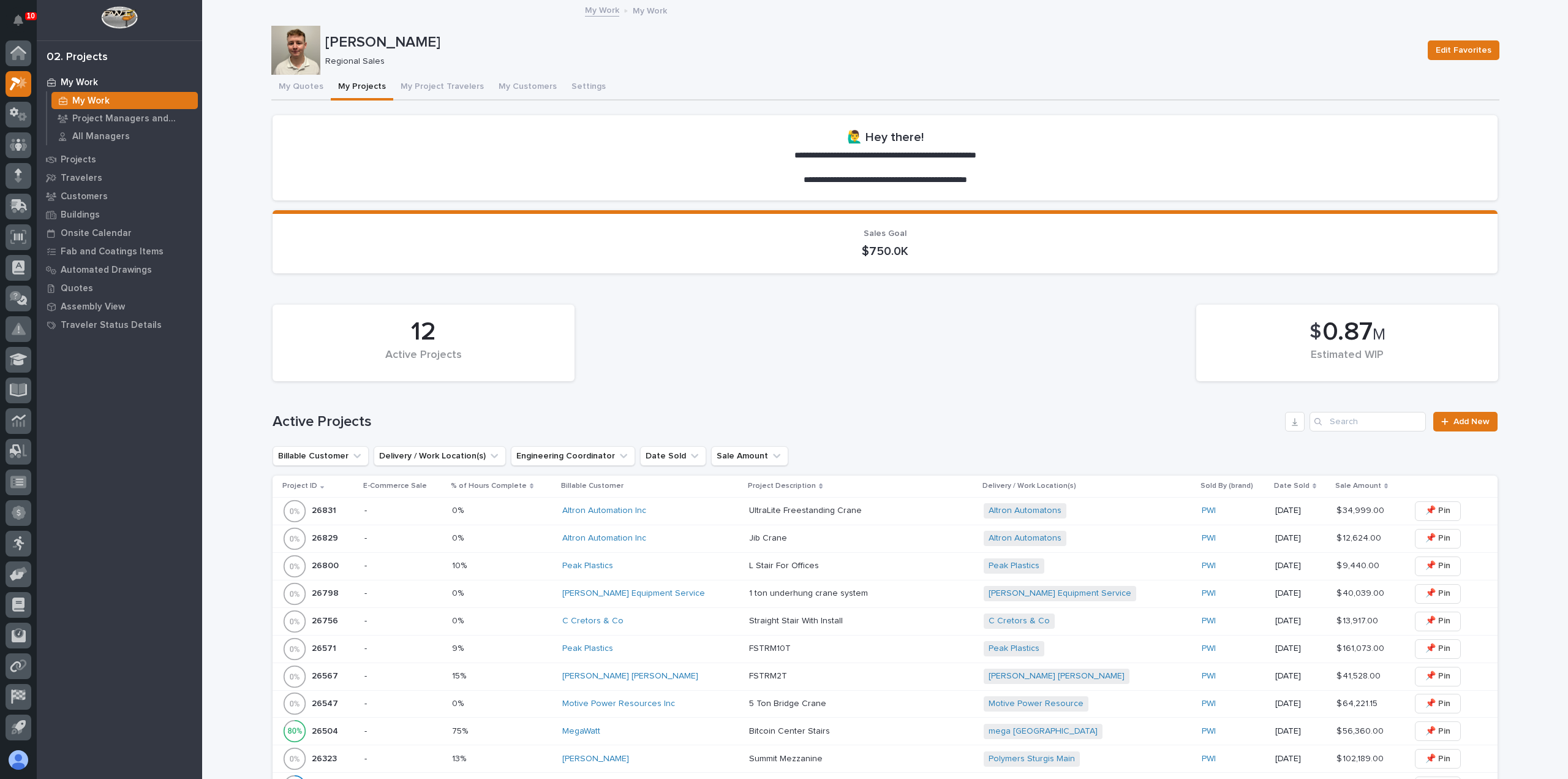
click at [89, 80] on p "My Work" at bounding box center [79, 83] width 37 height 11
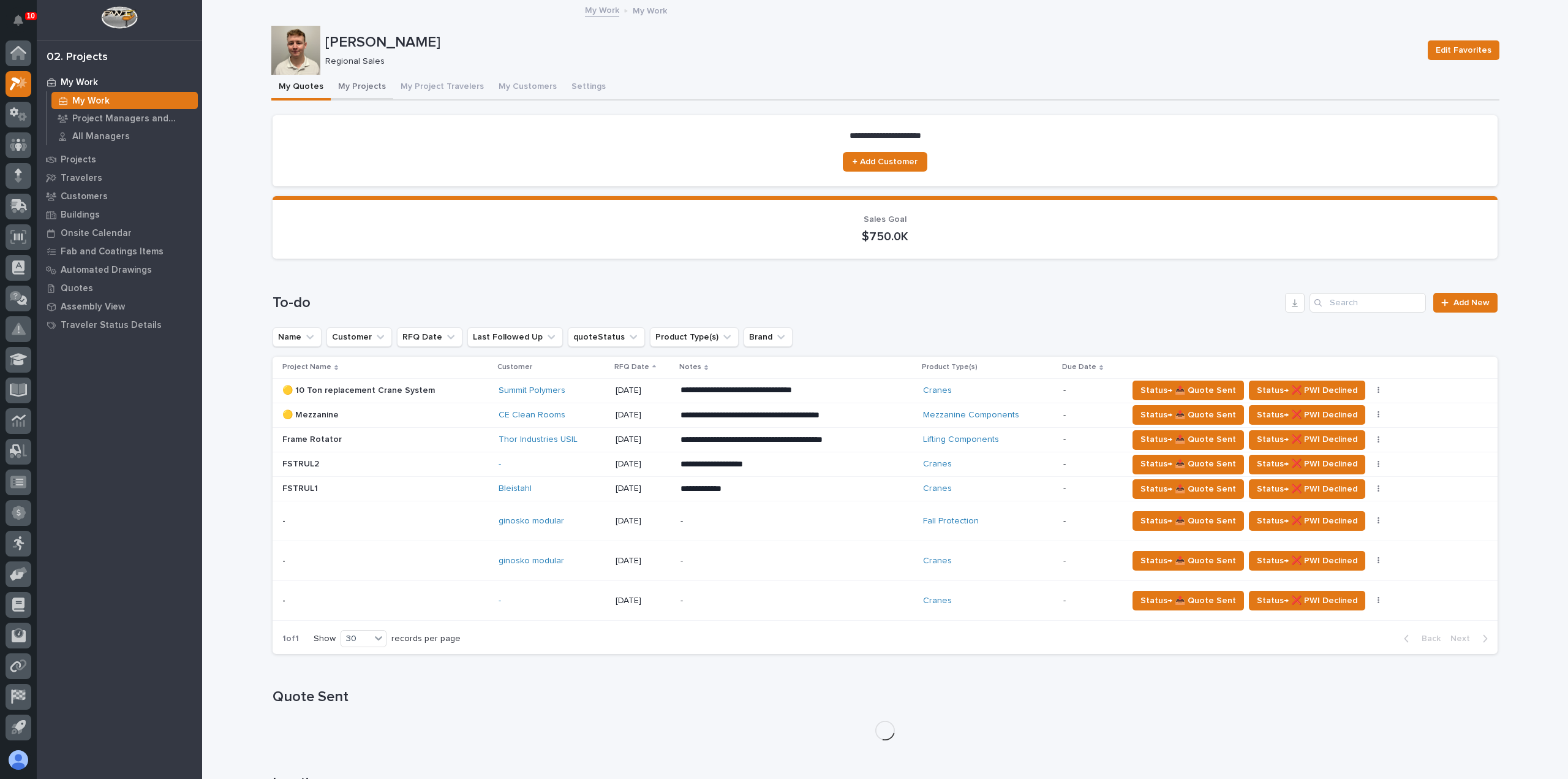
click at [361, 95] on button "My Projects" at bounding box center [362, 88] width 62 height 26
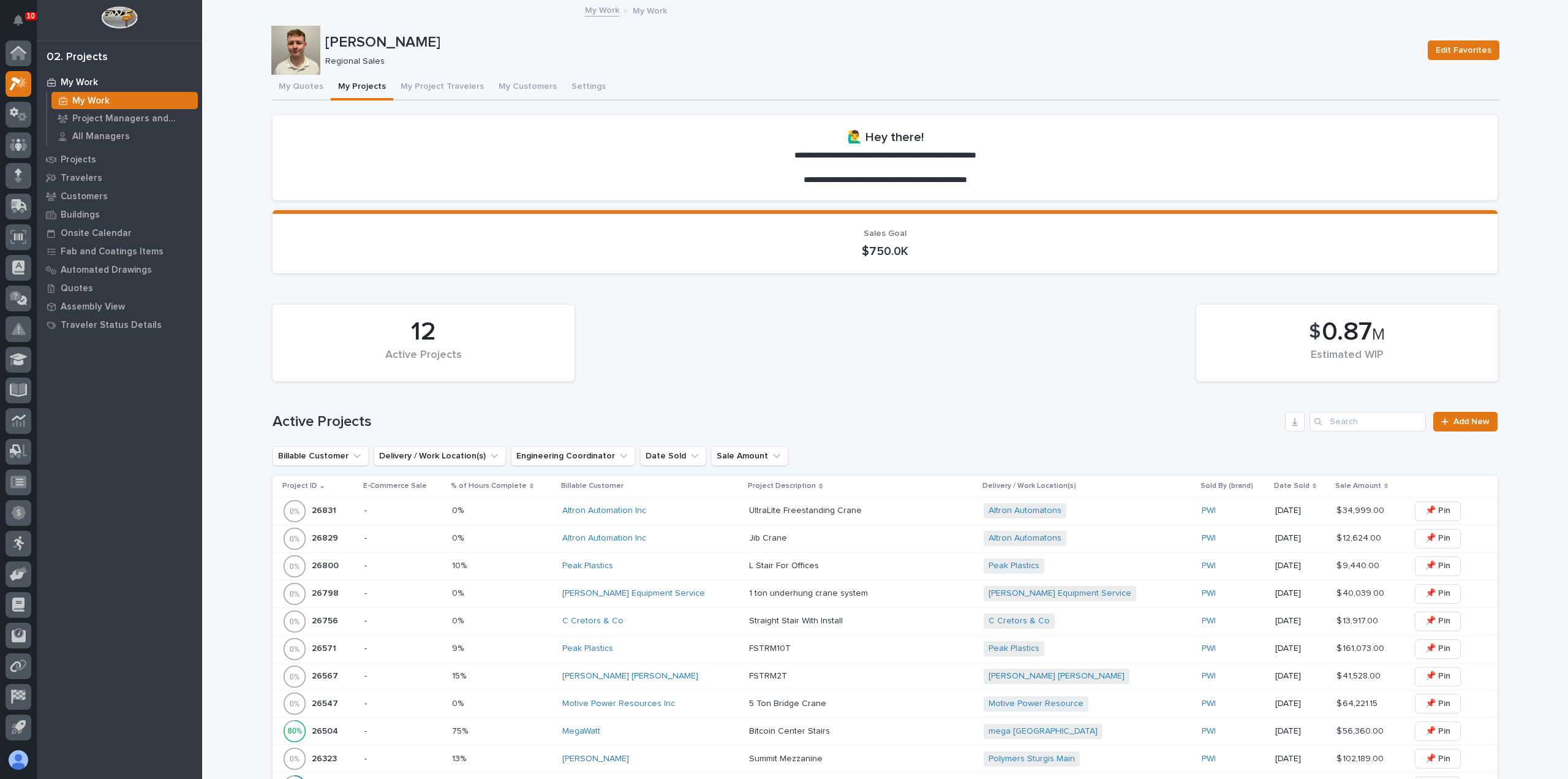
click at [360, 86] on button "My Projects" at bounding box center [362, 88] width 62 height 26
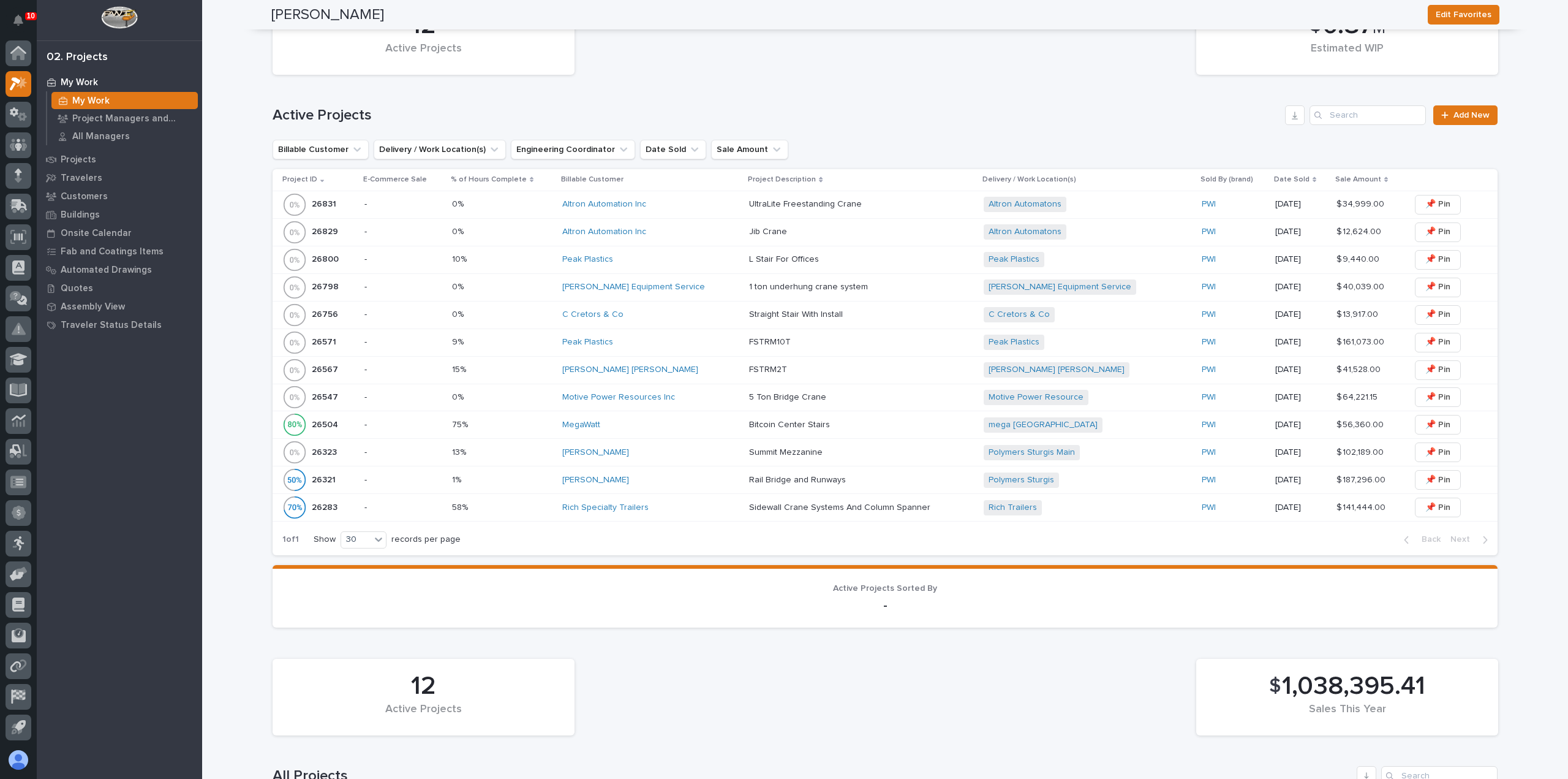
click at [694, 268] on div "Peak Plastics" at bounding box center [650, 260] width 177 height 20
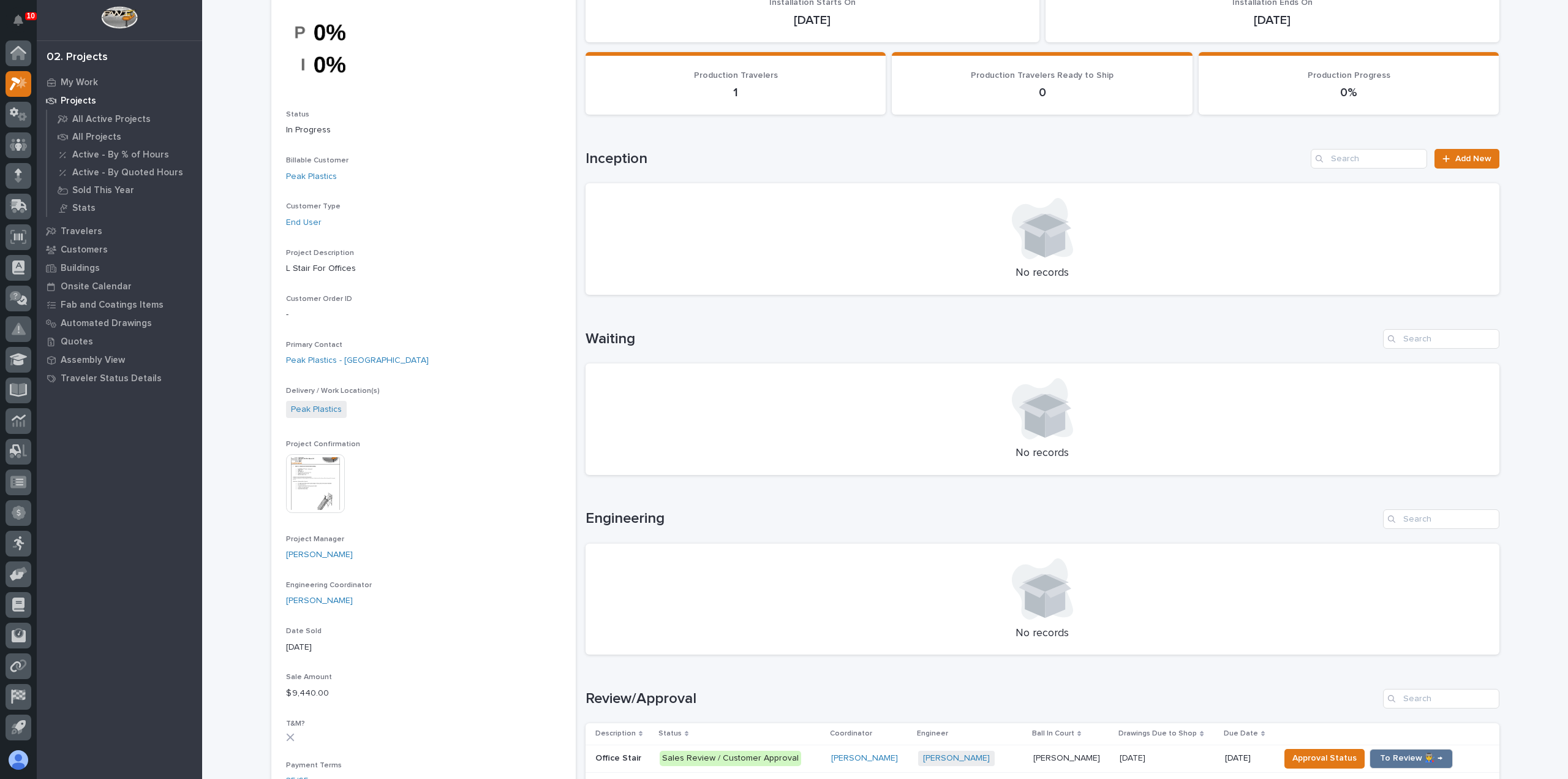
scroll to position [306, 0]
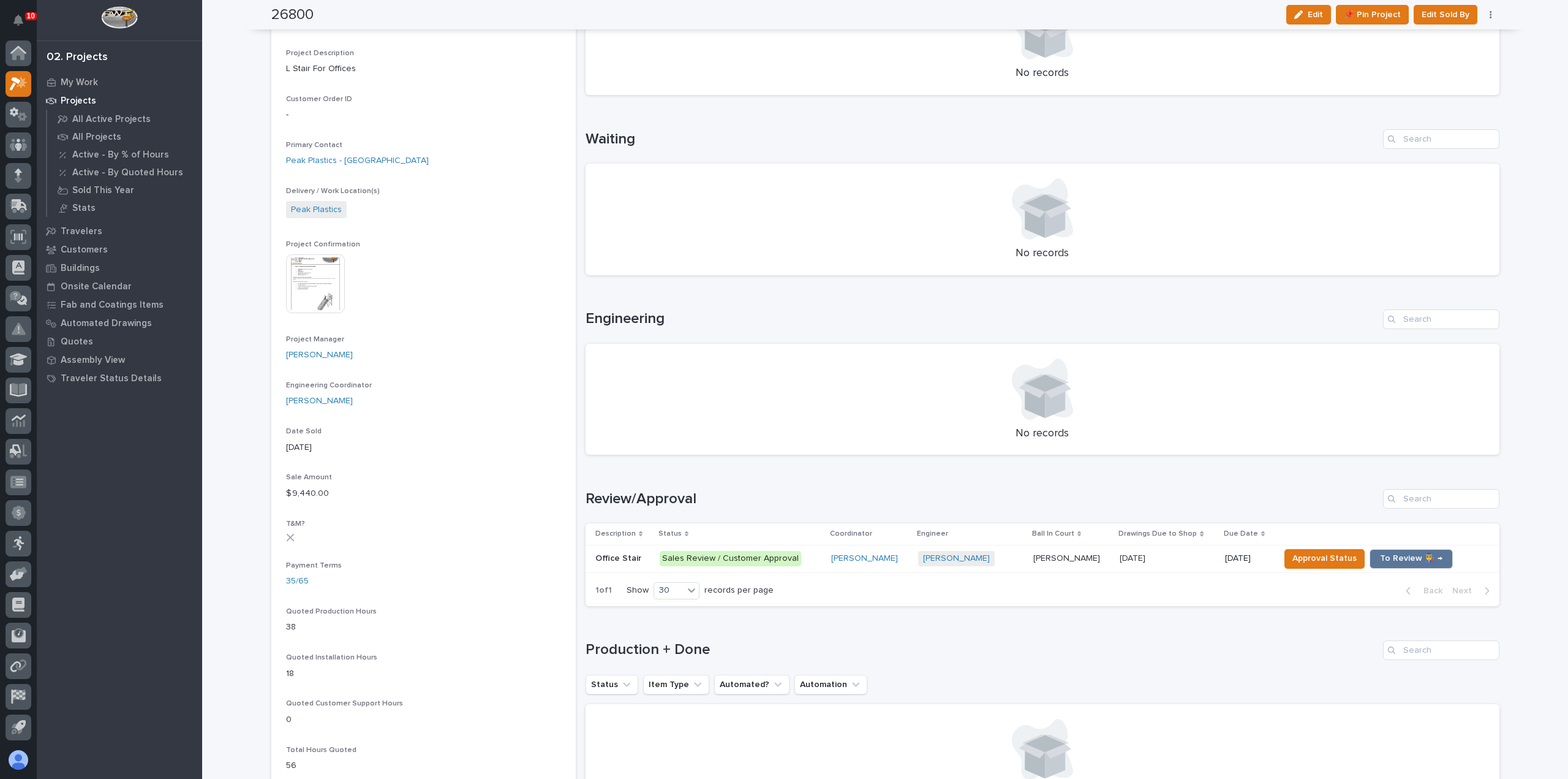
click at [809, 567] on div "Sales Review / Customer Approval" at bounding box center [741, 559] width 162 height 25
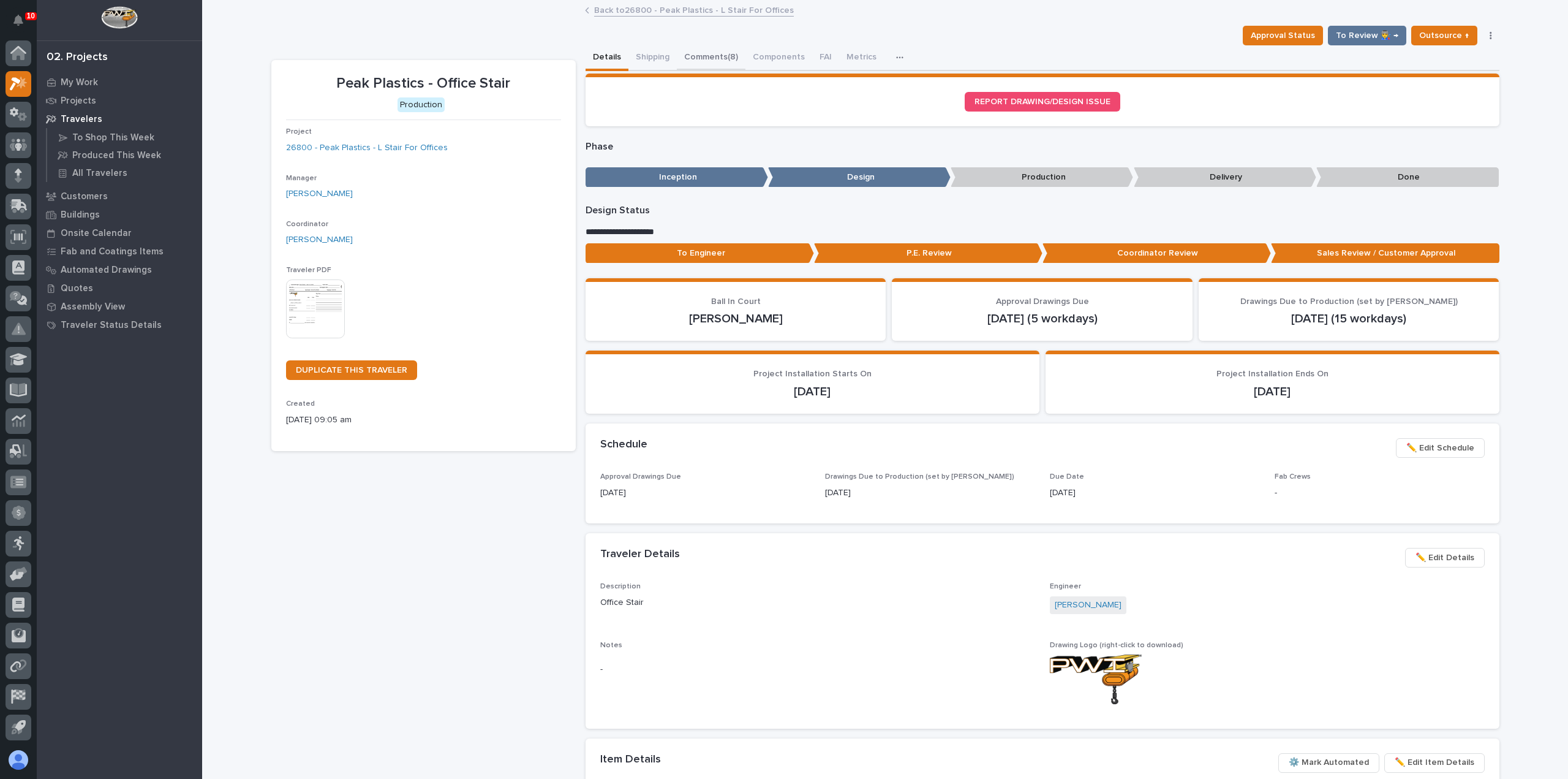
click at [715, 55] on button "Comments (8)" at bounding box center [710, 58] width 68 height 26
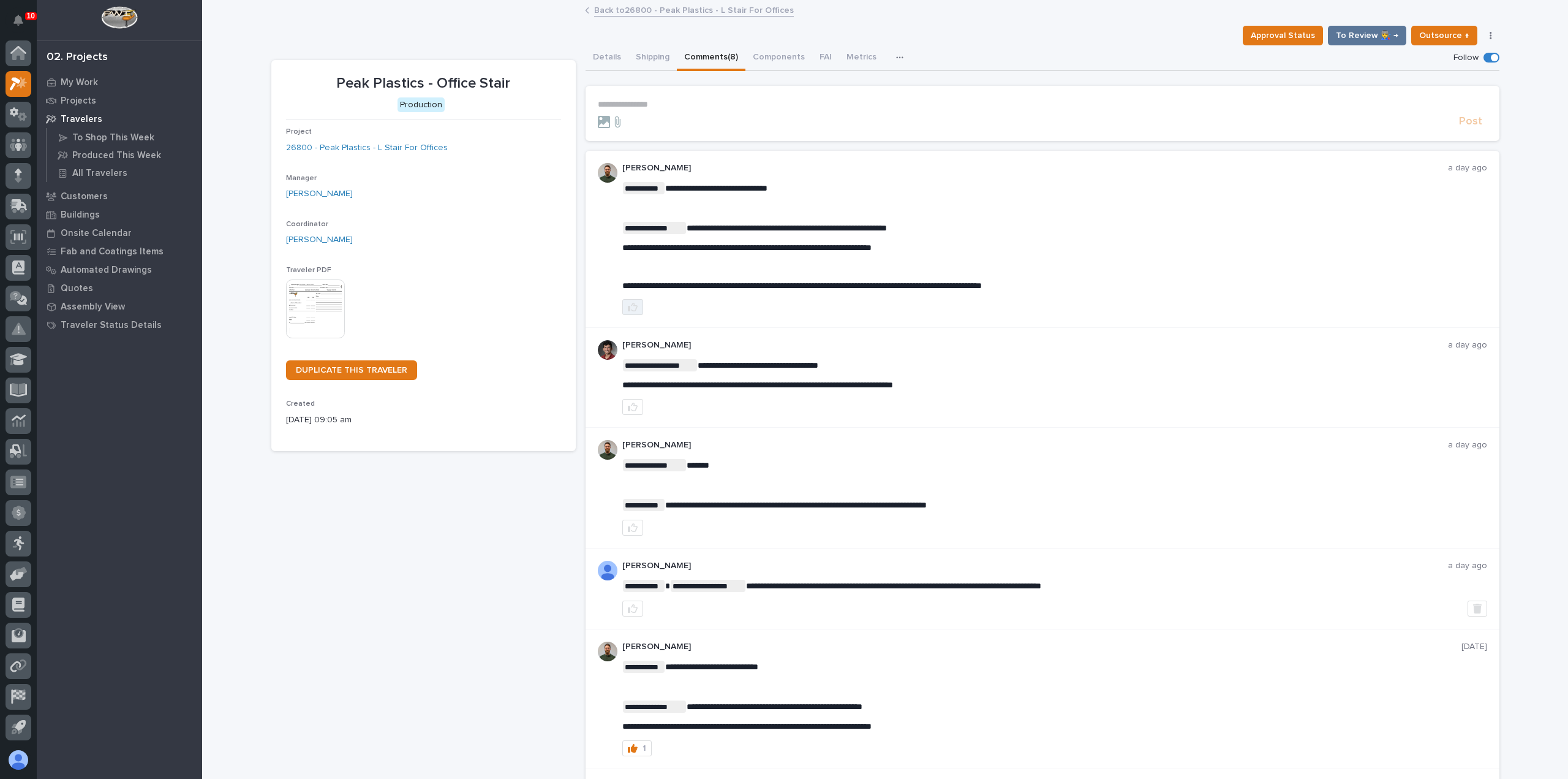
click at [633, 305] on button "button" at bounding box center [632, 307] width 21 height 16
click at [75, 83] on p "My Work" at bounding box center [79, 83] width 37 height 11
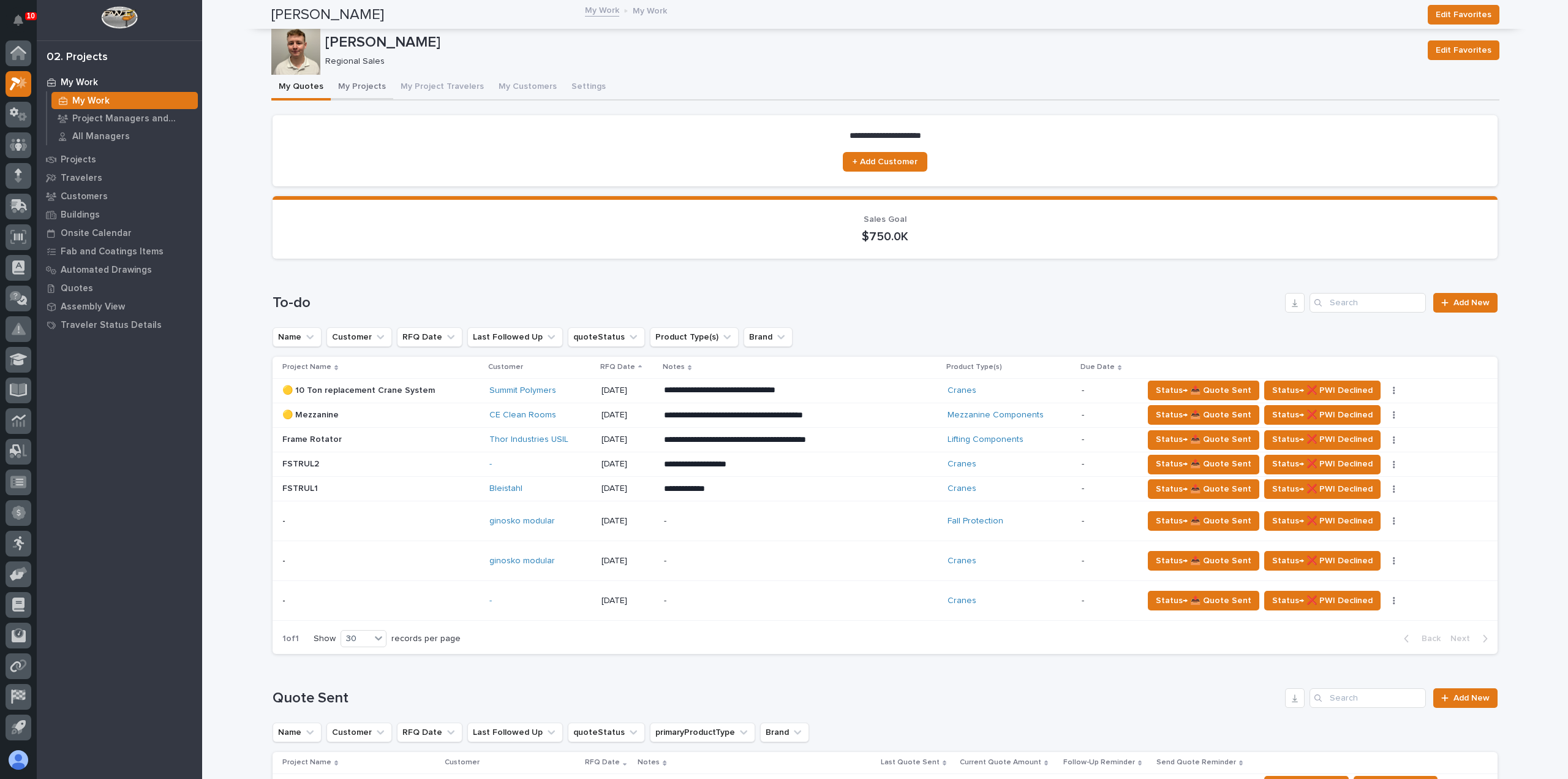
click at [361, 86] on button "My Projects" at bounding box center [362, 88] width 62 height 26
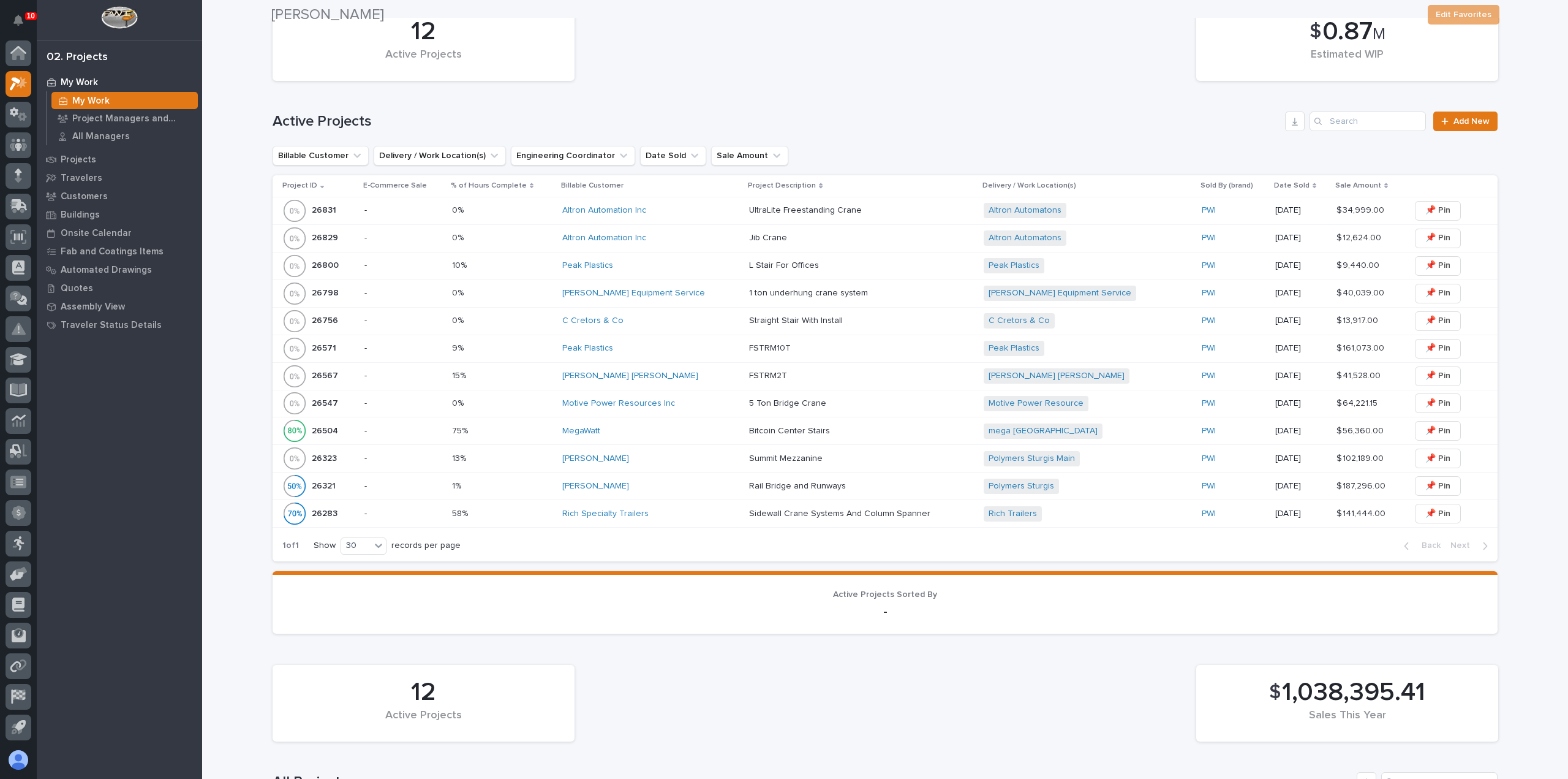
scroll to position [368, 0]
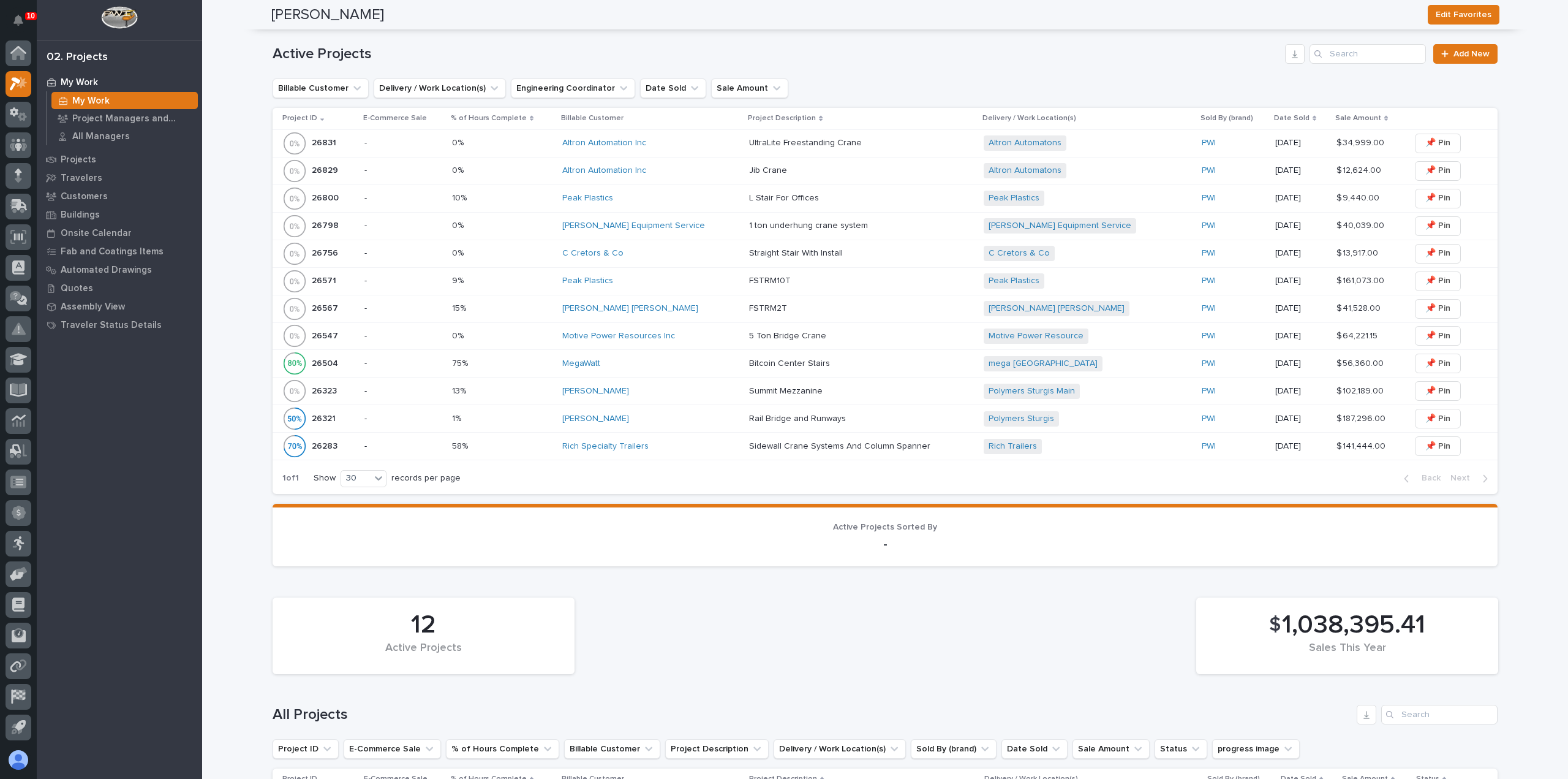
click at [671, 286] on div "Peak Plastics" at bounding box center [650, 281] width 177 height 20
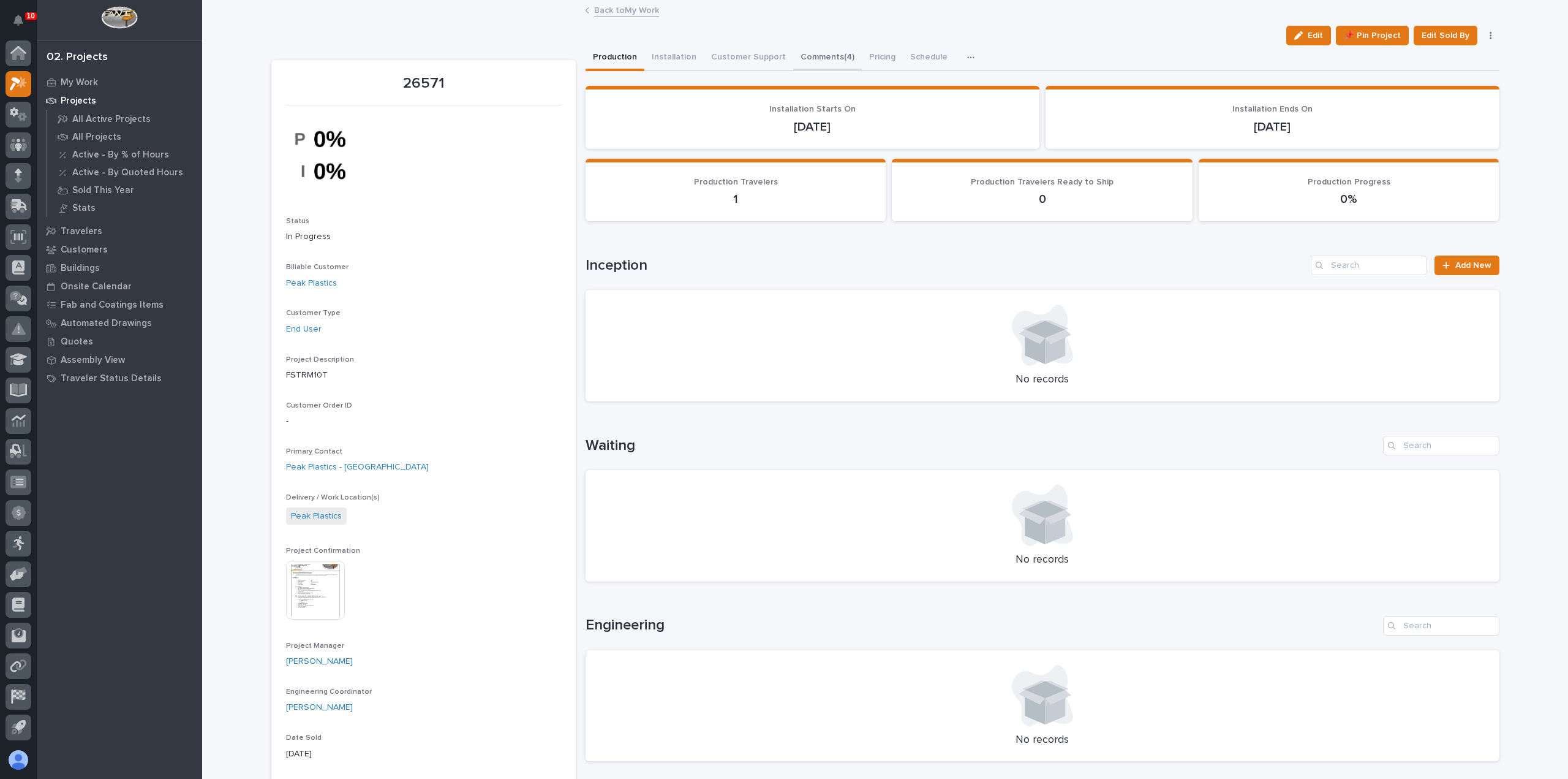
click at [821, 60] on button "Comments (4)" at bounding box center [827, 58] width 68 height 26
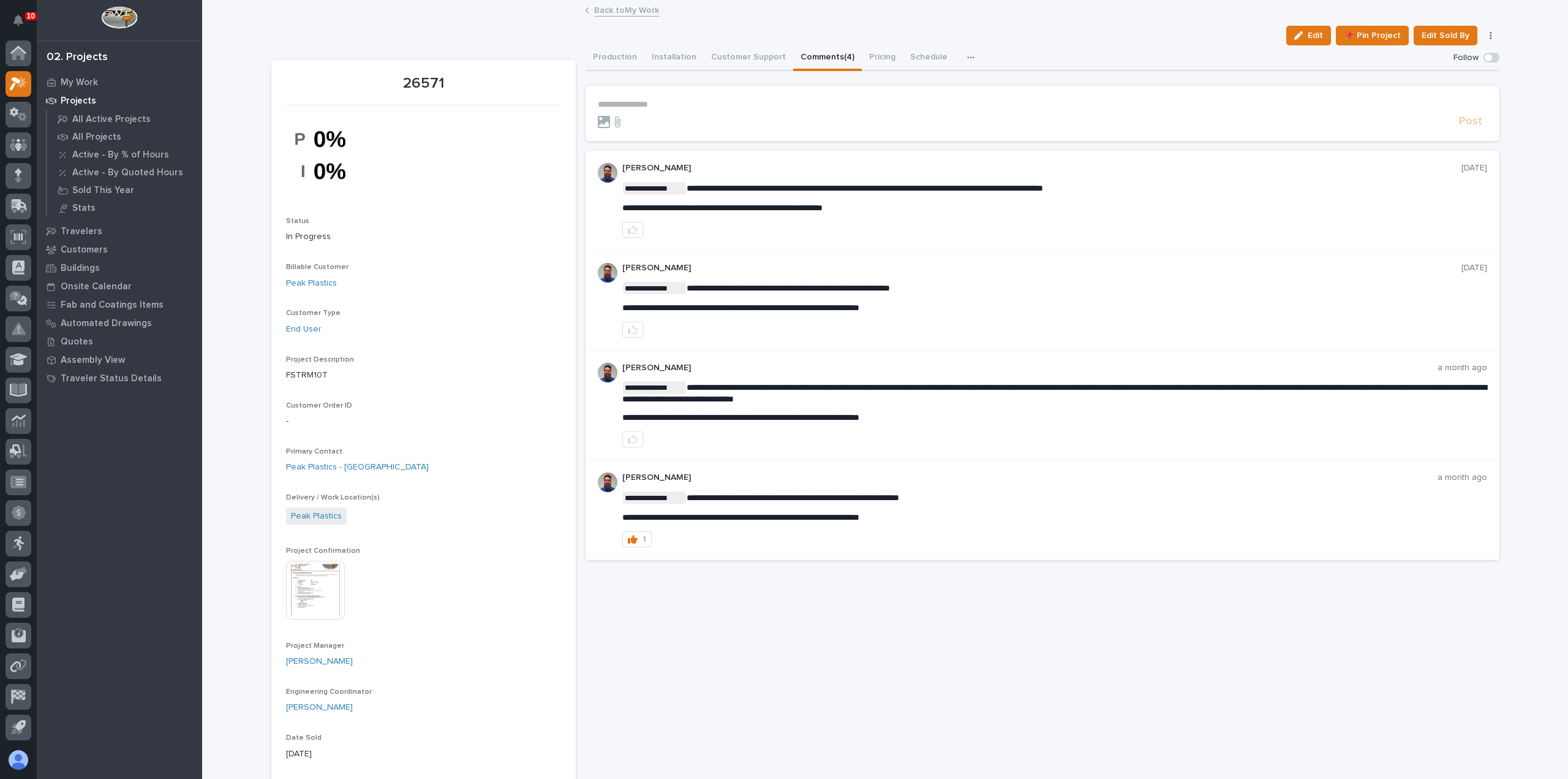
click at [624, 13] on link "Back to My Work" at bounding box center [626, 9] width 65 height 14
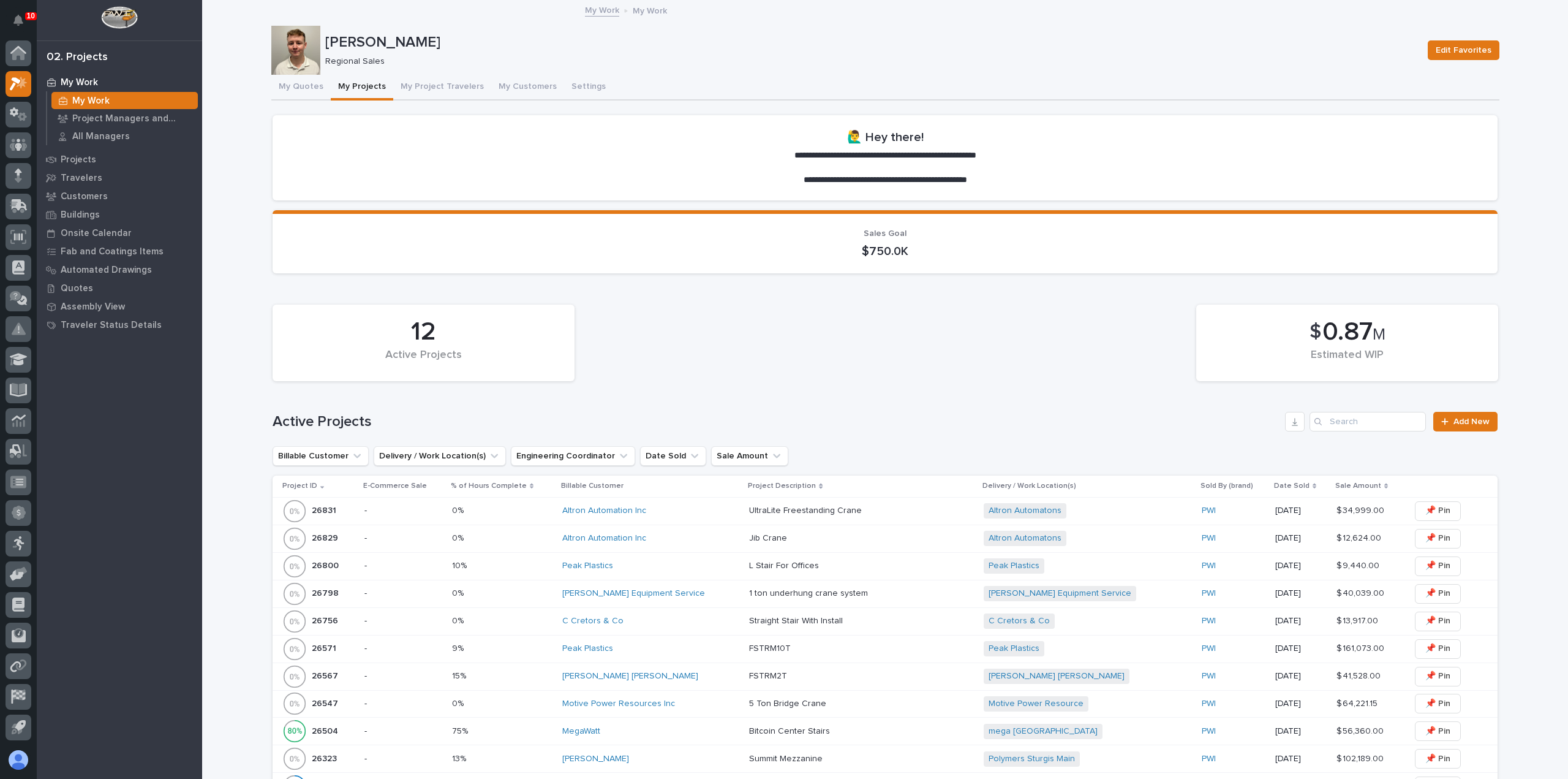
scroll to position [122, 0]
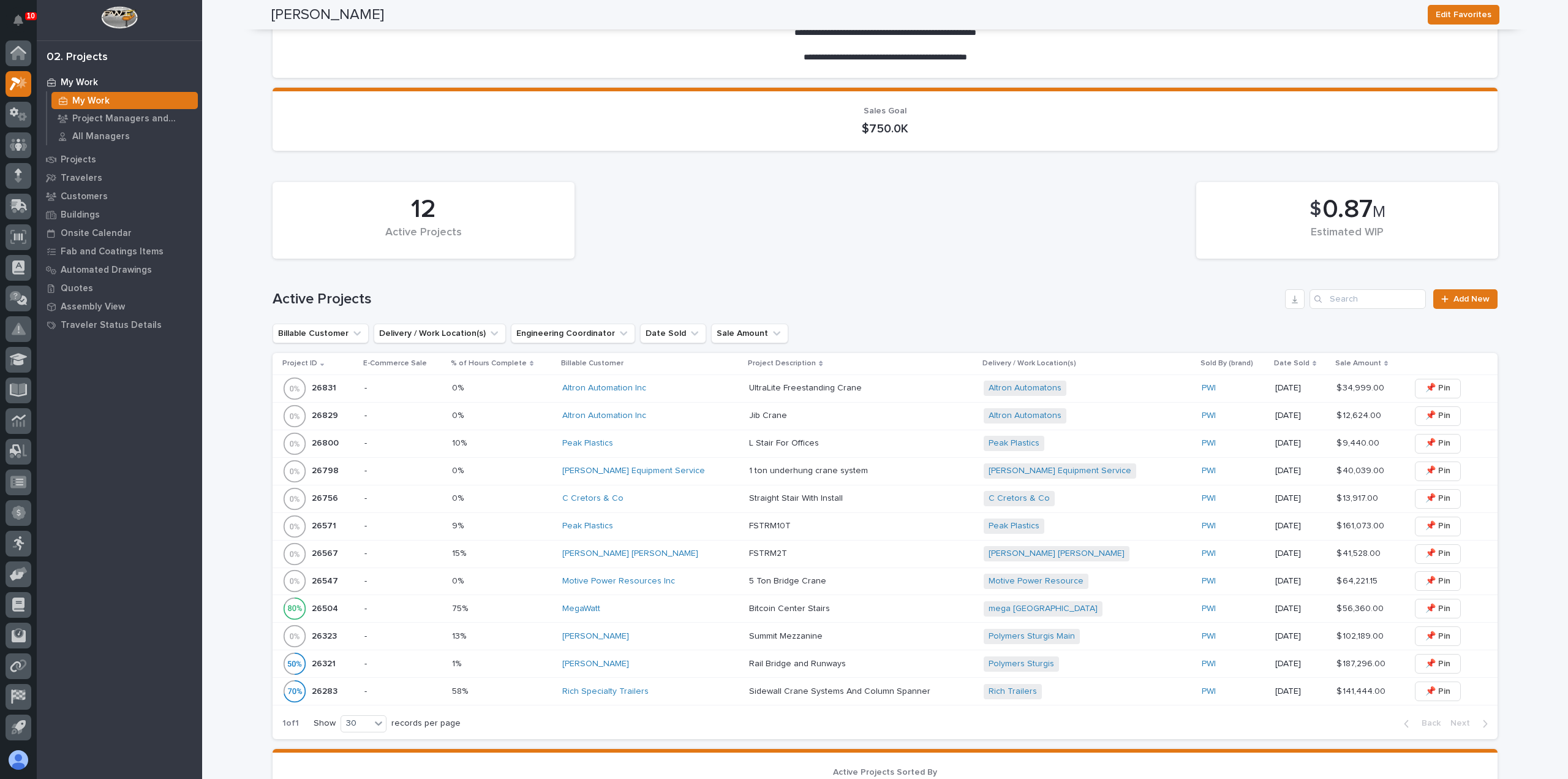
click at [693, 529] on div "Peak Plastics" at bounding box center [650, 526] width 177 height 10
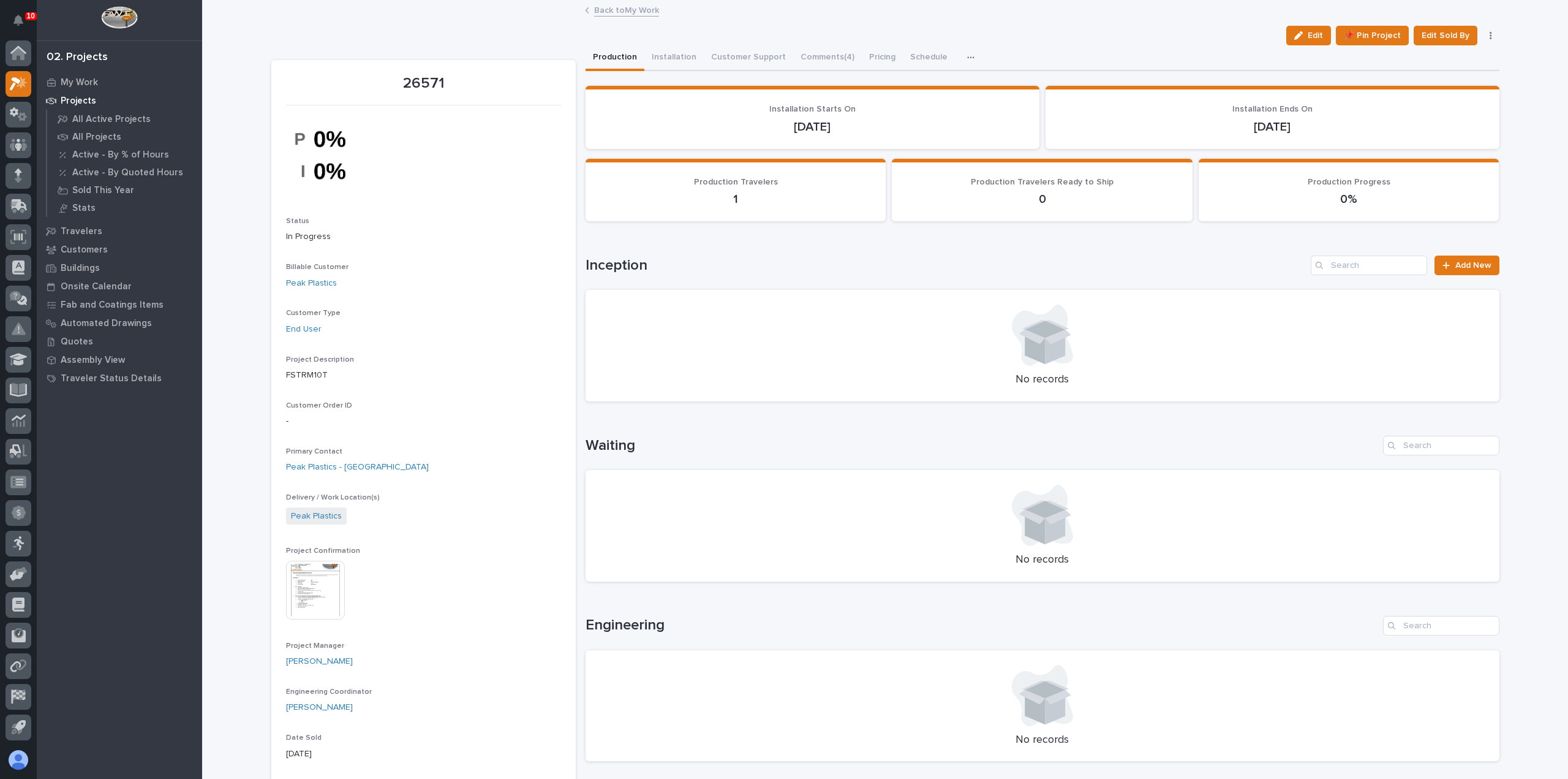
click at [623, 7] on link "Back to My Work" at bounding box center [626, 9] width 65 height 14
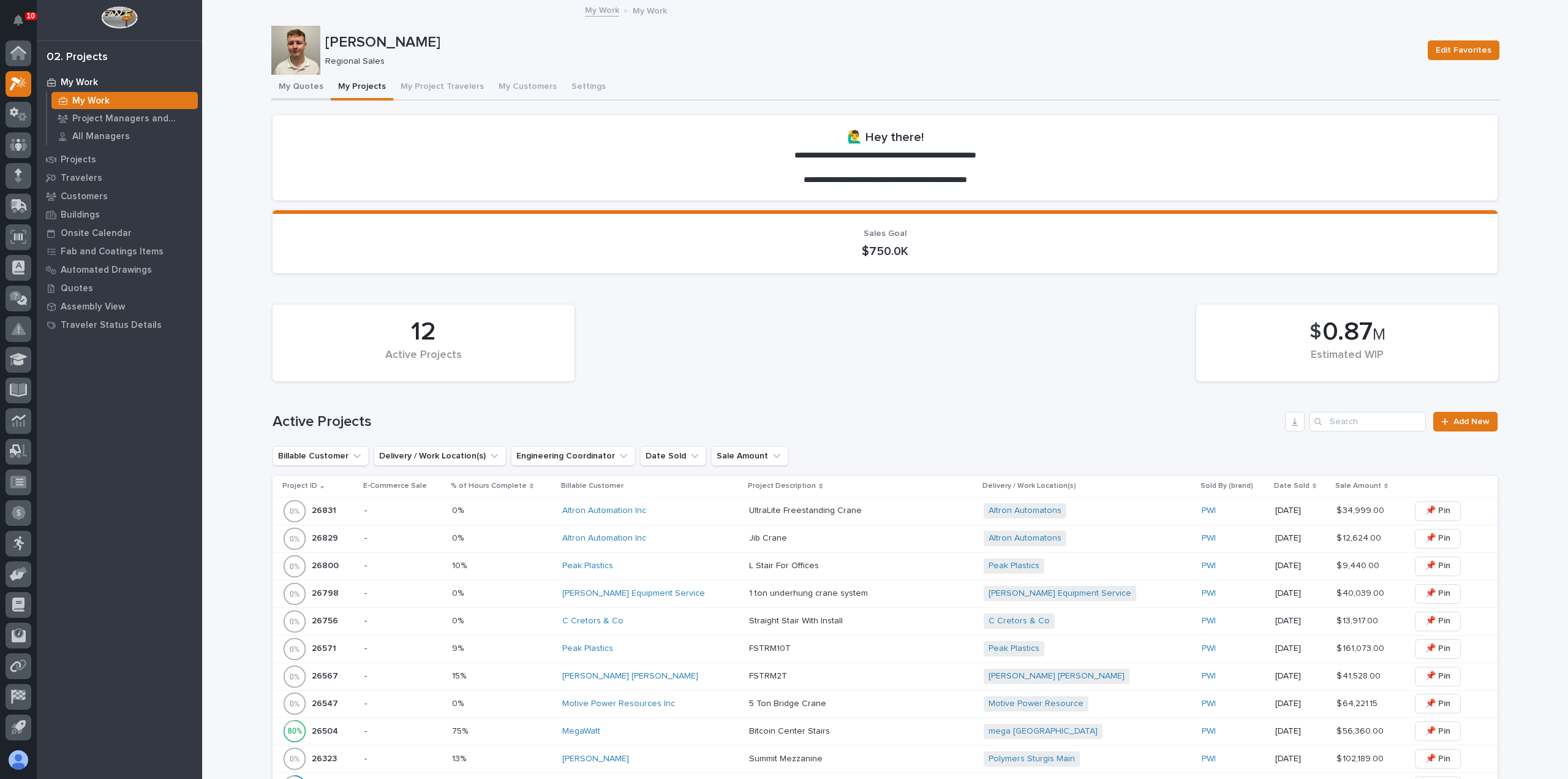
click at [286, 90] on button "My Quotes" at bounding box center [301, 88] width 60 height 26
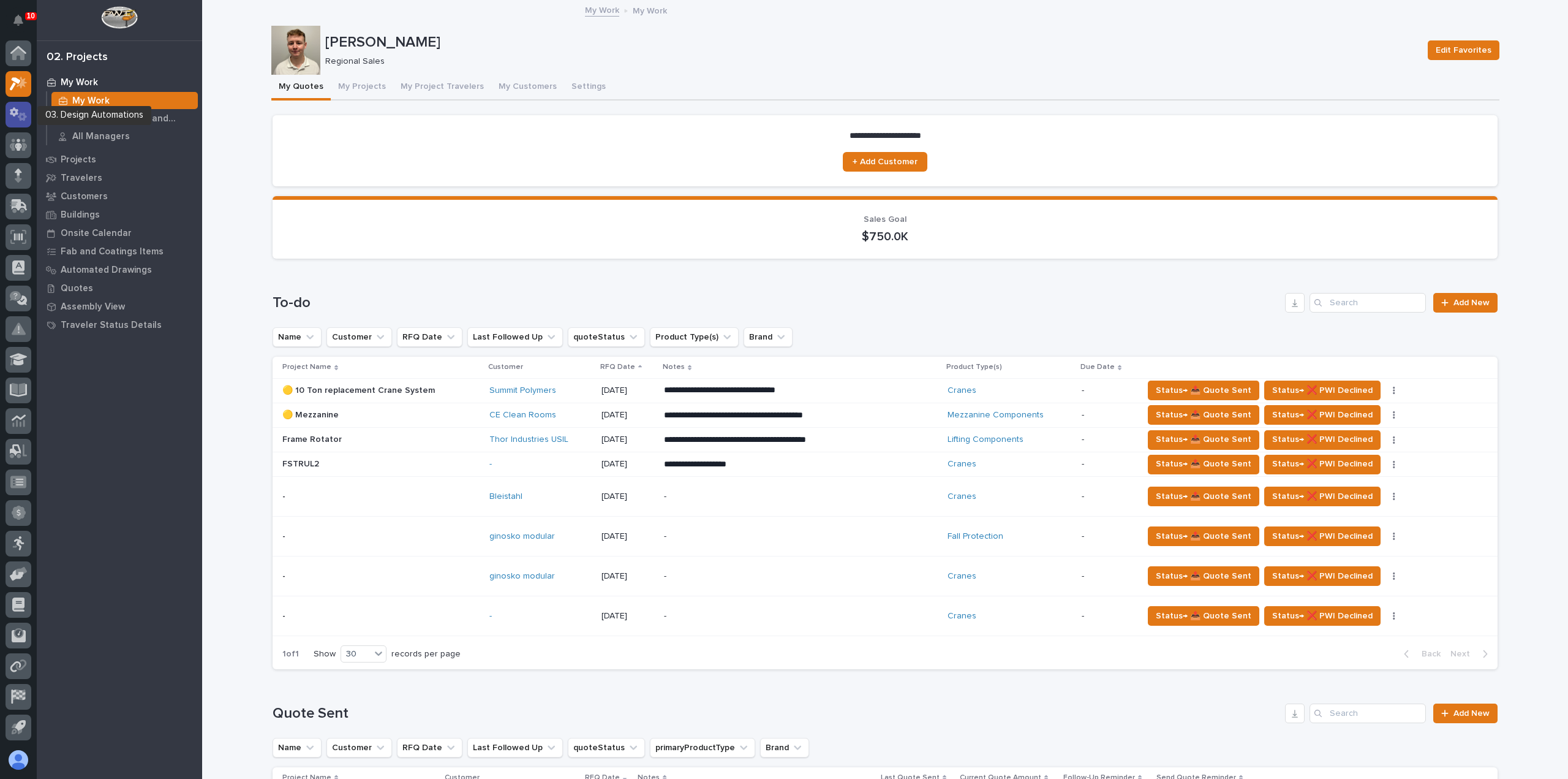
click at [10, 116] on icon at bounding box center [19, 114] width 18 height 14
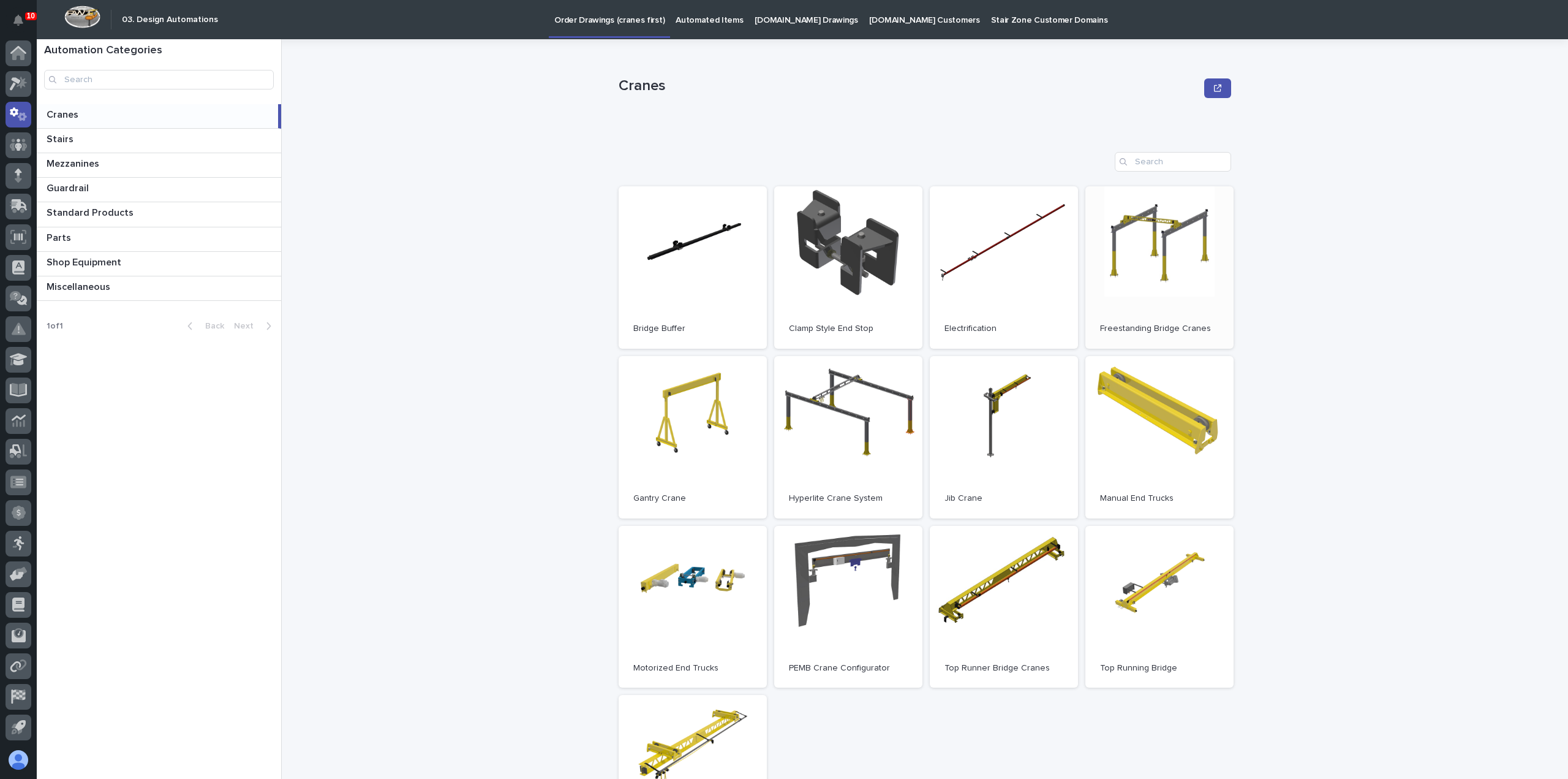
click at [1143, 279] on link "Open" at bounding box center [1159, 267] width 148 height 163
click at [851, 621] on link "Open" at bounding box center [848, 607] width 148 height 163
click at [1158, 293] on link "Open" at bounding box center [1159, 267] width 148 height 163
